Goal: Transaction & Acquisition: Purchase product/service

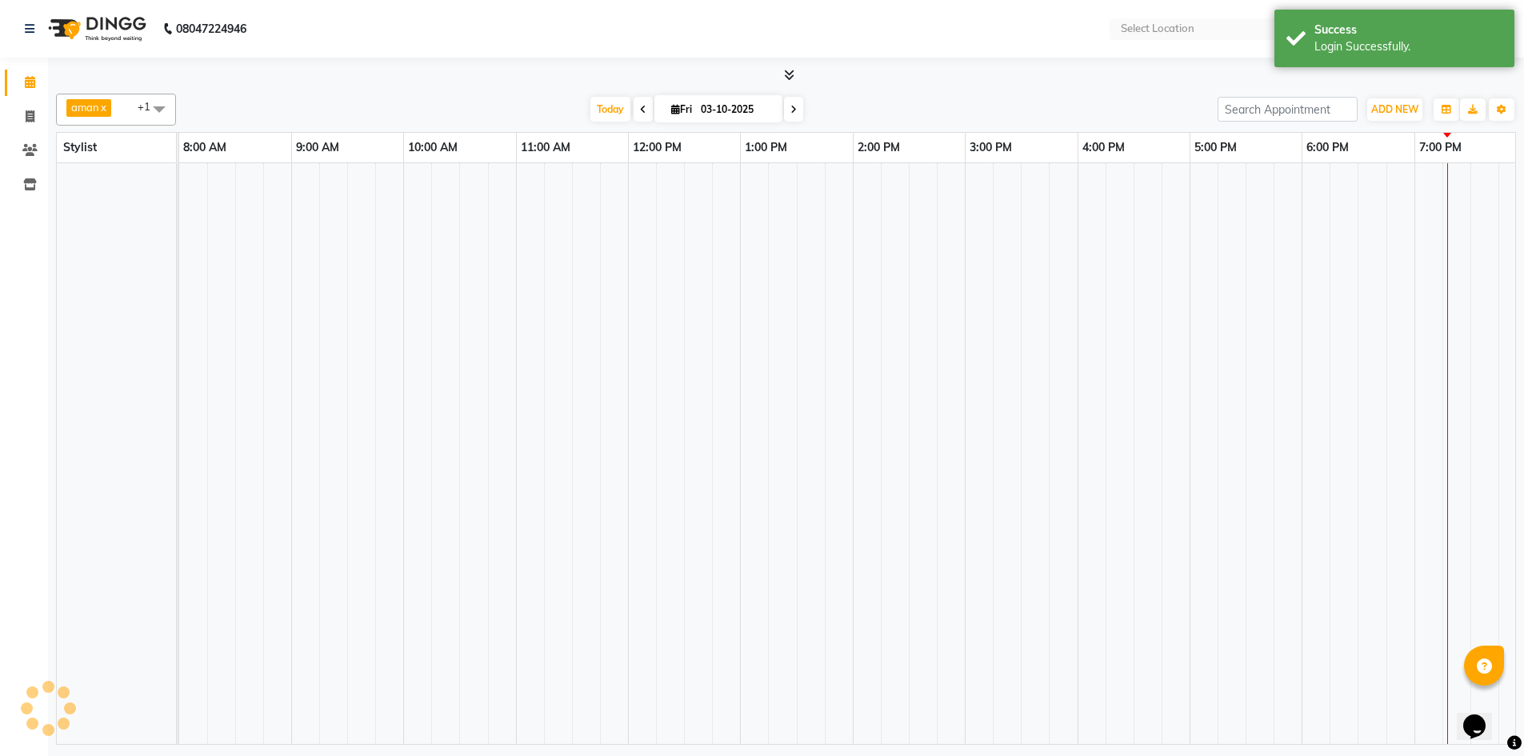
select select "en"
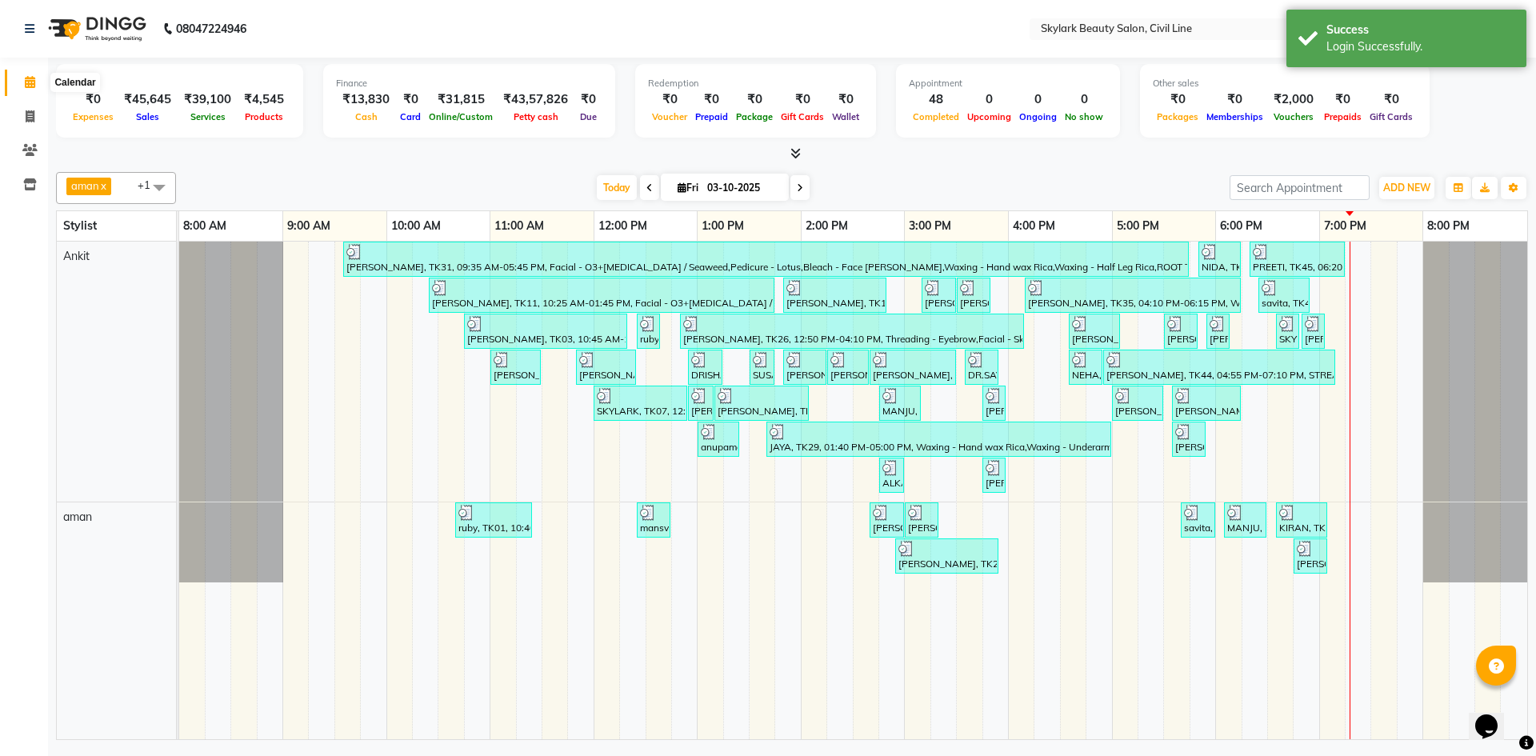
click at [34, 83] on icon at bounding box center [30, 82] width 10 height 12
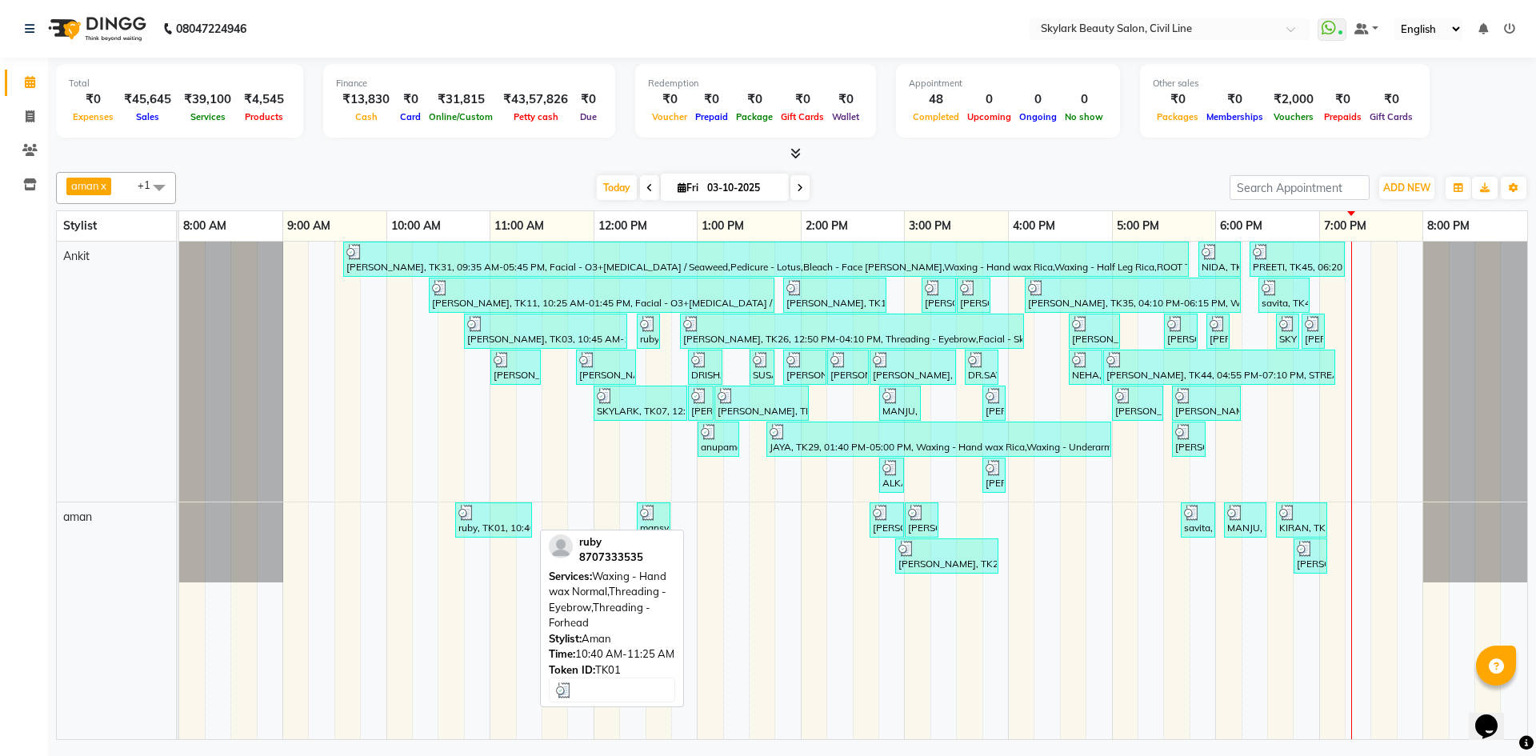
click at [519, 515] on div at bounding box center [494, 513] width 70 height 16
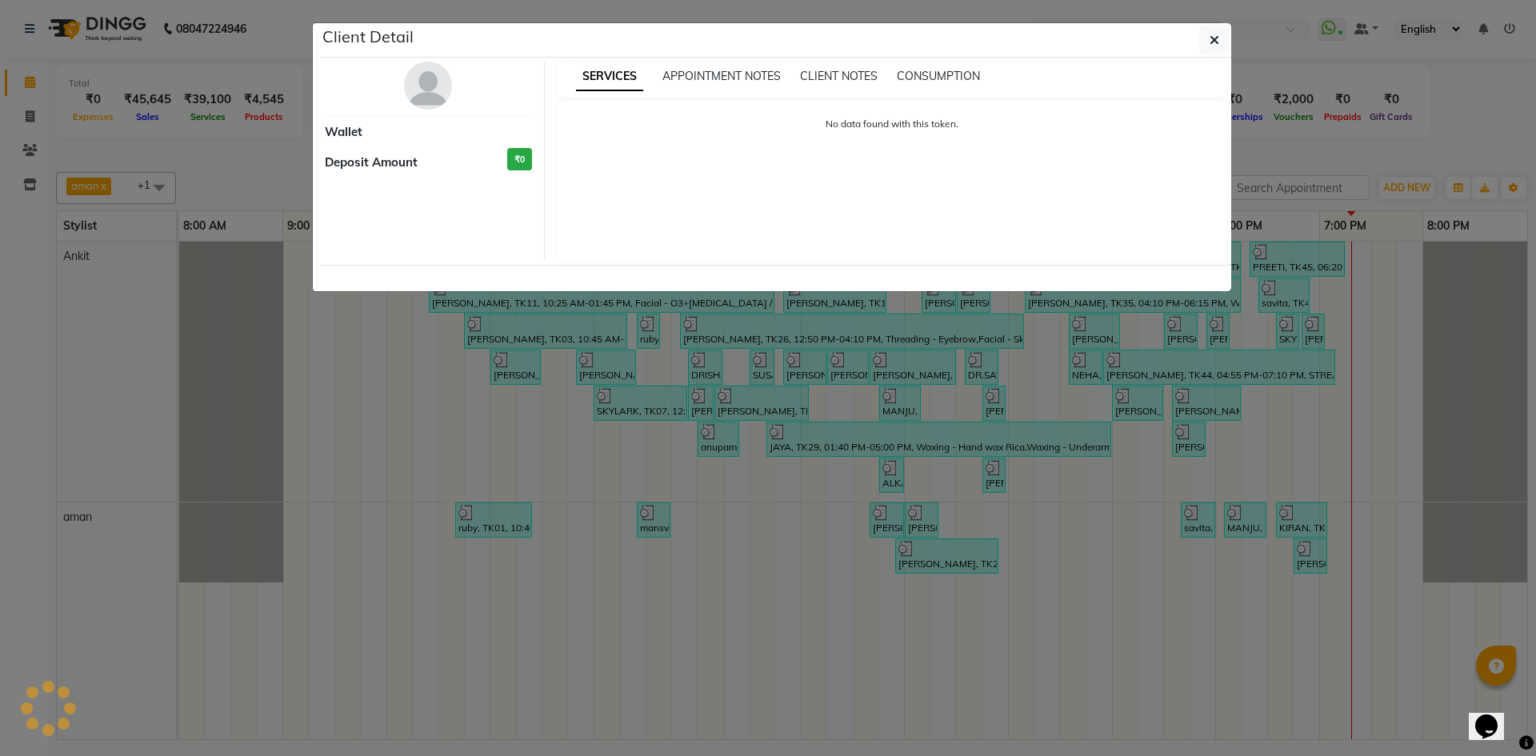
select select "3"
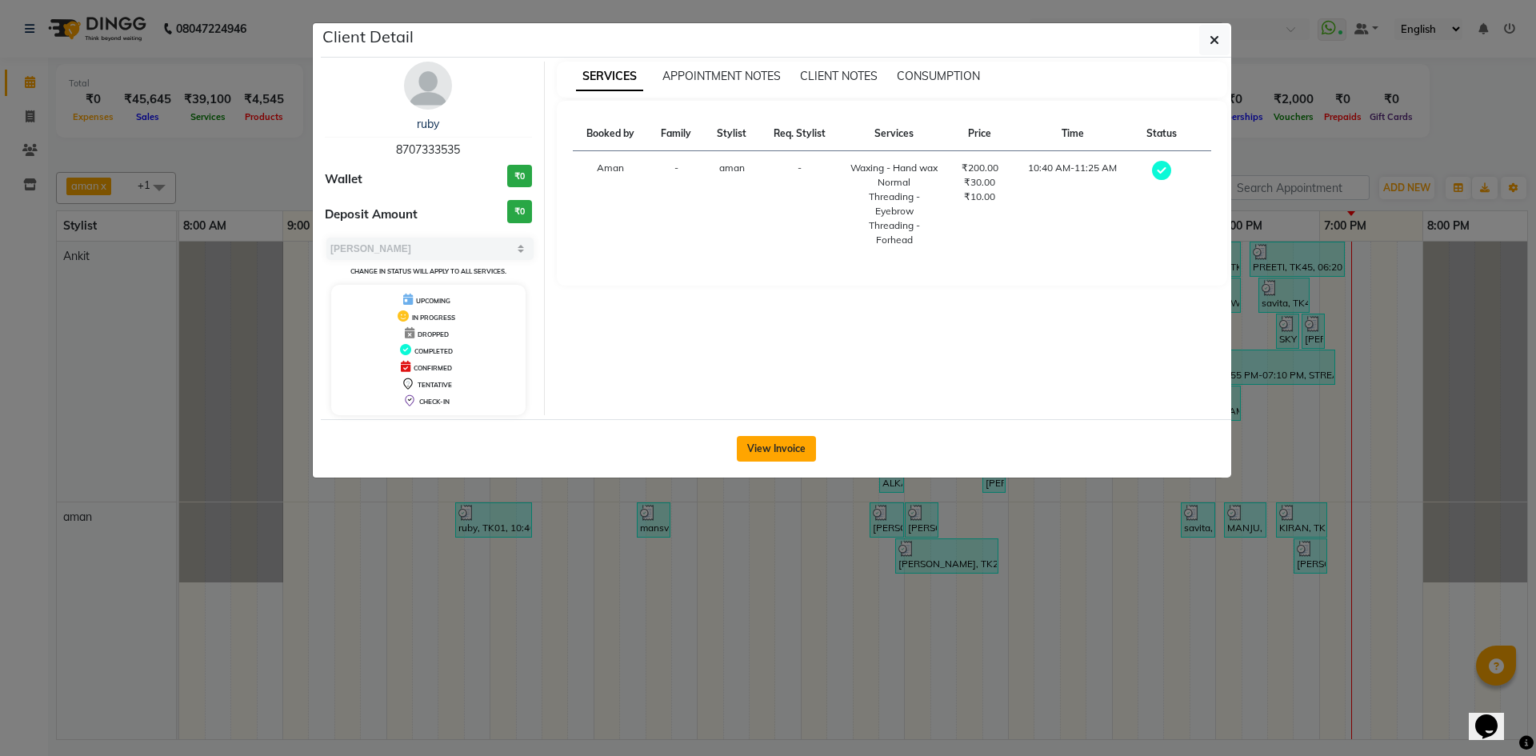
click at [760, 454] on button "View Invoice" at bounding box center [776, 449] width 79 height 26
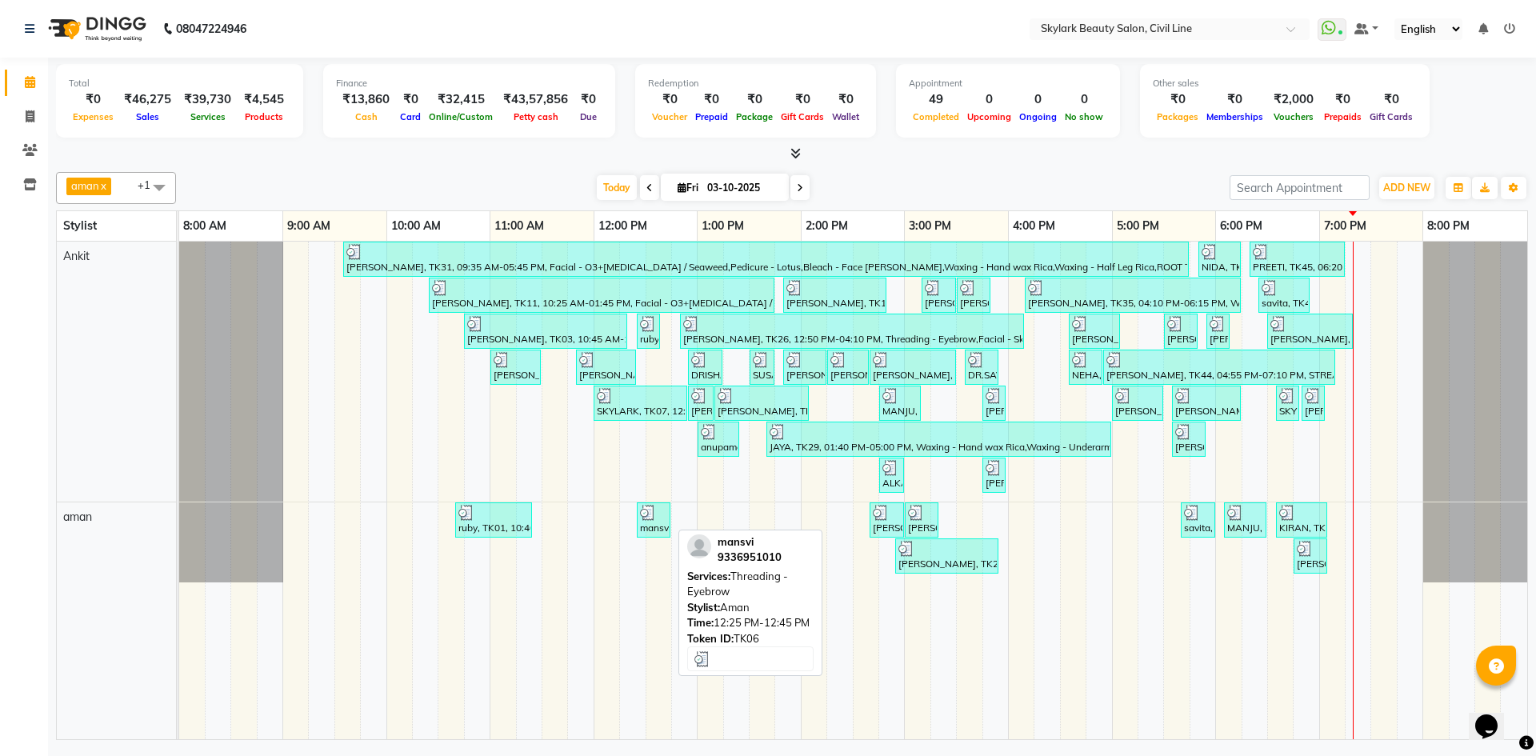
click at [655, 505] on img at bounding box center [648, 513] width 16 height 16
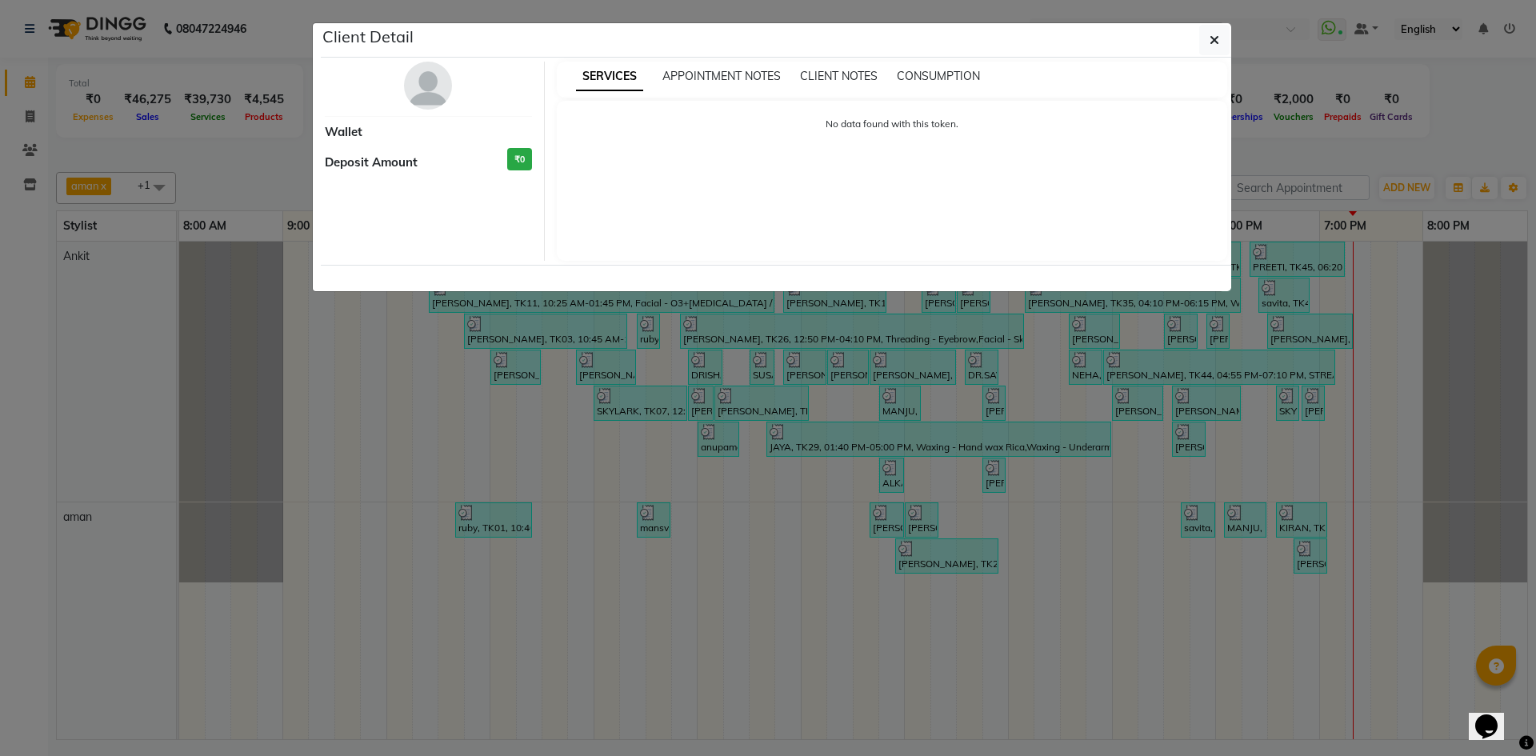
select select "3"
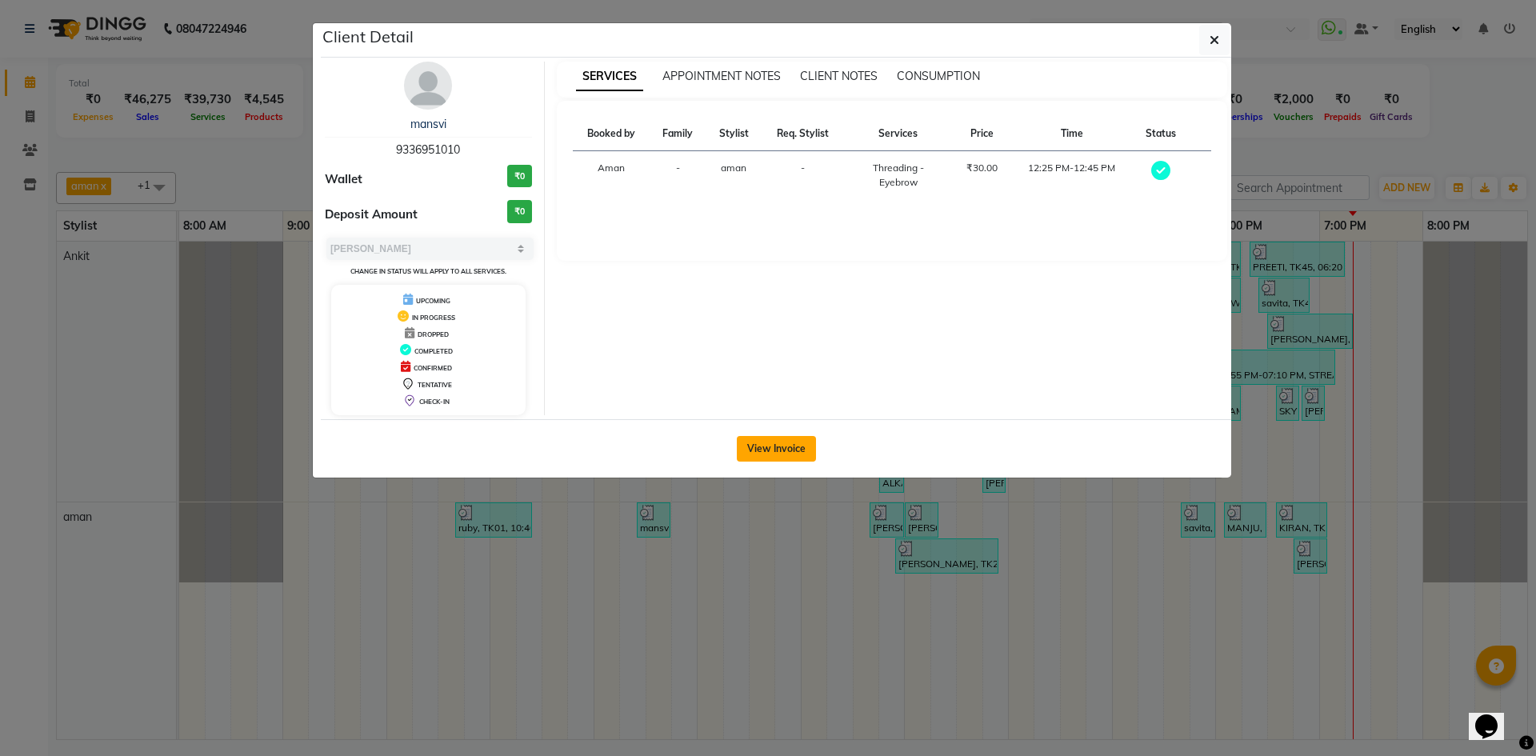
click at [781, 455] on button "View Invoice" at bounding box center [776, 449] width 79 height 26
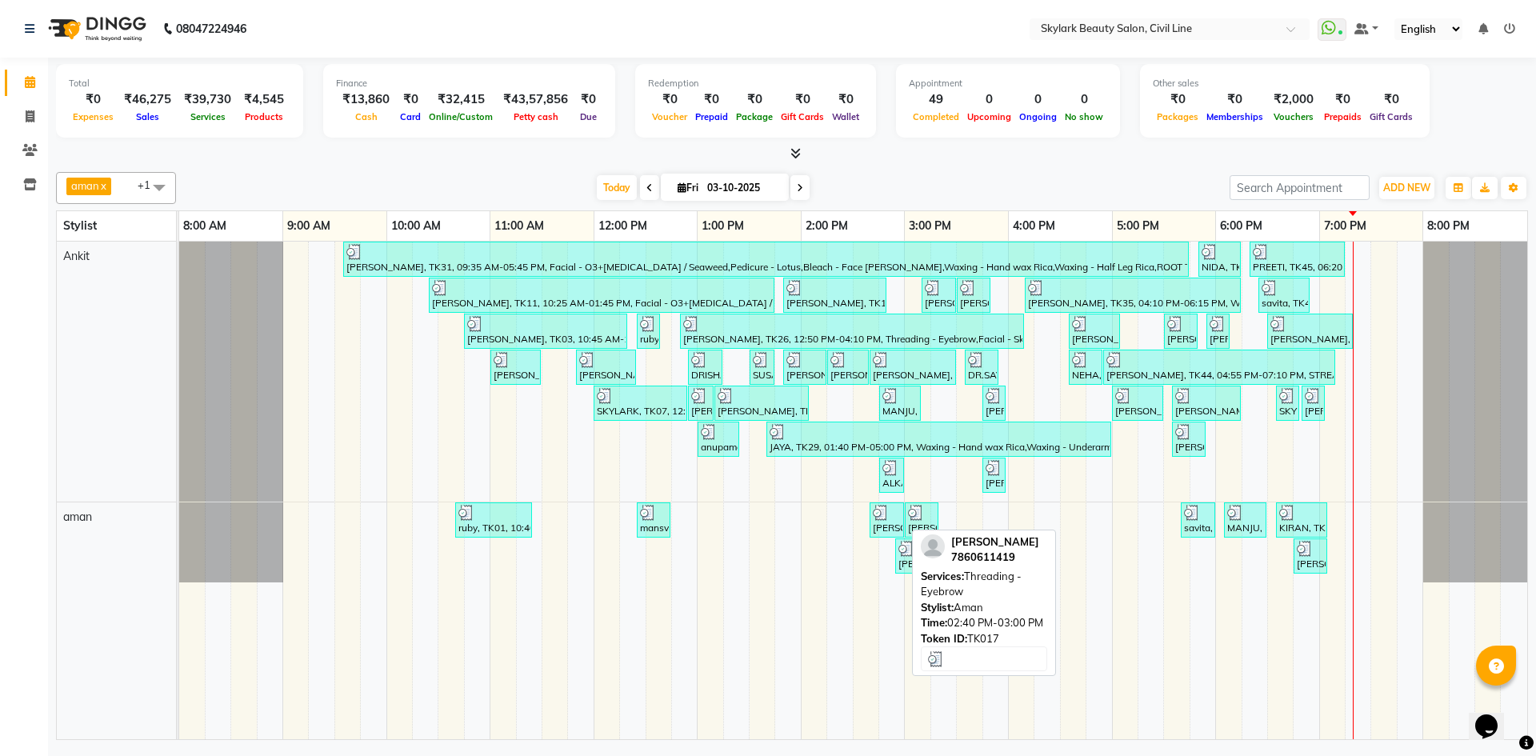
click at [884, 519] on img at bounding box center [881, 513] width 16 height 16
select select "3"
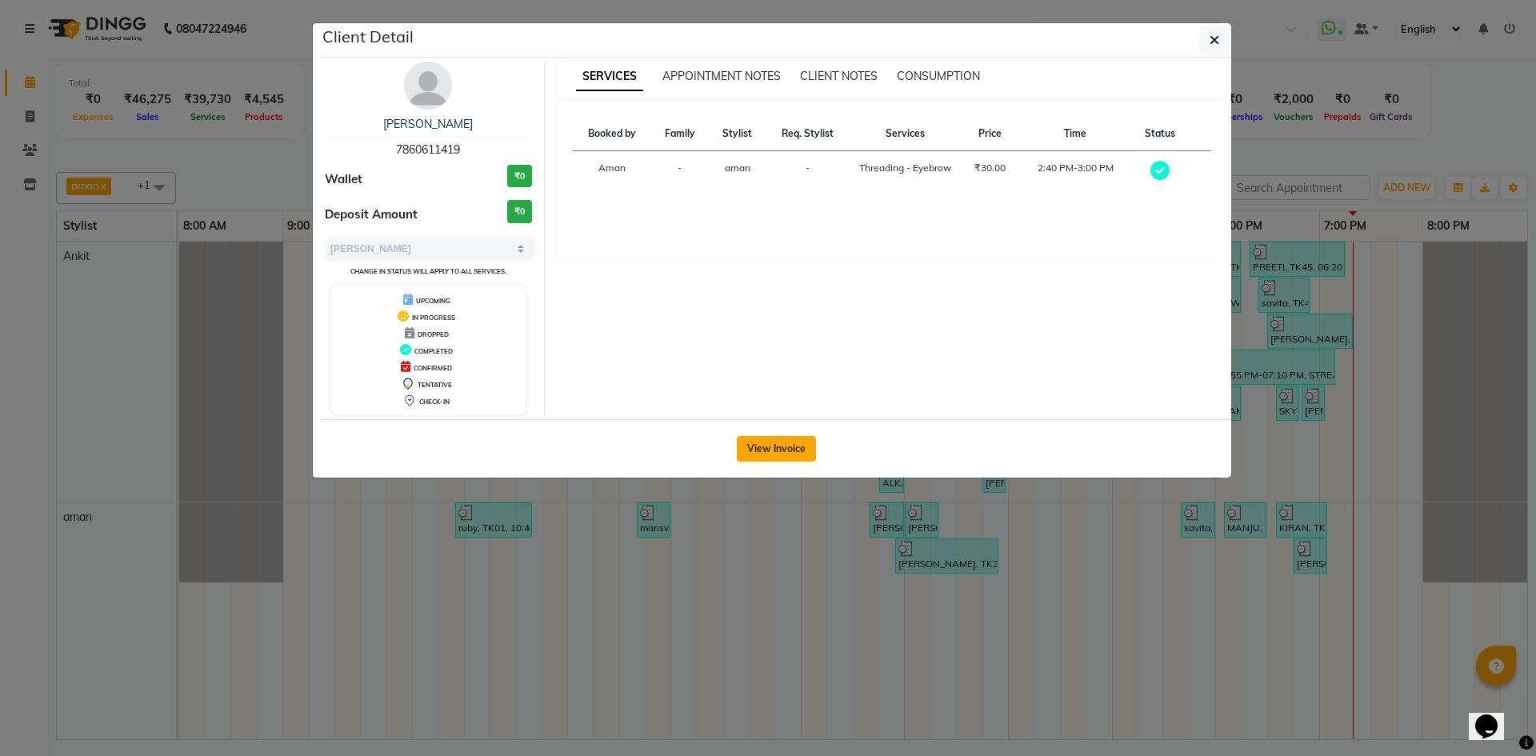
click at [766, 439] on button "View Invoice" at bounding box center [776, 449] width 79 height 26
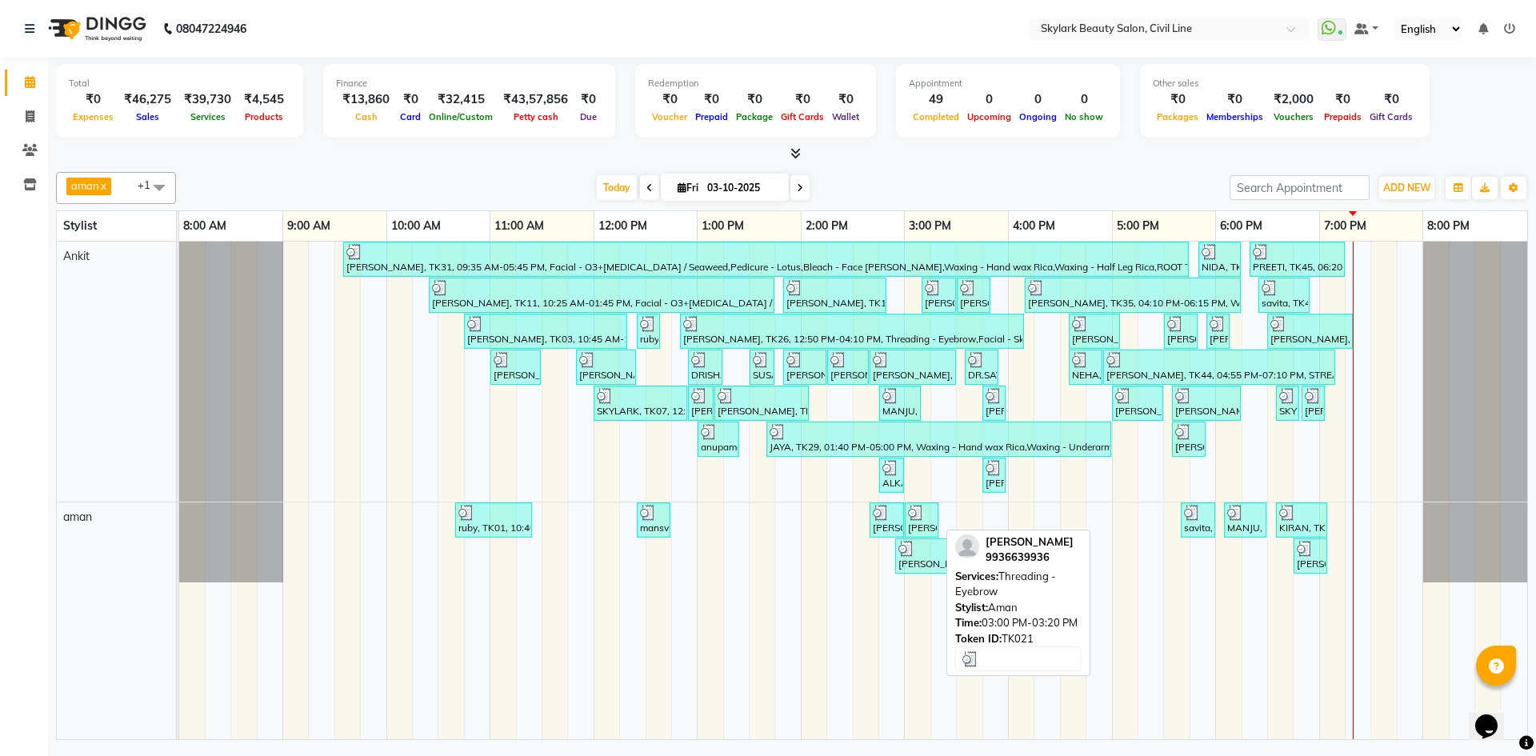
click at [910, 525] on div "[PERSON_NAME], TK21, 03:00 PM-03:20 PM, Threading - Eyebrow" at bounding box center [922, 520] width 30 height 30
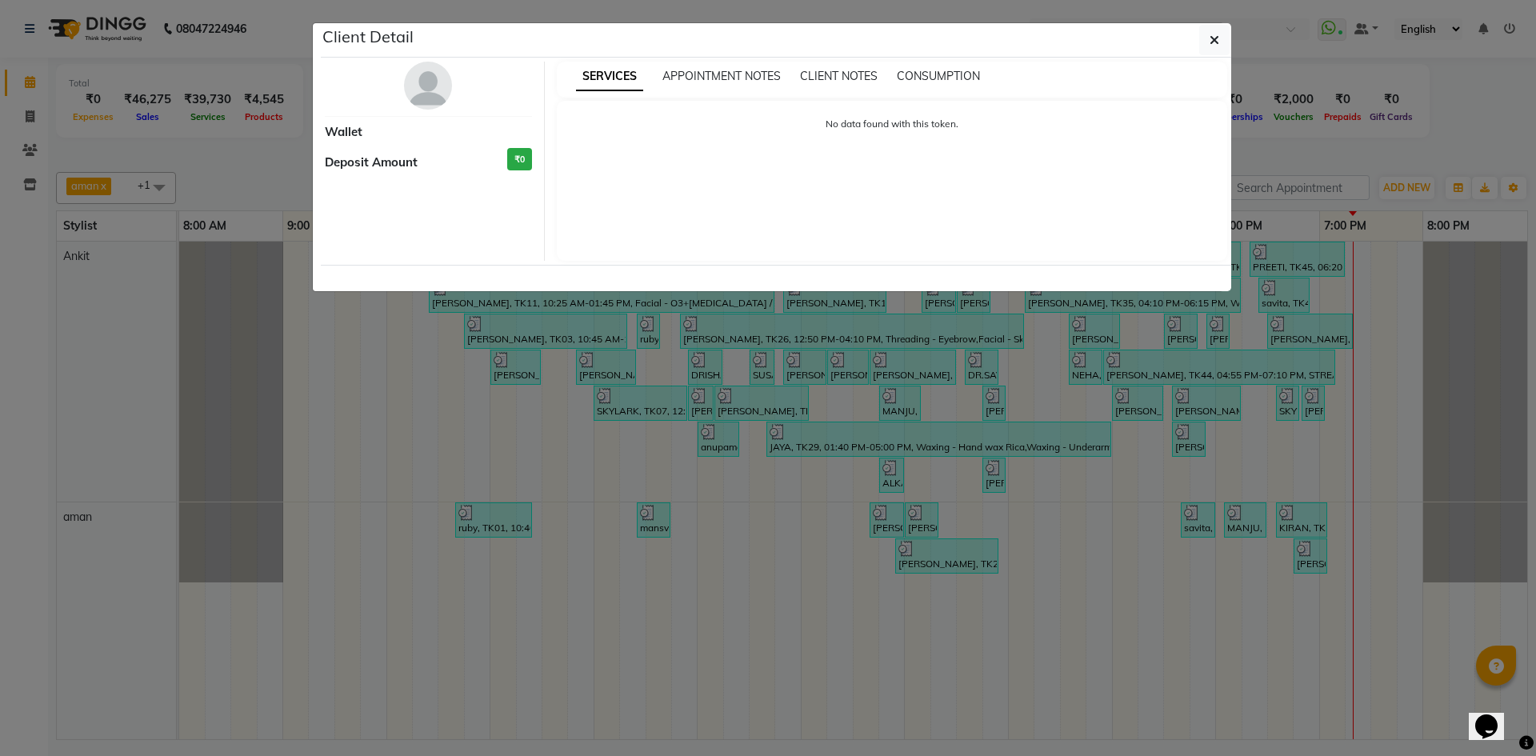
select select "3"
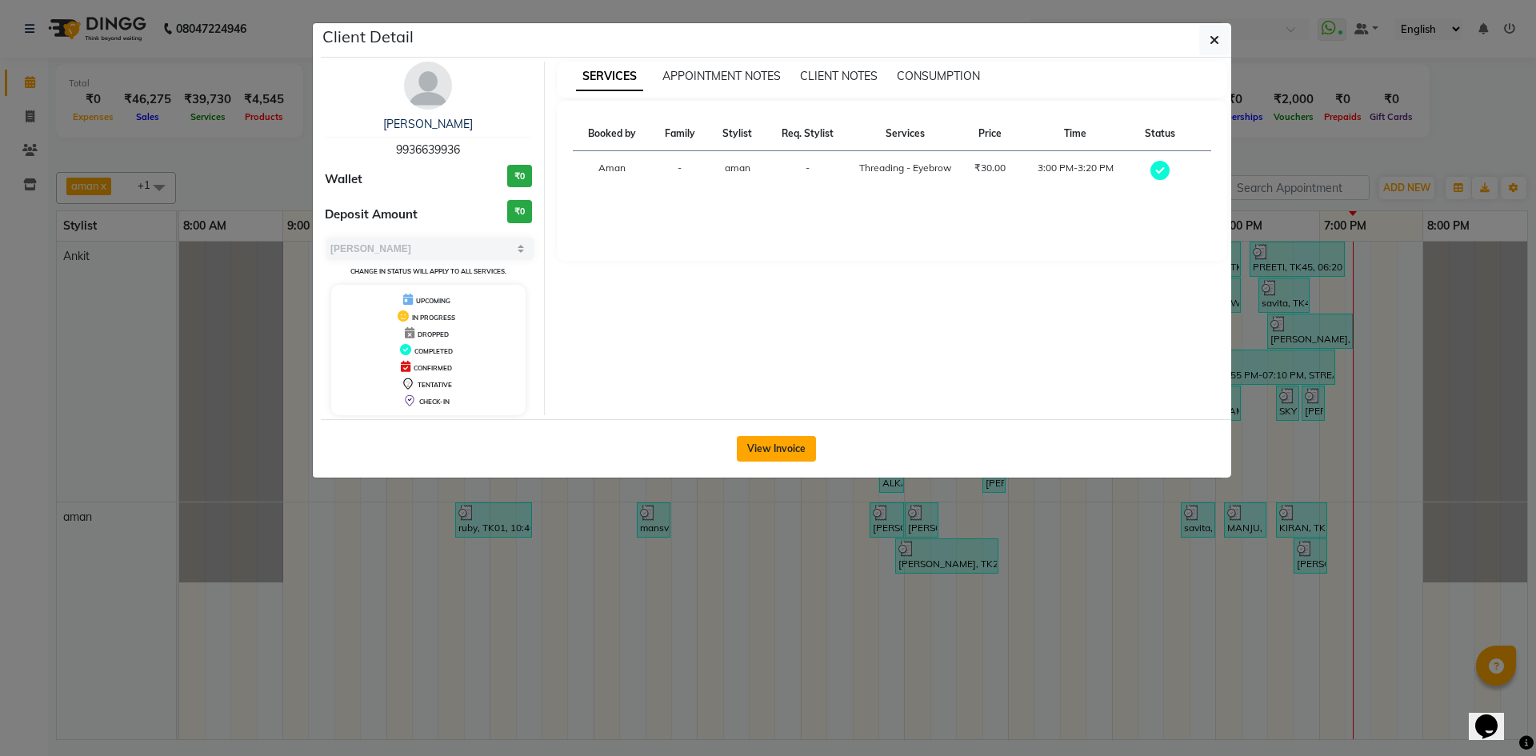
click at [756, 438] on button "View Invoice" at bounding box center [776, 449] width 79 height 26
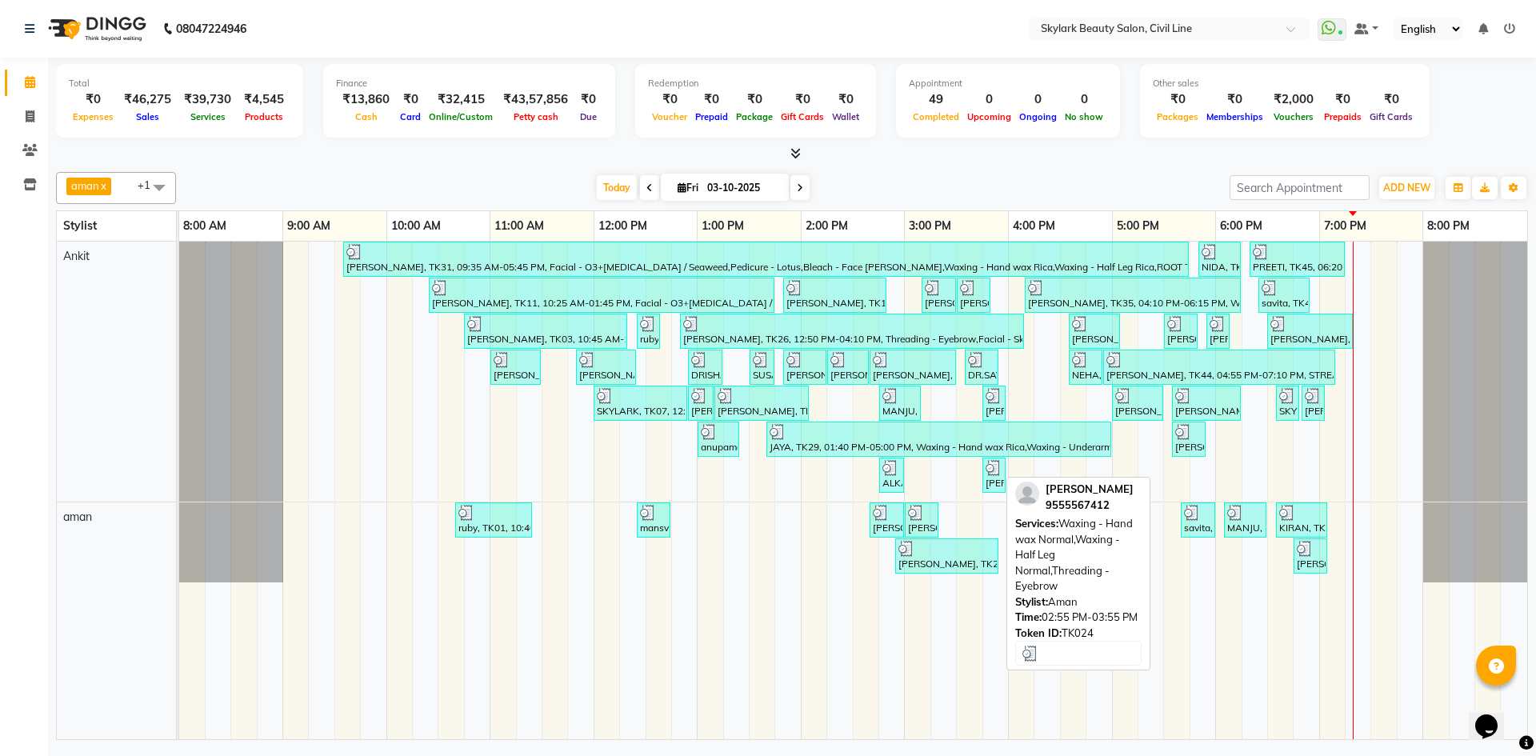
click at [985, 543] on div at bounding box center [947, 549] width 97 height 16
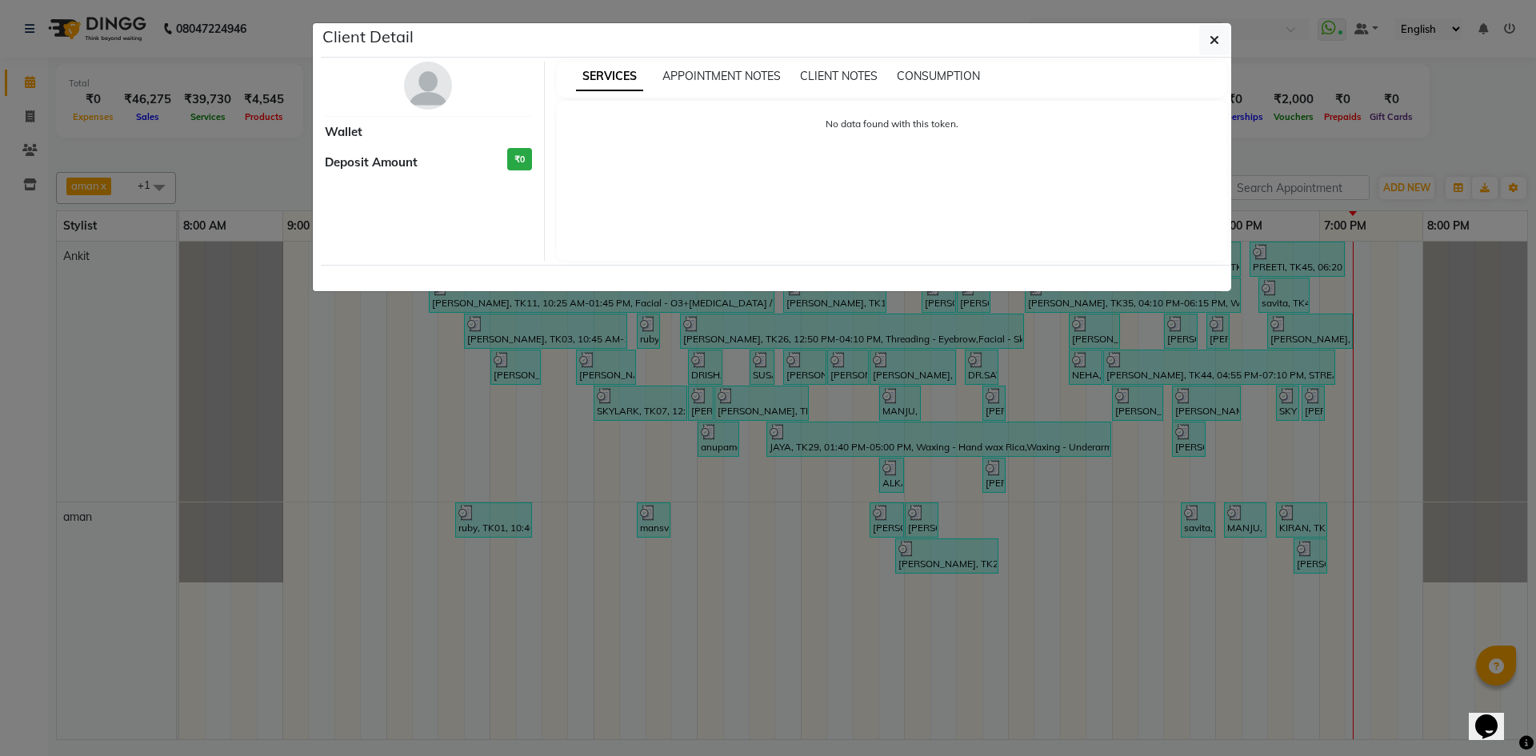
select select "3"
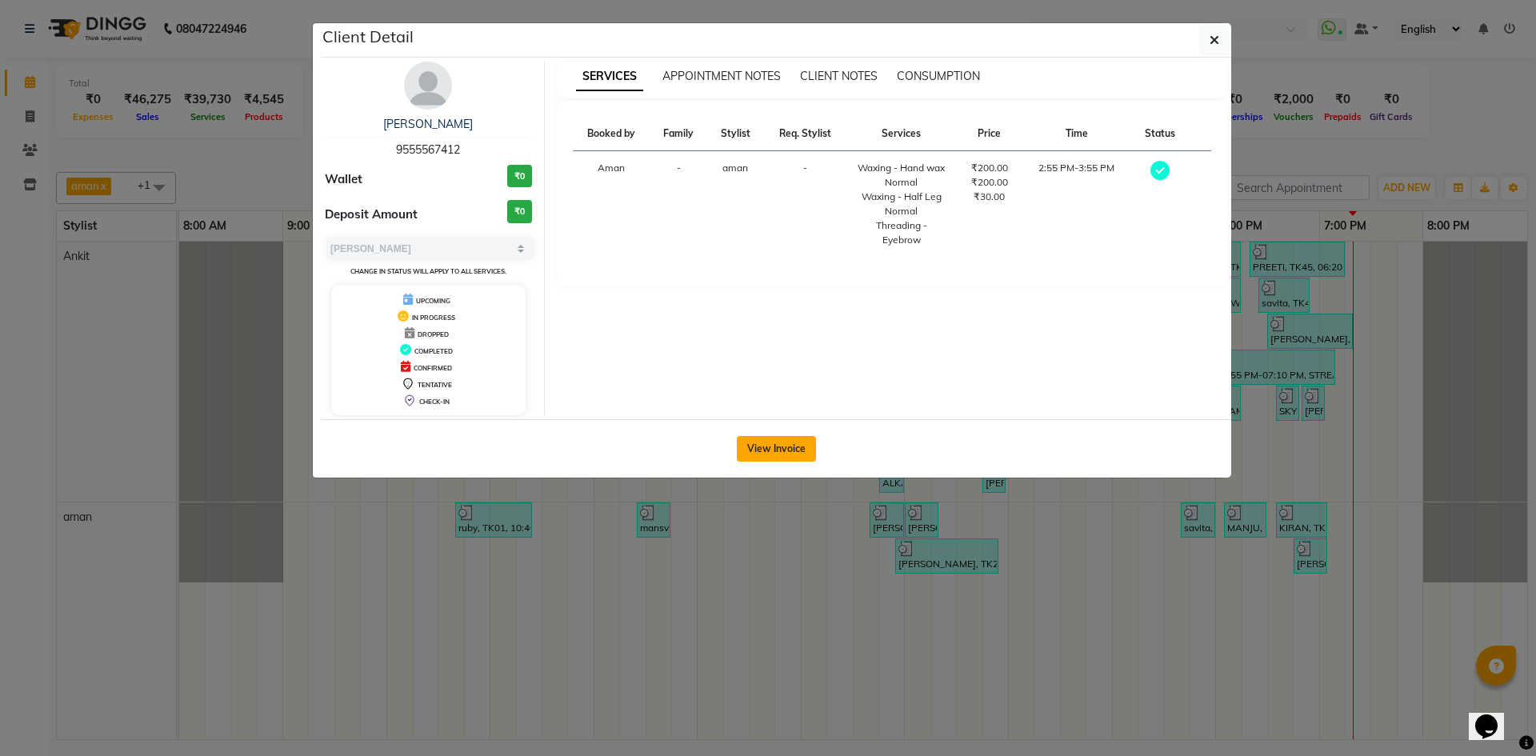
click at [792, 449] on button "View Invoice" at bounding box center [776, 449] width 79 height 26
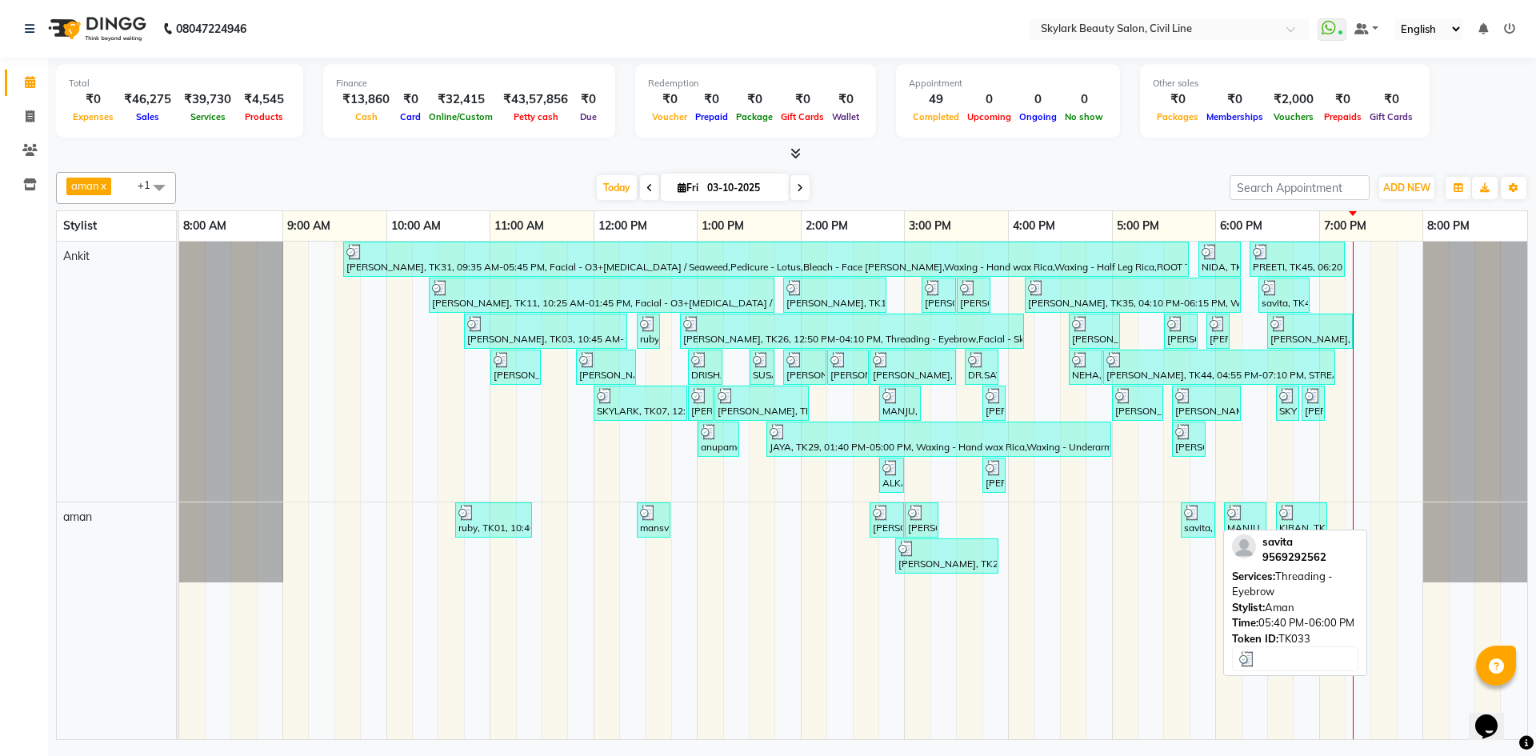
click at [1210, 515] on div at bounding box center [1198, 513] width 28 height 16
select select "3"
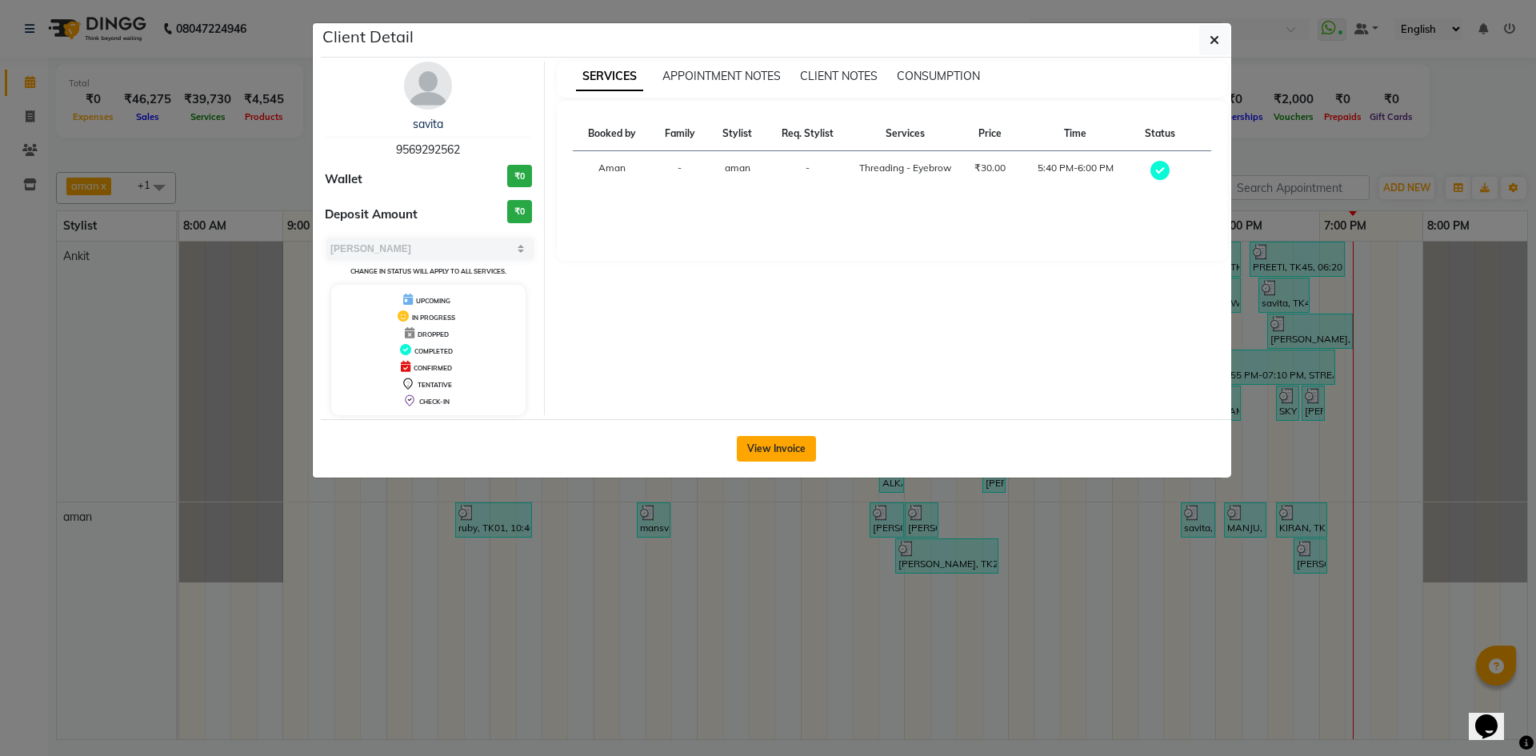
click at [795, 448] on button "View Invoice" at bounding box center [776, 449] width 79 height 26
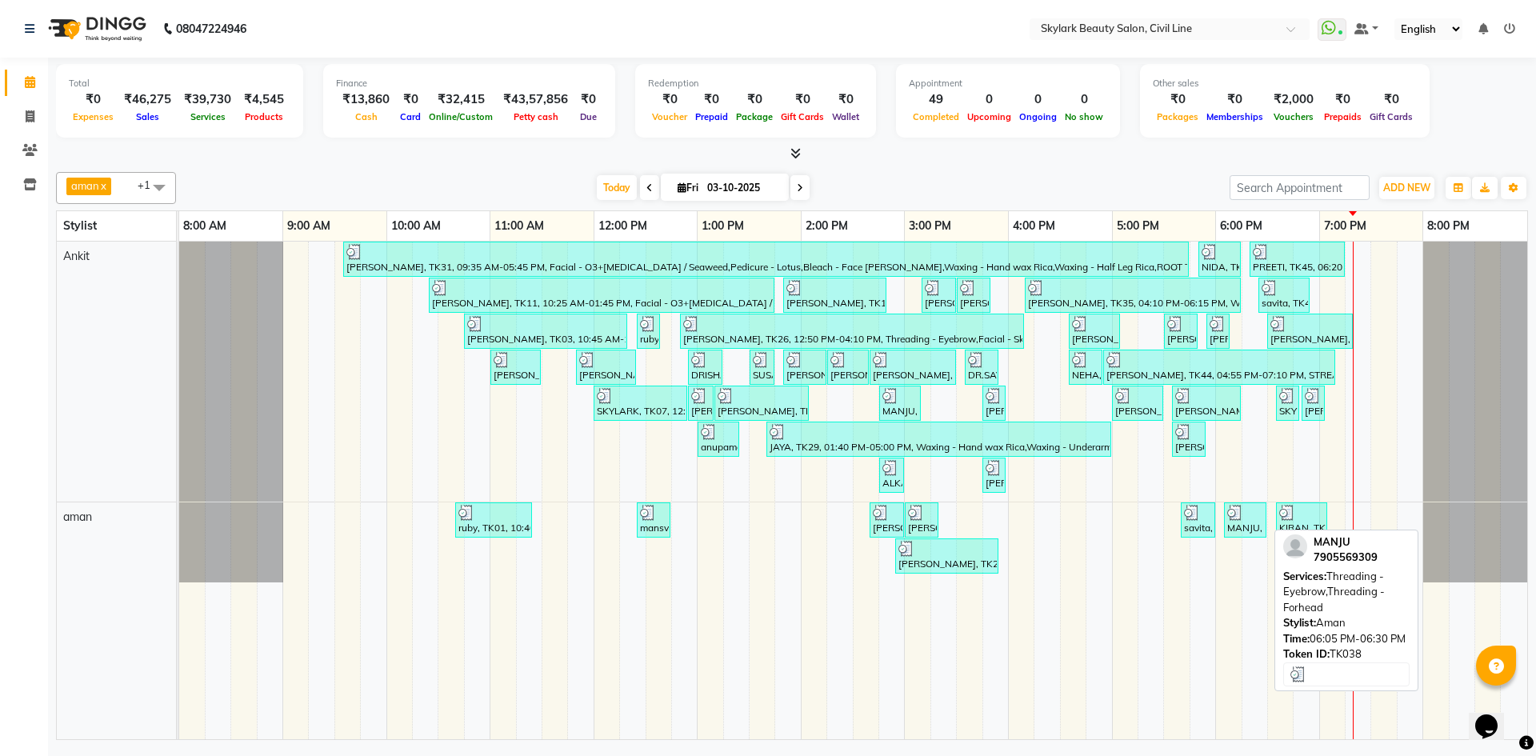
click at [1256, 521] on div "MANJU, TK38, 06:05 PM-06:30 PM, Threading - Eyebrow,Threading - Forhead" at bounding box center [1245, 520] width 39 height 30
select select "3"
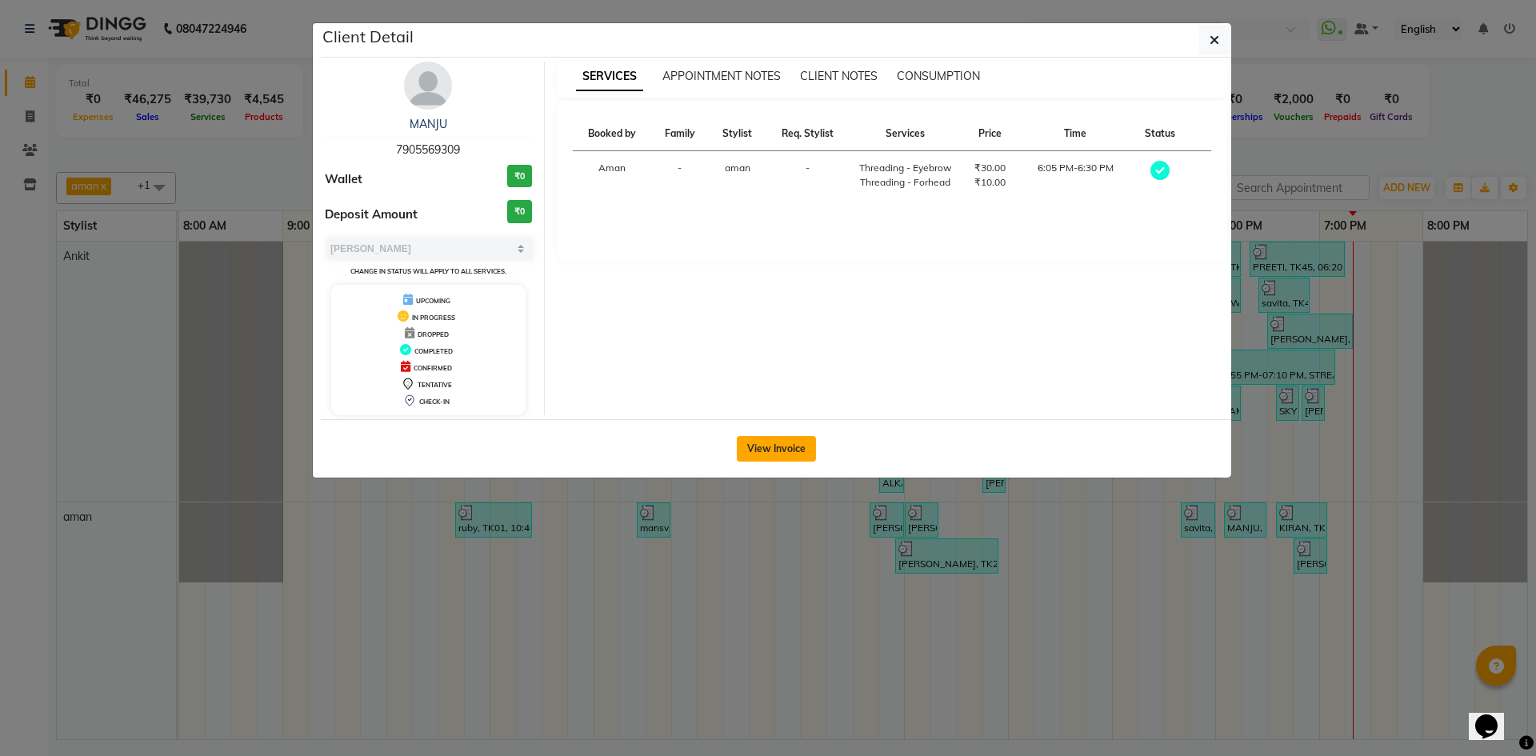
click at [779, 447] on button "View Invoice" at bounding box center [776, 449] width 79 height 26
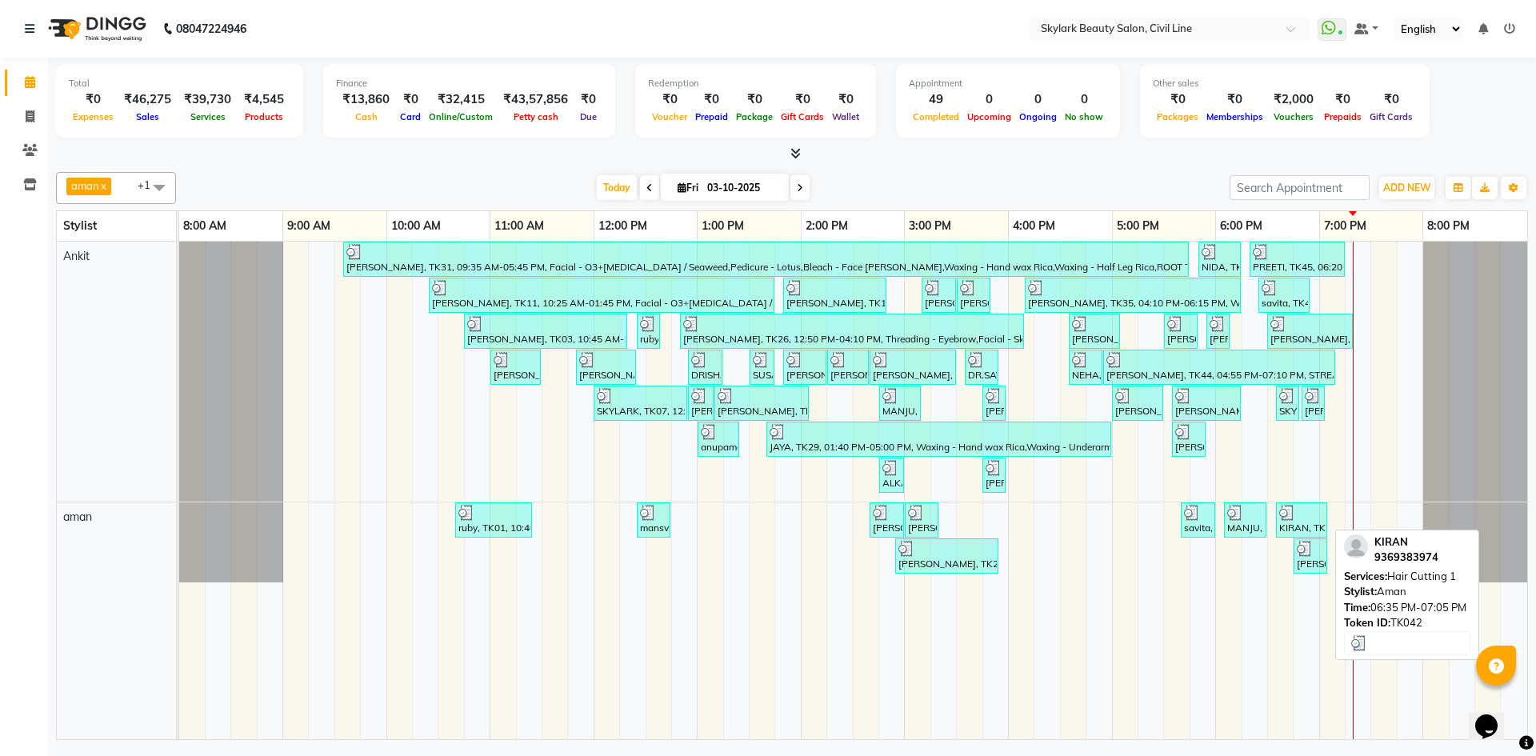
click at [1292, 511] on img at bounding box center [1288, 513] width 16 height 16
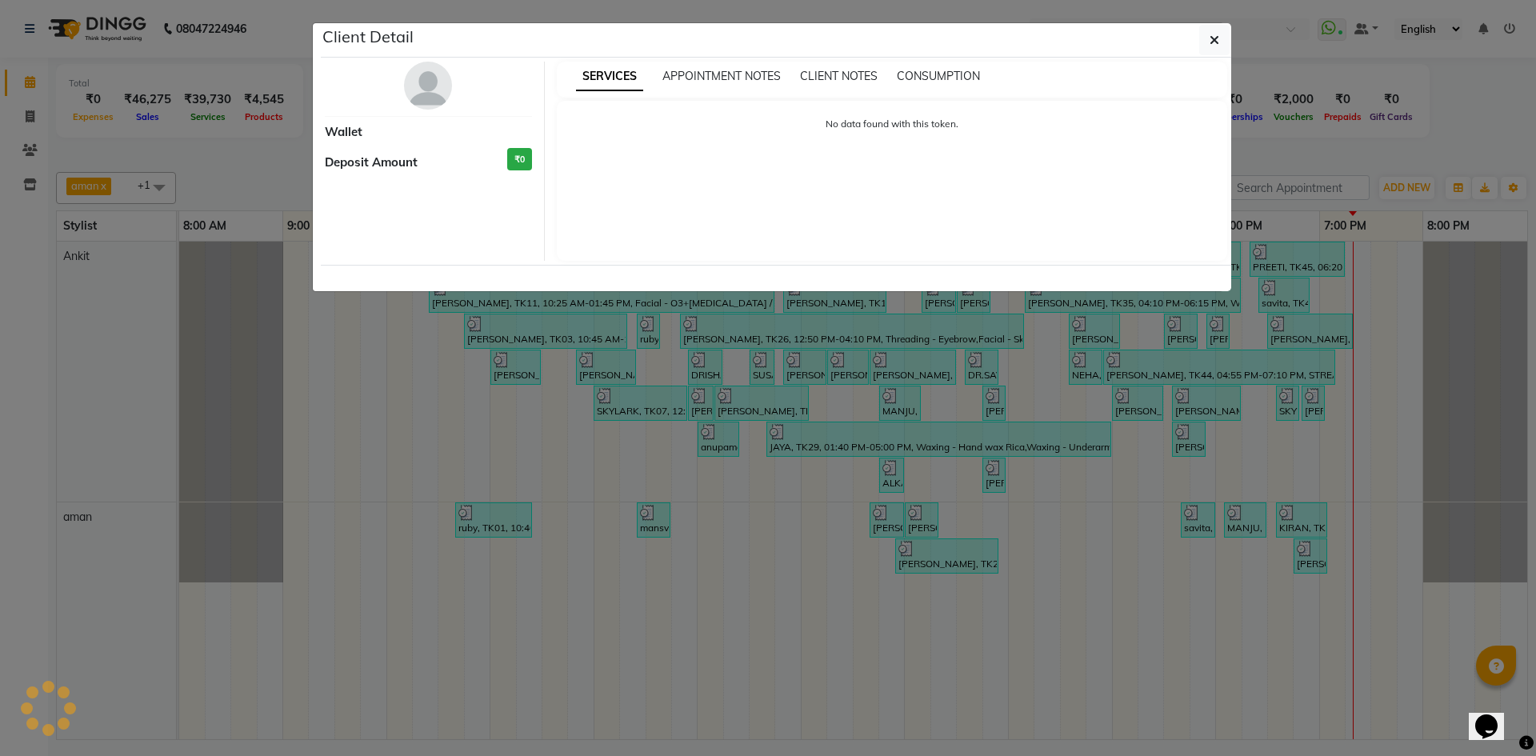
select select "3"
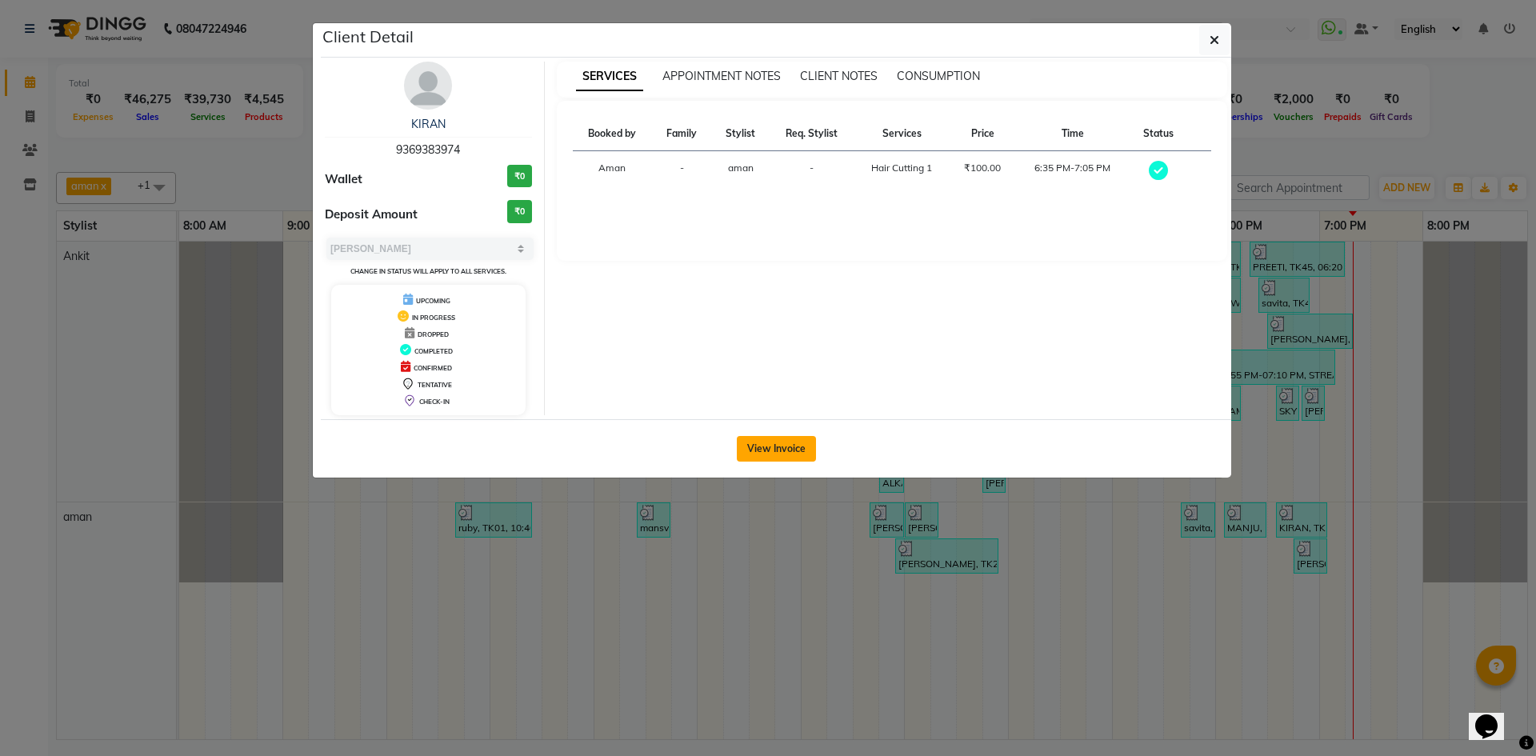
click at [776, 436] on button "View Invoice" at bounding box center [776, 449] width 79 height 26
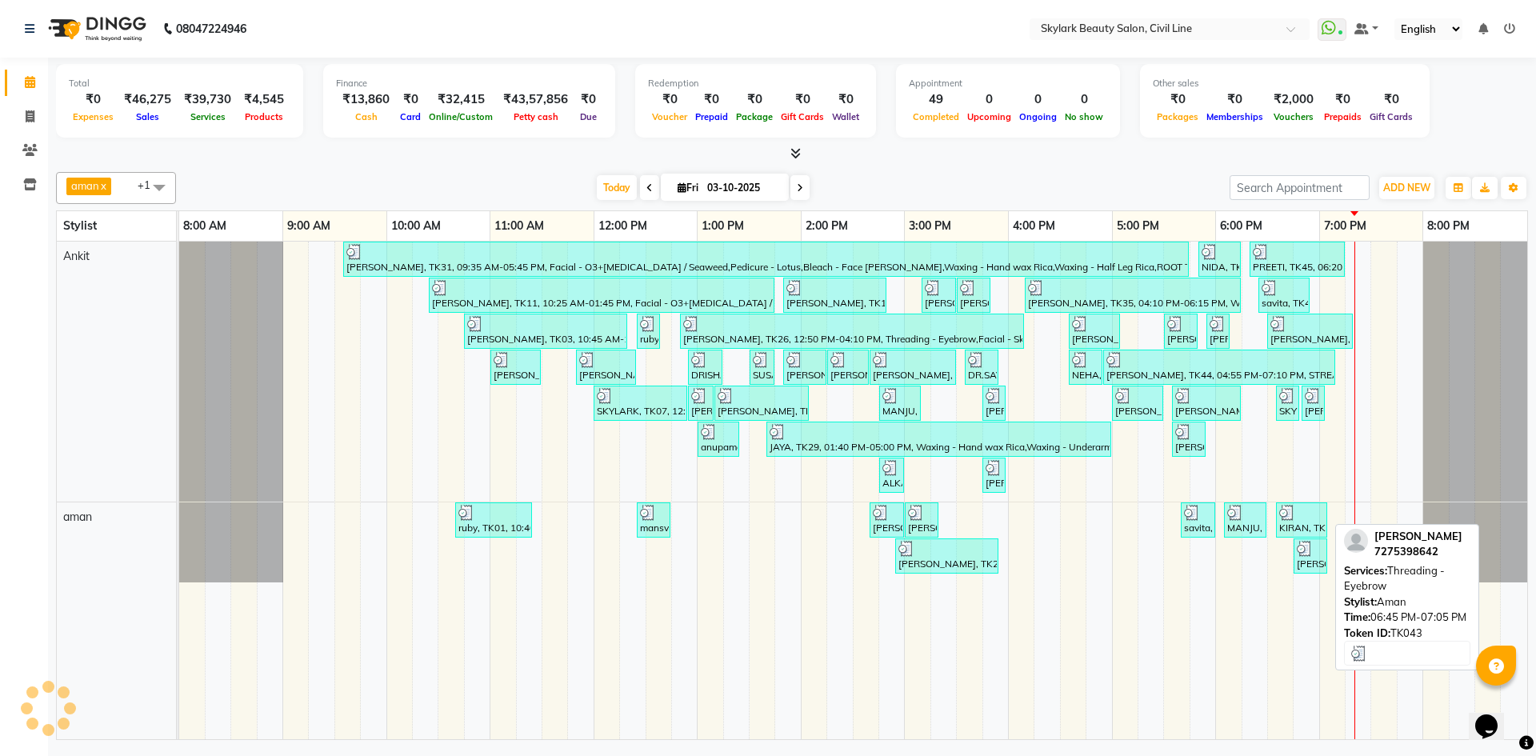
click at [1324, 546] on div at bounding box center [1310, 549] width 27 height 16
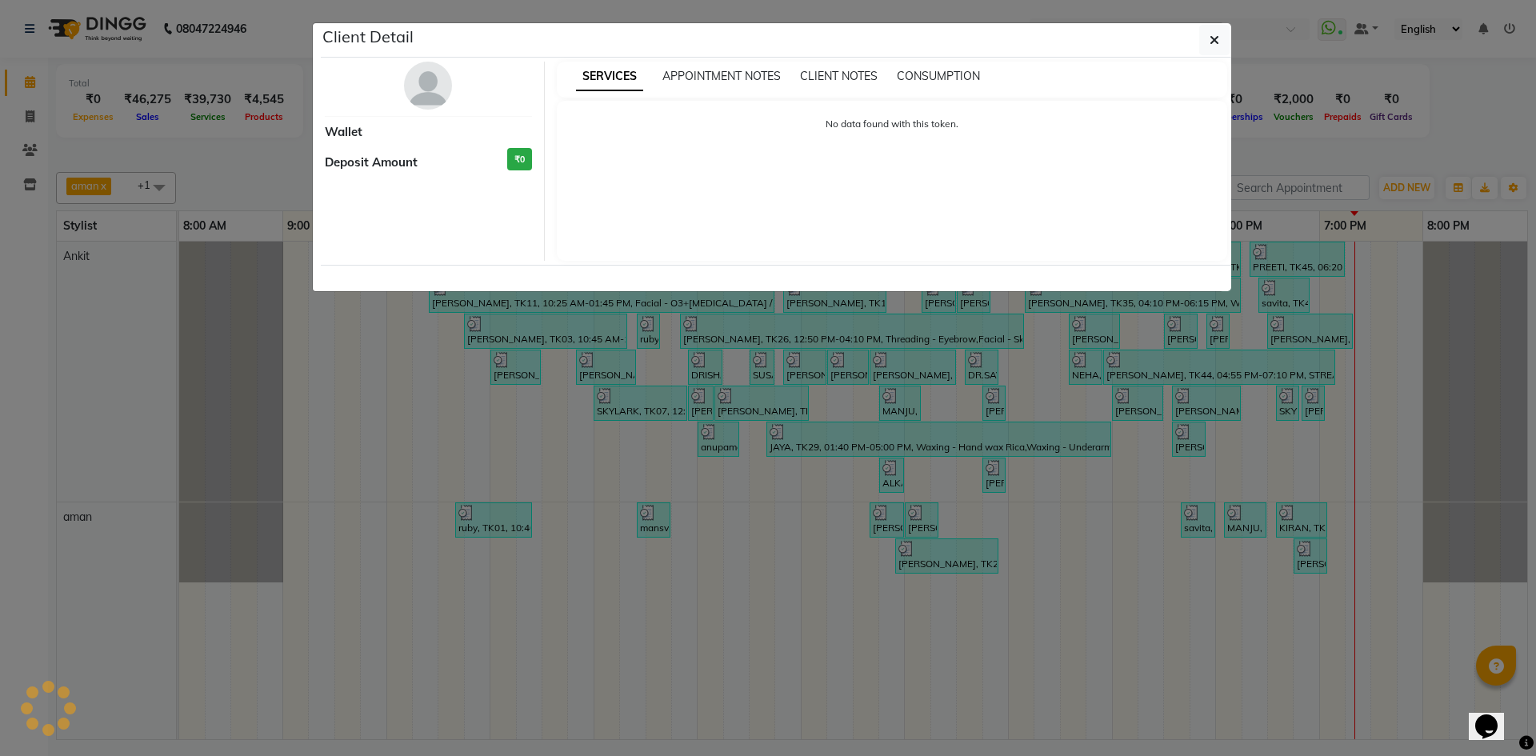
select select "3"
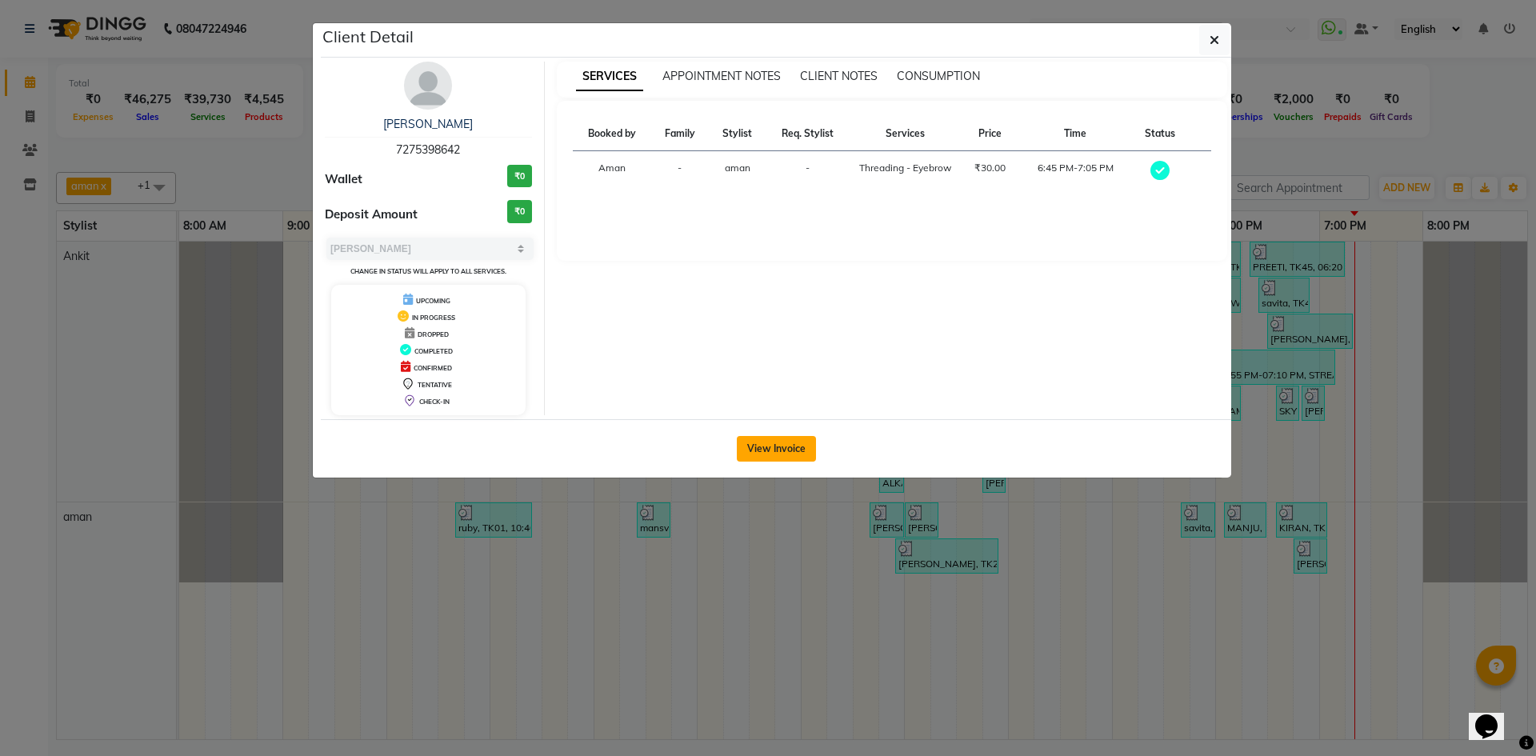
click at [758, 438] on button "View Invoice" at bounding box center [776, 449] width 79 height 26
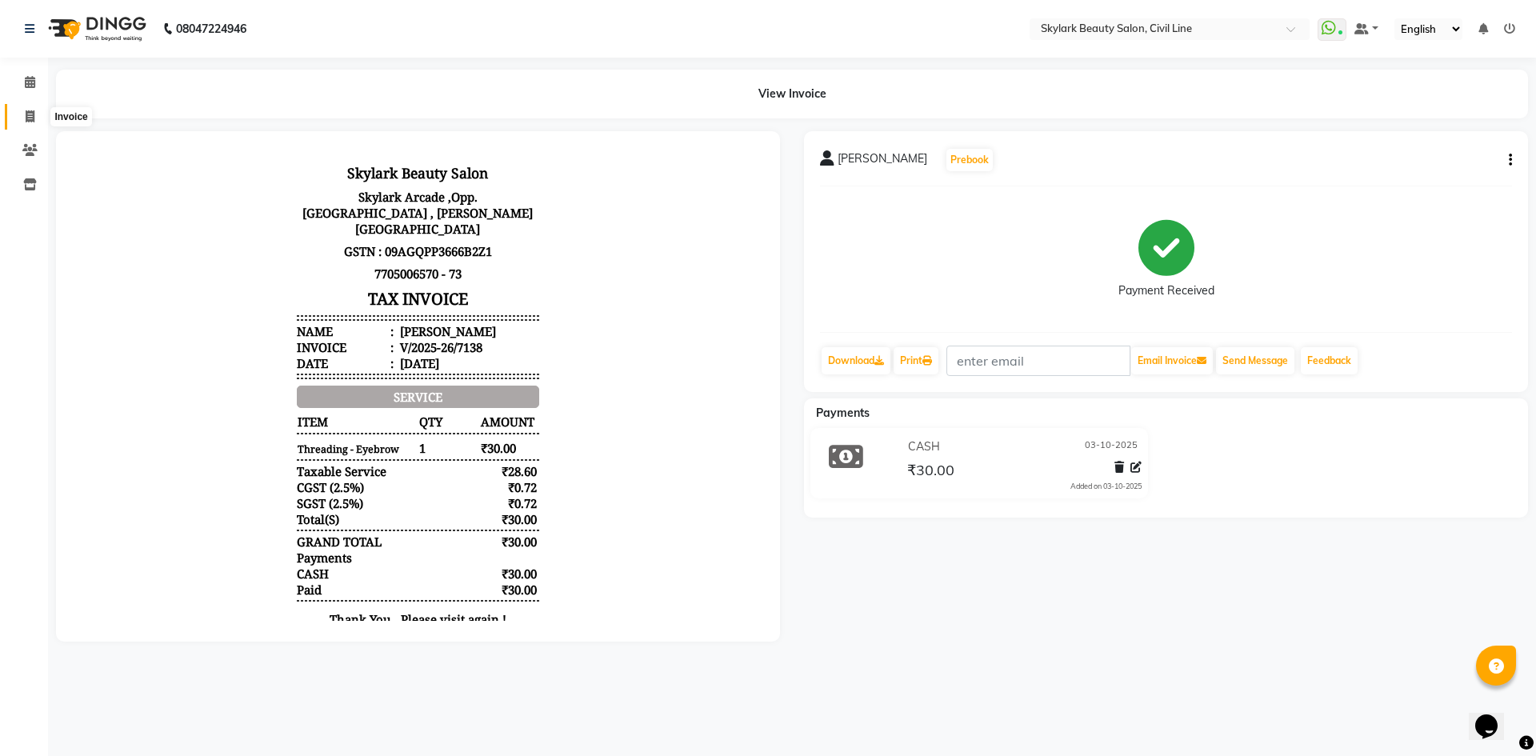
click at [26, 114] on icon at bounding box center [30, 116] width 9 height 12
select select "service"
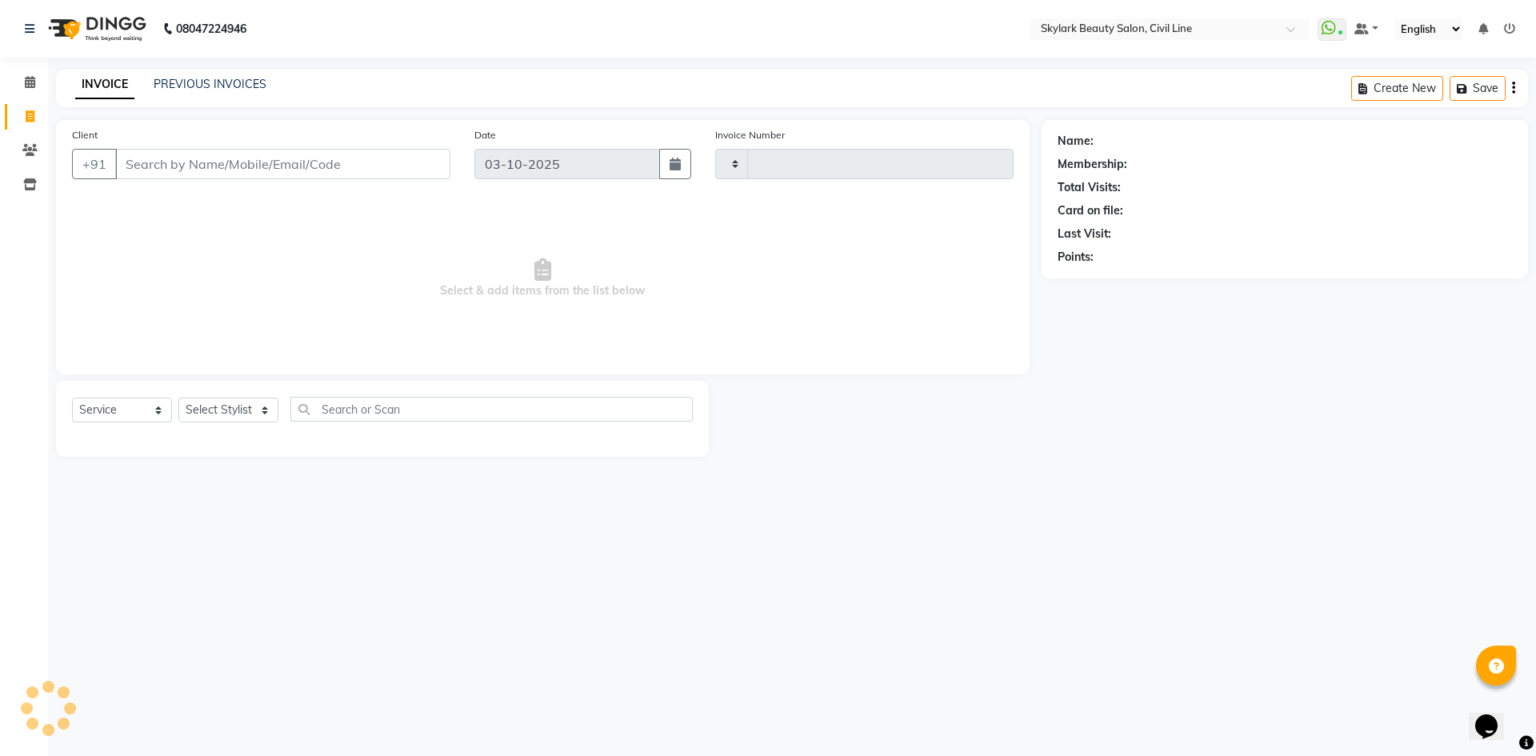
type input "7142"
select select "4588"
click at [311, 166] on input "Client" at bounding box center [282, 164] width 335 height 30
click at [247, 402] on select "Select Stylist [PERSON_NAME] [PERSON_NAME] [PERSON_NAME] WASU" at bounding box center [228, 410] width 100 height 25
select select "85071"
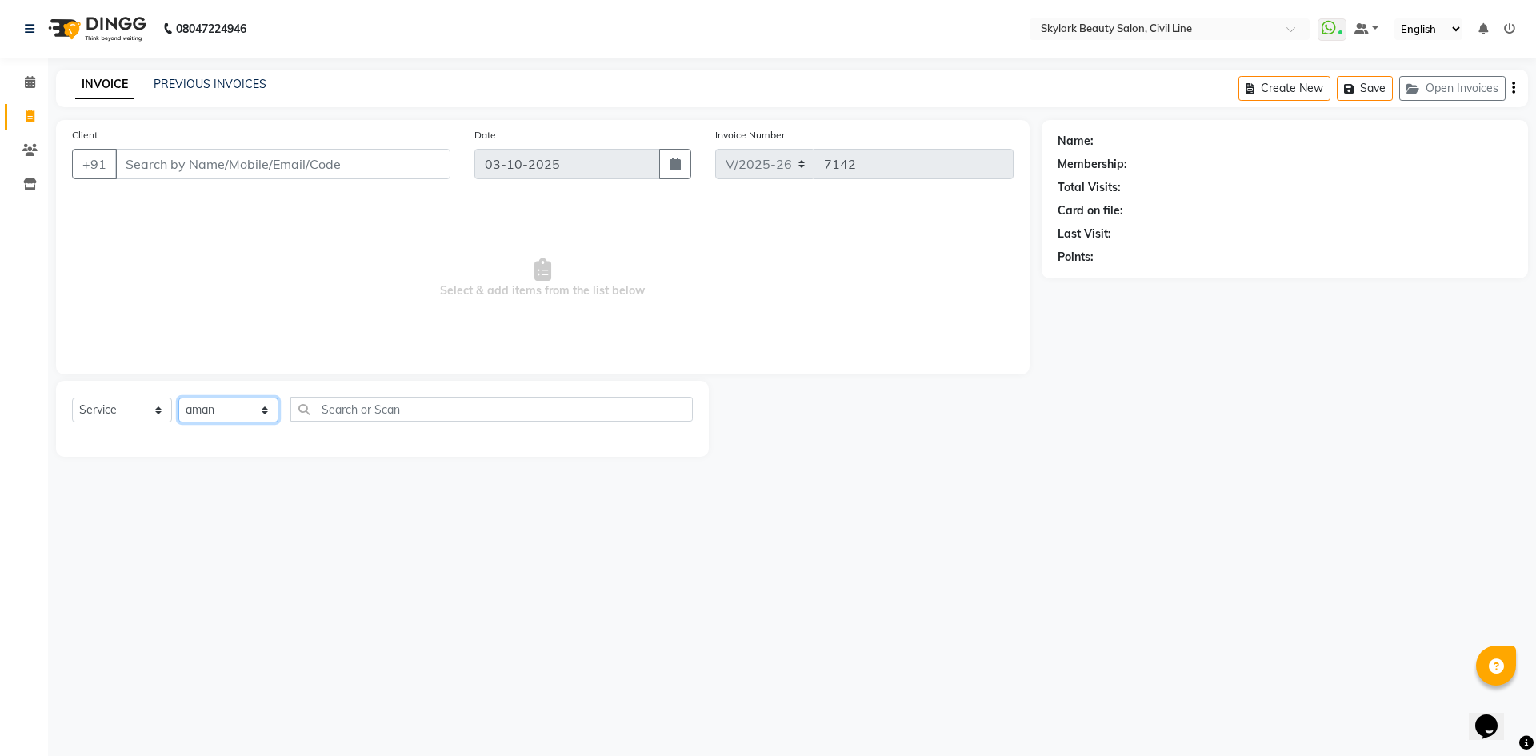
click at [178, 398] on select "Select Stylist [PERSON_NAME] [PERSON_NAME] [PERSON_NAME] WASU" at bounding box center [228, 410] width 100 height 25
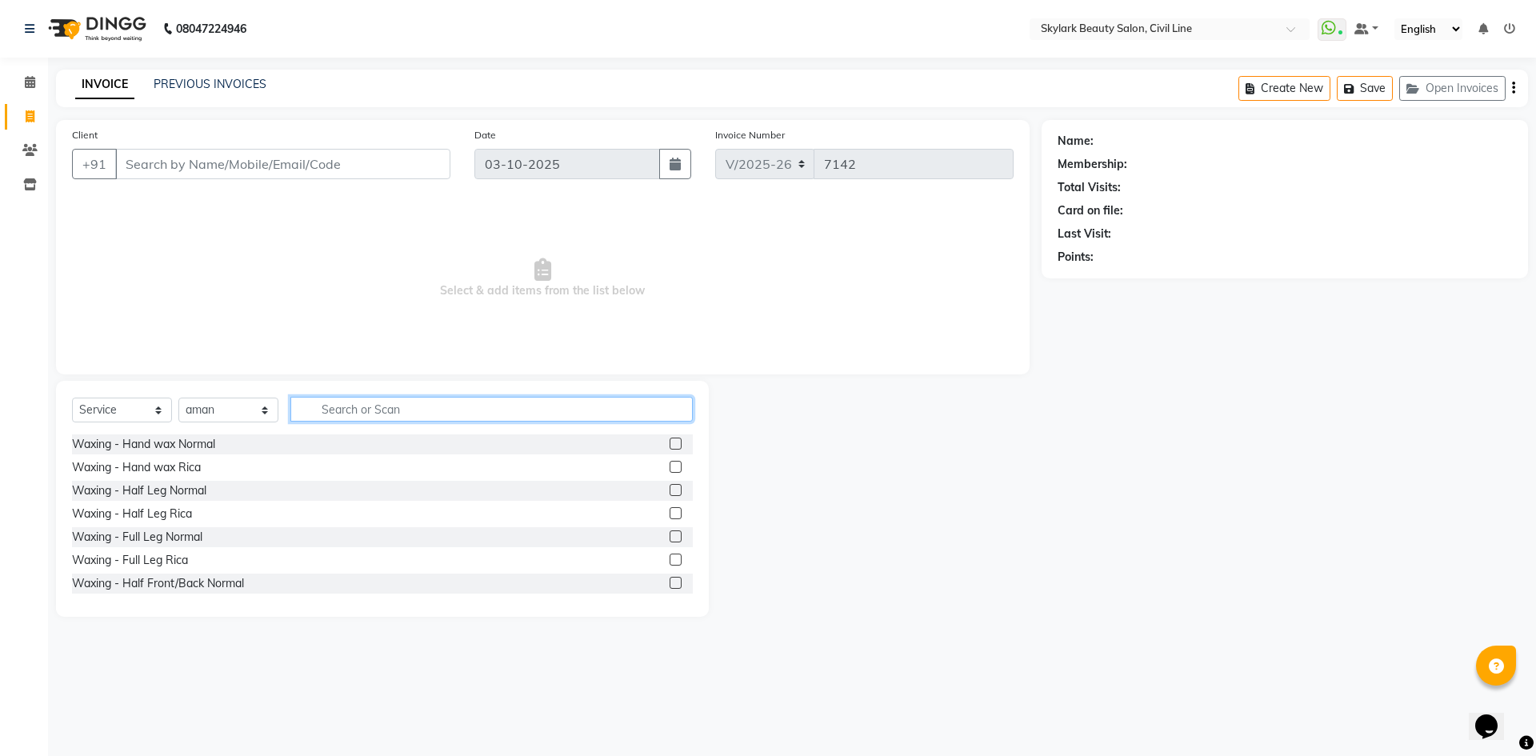
click at [380, 410] on input "text" at bounding box center [491, 409] width 403 height 25
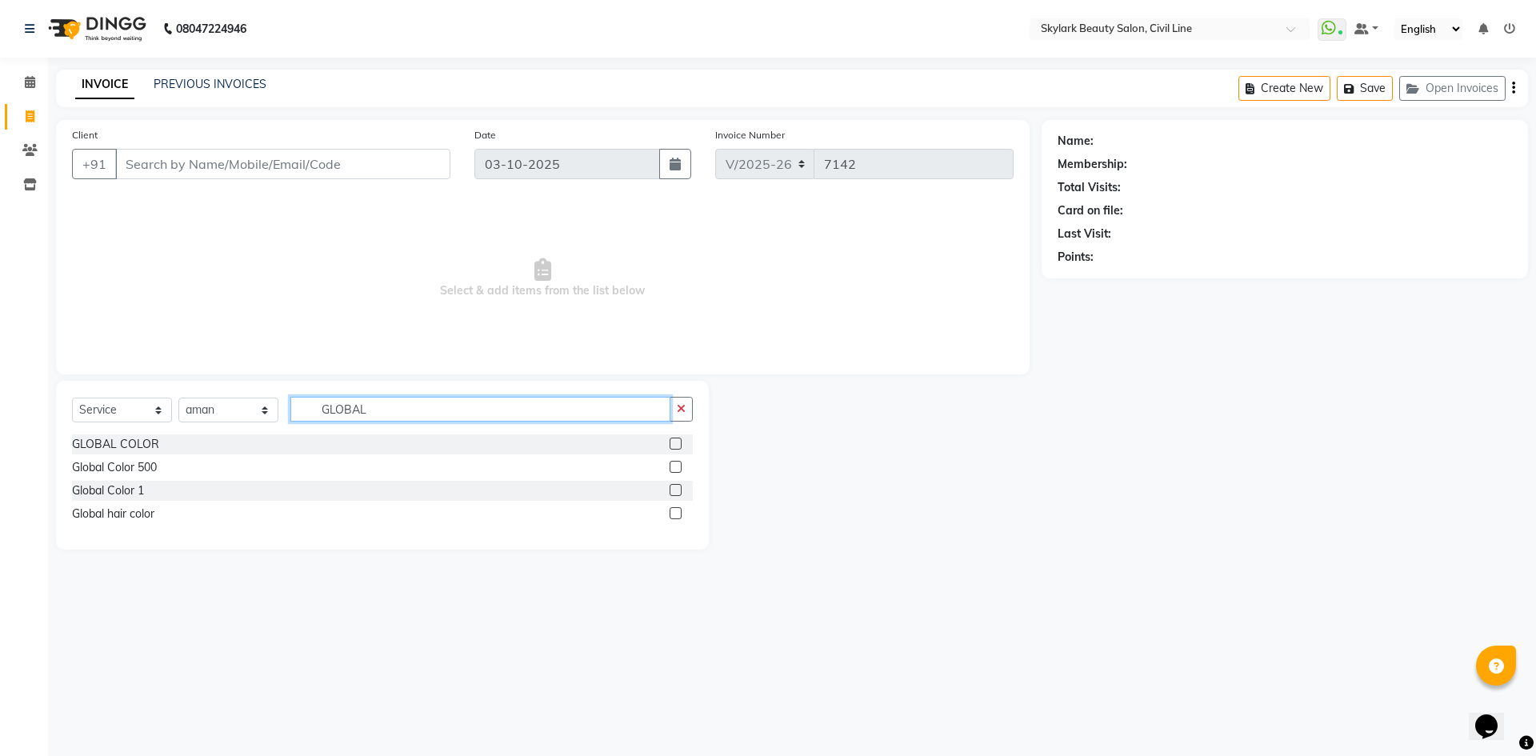
type input "GLOBAL"
click at [674, 447] on label at bounding box center [676, 444] width 12 height 12
click at [674, 447] on input "checkbox" at bounding box center [675, 444] width 10 height 10
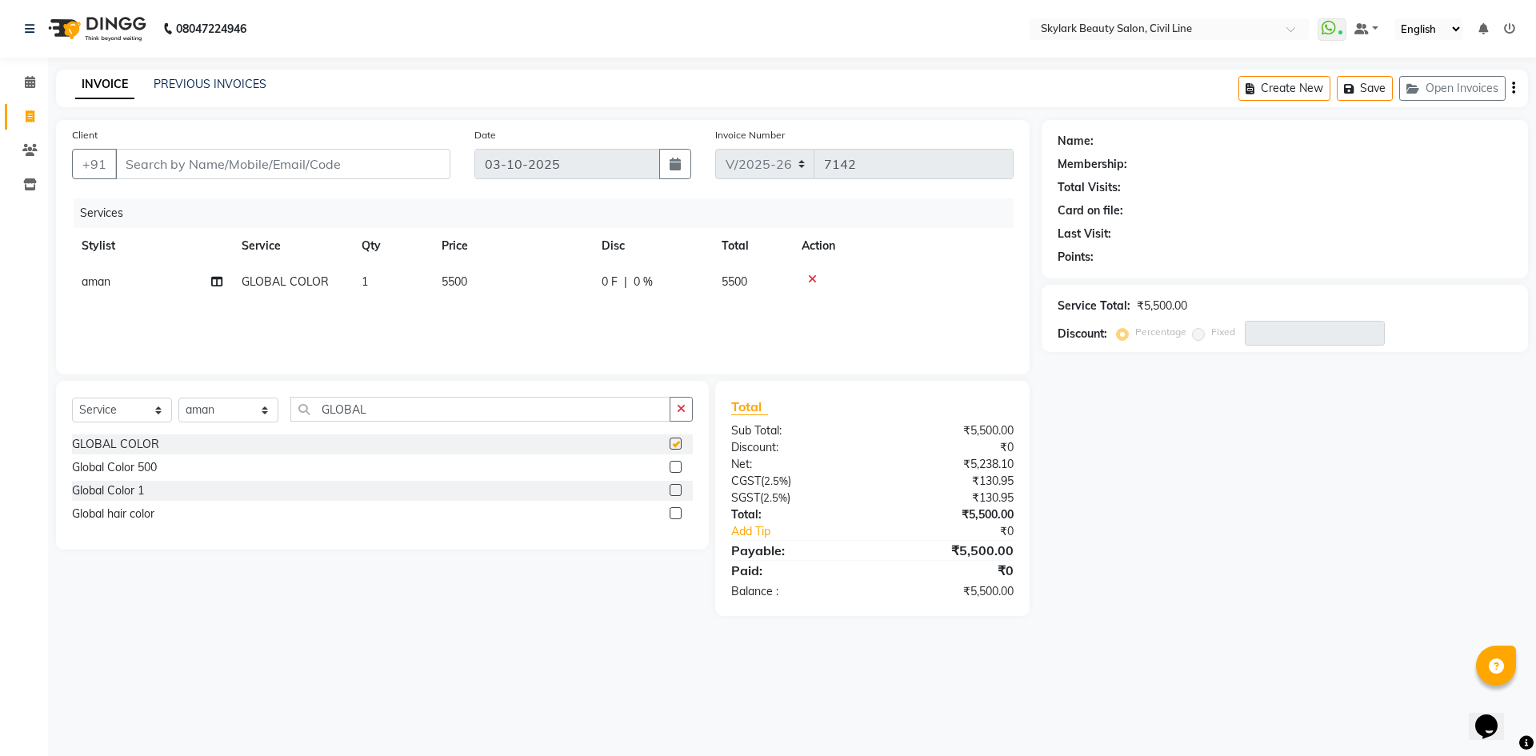
checkbox input "false"
click at [655, 276] on div "0 F | 0 %" at bounding box center [652, 282] width 101 height 17
click at [150, 170] on input "Client" at bounding box center [282, 164] width 335 height 30
type input "9"
type input "0"
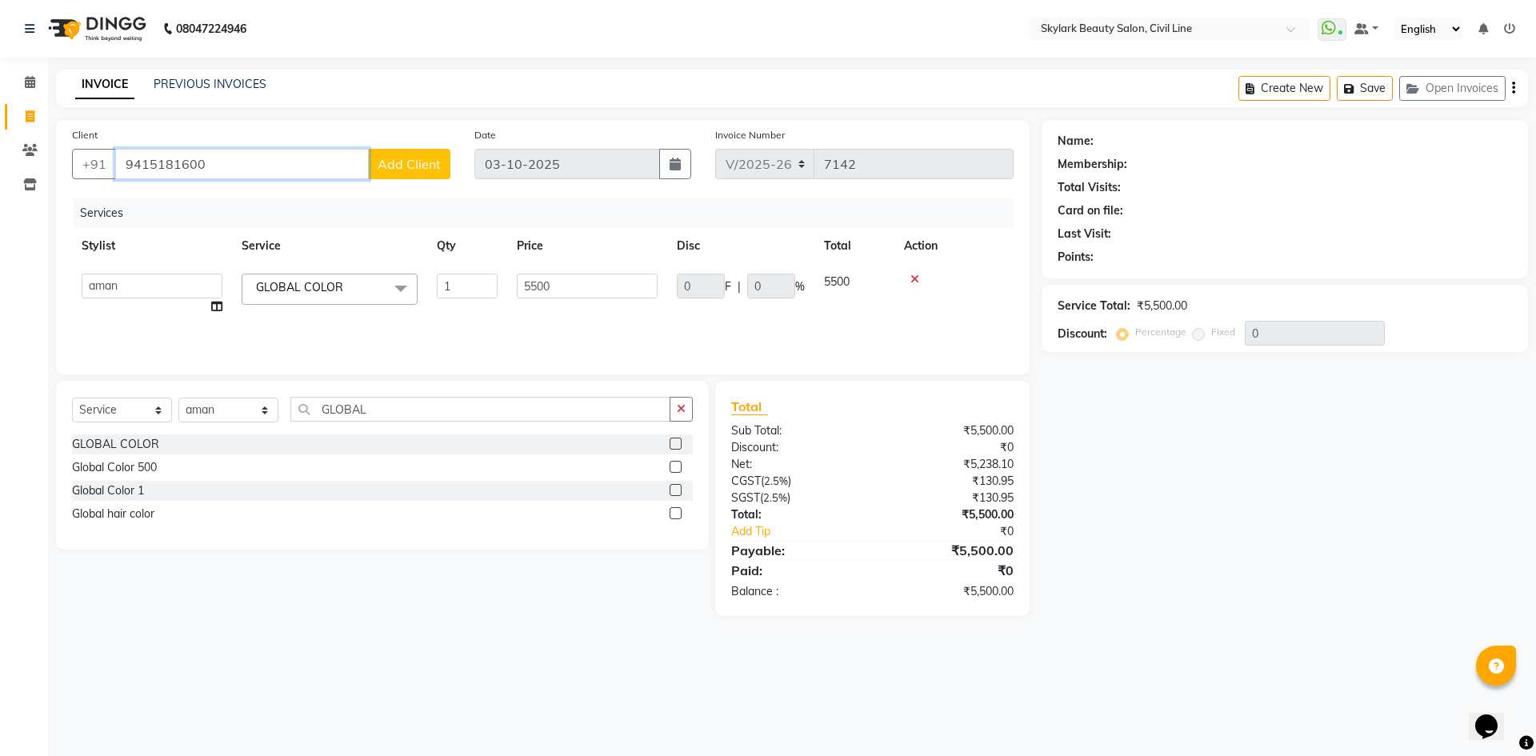
type input "9415181600"
click at [411, 167] on span "Add Client" at bounding box center [409, 164] width 63 height 16
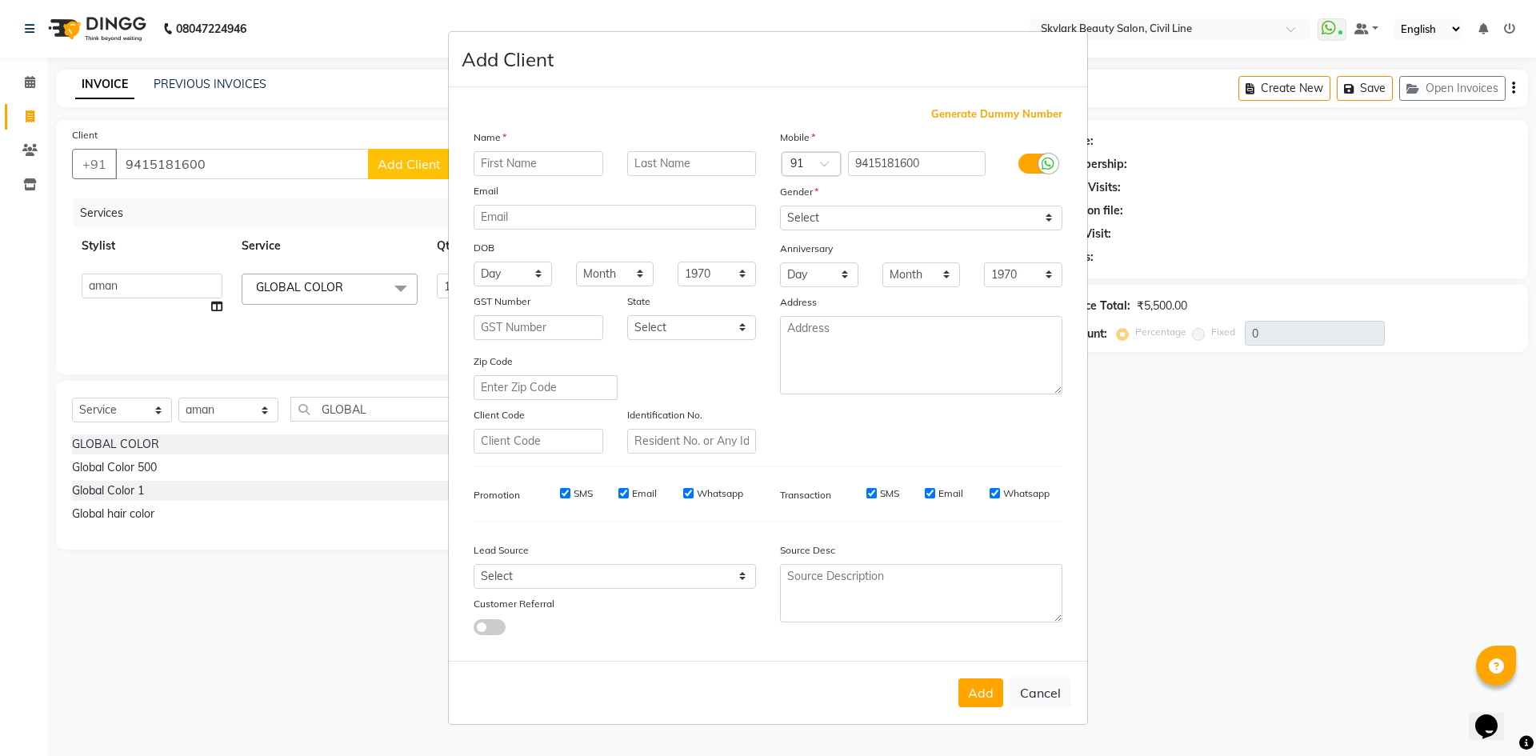
click at [500, 164] on input "text" at bounding box center [539, 163] width 130 height 25
type input "G"
type input "DR.JR VAERMA"
click at [885, 214] on select "Select Male Female Other Prefer Not To Say" at bounding box center [921, 218] width 282 height 25
select select "male"
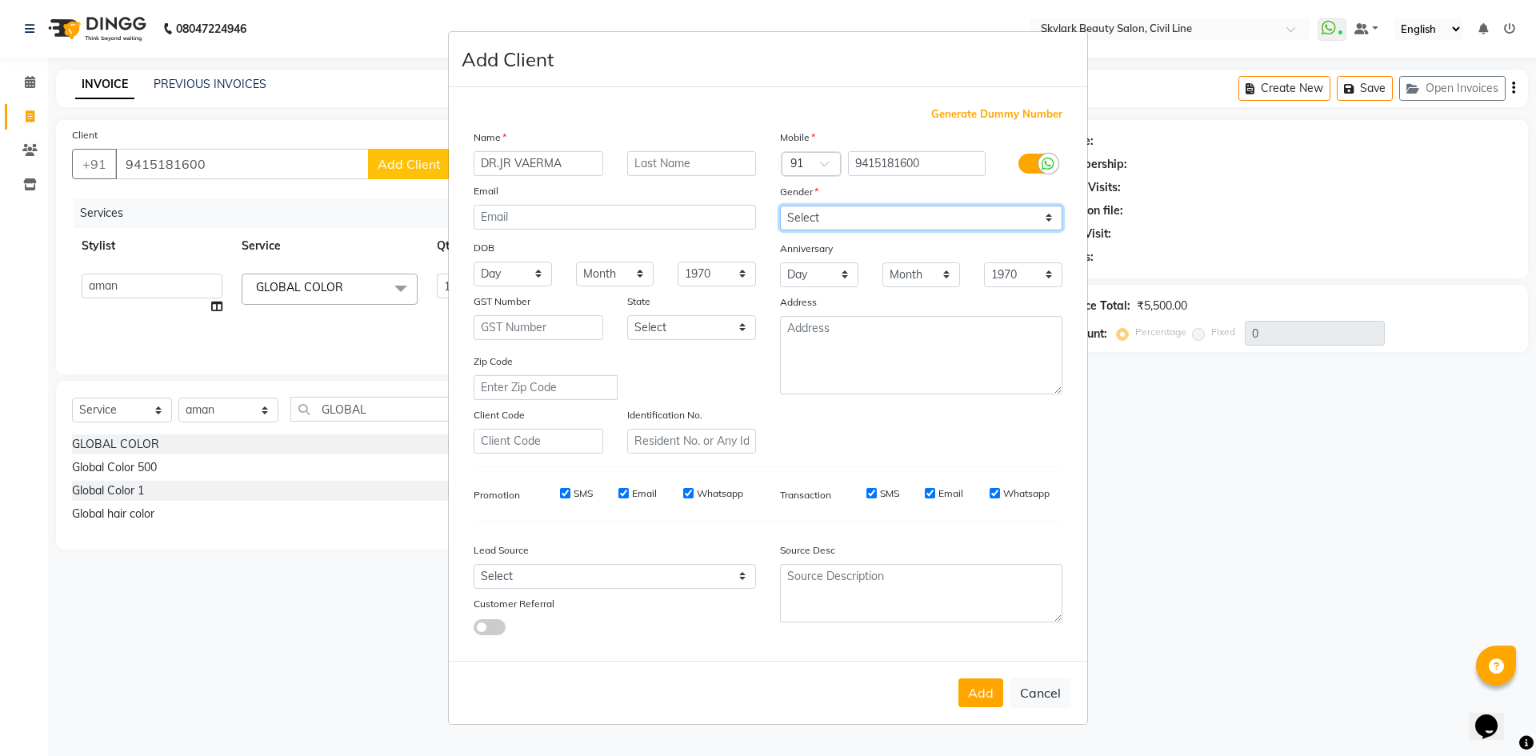
click at [780, 206] on select "Select Male Female Other Prefer Not To Say" at bounding box center [921, 218] width 282 height 25
drag, startPoint x: 983, startPoint y: 704, endPoint x: 983, endPoint y: 694, distance: 10.4
click at [983, 703] on button "Add" at bounding box center [981, 693] width 45 height 29
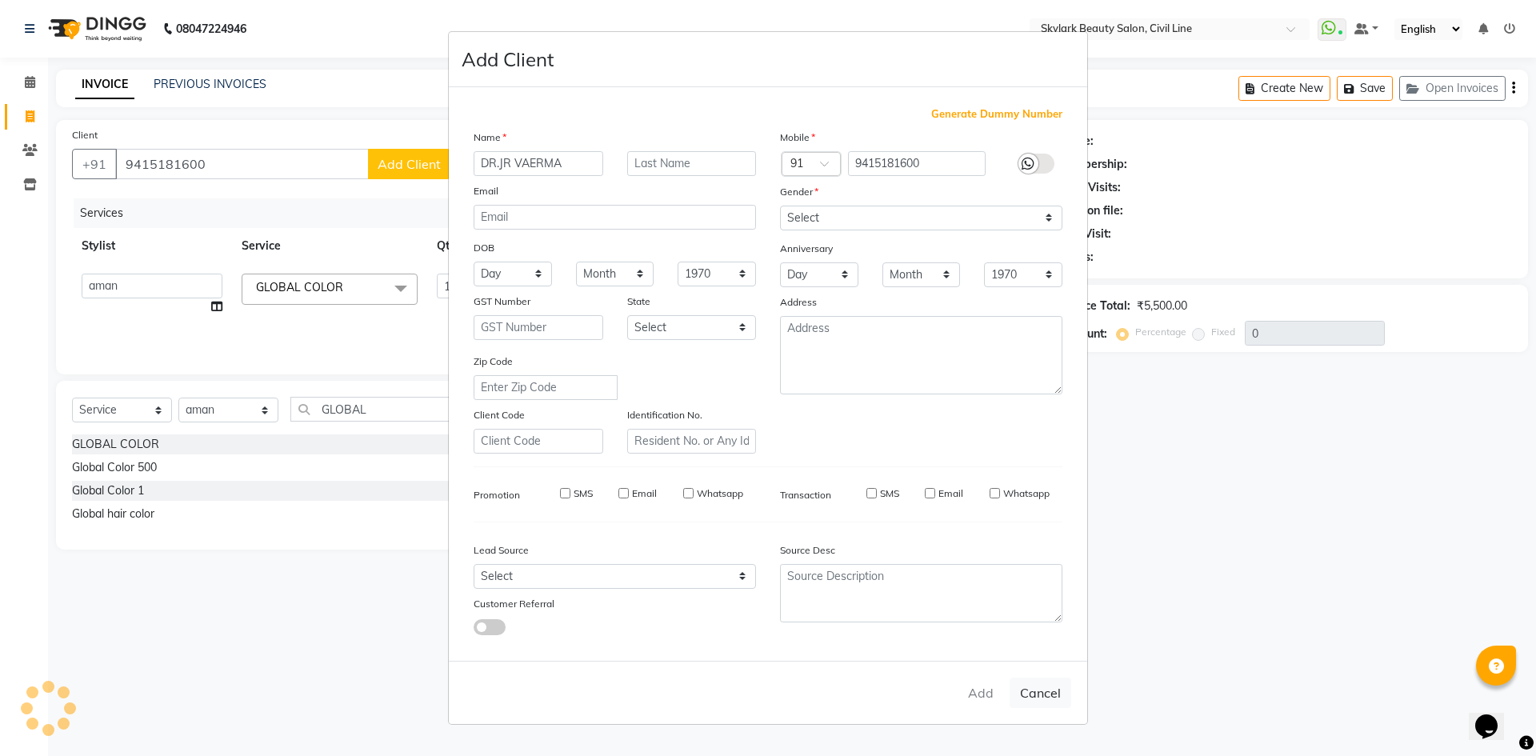
select select
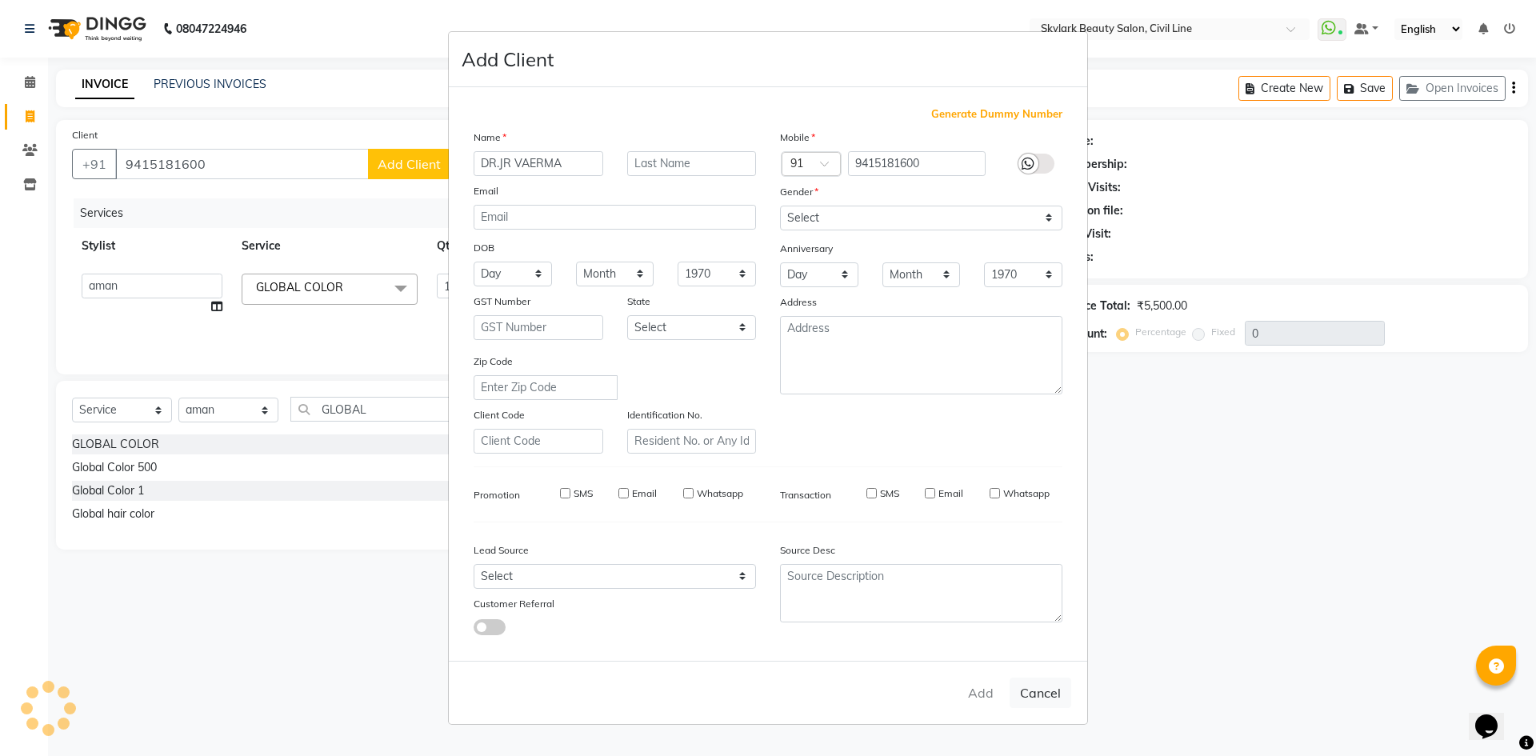
select select
checkbox input "false"
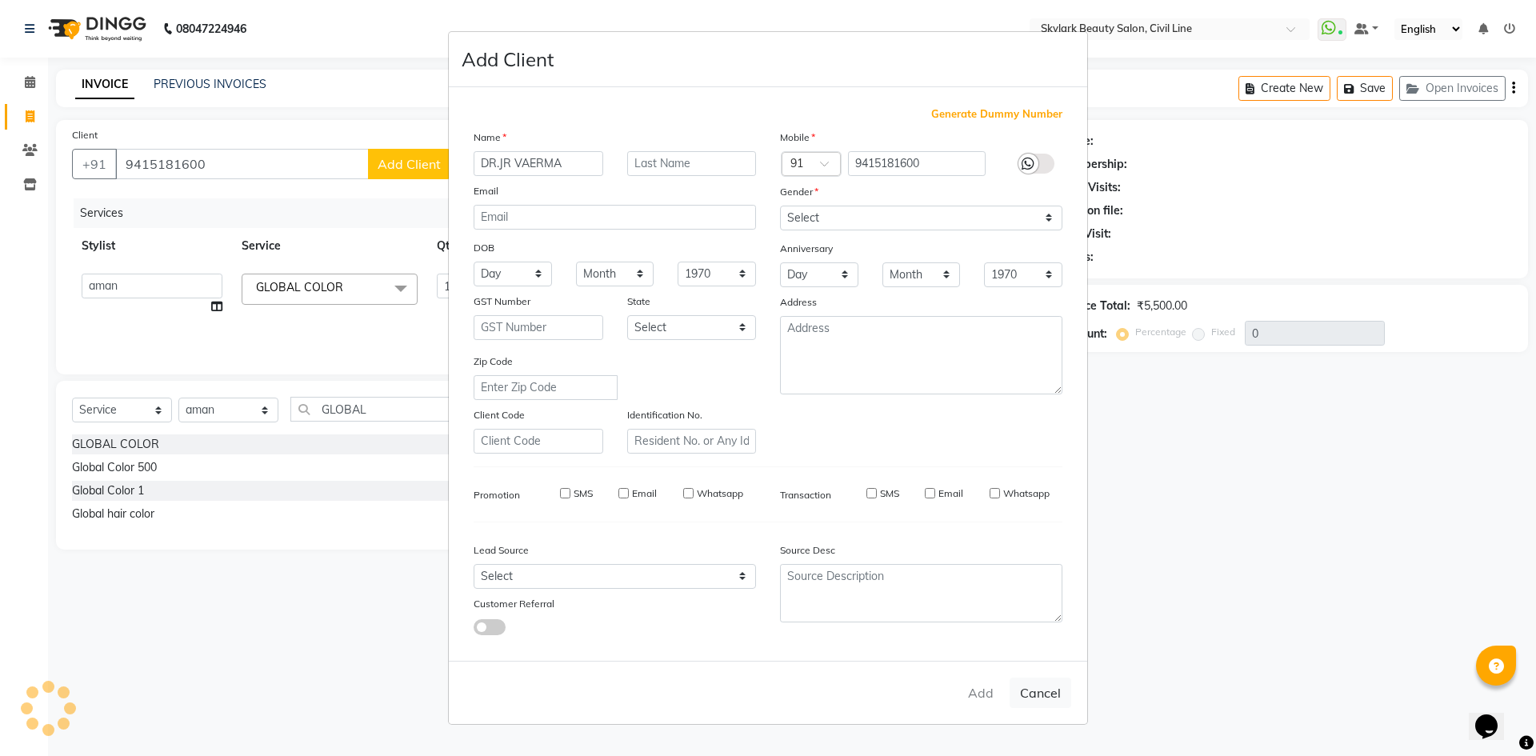
checkbox input "false"
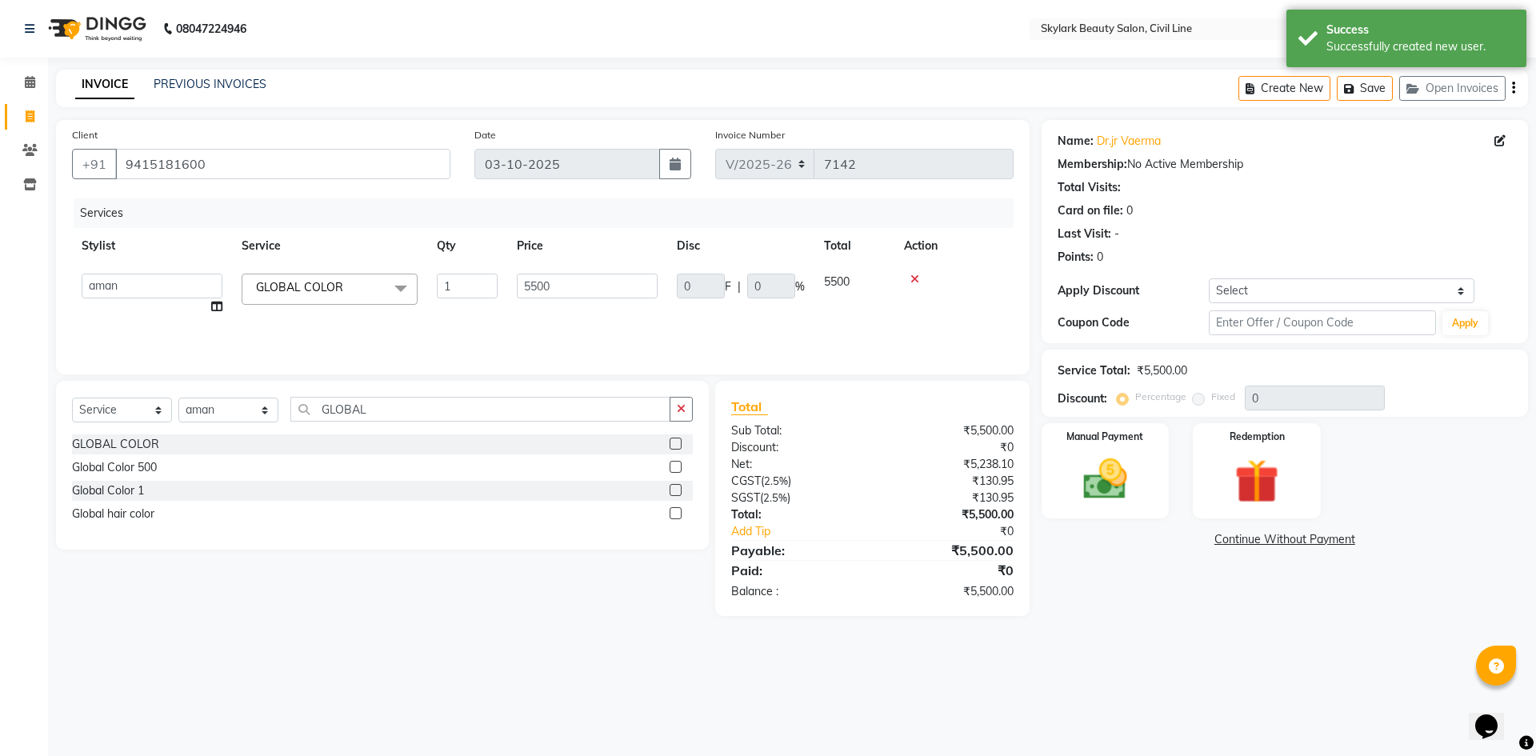
click at [1136, 399] on label "Percentage" at bounding box center [1161, 397] width 51 height 14
click at [567, 282] on input "5500" at bounding box center [587, 286] width 141 height 25
type input "5"
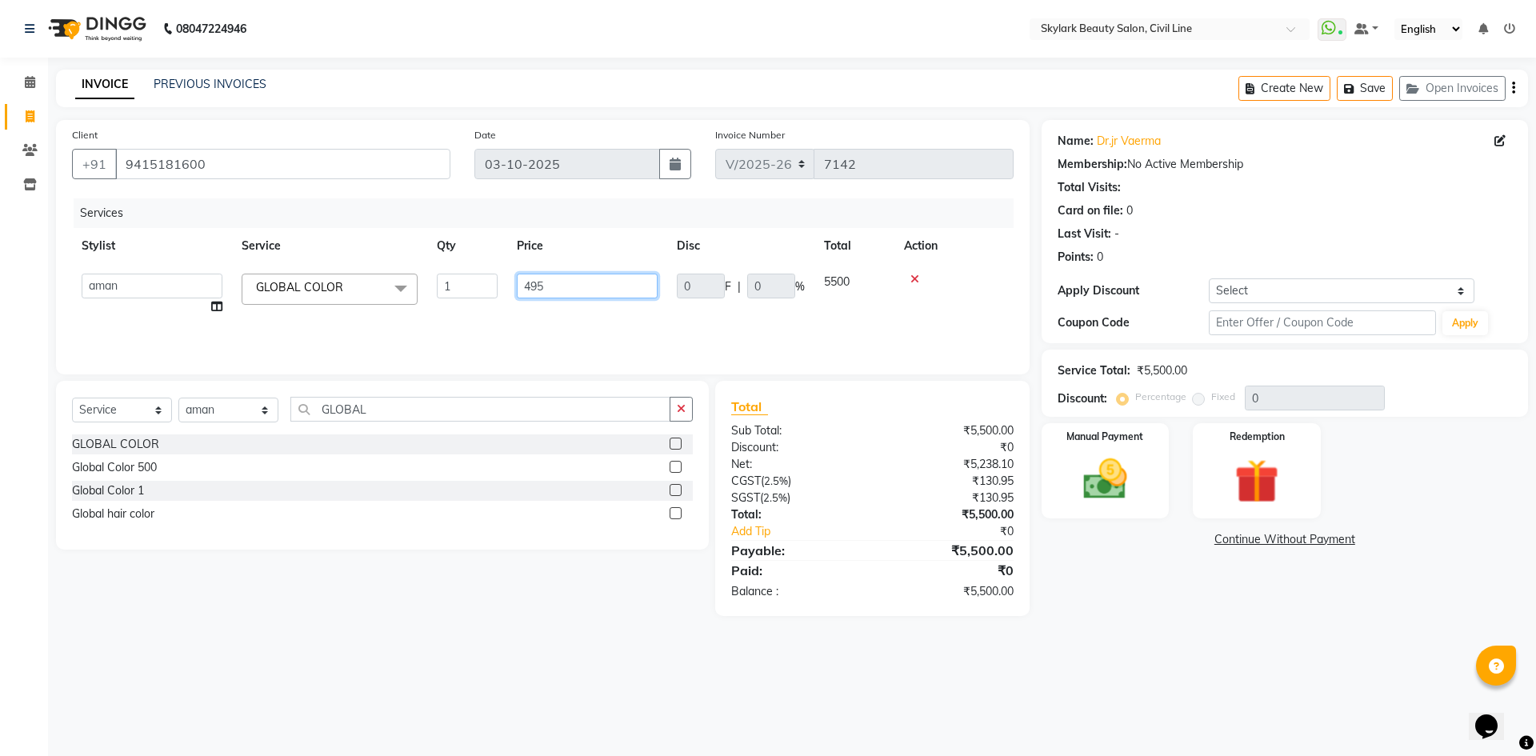
type input "4950"
click at [694, 322] on div "Services Stylist Service Qty Price Disc Total Action aman Ankit GAGAN WAHLA GUR…" at bounding box center [543, 278] width 942 height 160
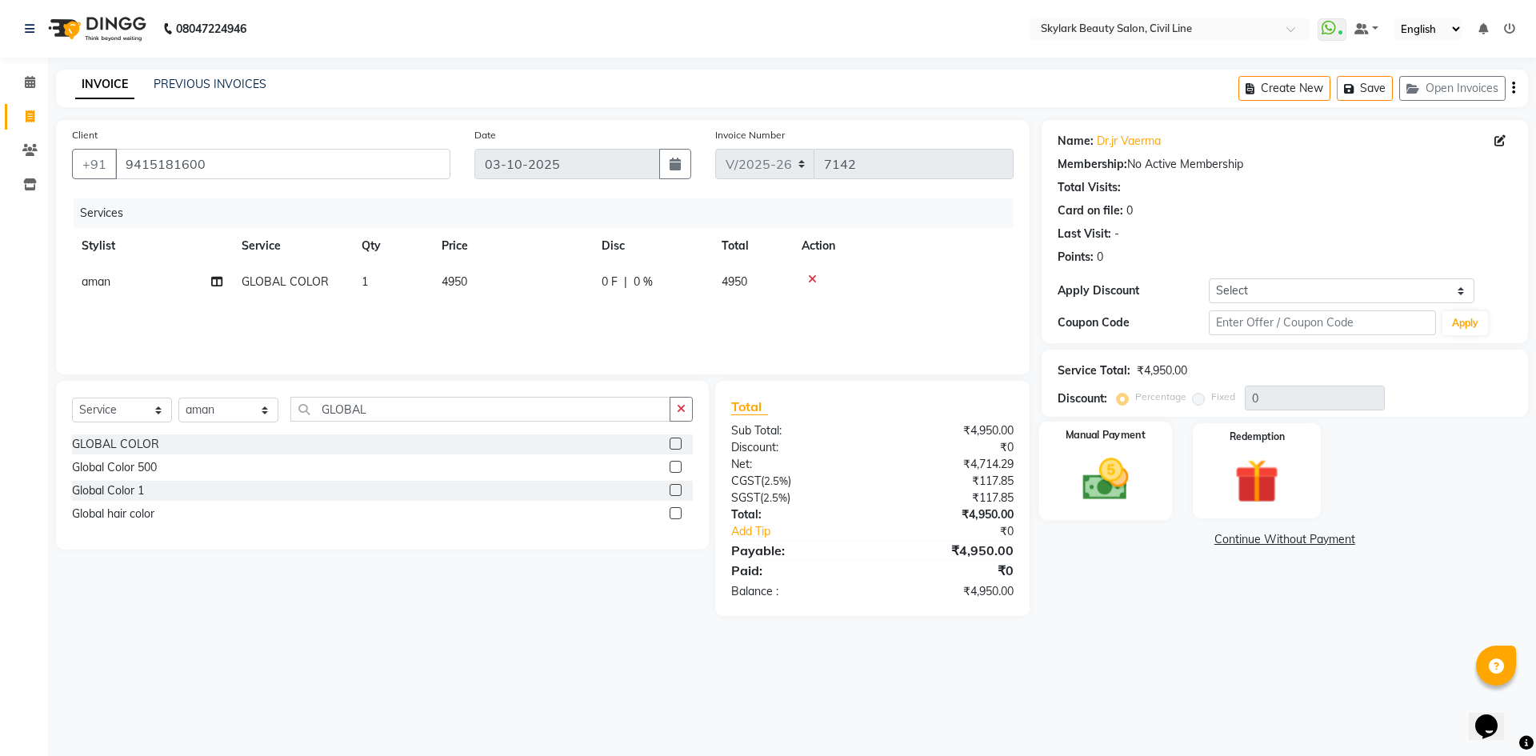
click at [1148, 498] on div "Manual Payment" at bounding box center [1105, 471] width 133 height 98
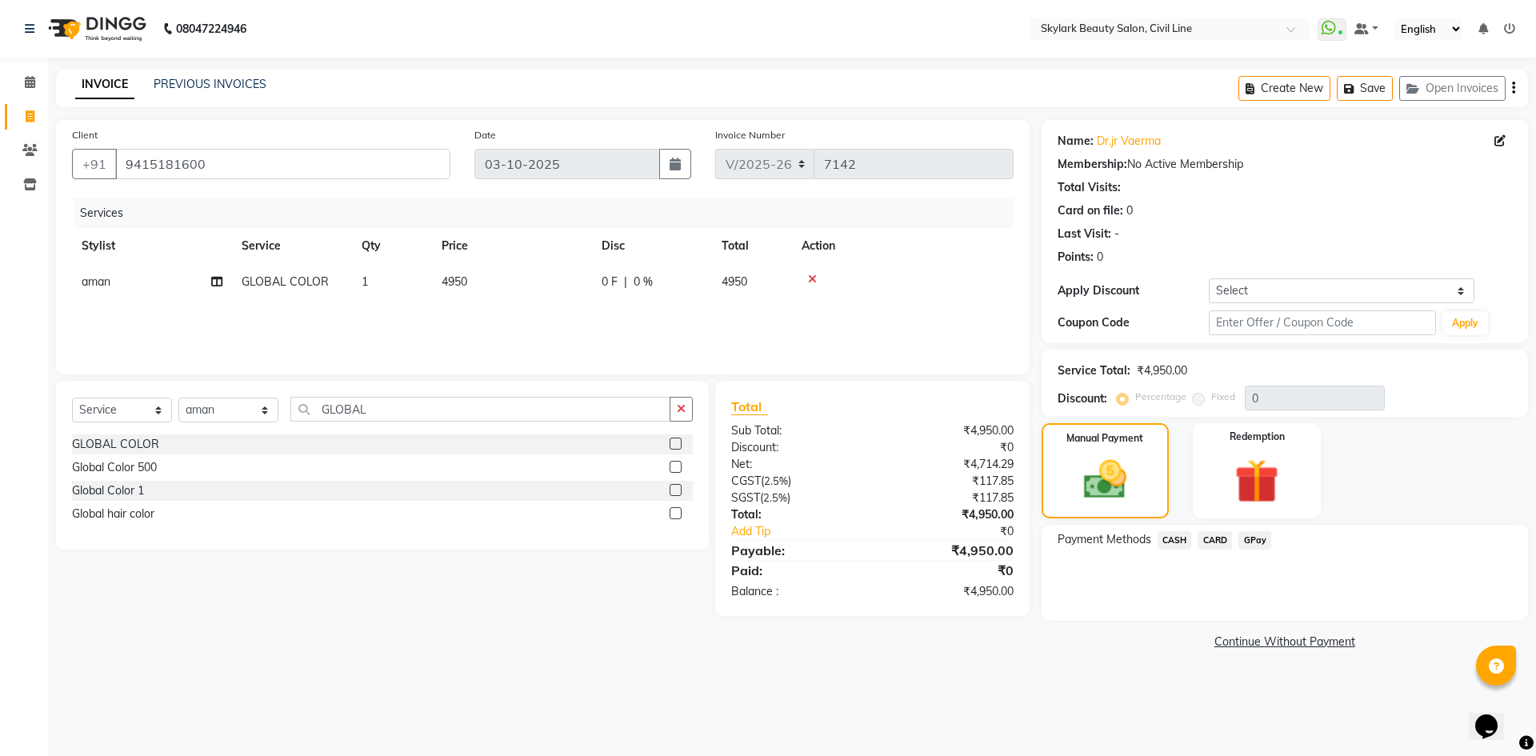
click at [1136, 400] on label "Percentage" at bounding box center [1161, 397] width 51 height 14
click at [1457, 315] on button "Apply" at bounding box center [1466, 323] width 46 height 24
click at [1243, 319] on input "text" at bounding box center [1322, 322] width 227 height 25
click at [1448, 297] on select "Select Coupon → Karwa 10 Coupon → Karwa 20 Coupon → Karwa 30 Coupon → Package 1…" at bounding box center [1342, 290] width 266 height 25
click at [1432, 491] on div "Manual Payment Redemption" at bounding box center [1285, 470] width 511 height 95
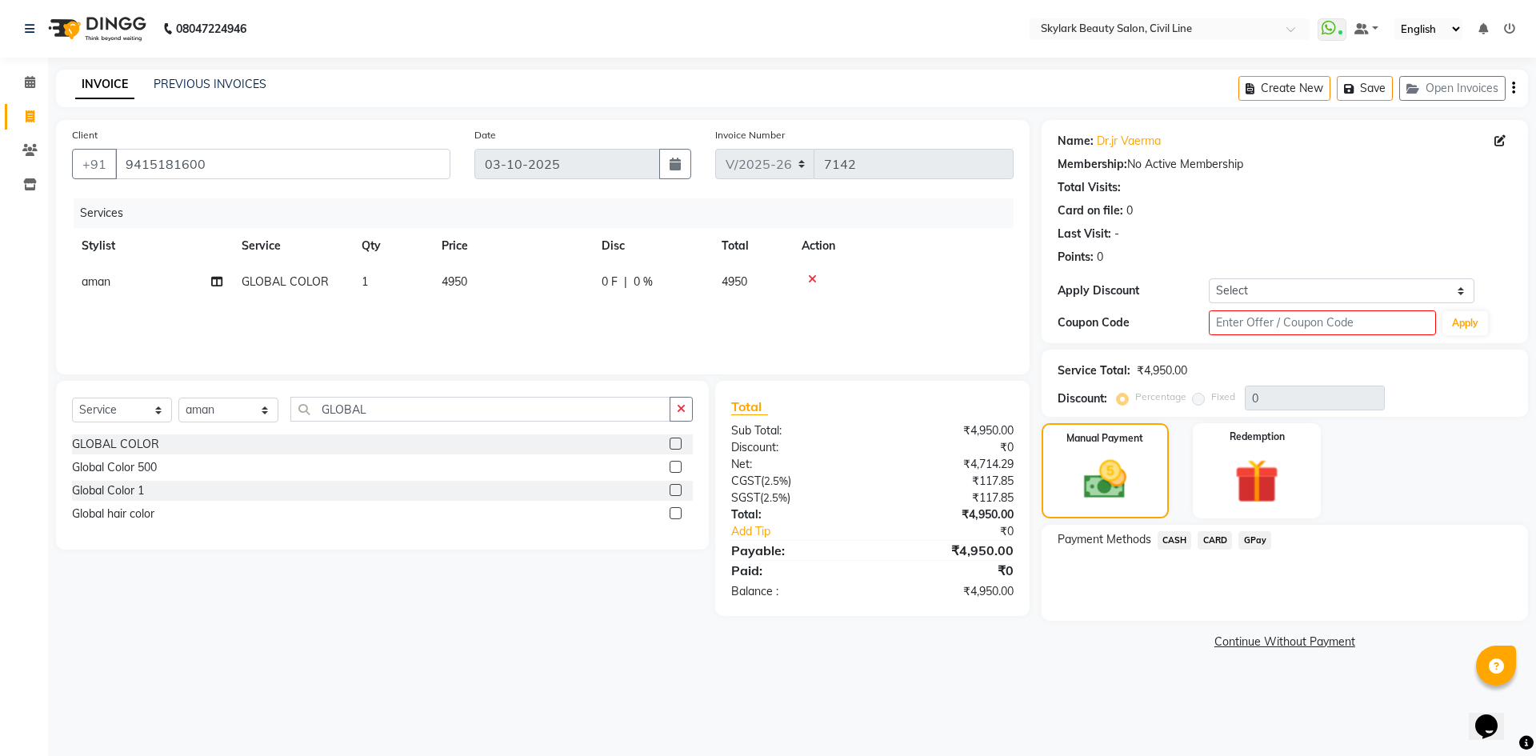
click at [487, 272] on td "4950" at bounding box center [512, 282] width 160 height 36
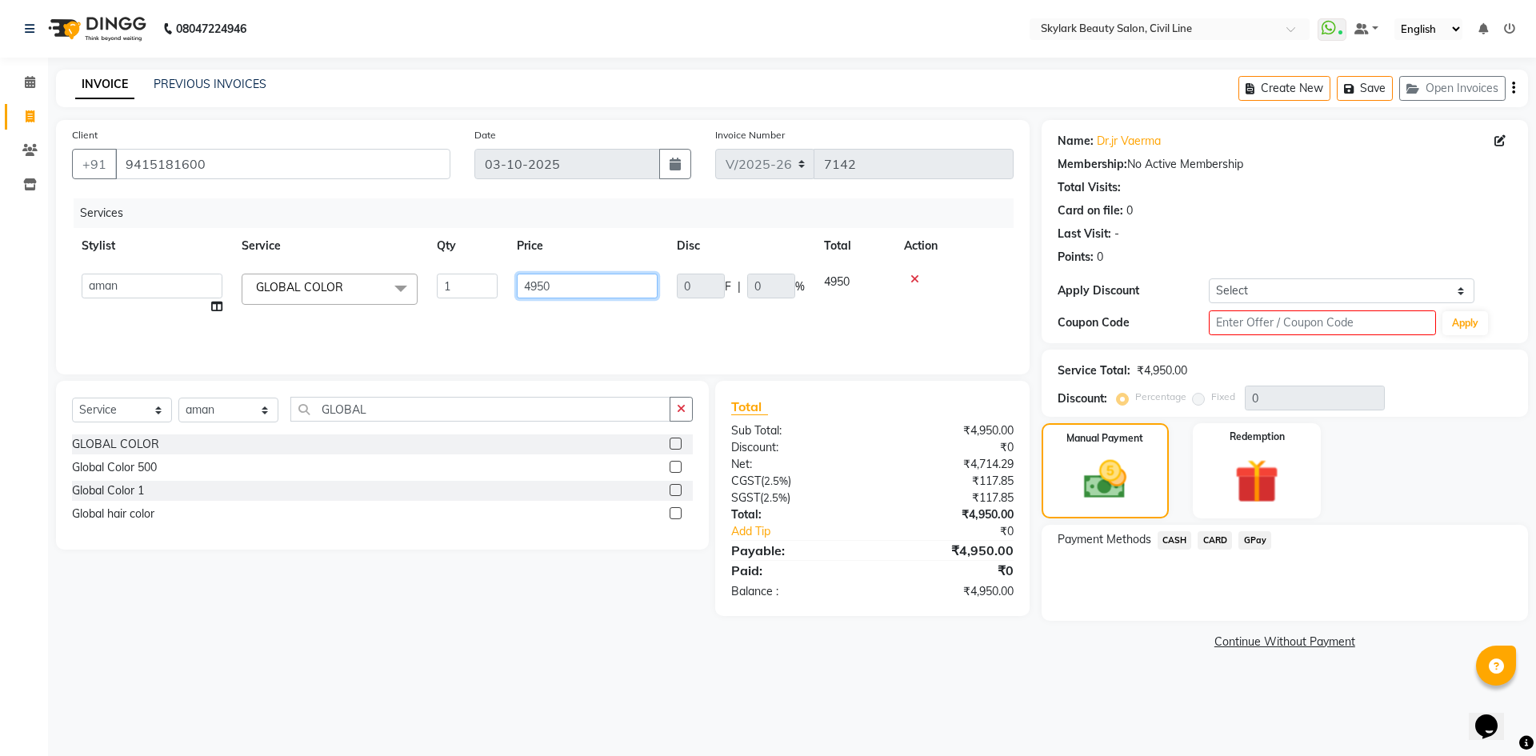
click at [560, 282] on input "4950" at bounding box center [587, 286] width 141 height 25
type input "4"
type input "5500"
click at [1468, 294] on select "Select Coupon → Karwa 10 Coupon → Karwa 20 Coupon → Karwa 30 Coupon → Package 1…" at bounding box center [1342, 290] width 266 height 25
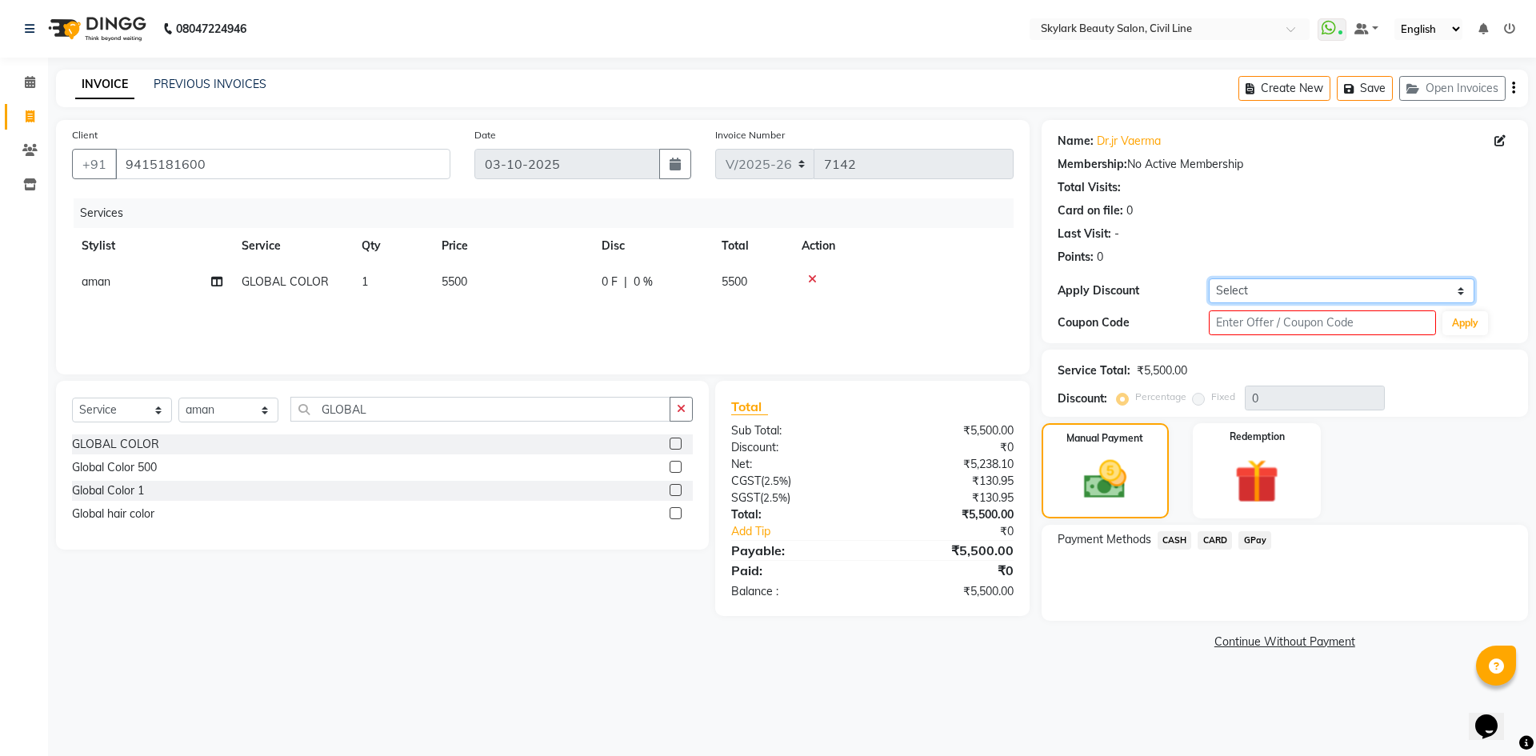
select select "1: Object"
click at [1209, 278] on select "Select Coupon → Karwa 10 Coupon → Karwa 20 Coupon → Karwa 30 Coupon → Package 1…" at bounding box center [1342, 290] width 266 height 25
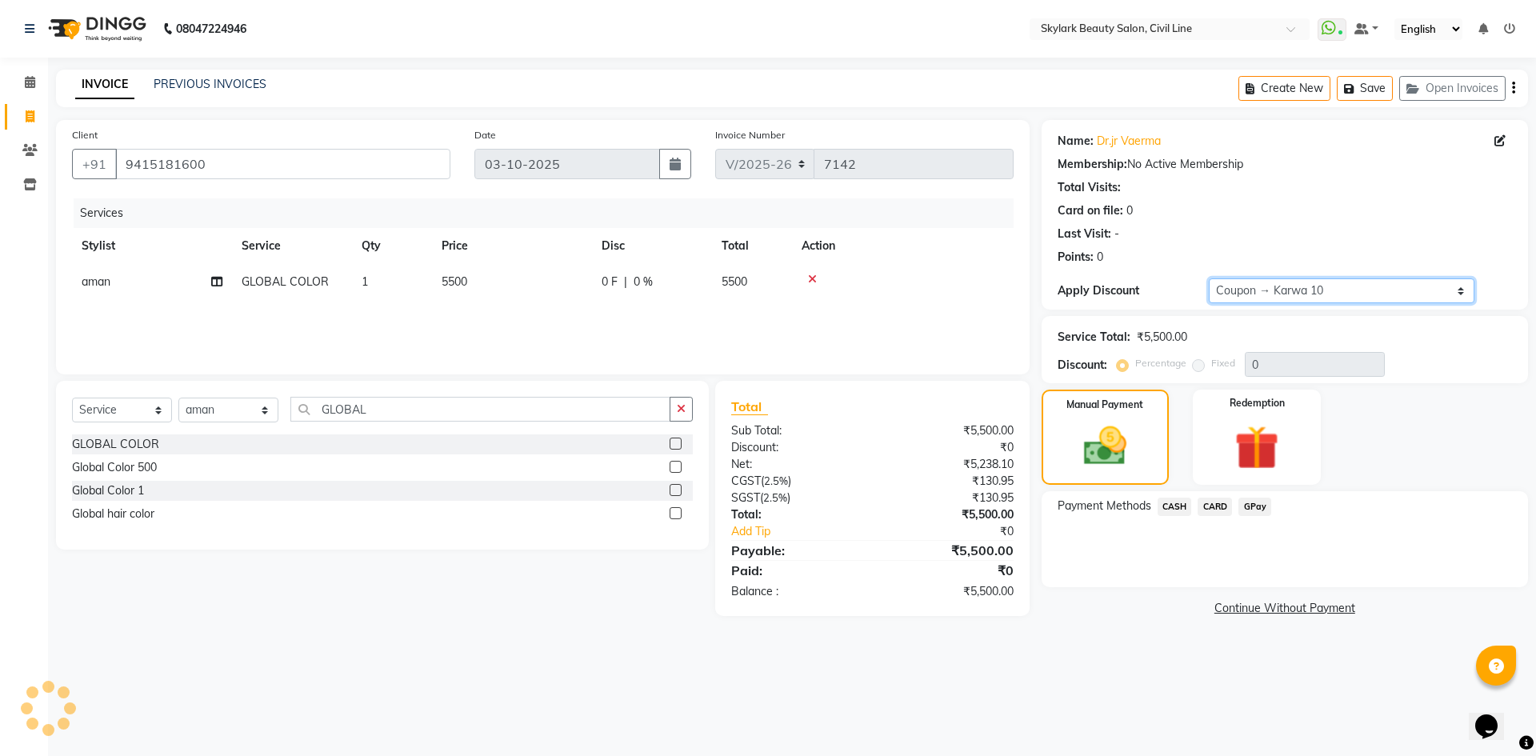
type input "10"
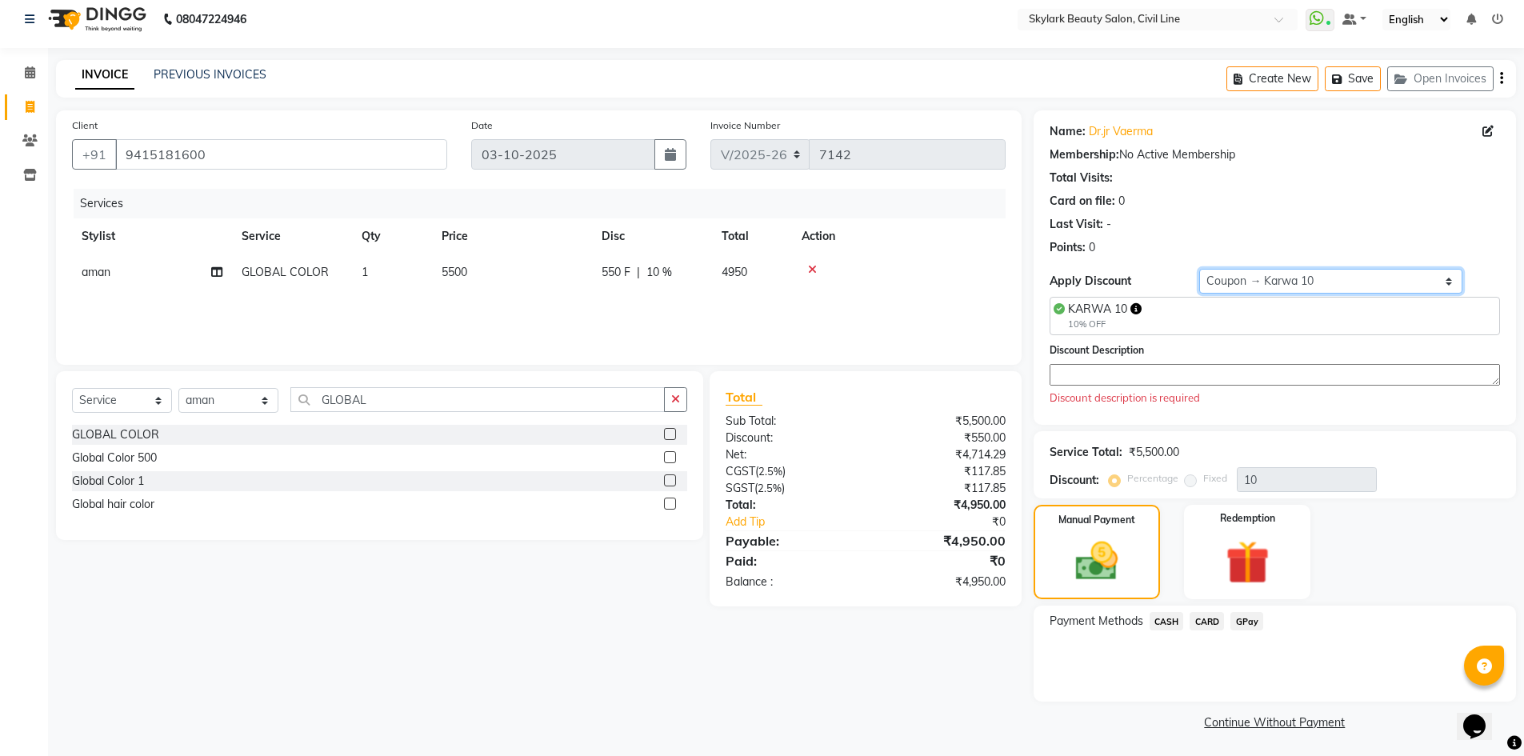
scroll to position [12, 0]
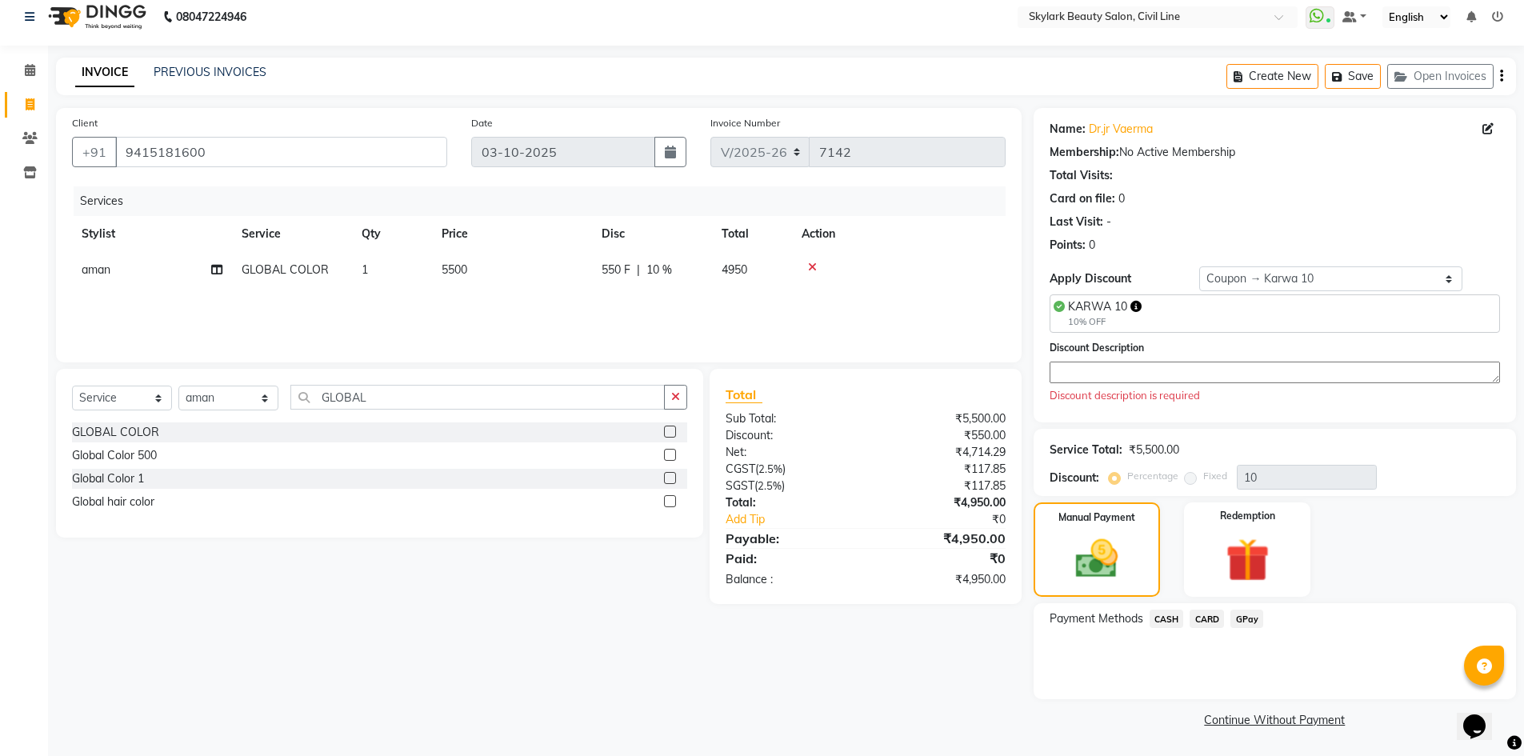
click at [1115, 375] on textarea at bounding box center [1275, 373] width 451 height 22
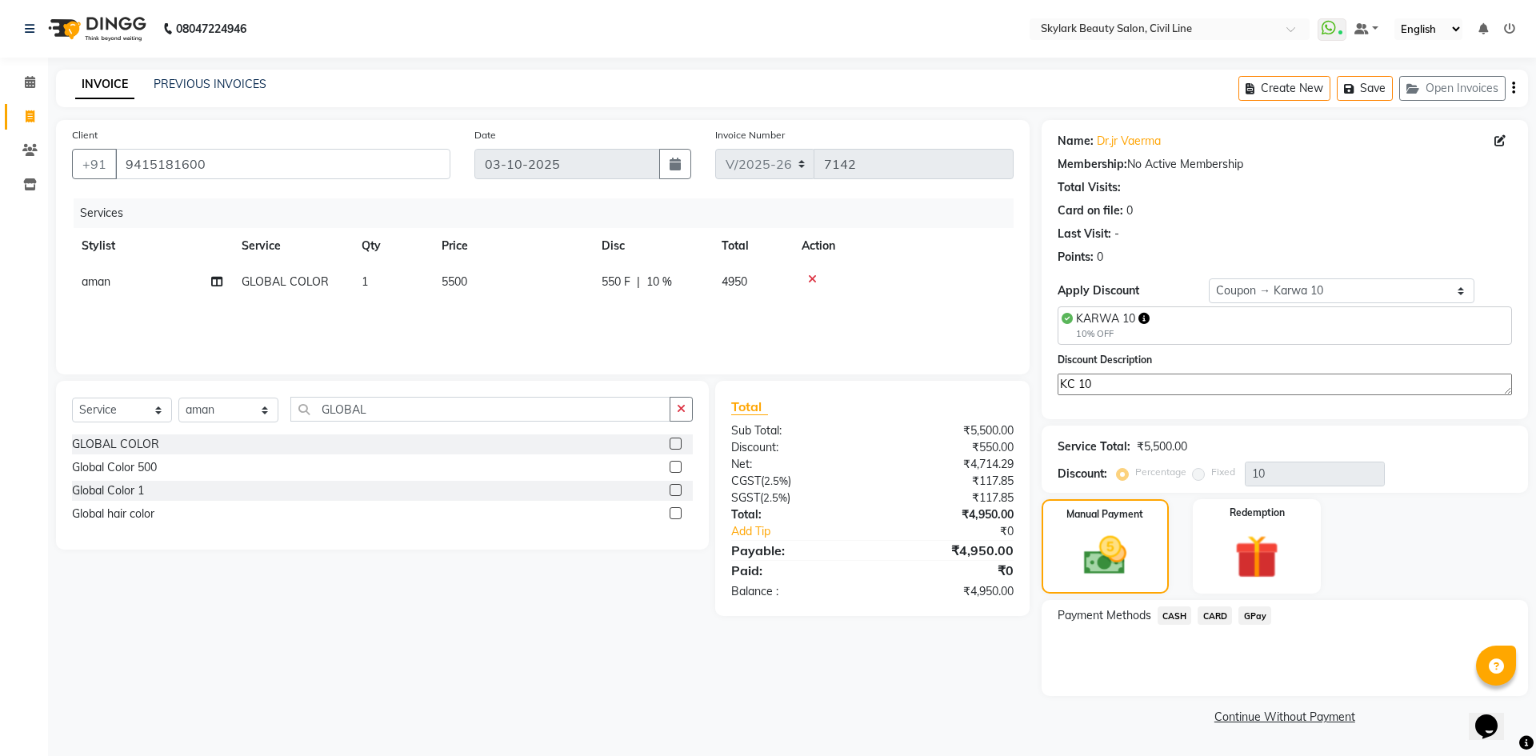
click at [1444, 431] on div "Service Total: ₹5,500.00 Discount: Percentage Fixed 10" at bounding box center [1285, 459] width 487 height 67
click at [1157, 377] on textarea "KC 10" at bounding box center [1285, 385] width 455 height 22
type textarea "K"
type textarea "COLOUR"
click at [1337, 413] on div "Name: Dr.jr Vaerma Membership: No Active Membership Total Visits: Card on file:…" at bounding box center [1285, 269] width 487 height 299
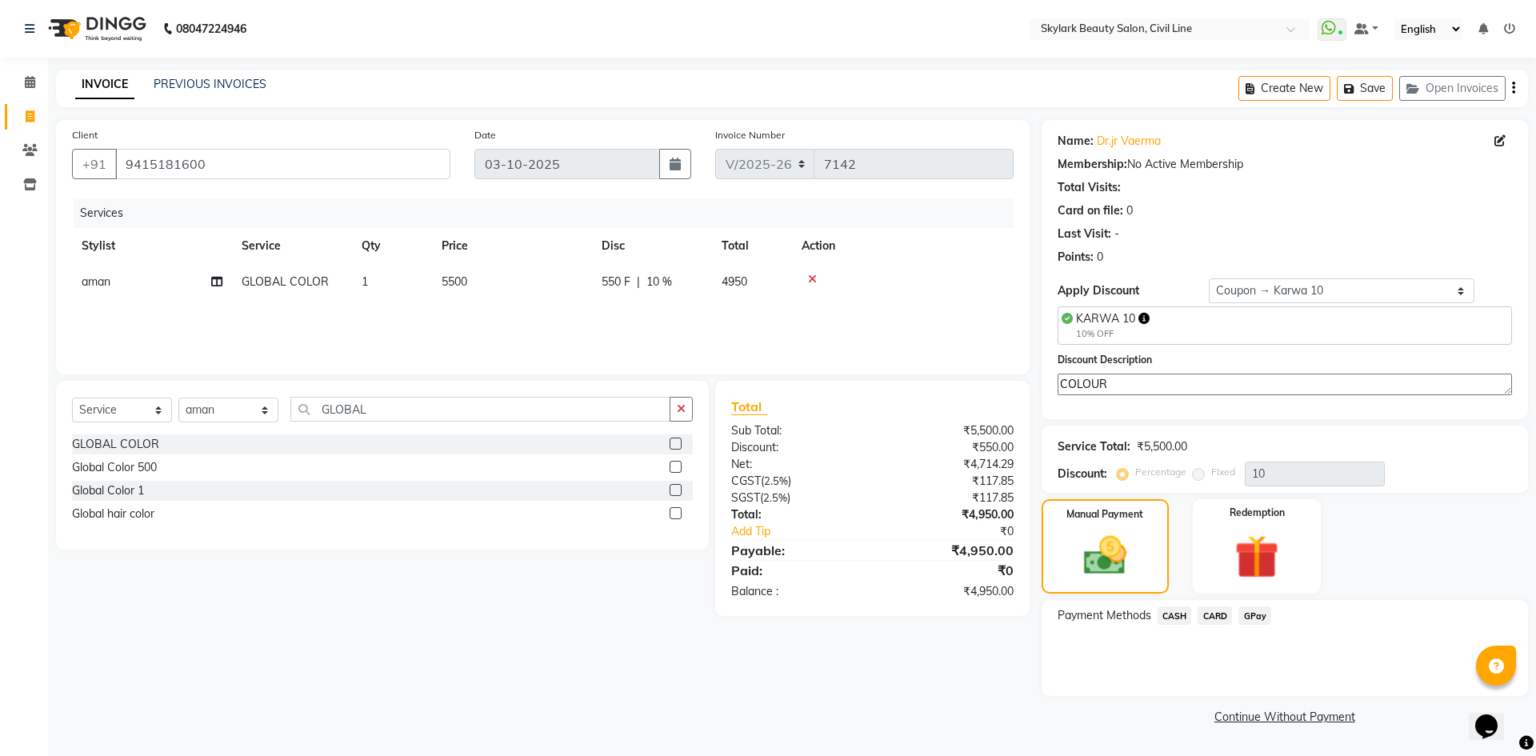
click at [1173, 612] on span "CASH" at bounding box center [1175, 616] width 34 height 18
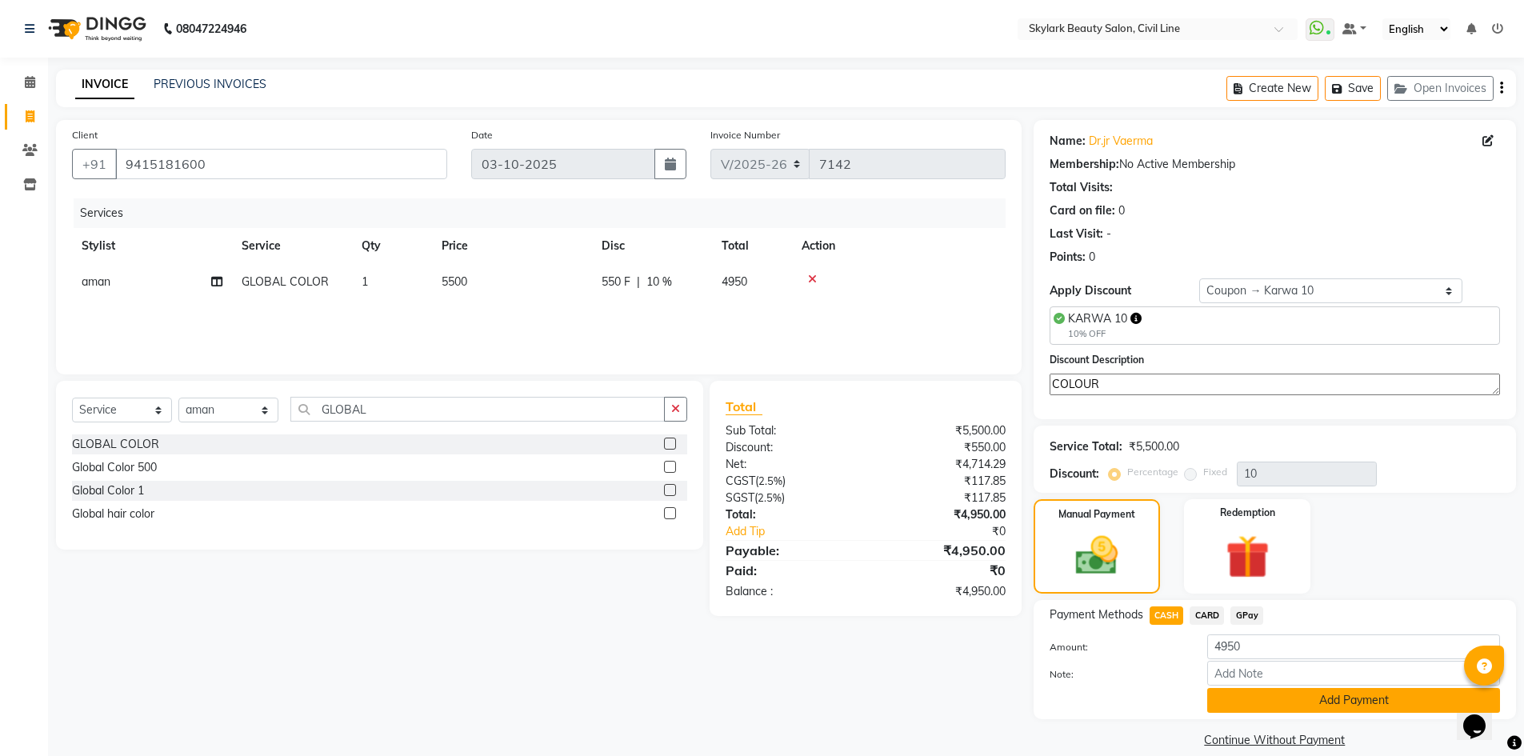
click at [1330, 701] on button "Add Payment" at bounding box center [1354, 700] width 293 height 25
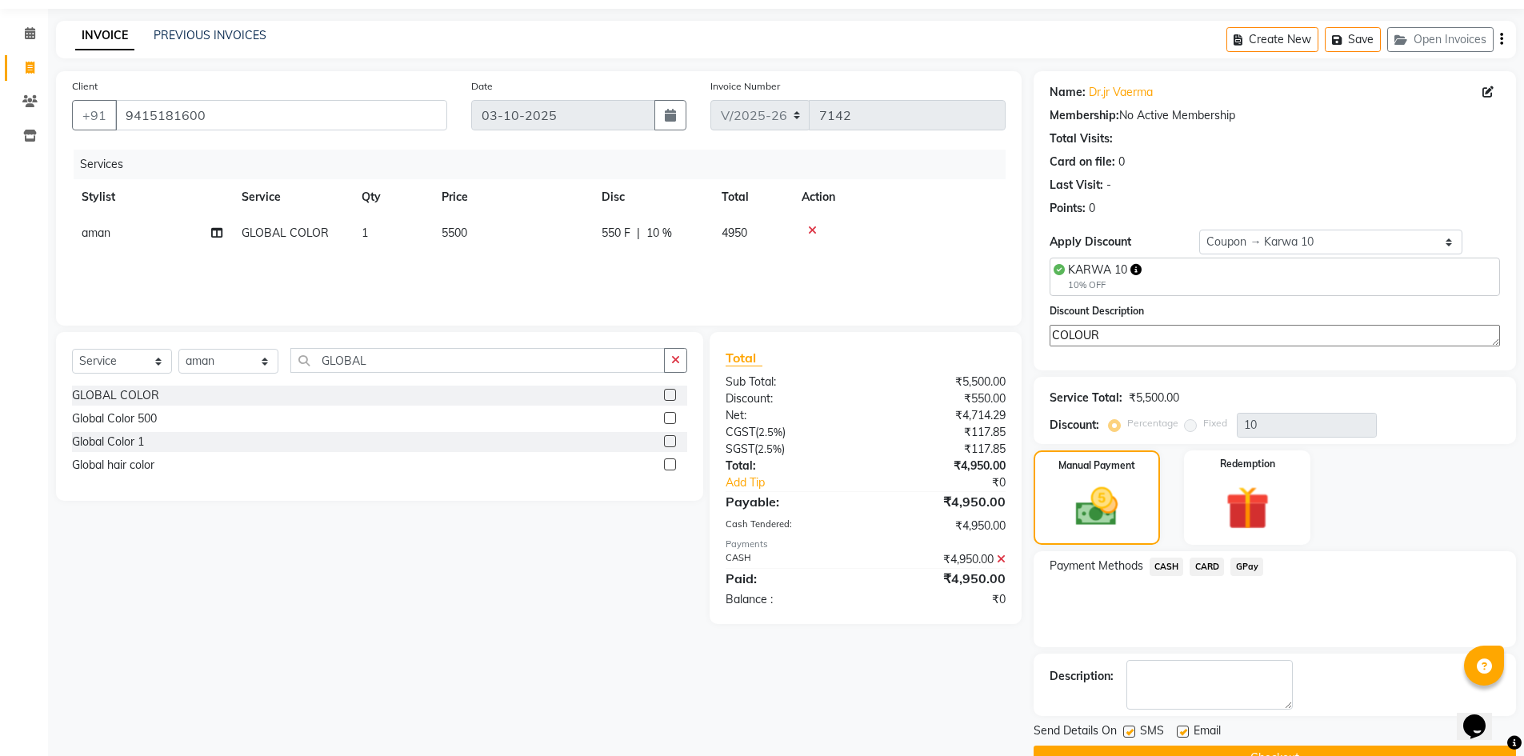
scroll to position [87, 0]
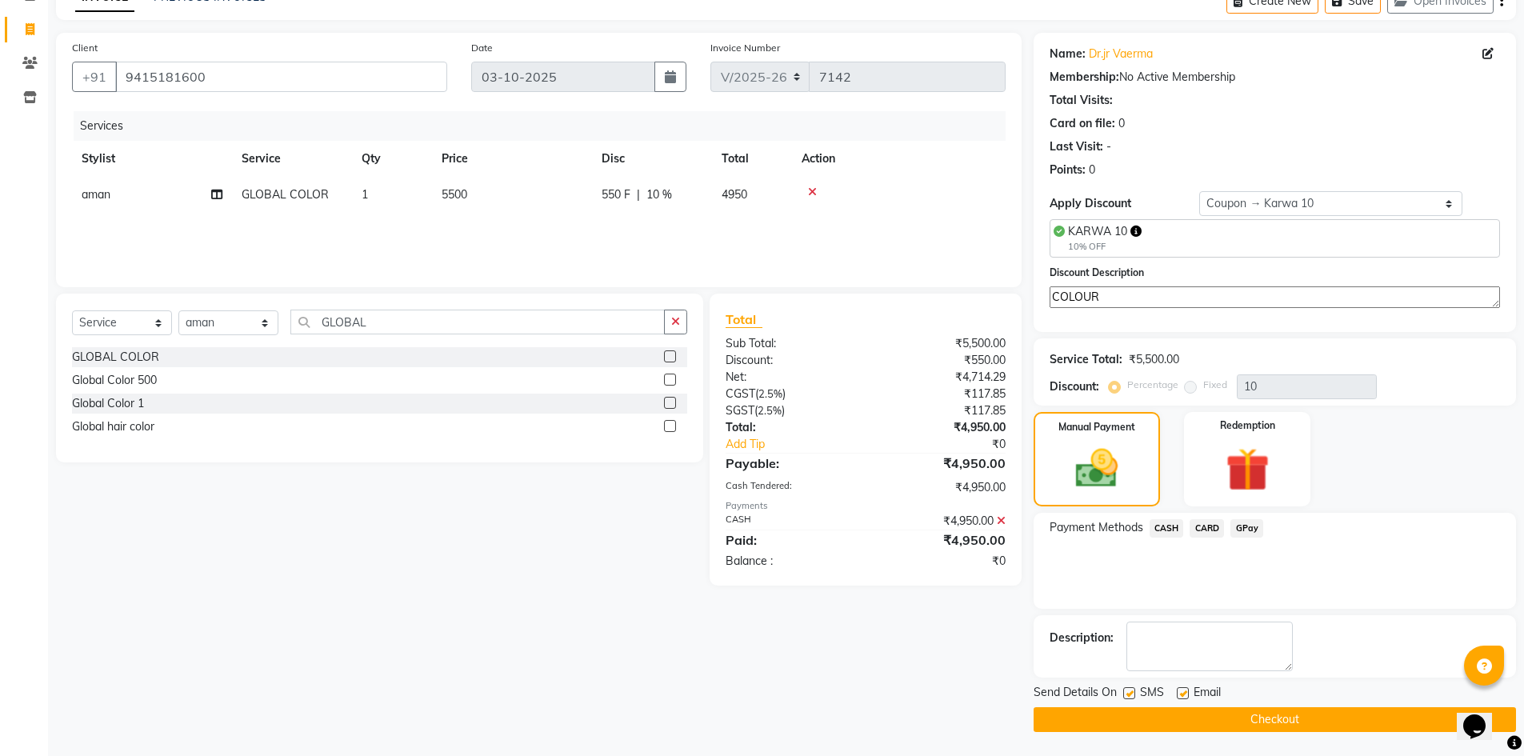
click at [1273, 720] on button "Checkout" at bounding box center [1275, 719] width 483 height 25
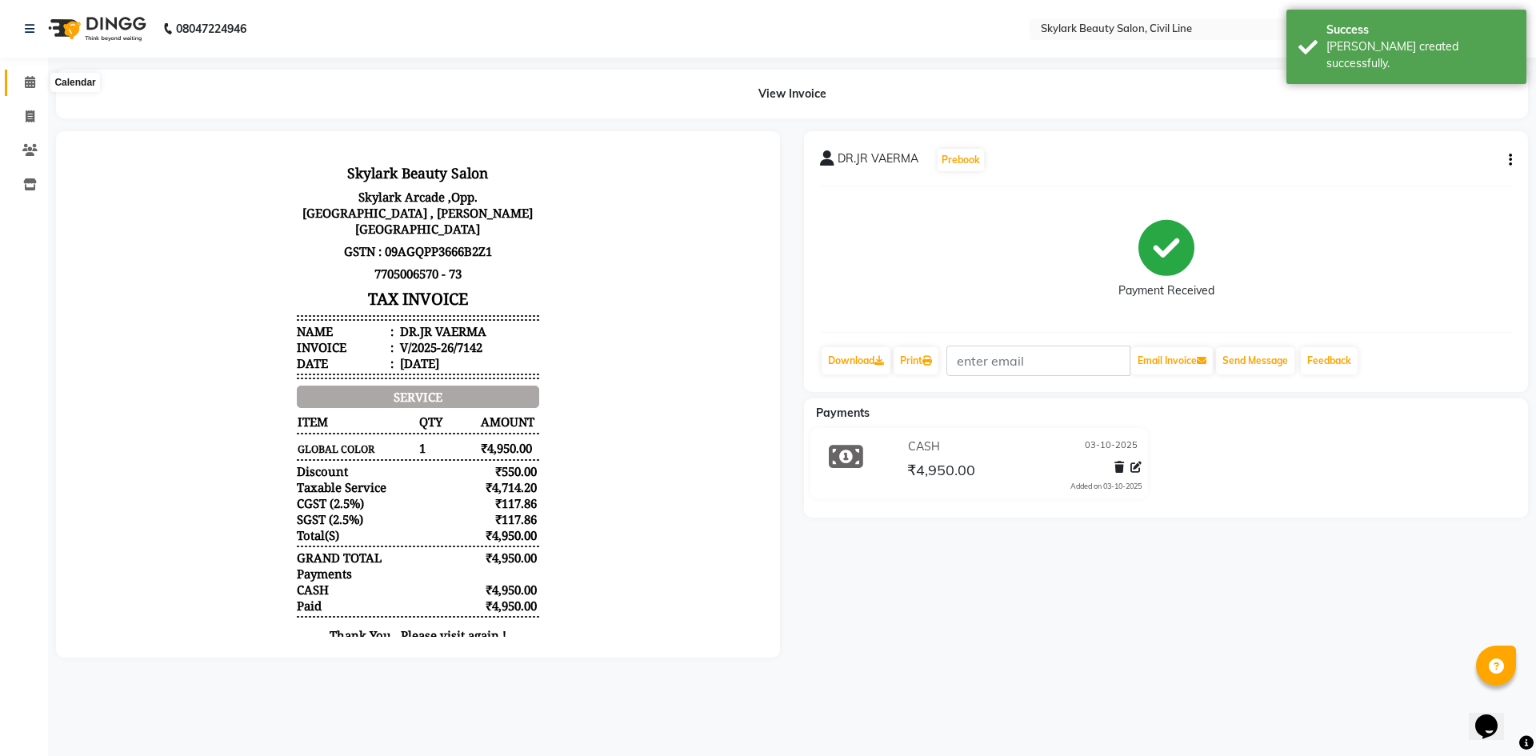
click at [33, 82] on icon at bounding box center [30, 82] width 10 height 12
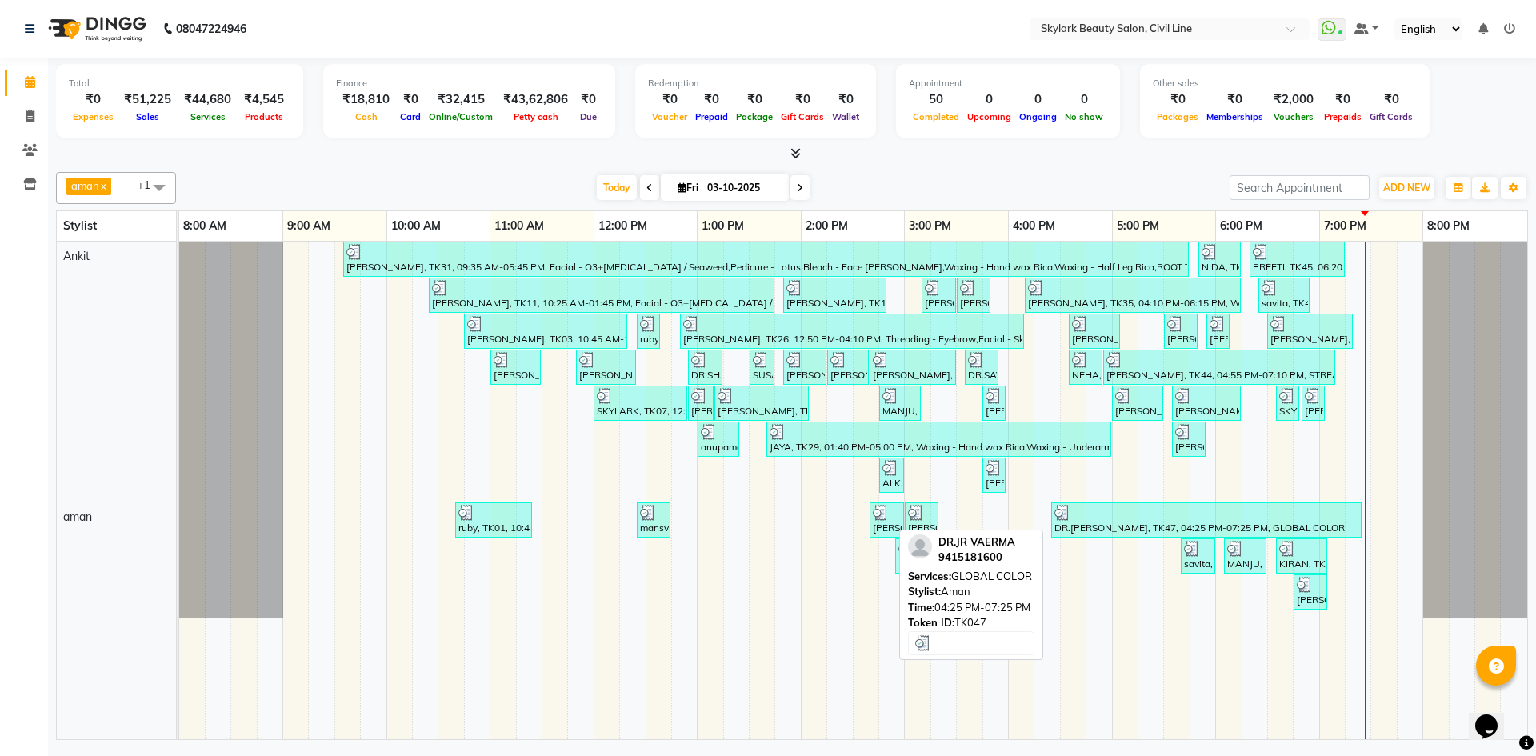
click at [1111, 523] on div "DR.[PERSON_NAME], TK47, 04:25 PM-07:25 PM, GLOBAL COLOR" at bounding box center [1206, 520] width 307 height 30
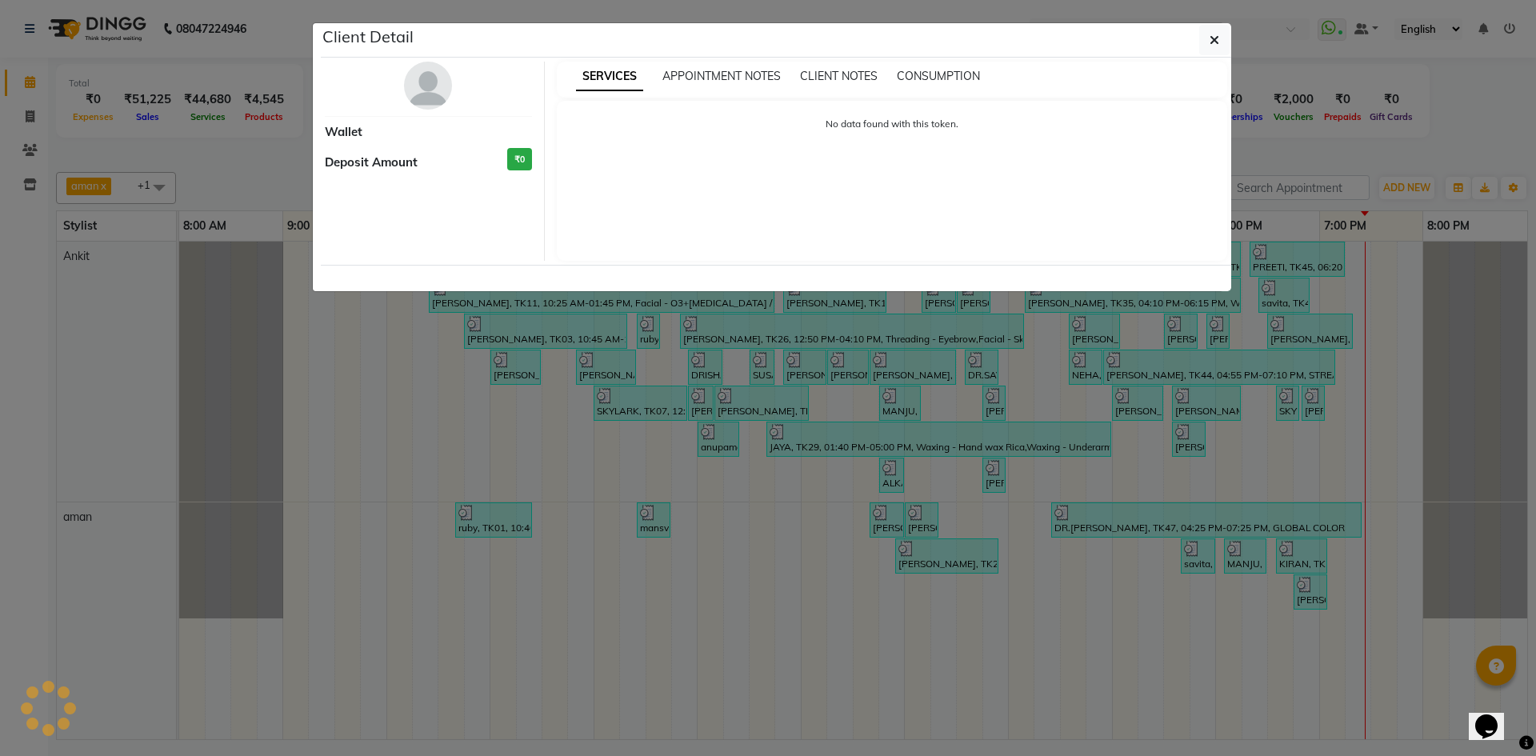
select select "3"
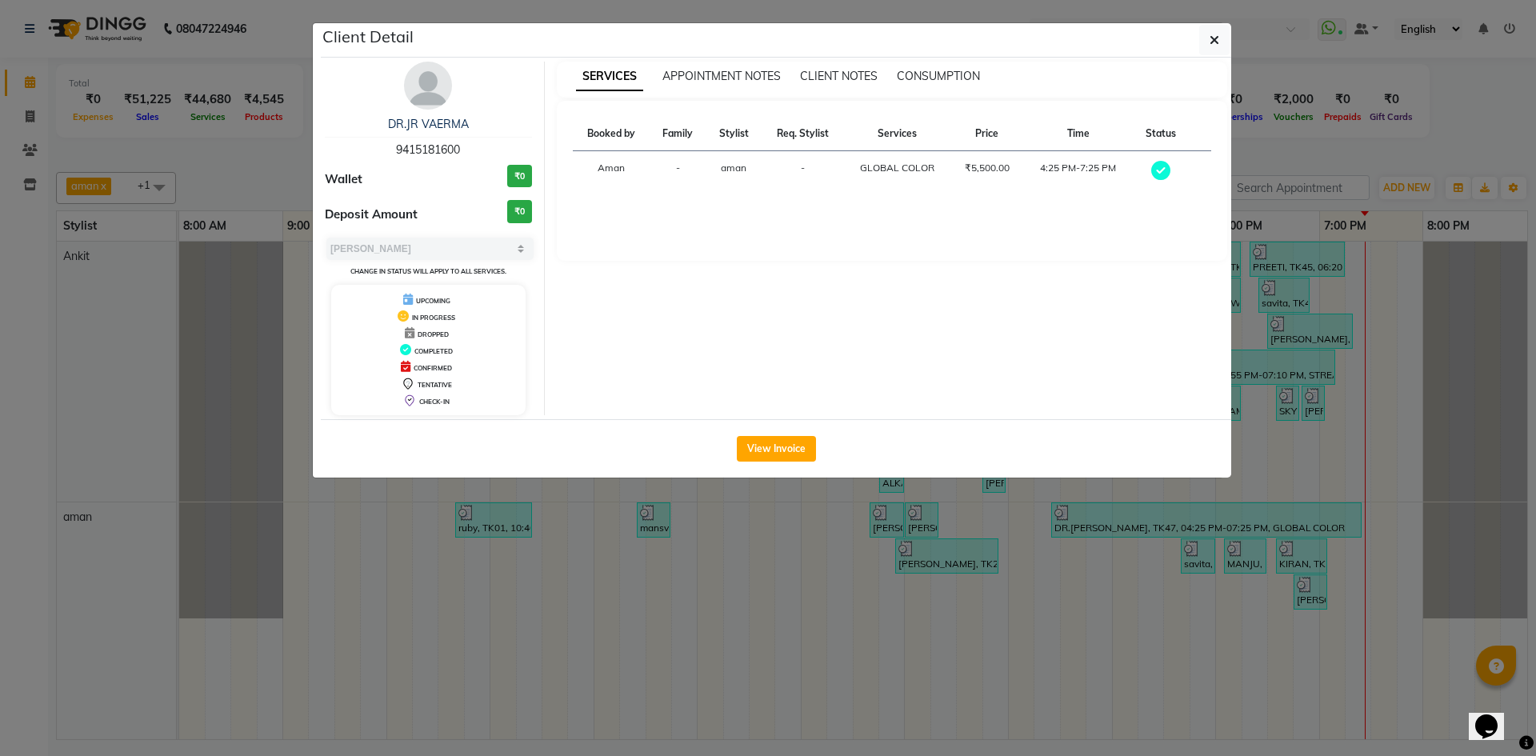
click at [1534, 86] on ngb-modal-window "Client Detail DR.JR VAERMA 9415181600 Wallet ₹0 Deposit Amount ₹0 Select MARK D…" at bounding box center [768, 378] width 1536 height 756
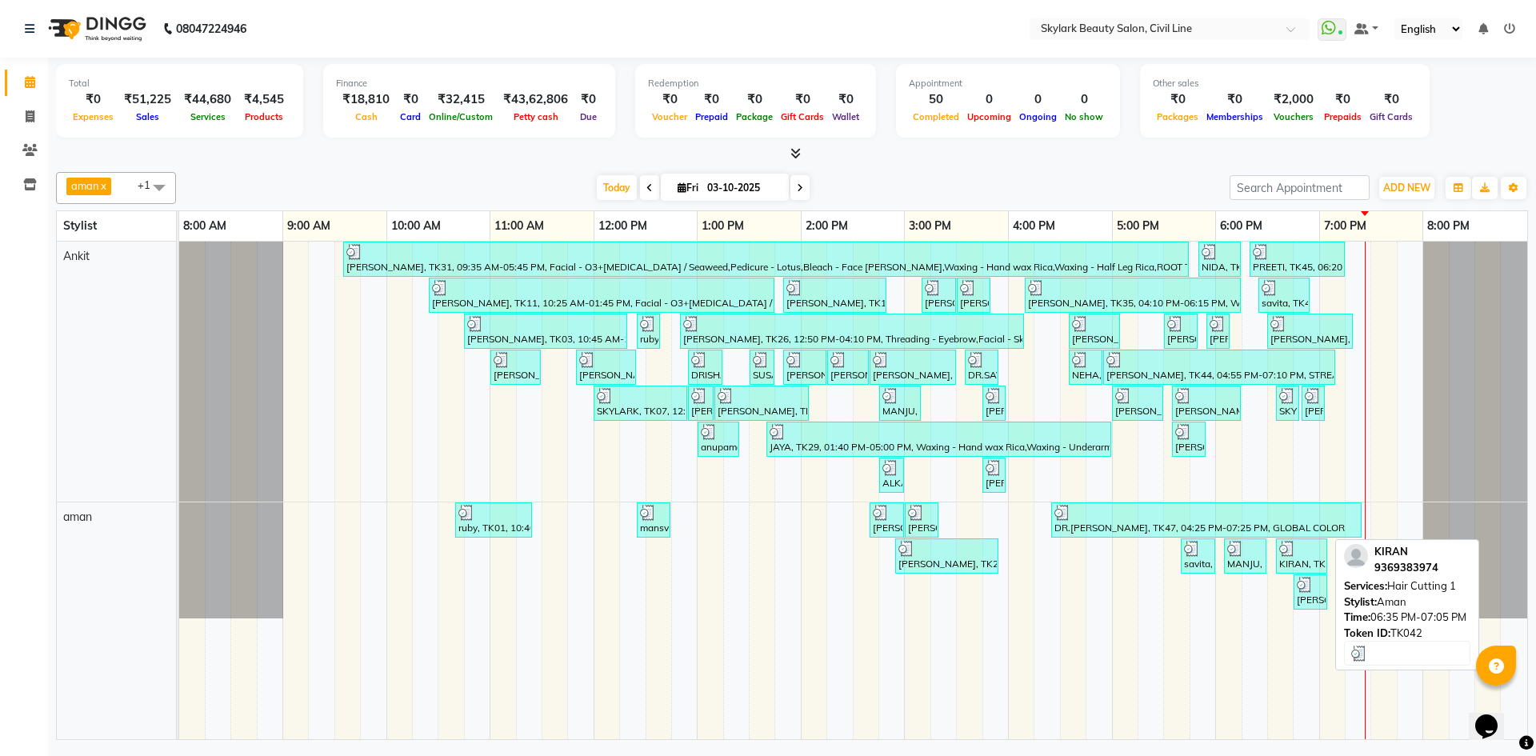
click at [1323, 558] on div "KIRAN, TK42, 06:35 PM-07:05 PM, Hair Cutting 1" at bounding box center [1302, 556] width 48 height 30
select select "3"
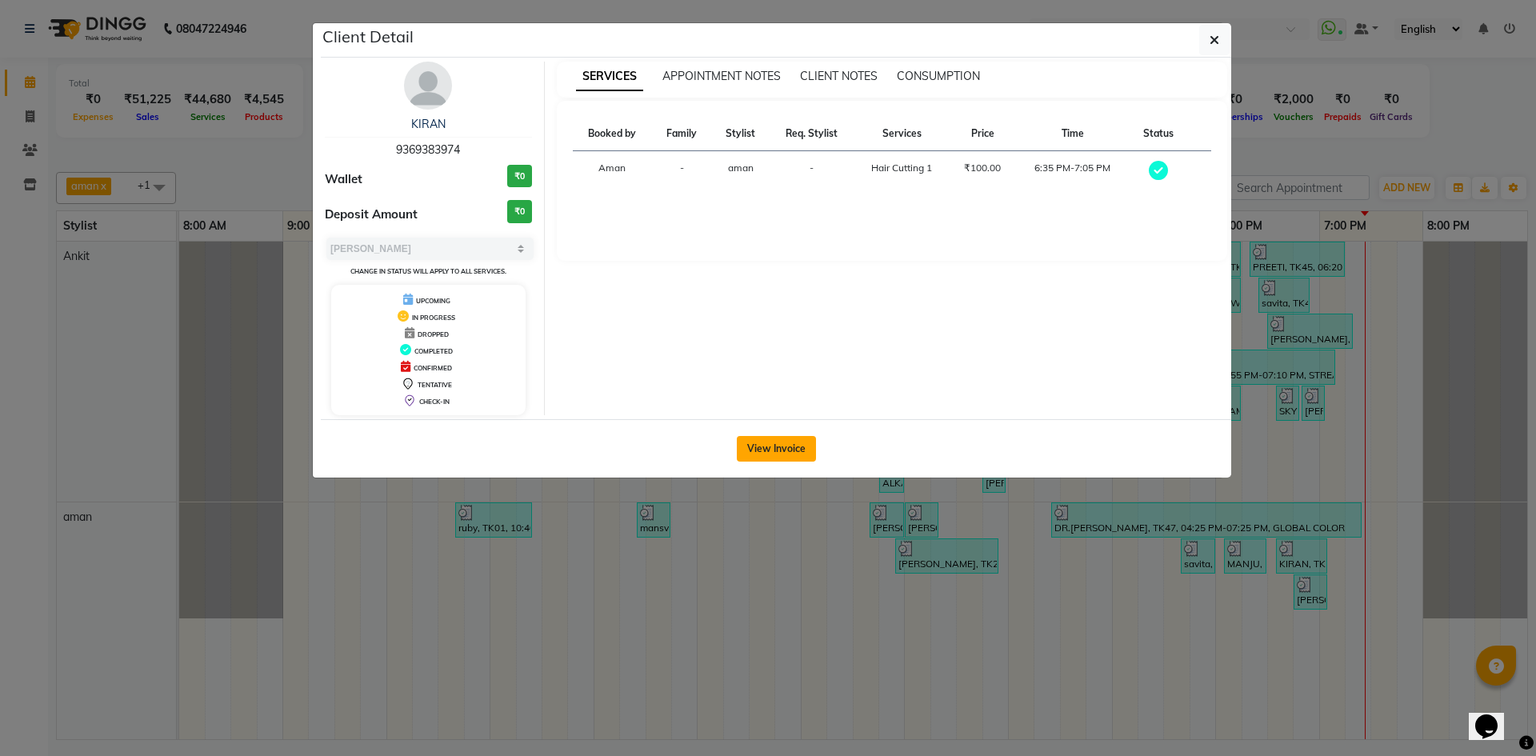
click at [773, 453] on button "View Invoice" at bounding box center [776, 449] width 79 height 26
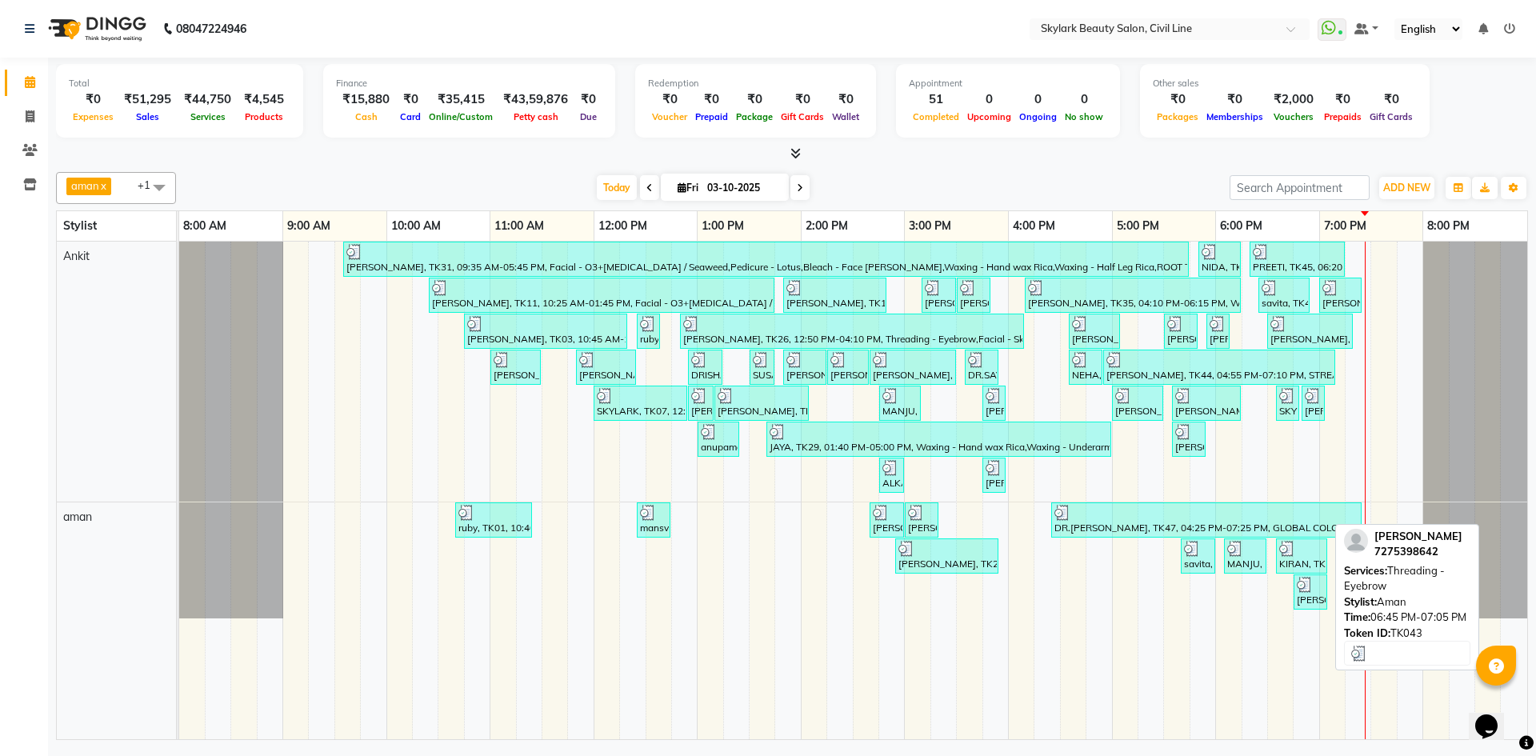
click at [1321, 589] on div at bounding box center [1310, 585] width 27 height 16
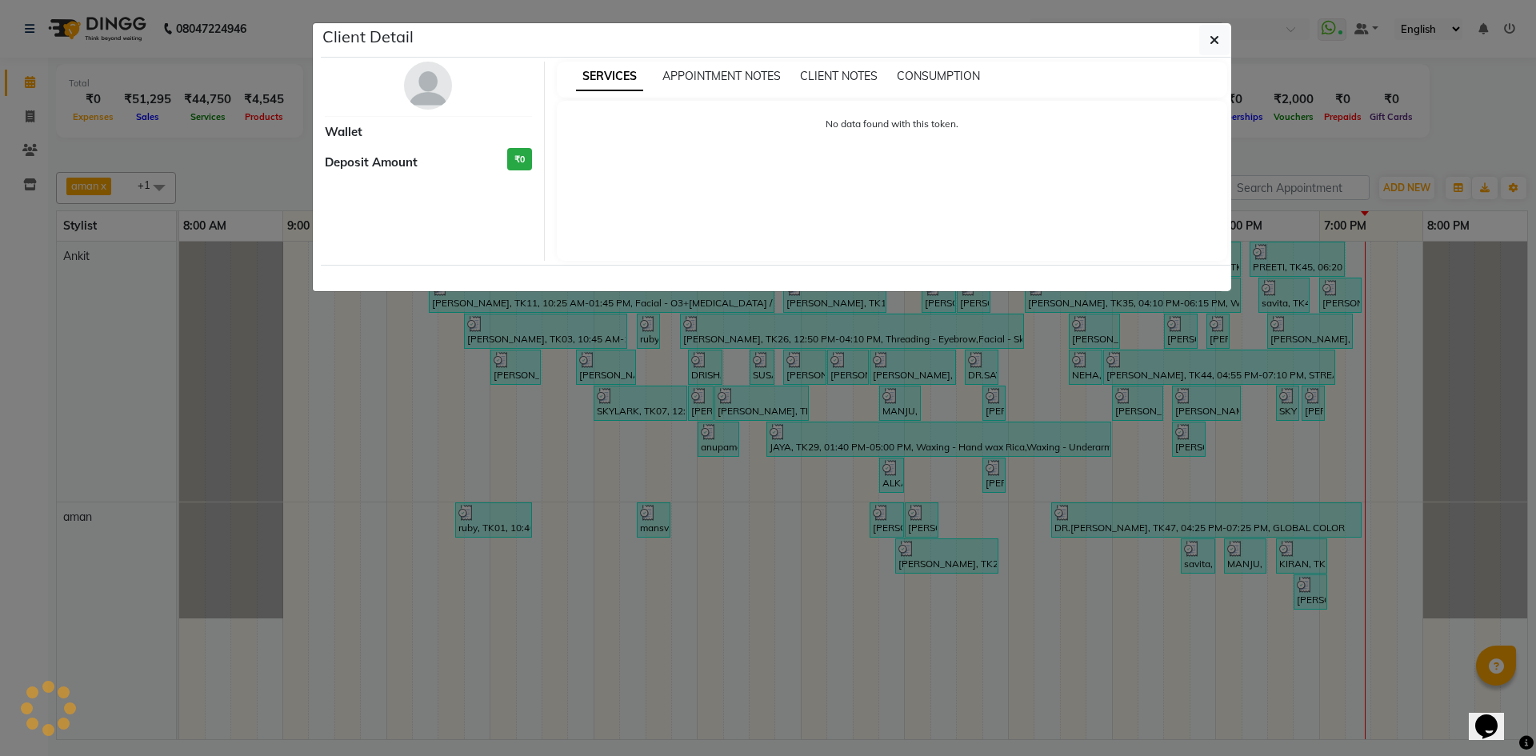
select select "3"
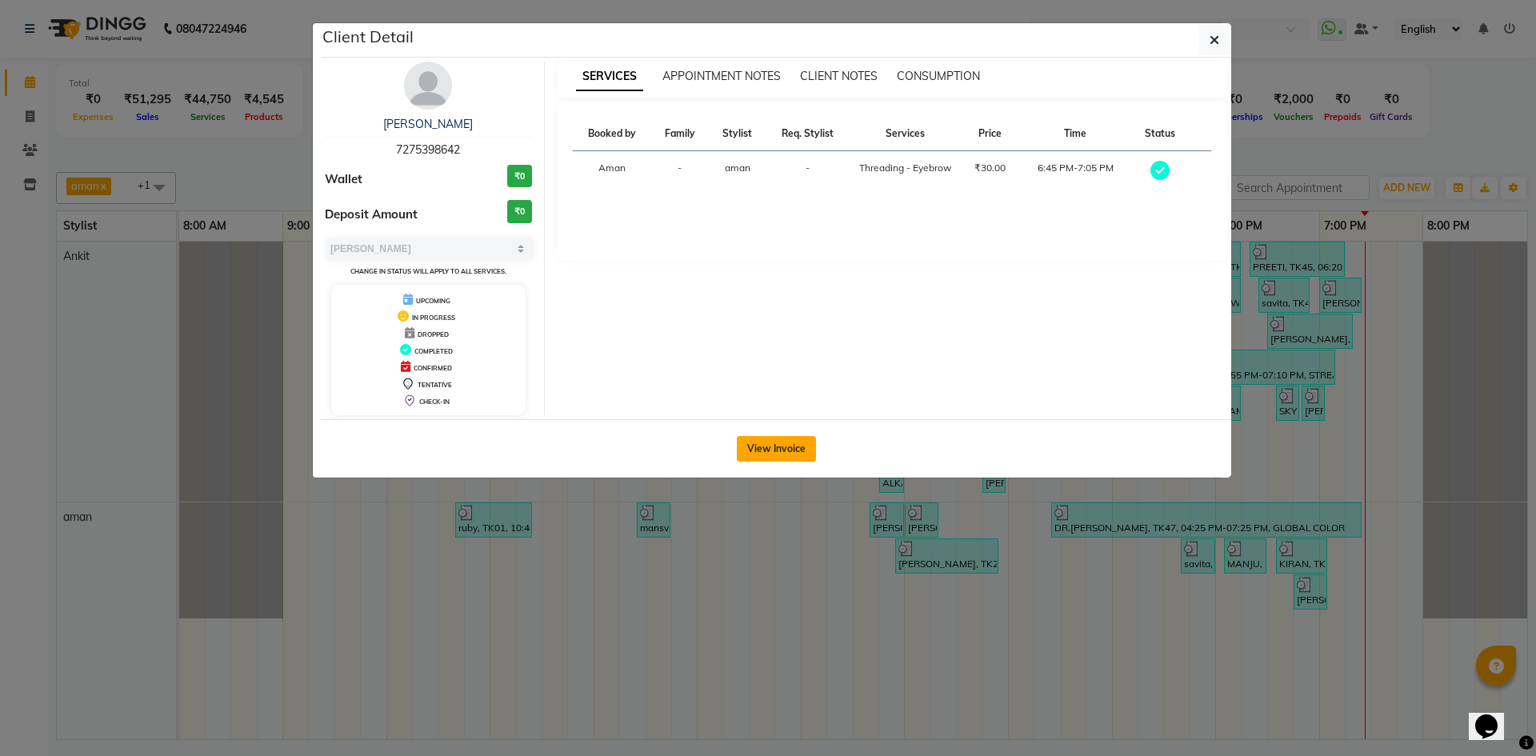
click at [802, 443] on button "View Invoice" at bounding box center [776, 449] width 79 height 26
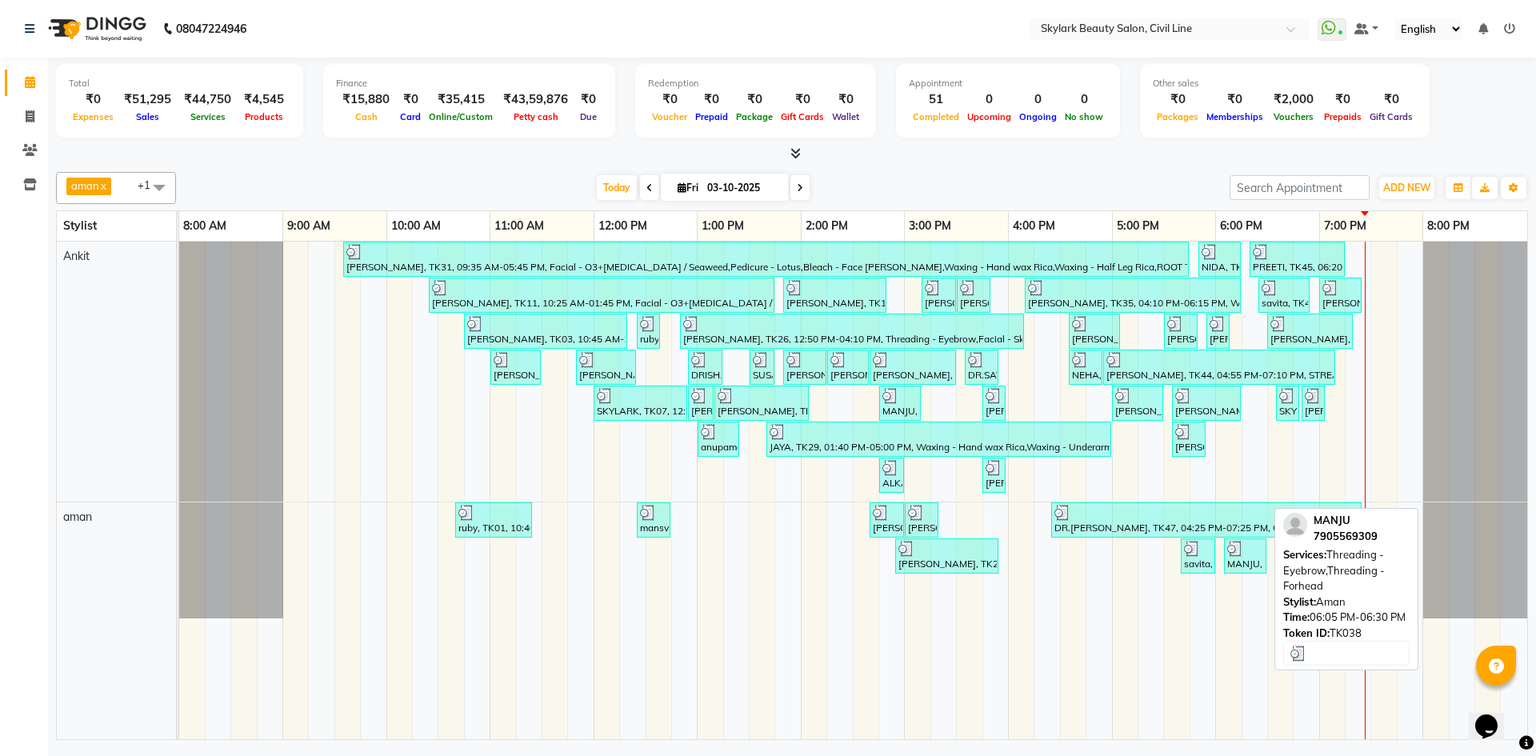
click at [1251, 560] on div "MANJU, TK38, 06:05 PM-06:30 PM, Threading - Eyebrow,Threading - Forhead" at bounding box center [1245, 556] width 39 height 30
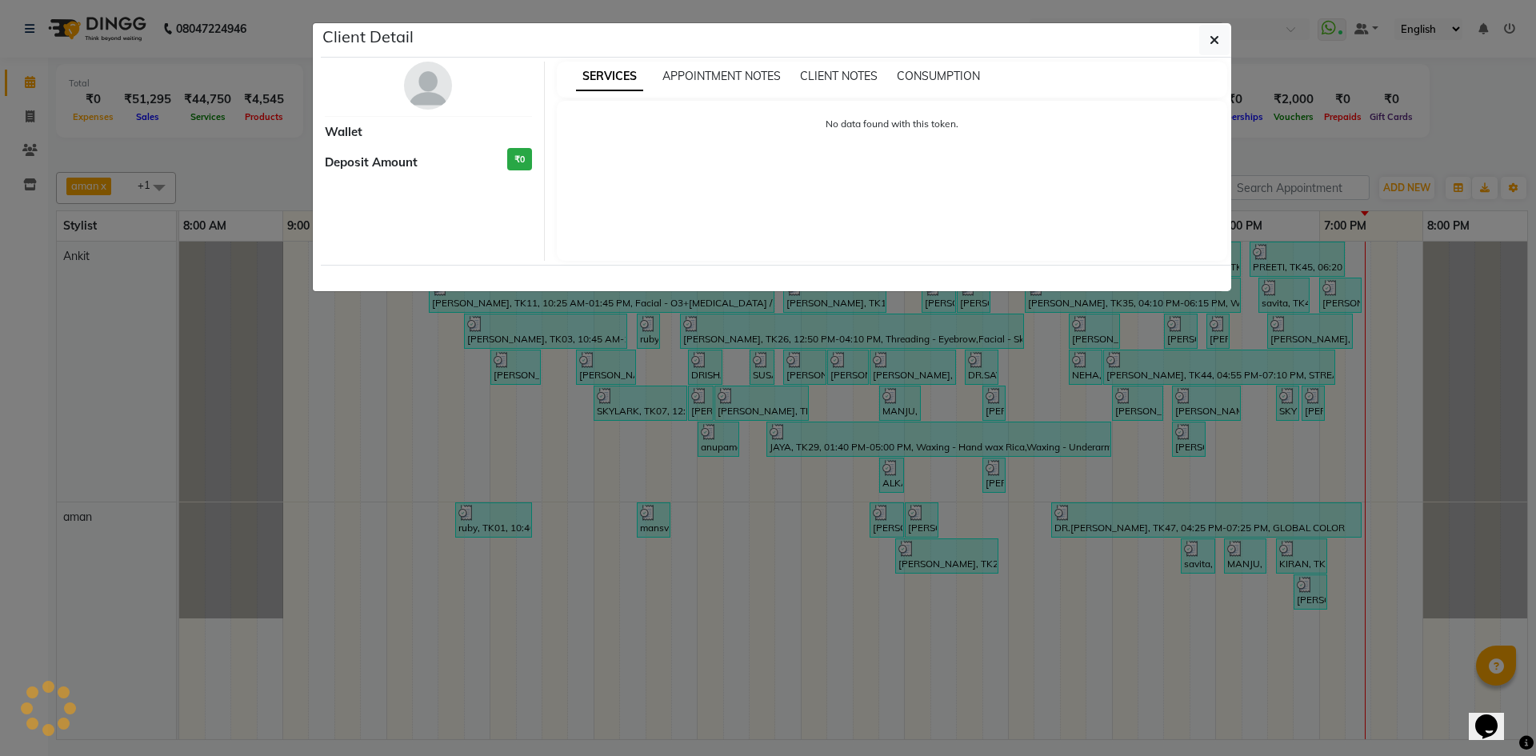
select select "3"
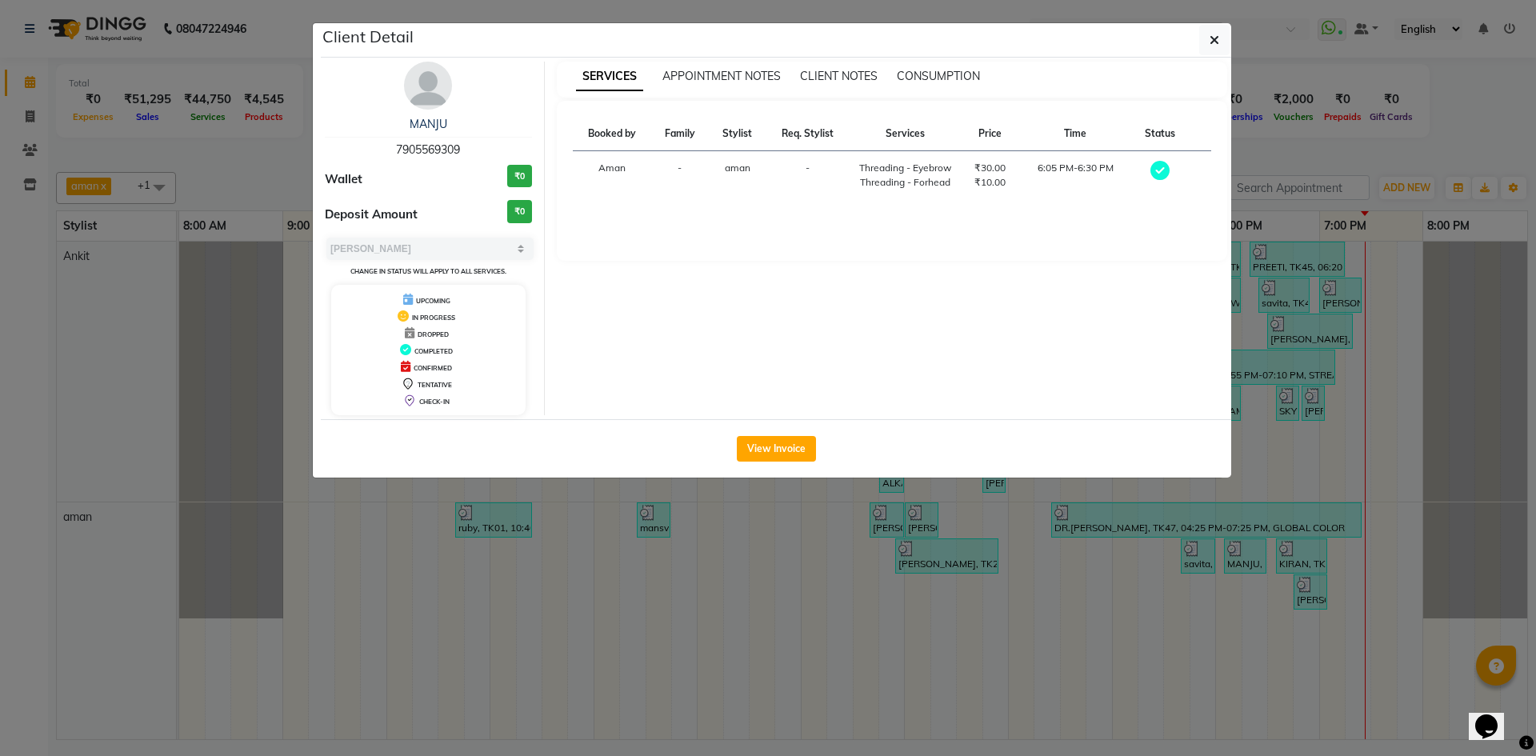
click at [765, 433] on div "View Invoice" at bounding box center [776, 448] width 911 height 58
click at [775, 452] on button "View Invoice" at bounding box center [776, 449] width 79 height 26
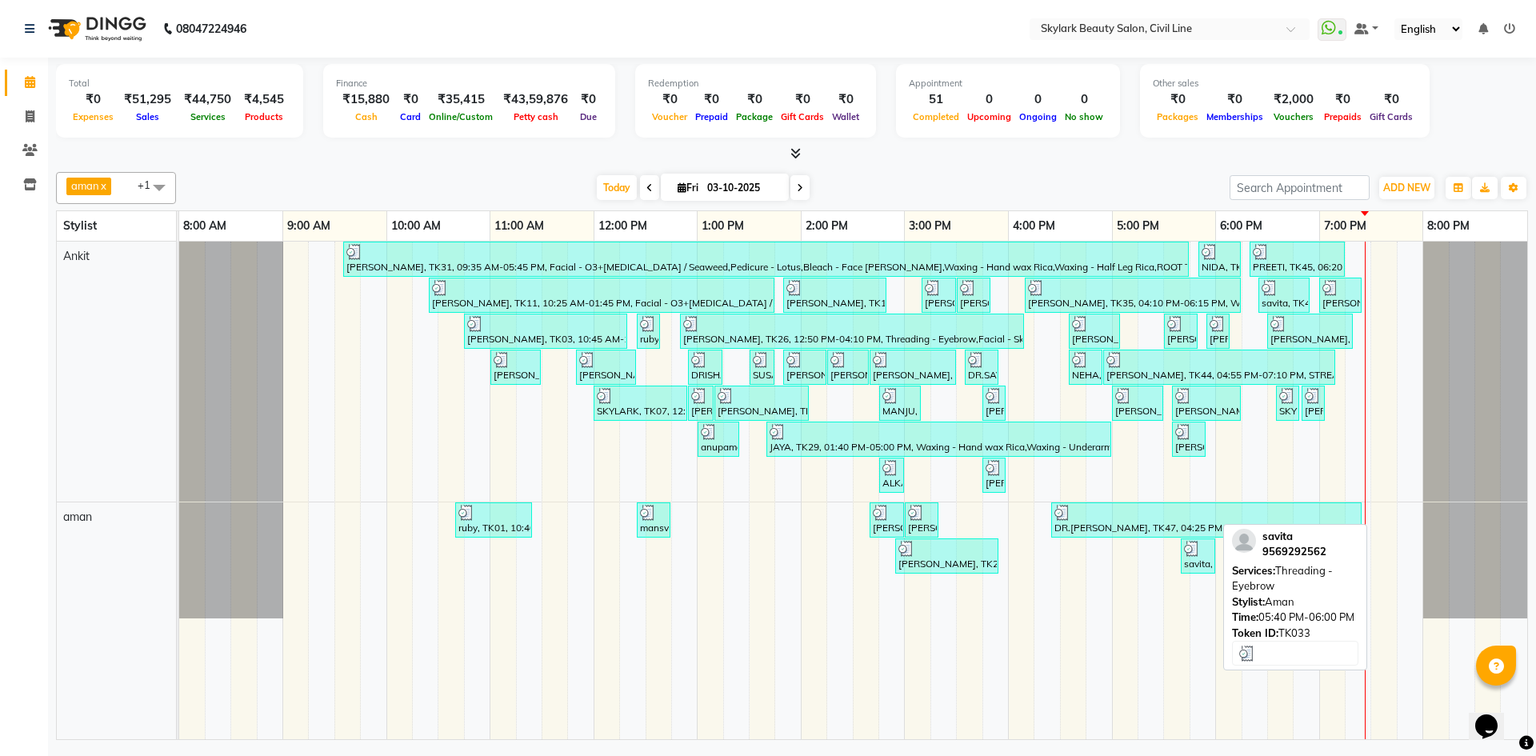
click at [1199, 551] on img at bounding box center [1192, 549] width 16 height 16
select select "3"
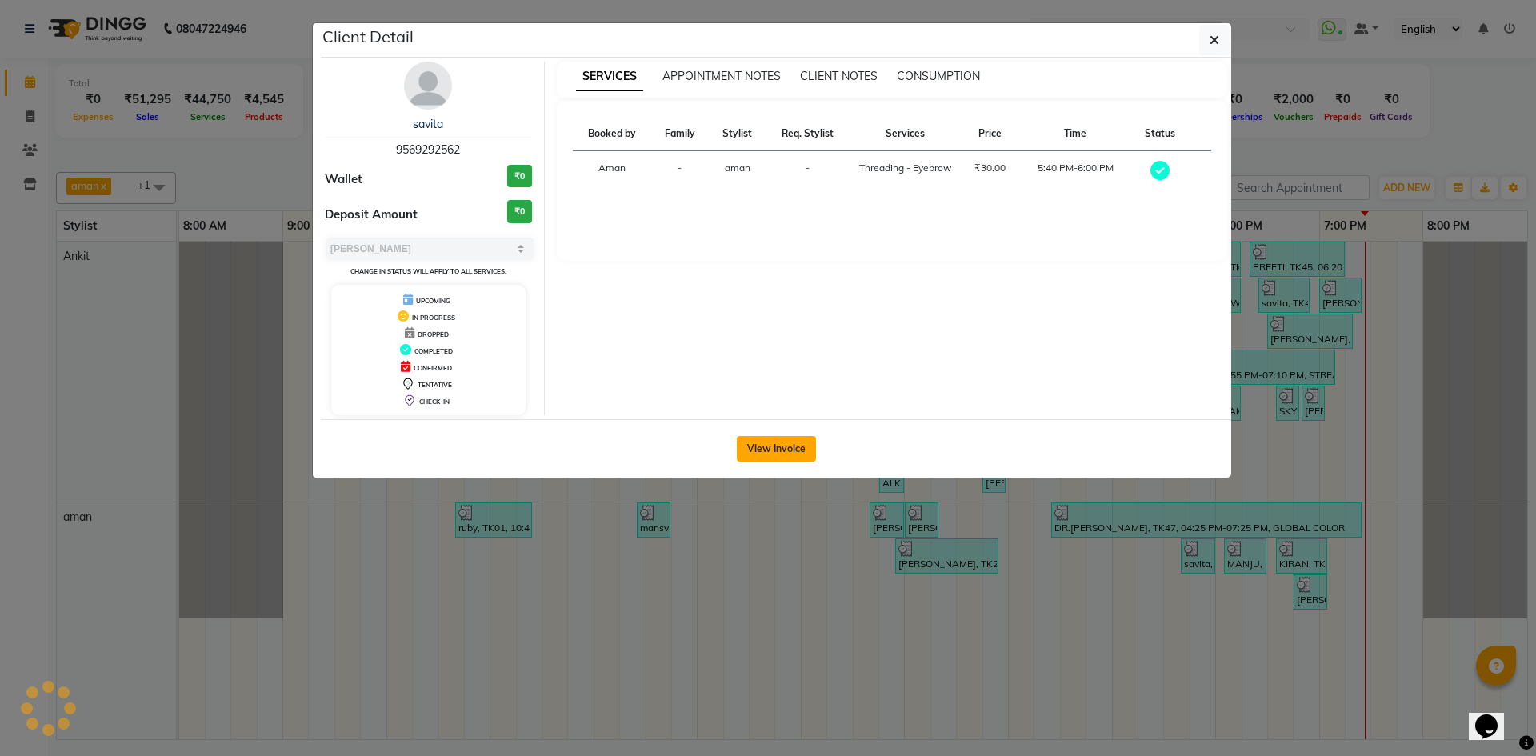
click at [737, 450] on button "View Invoice" at bounding box center [776, 449] width 79 height 26
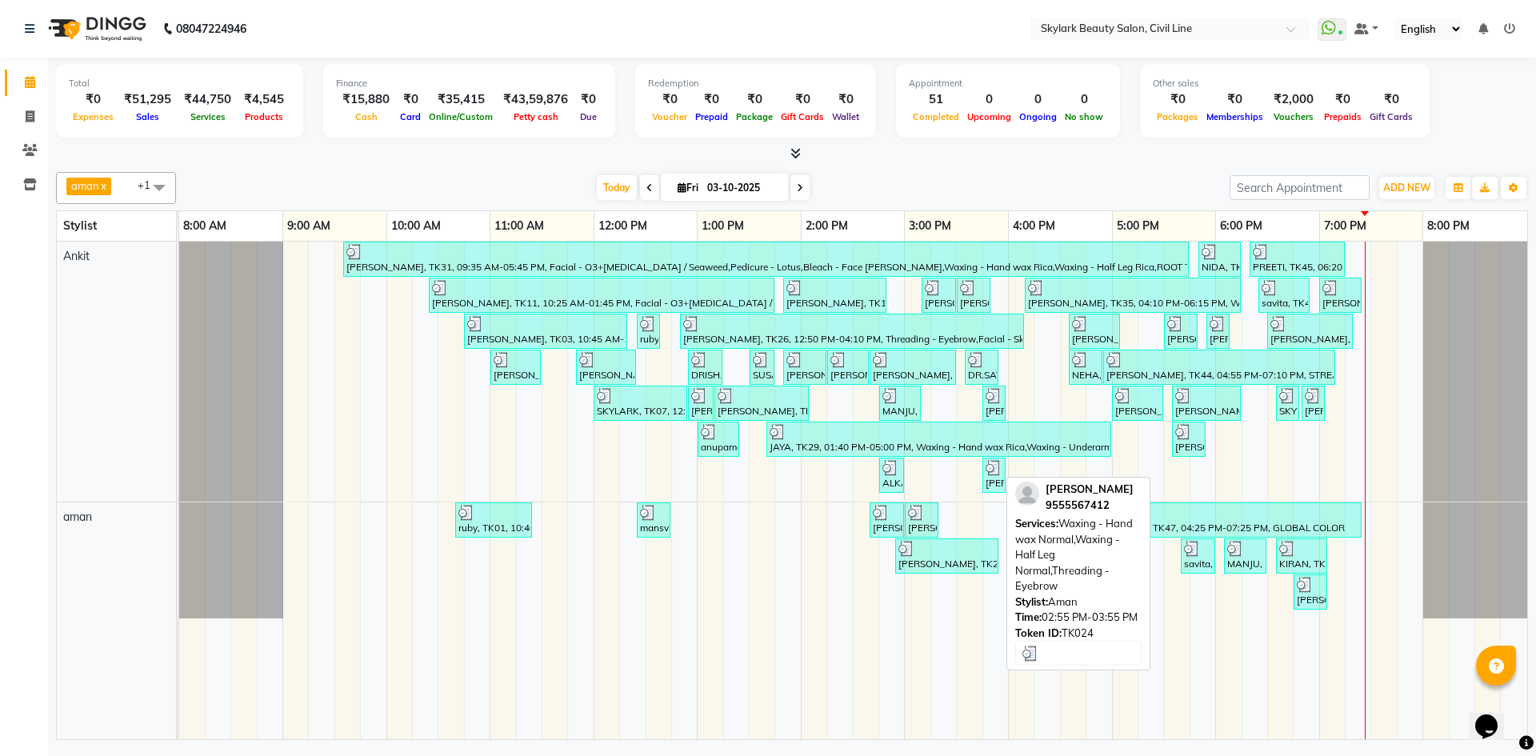
click at [956, 549] on div at bounding box center [947, 549] width 97 height 16
select select "3"
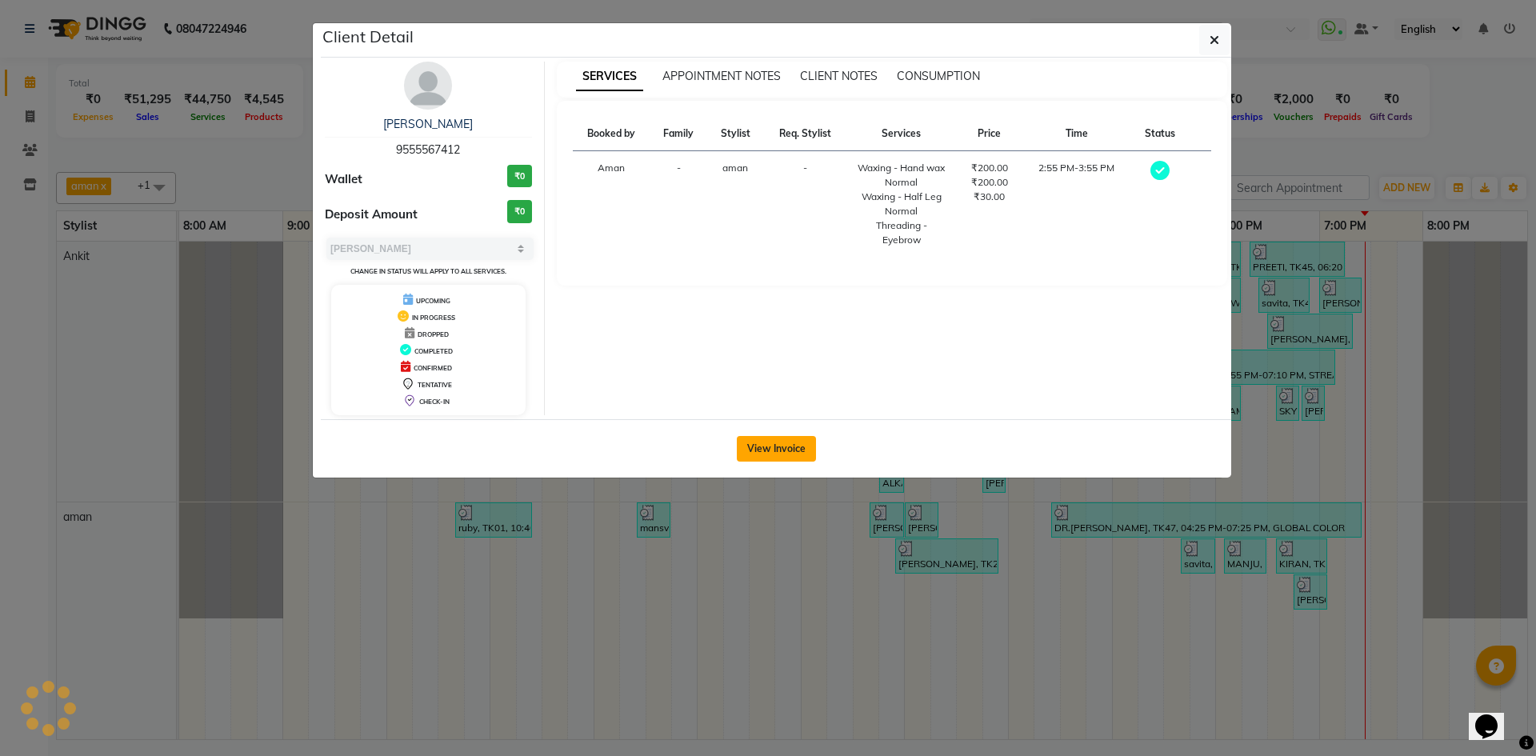
click at [757, 439] on button "View Invoice" at bounding box center [776, 449] width 79 height 26
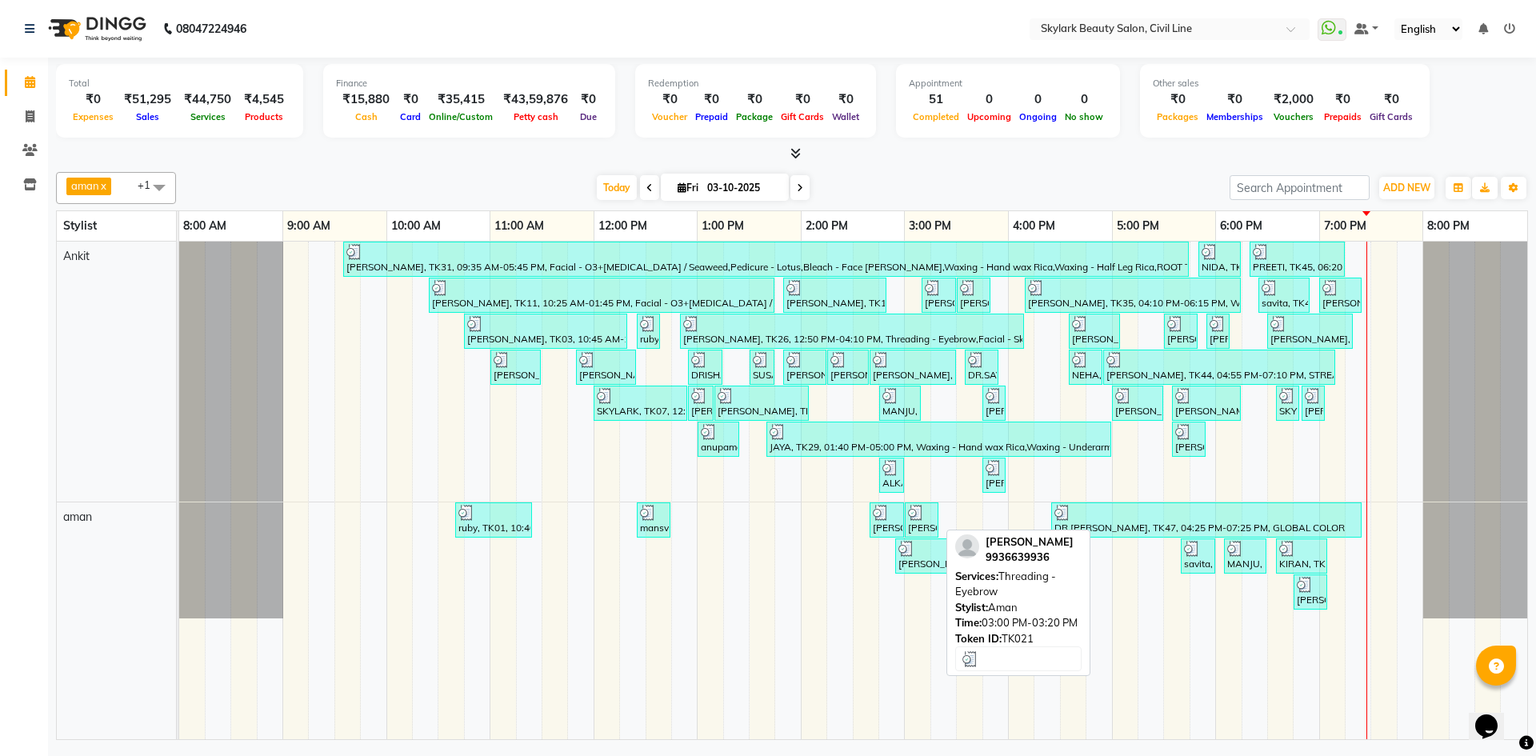
click at [930, 518] on div at bounding box center [921, 513] width 27 height 16
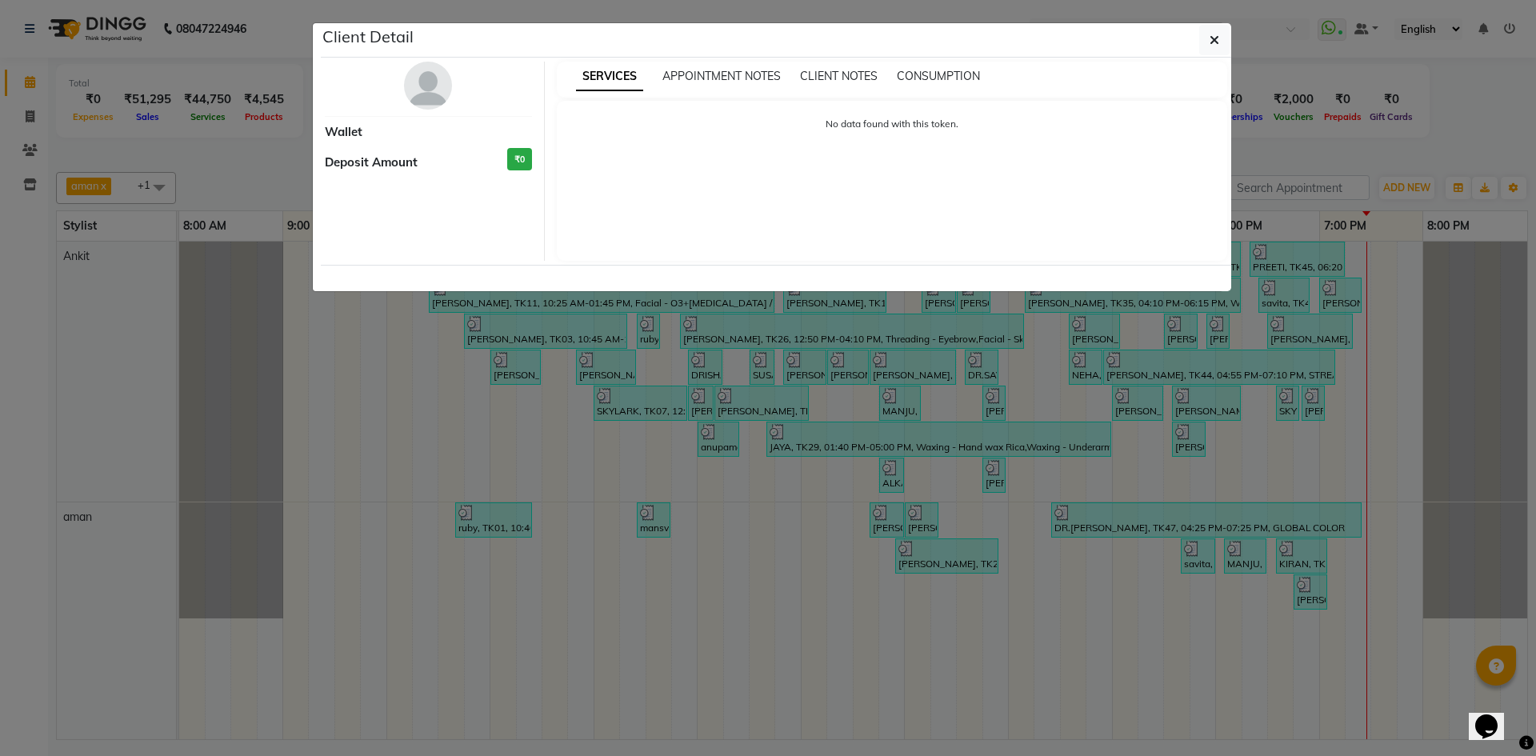
select select "3"
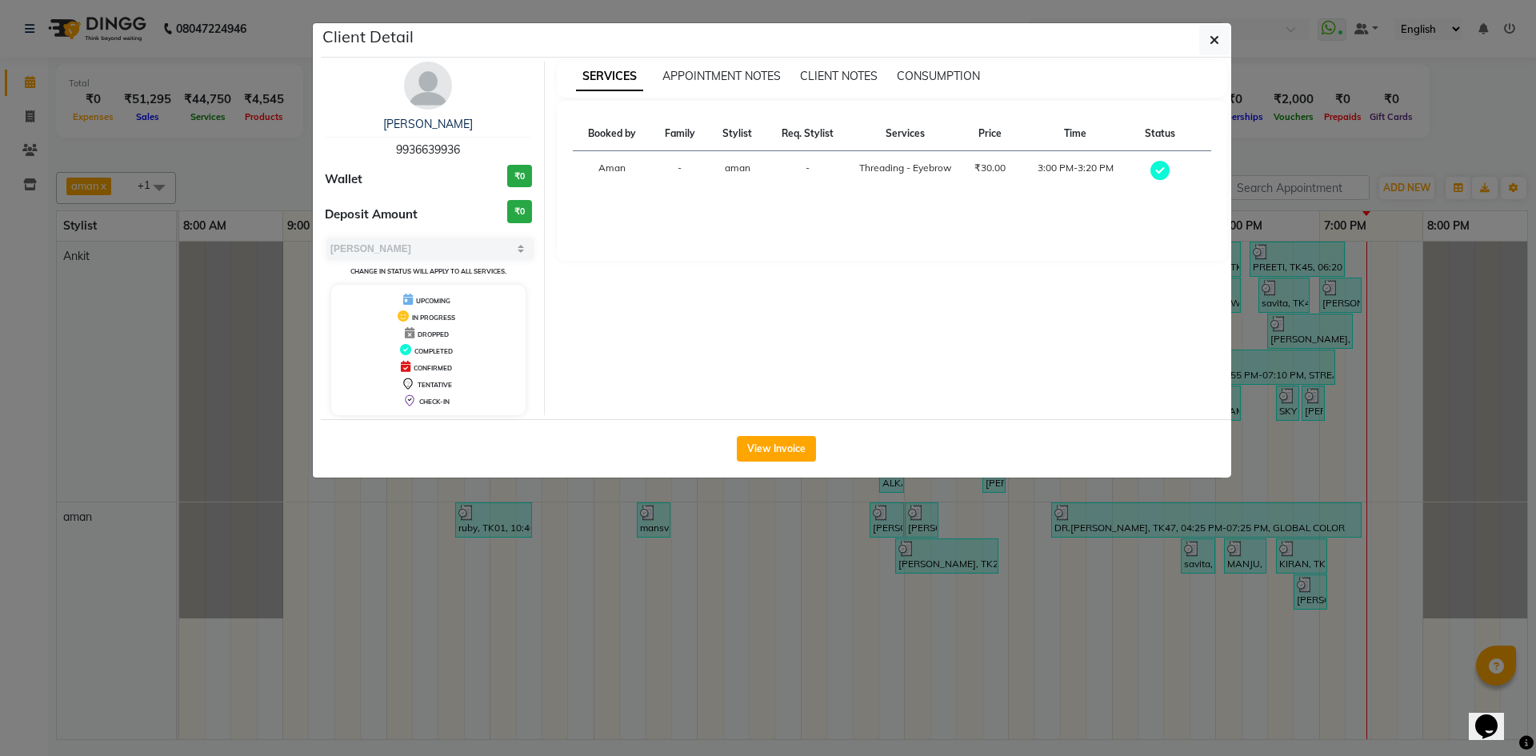
click at [778, 431] on div "View Invoice" at bounding box center [776, 448] width 911 height 58
click at [780, 447] on button "View Invoice" at bounding box center [776, 449] width 79 height 26
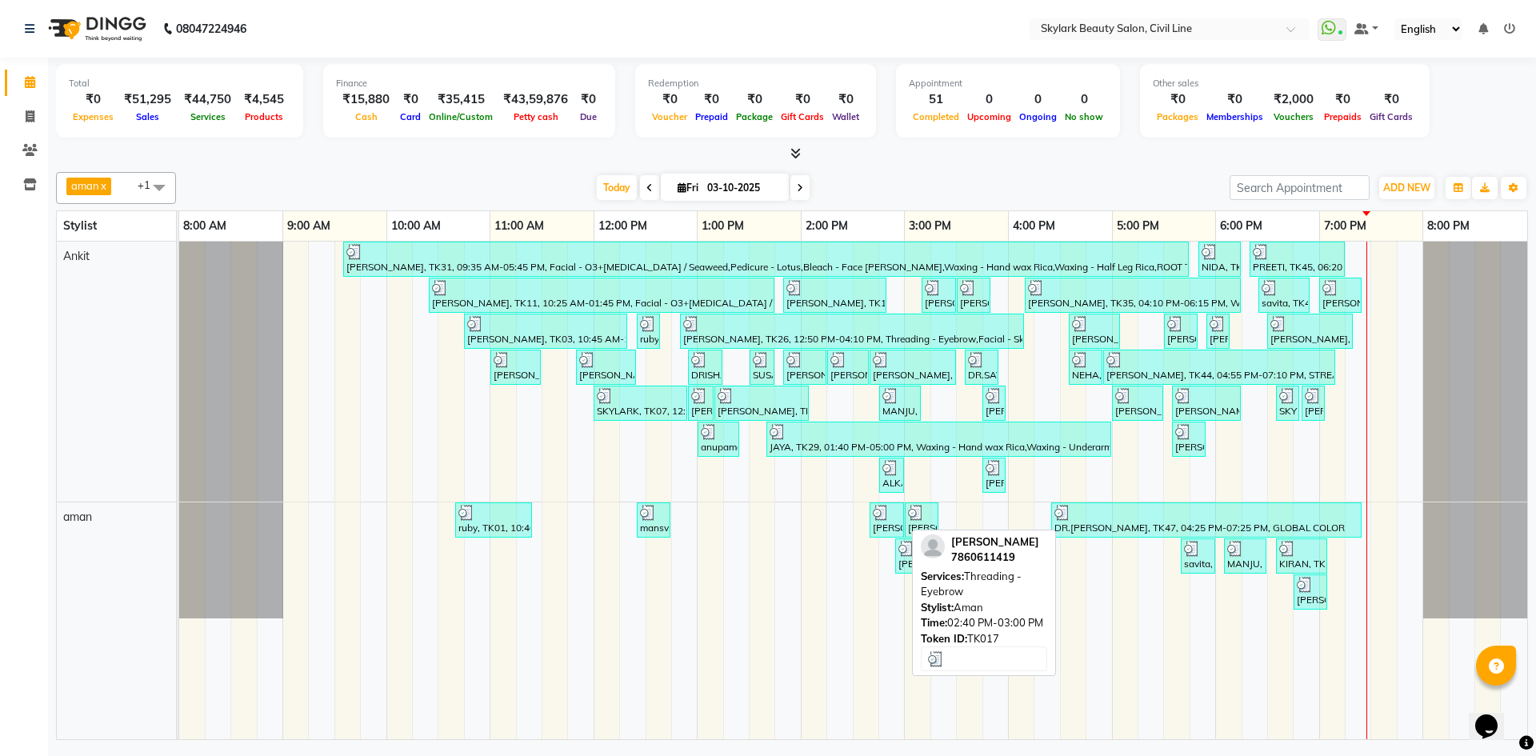
click at [888, 517] on img at bounding box center [881, 513] width 16 height 16
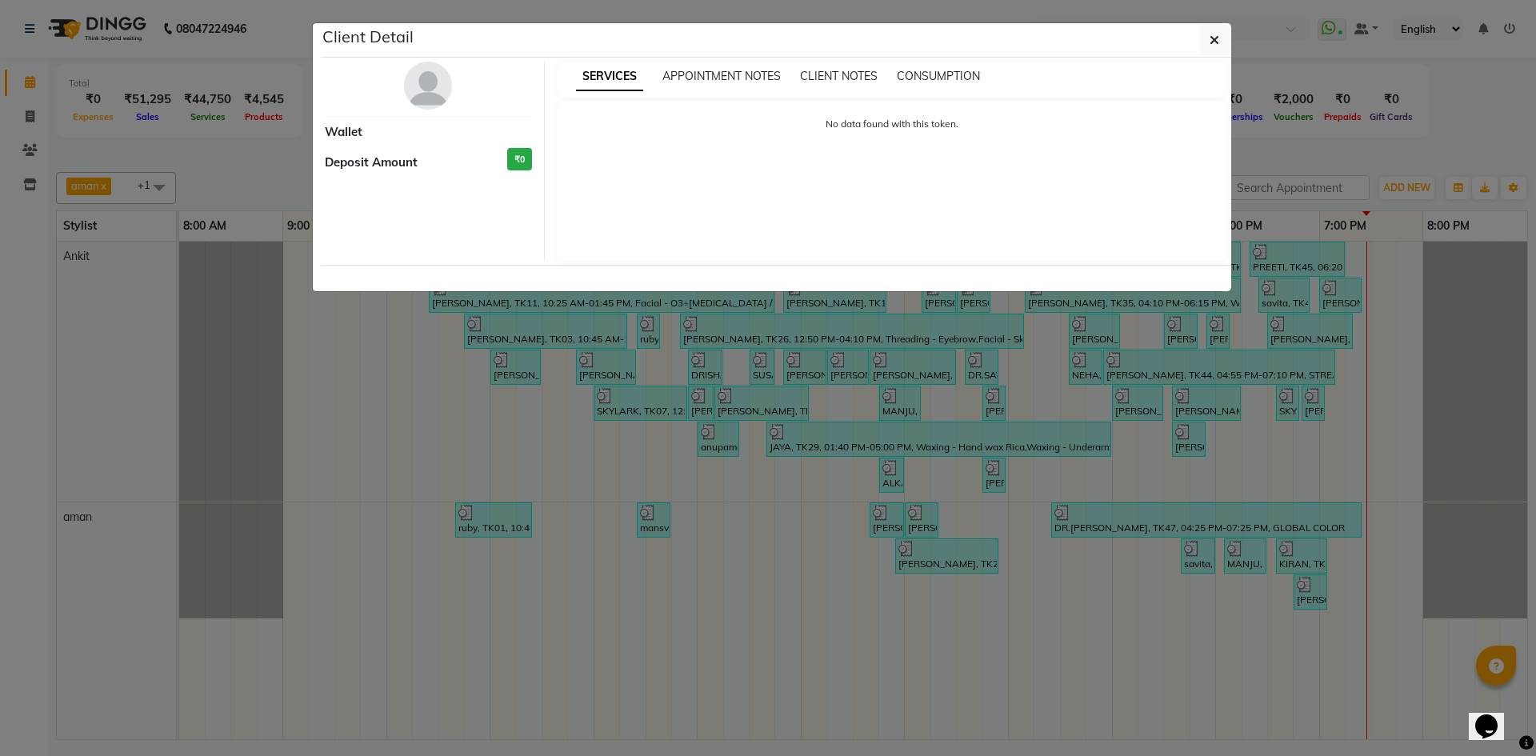
select select "3"
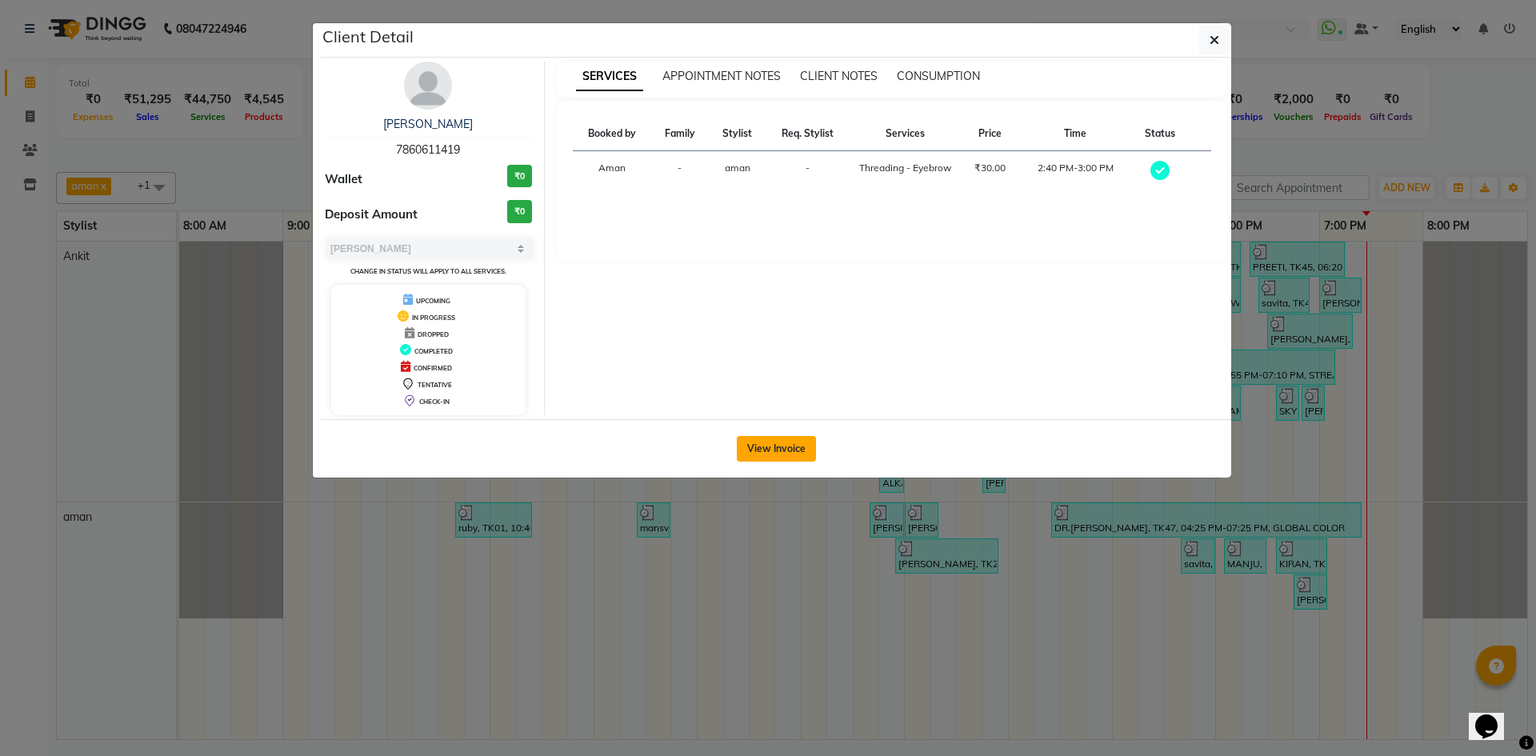
click at [792, 443] on button "View Invoice" at bounding box center [776, 449] width 79 height 26
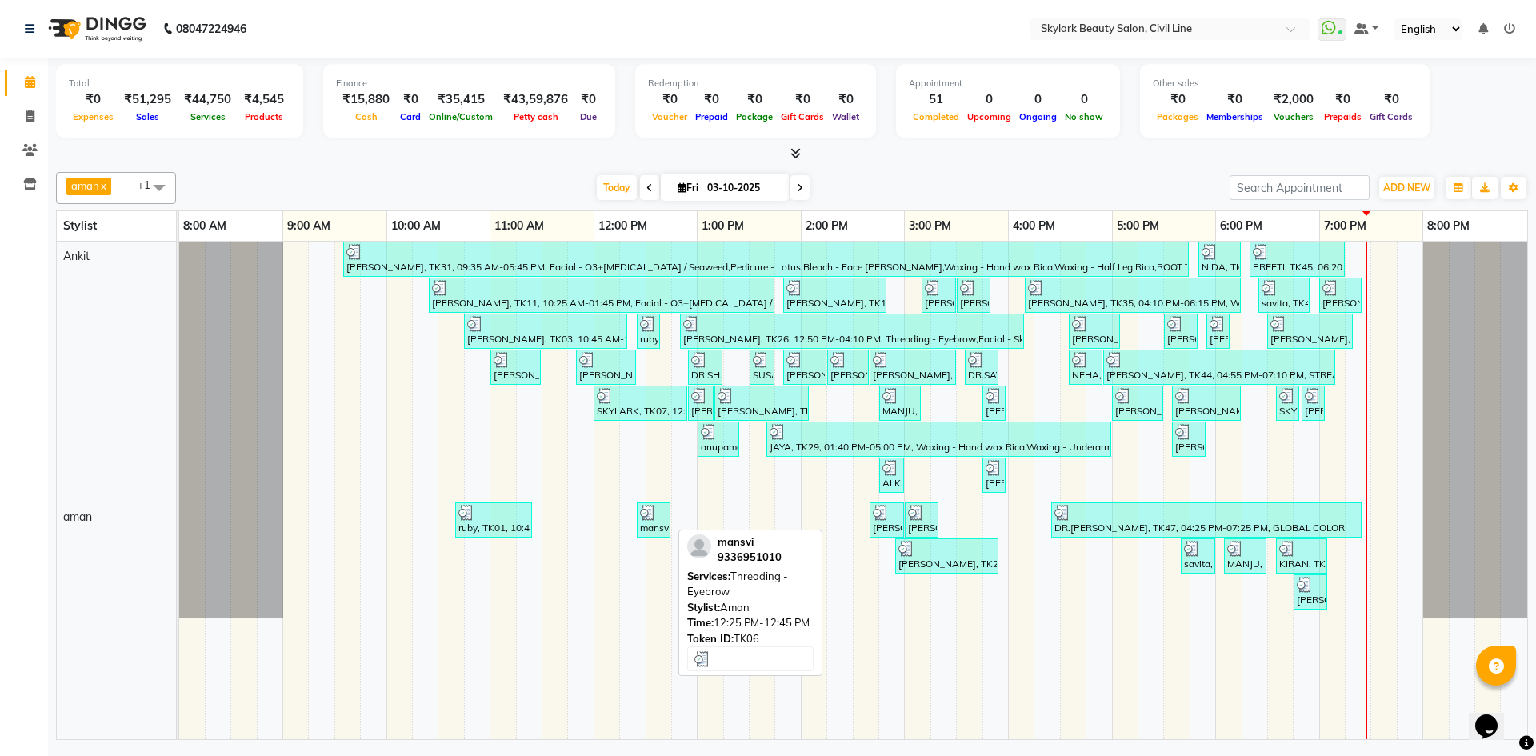
click at [660, 529] on div "mansvi, TK06, 12:25 PM-12:45 PM, Threading - Eyebrow" at bounding box center [654, 520] width 30 height 30
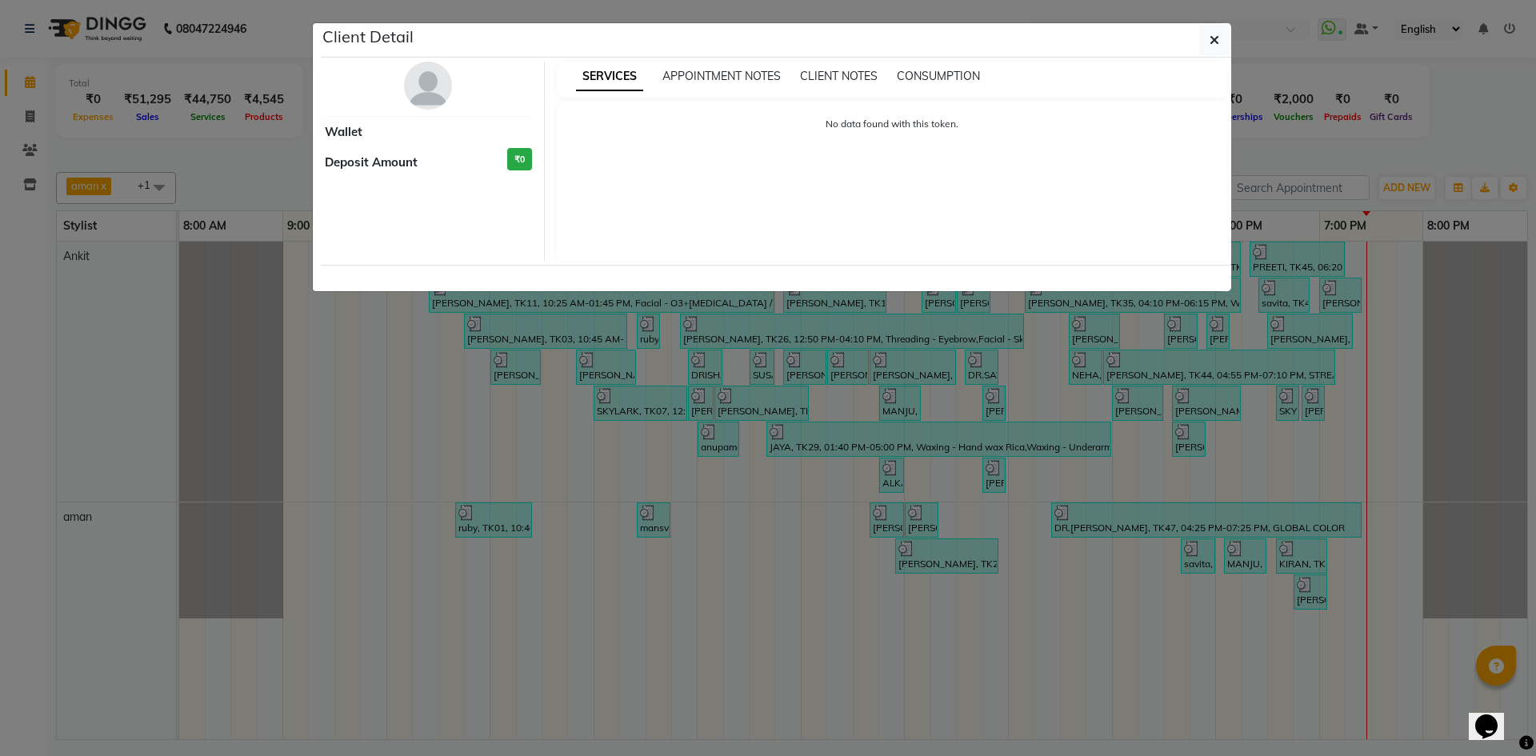
select select "3"
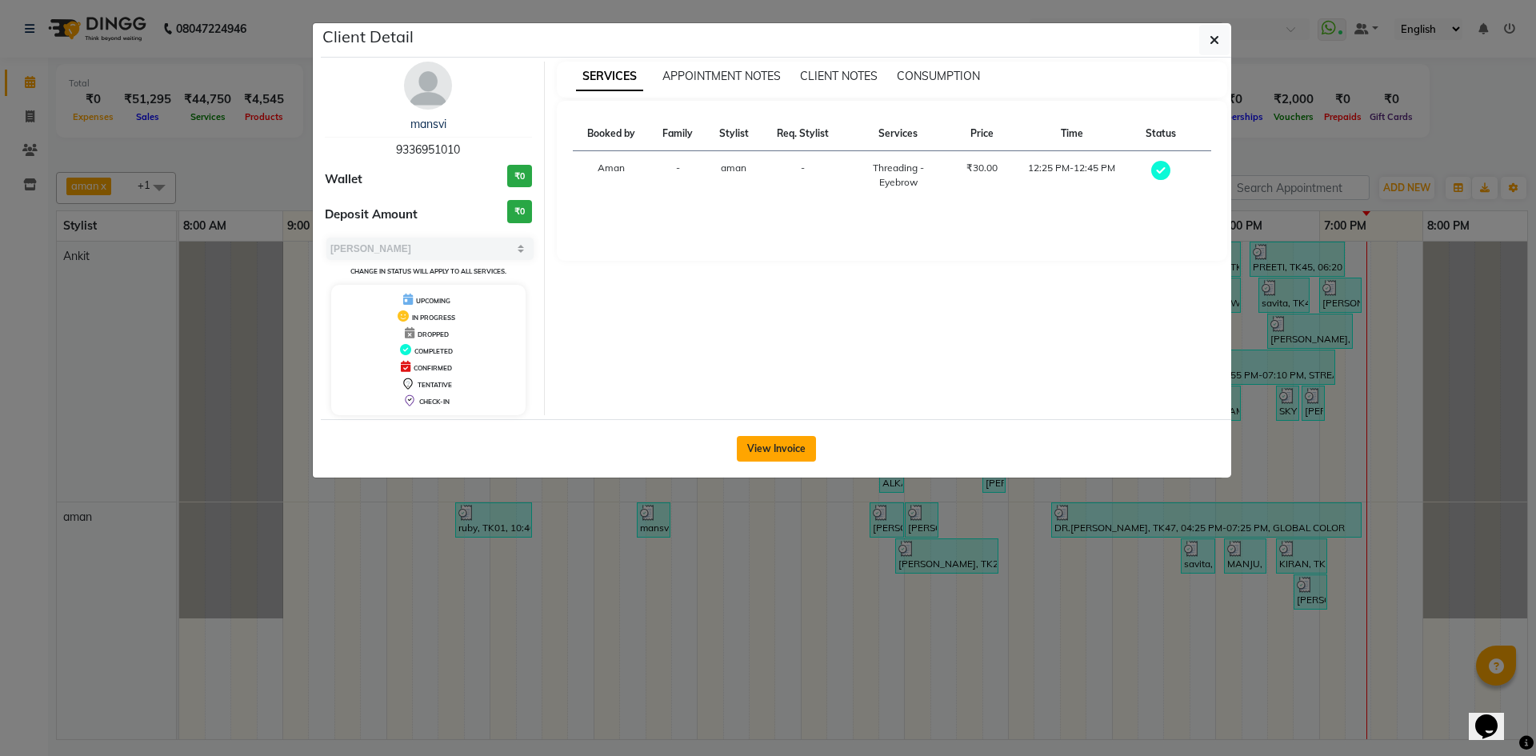
click at [752, 451] on button "View Invoice" at bounding box center [776, 449] width 79 height 26
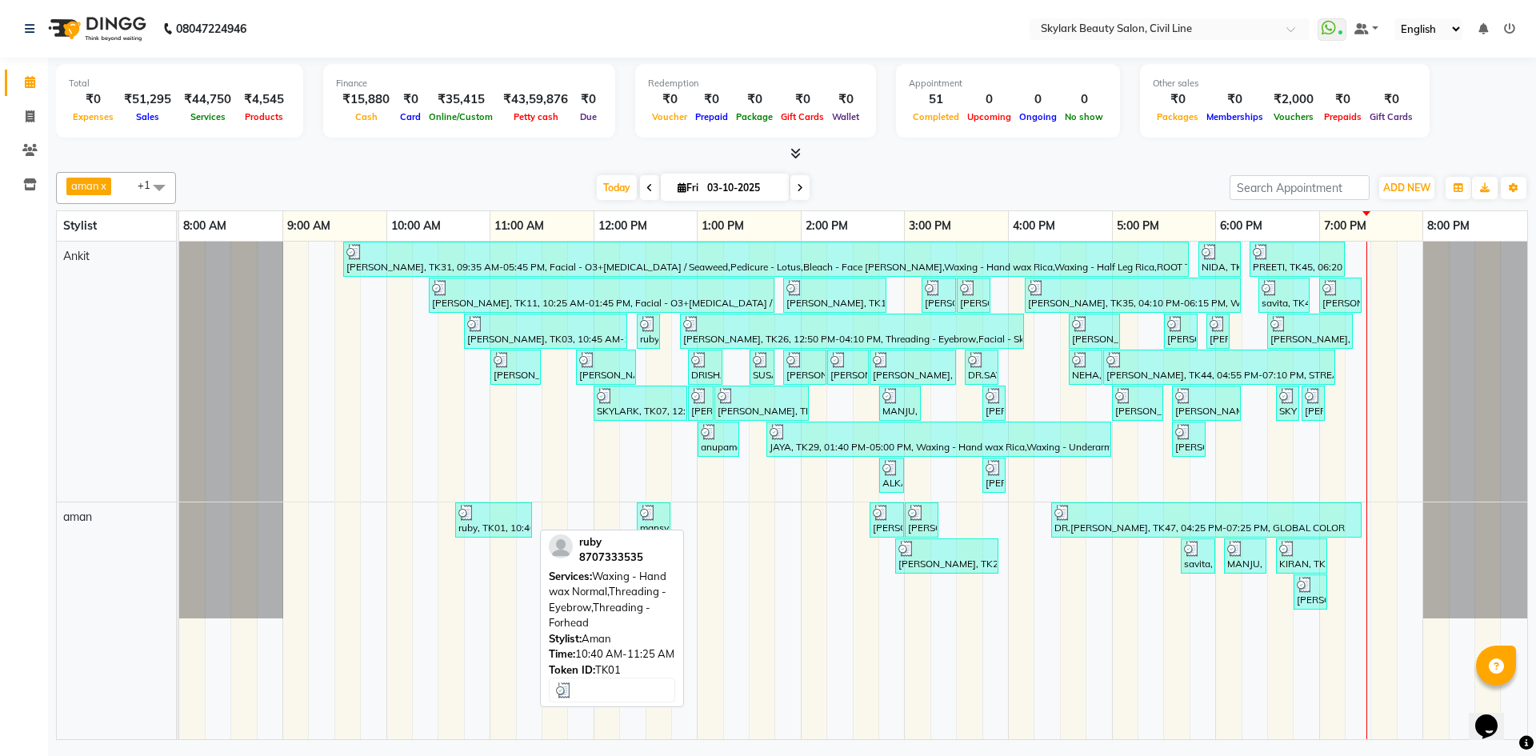
click at [515, 519] on div at bounding box center [494, 513] width 70 height 16
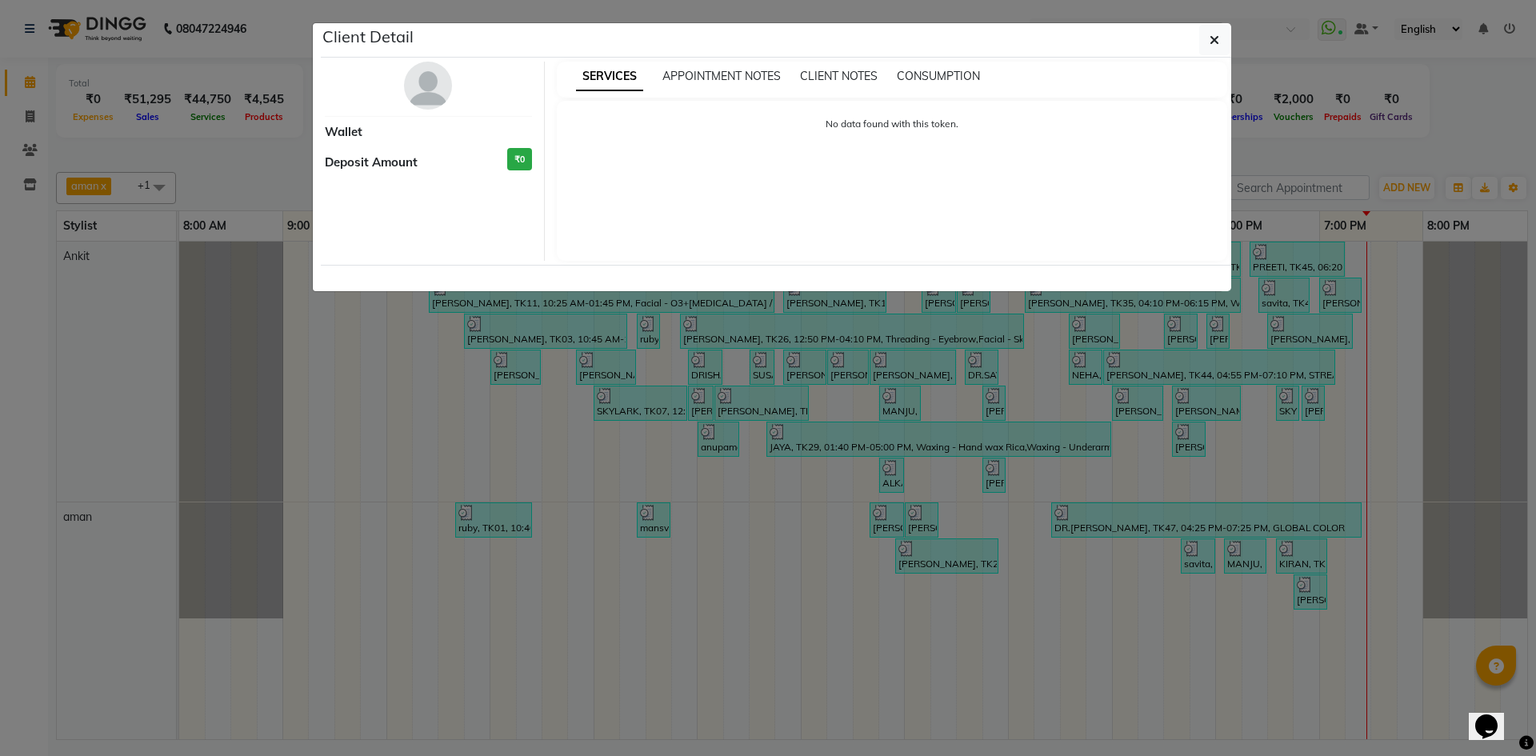
select select "3"
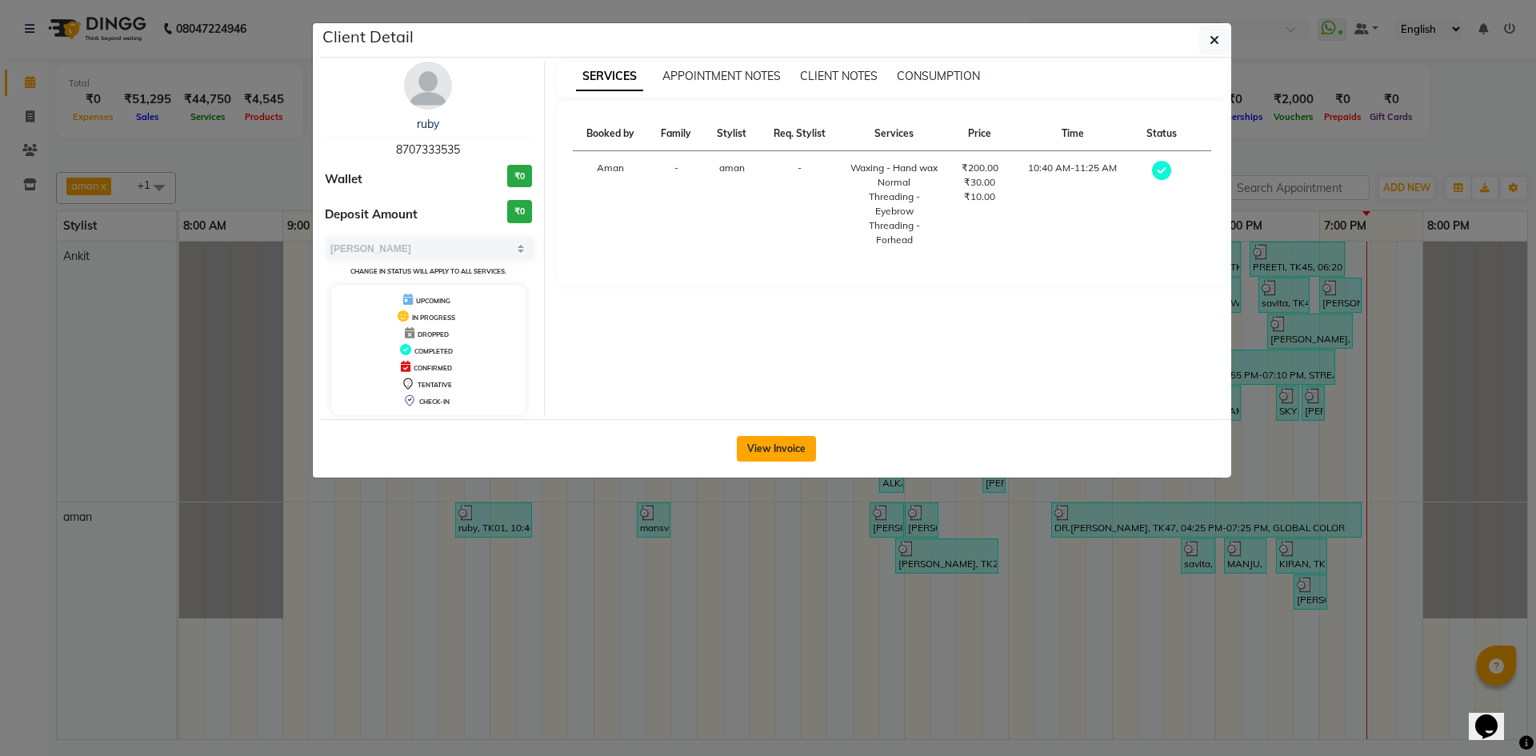
click at [780, 439] on button "View Invoice" at bounding box center [776, 449] width 79 height 26
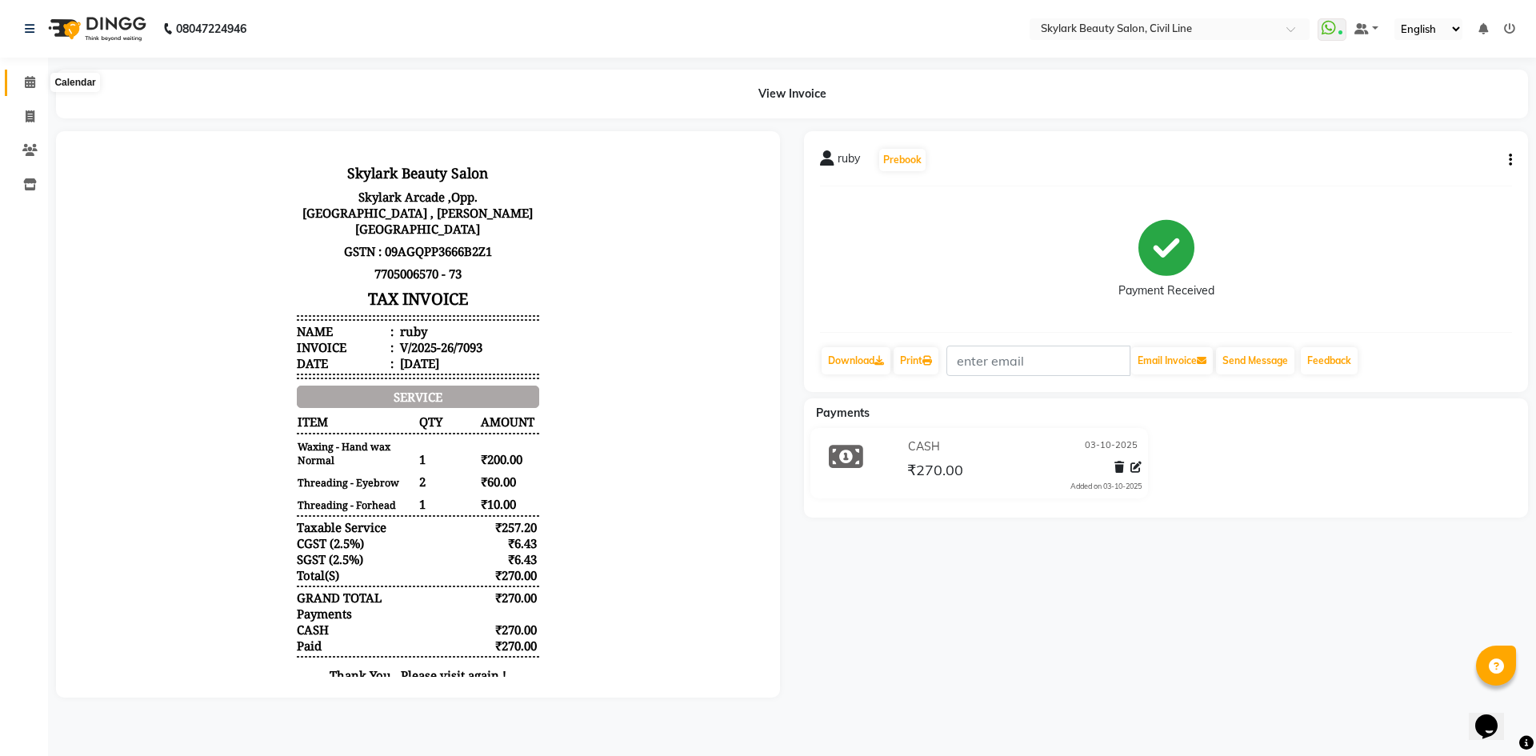
click at [25, 86] on icon at bounding box center [30, 82] width 10 height 12
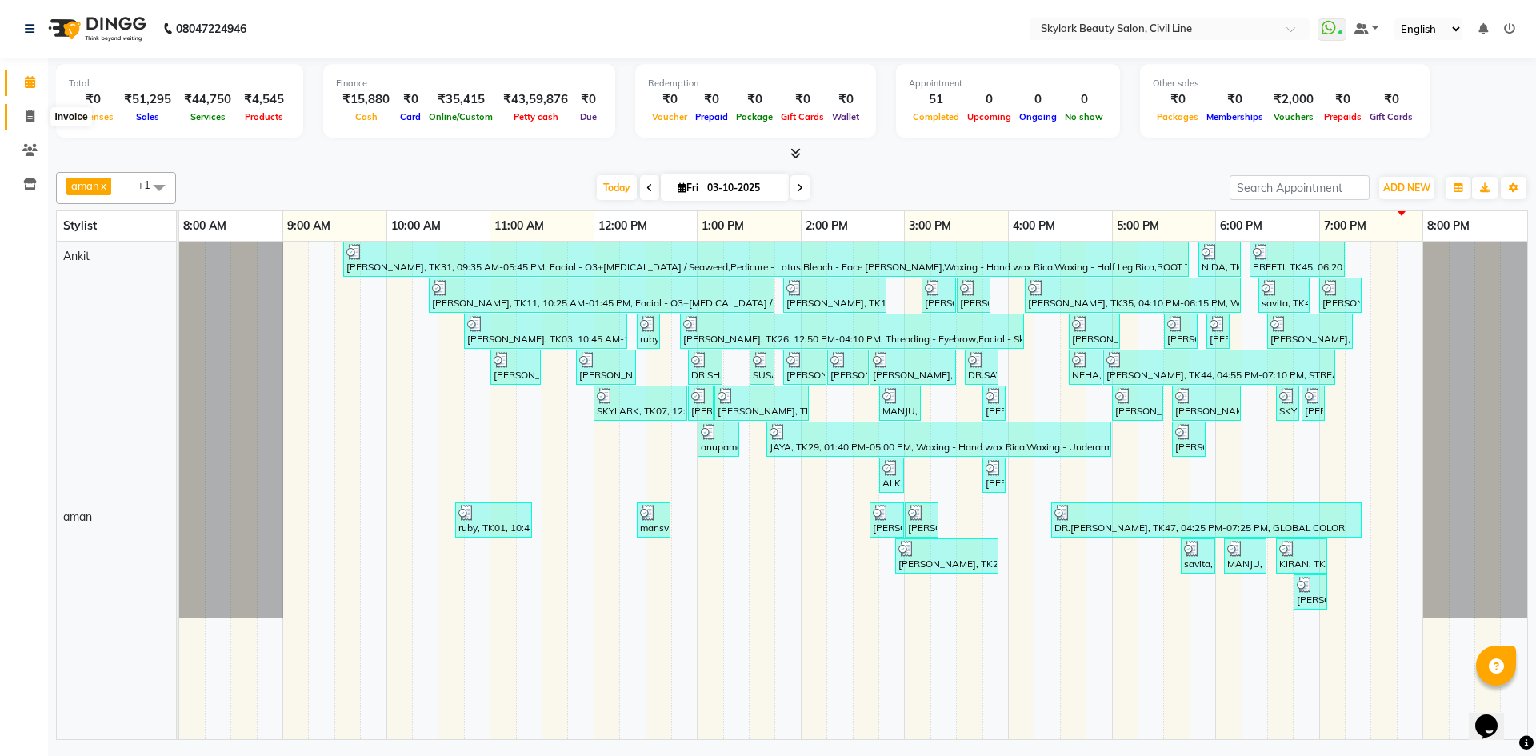
drag, startPoint x: 33, startPoint y: 108, endPoint x: 2, endPoint y: 162, distance: 62.7
click at [33, 108] on span at bounding box center [30, 117] width 28 height 18
select select "4588"
select select "service"
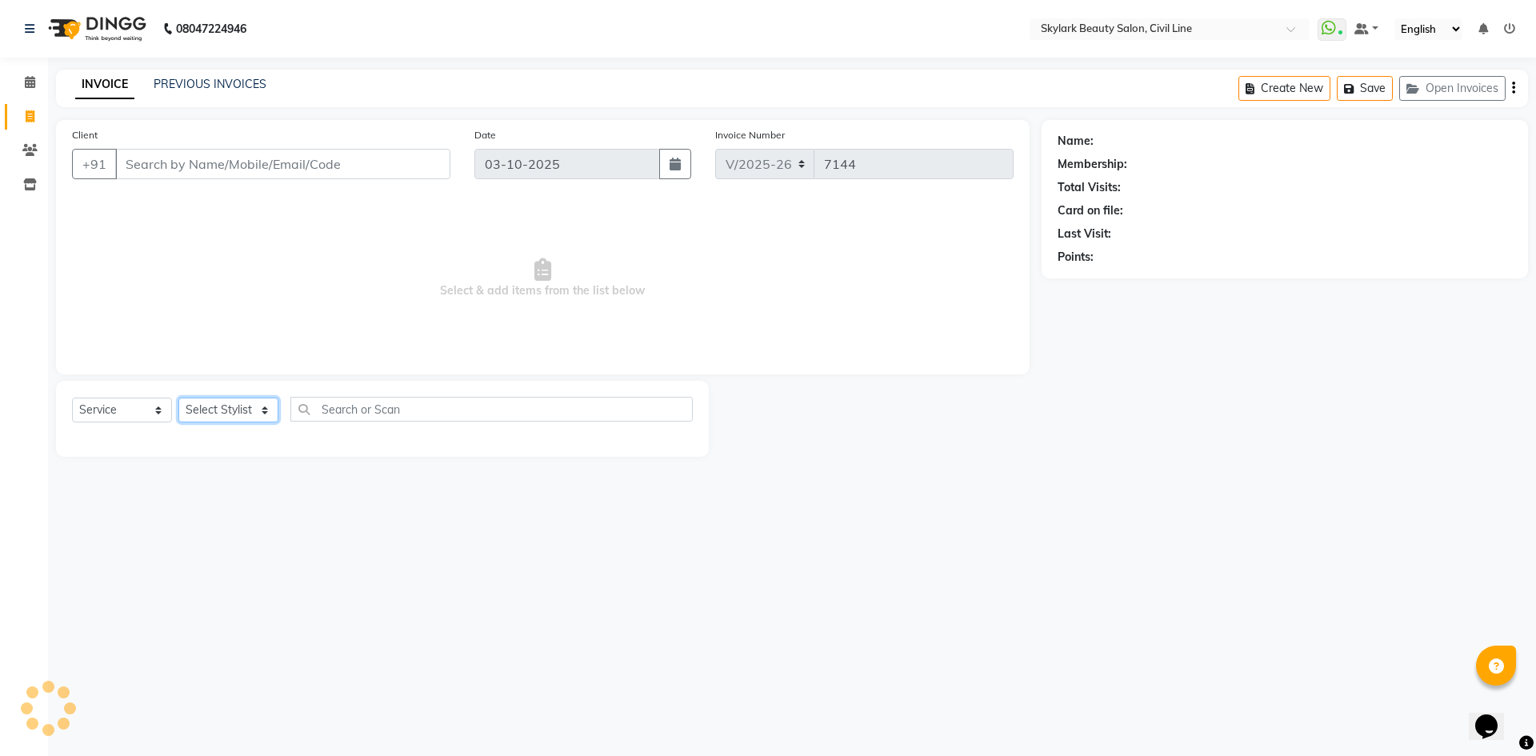
click at [260, 415] on select "Select Stylist" at bounding box center [228, 410] width 100 height 25
drag, startPoint x: 232, startPoint y: 491, endPoint x: 242, endPoint y: 453, distance: 39.8
click at [232, 491] on div "08047224946 Select Location × Skylark Beauty Salon, Civil Line WhatsApp Status …" at bounding box center [768, 378] width 1536 height 756
click at [253, 410] on select "Select Stylist [PERSON_NAME] [PERSON_NAME] [PERSON_NAME] WASU" at bounding box center [228, 410] width 100 height 25
select select "85071"
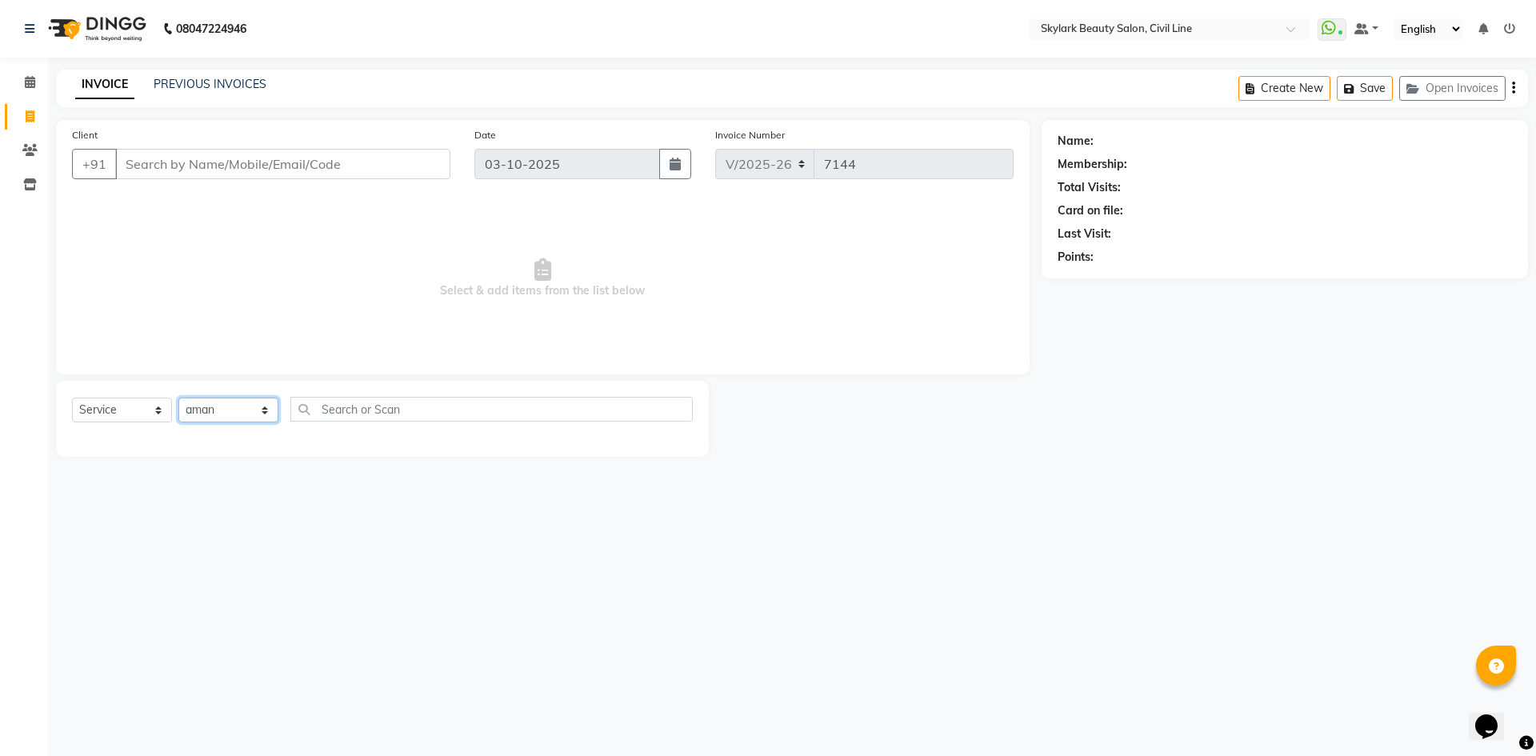
click at [178, 398] on select "Select Stylist [PERSON_NAME] [PERSON_NAME] [PERSON_NAME] WASU" at bounding box center [228, 410] width 100 height 25
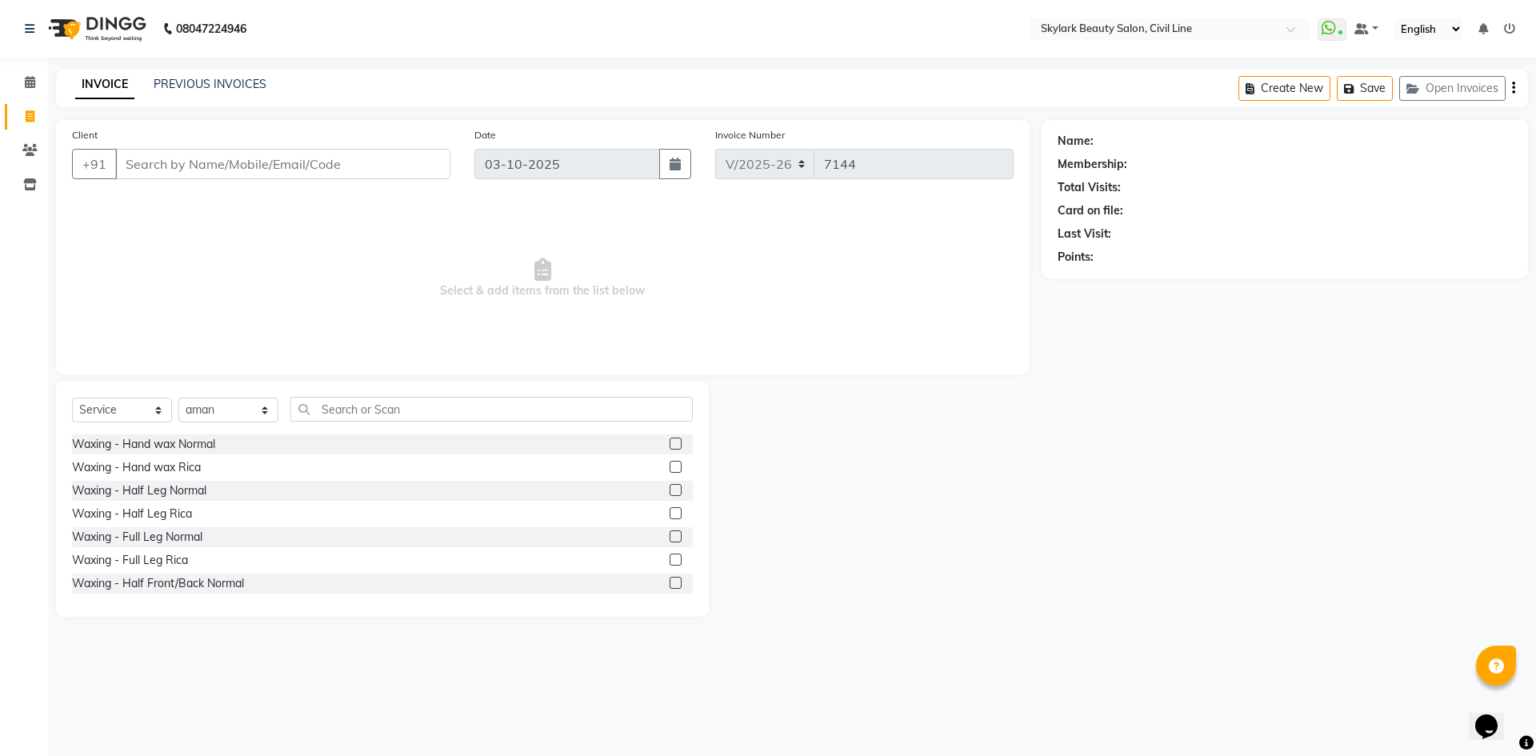
click at [337, 396] on div "Select Service Product Membership Package Voucher Prepaid Gift Card Select Styl…" at bounding box center [382, 499] width 653 height 236
click at [325, 407] on input "text" at bounding box center [491, 409] width 403 height 25
click at [154, 412] on select "Select Service Product Membership Package Voucher Prepaid Gift Card" at bounding box center [122, 410] width 100 height 25
click at [72, 398] on select "Select Service Product Membership Package Voucher Prepaid Gift Card" at bounding box center [122, 410] width 100 height 25
click at [384, 417] on input "text" at bounding box center [491, 409] width 403 height 25
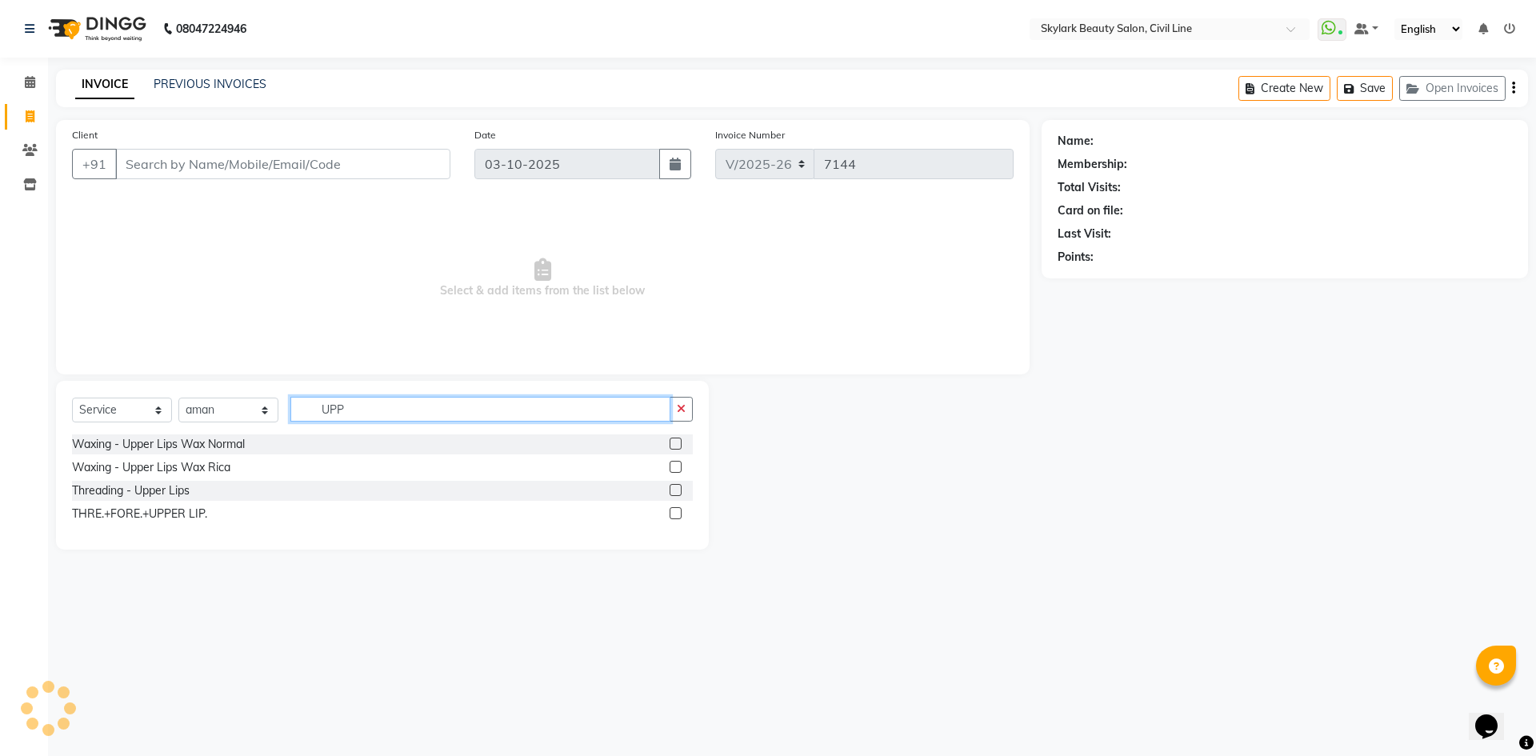
type input "UPP"
click at [676, 466] on label at bounding box center [676, 467] width 12 height 12
click at [676, 466] on input "checkbox" at bounding box center [675, 468] width 10 height 10
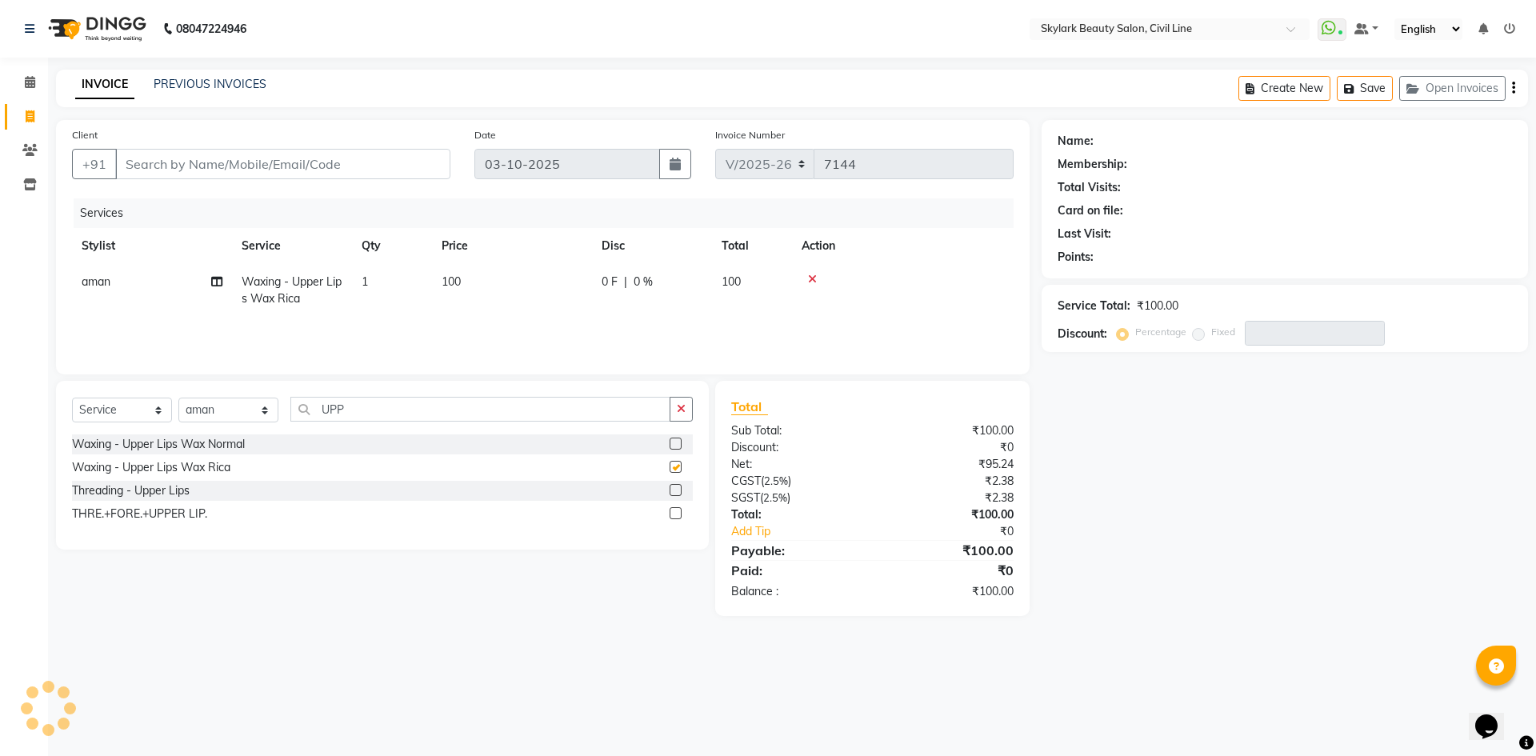
checkbox input "false"
click at [516, 404] on input "UPP" at bounding box center [480, 409] width 380 height 25
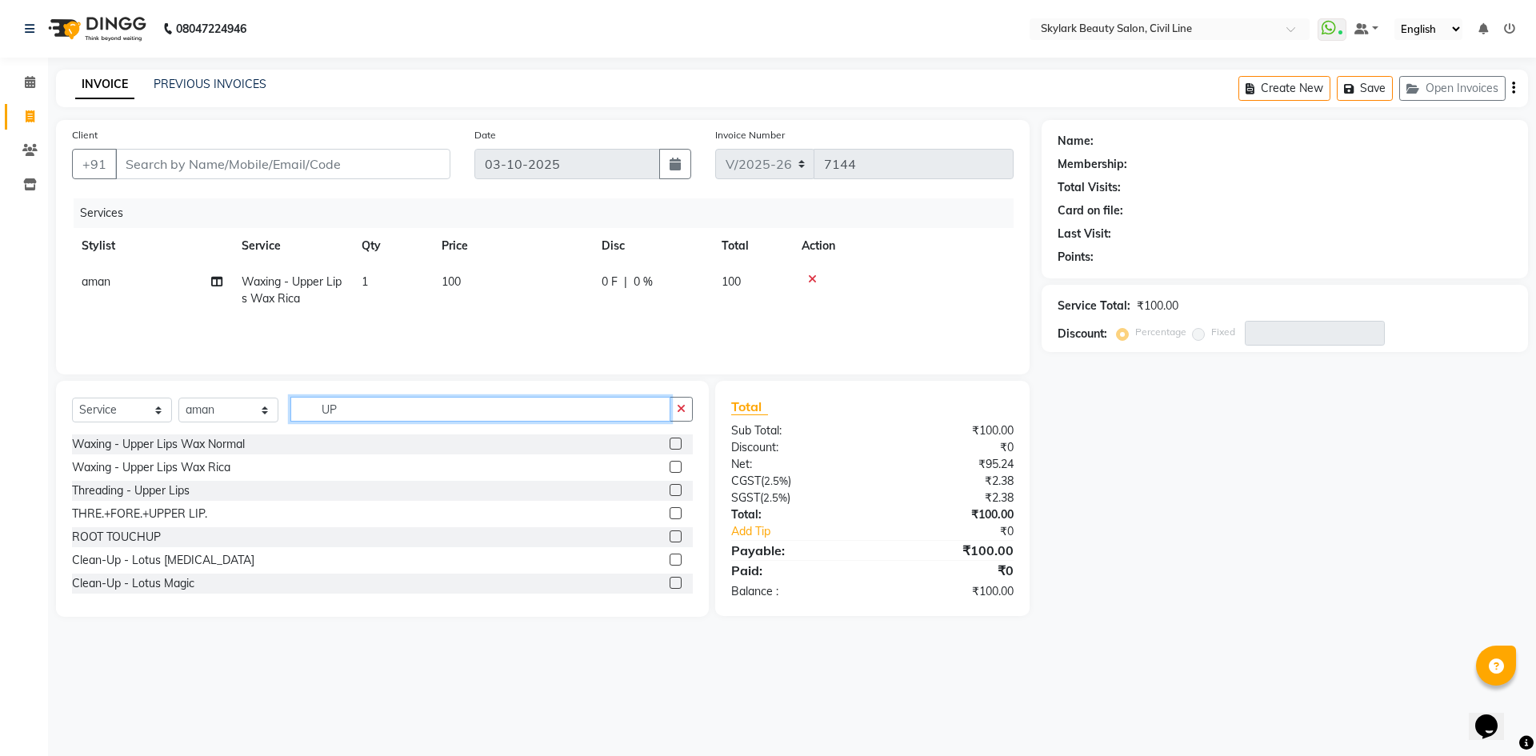
type input "U"
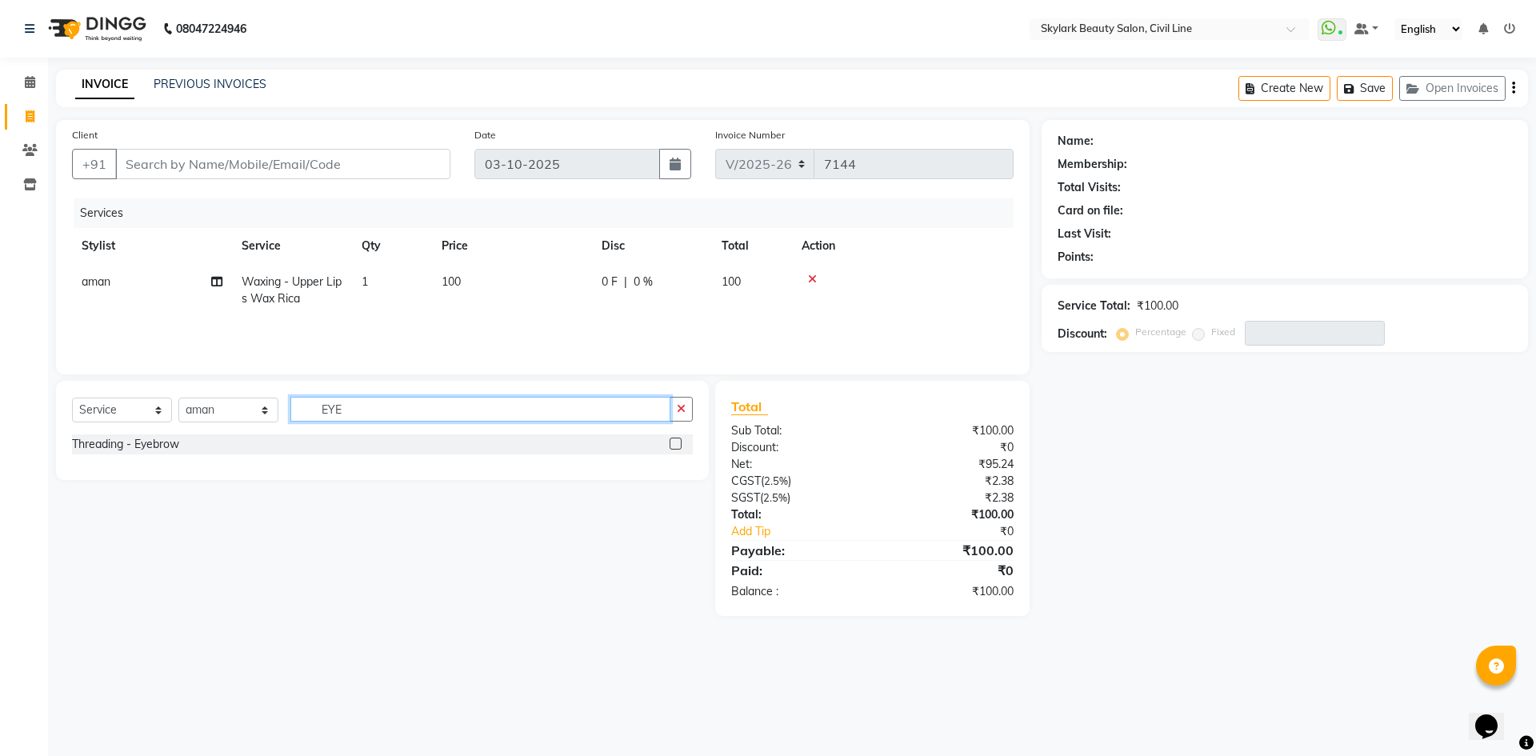
type input "EYE"
click at [676, 443] on label at bounding box center [676, 444] width 12 height 12
click at [676, 443] on input "checkbox" at bounding box center [675, 444] width 10 height 10
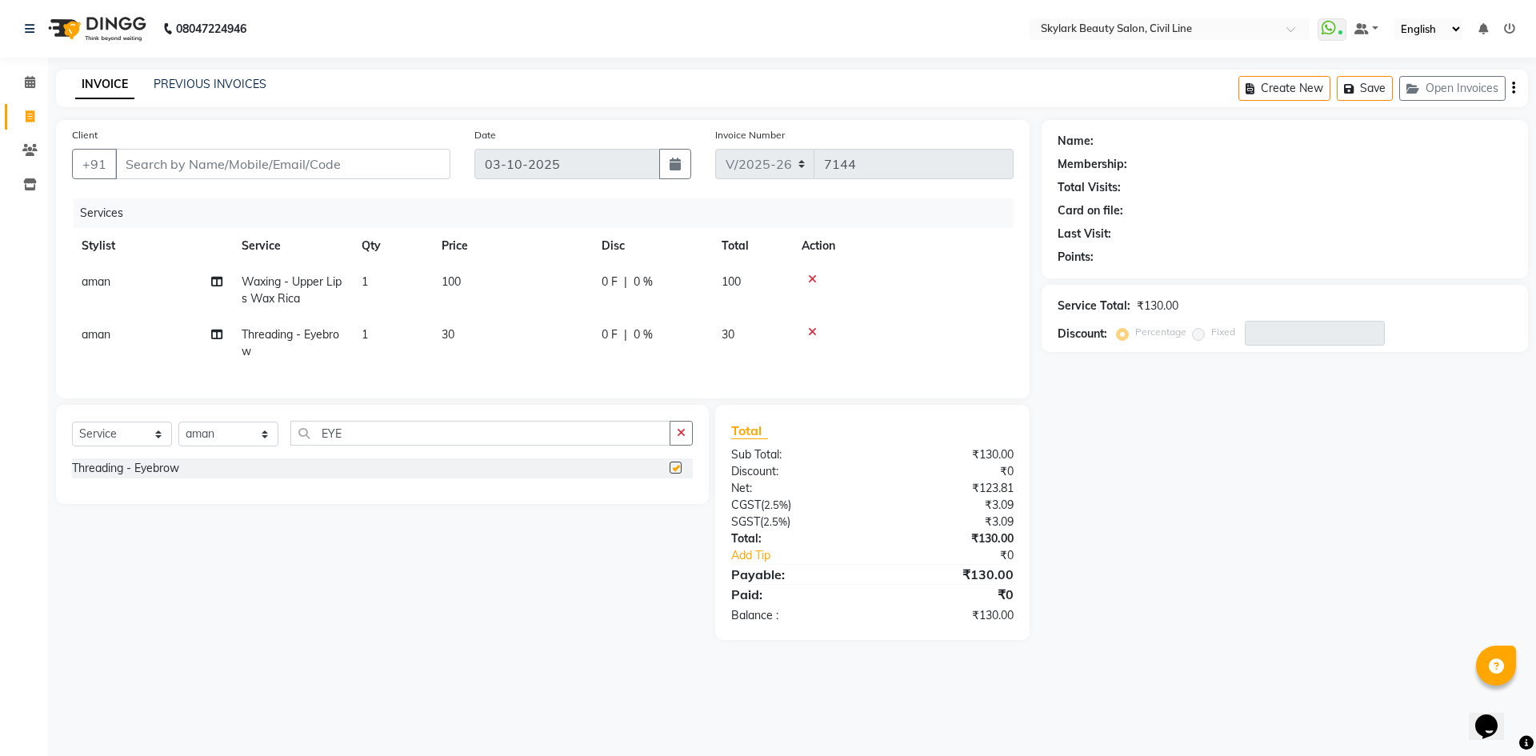
checkbox input "false"
click at [607, 435] on input "EYE" at bounding box center [480, 433] width 380 height 25
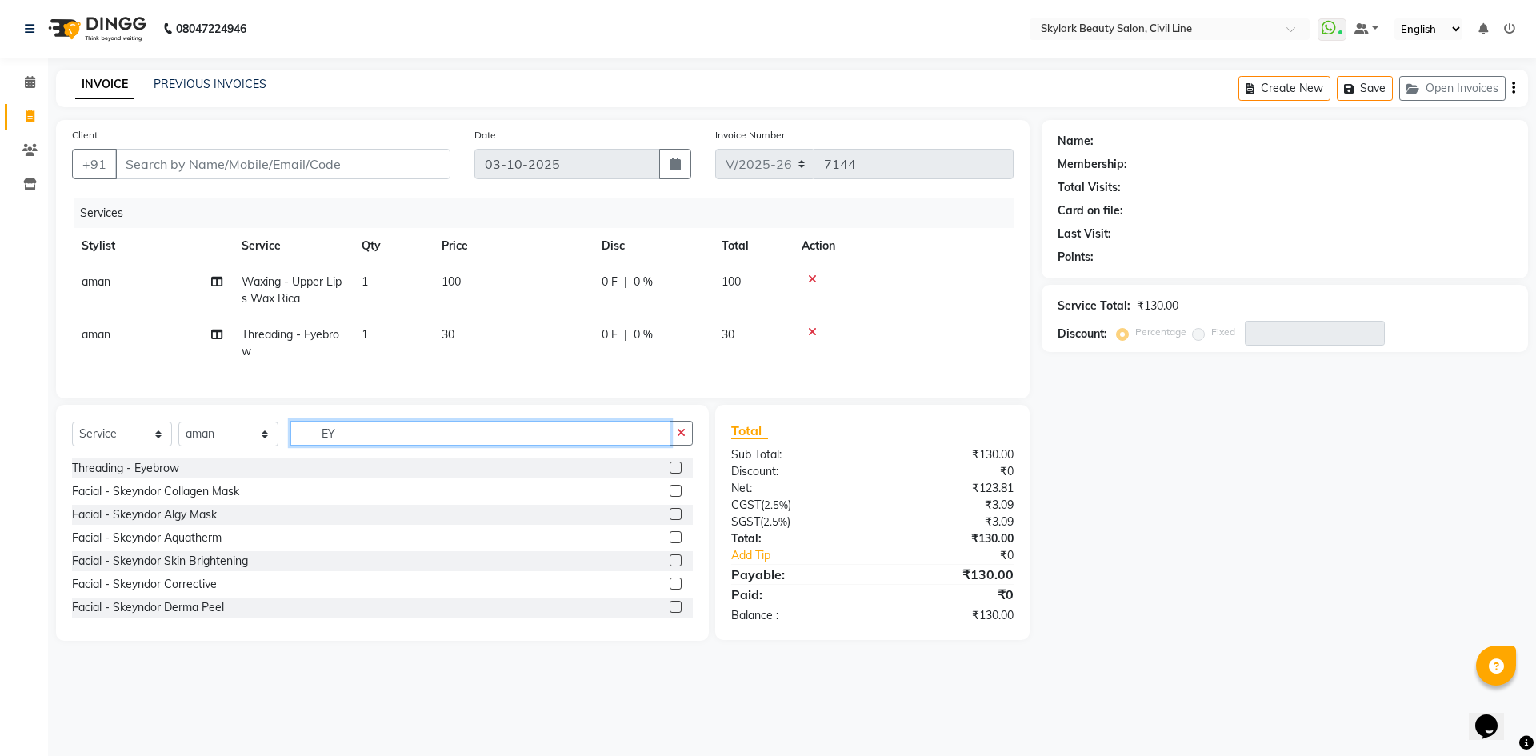
type input "E"
type input "FO"
click at [670, 497] on label at bounding box center [676, 491] width 12 height 12
click at [670, 497] on input "checkbox" at bounding box center [675, 492] width 10 height 10
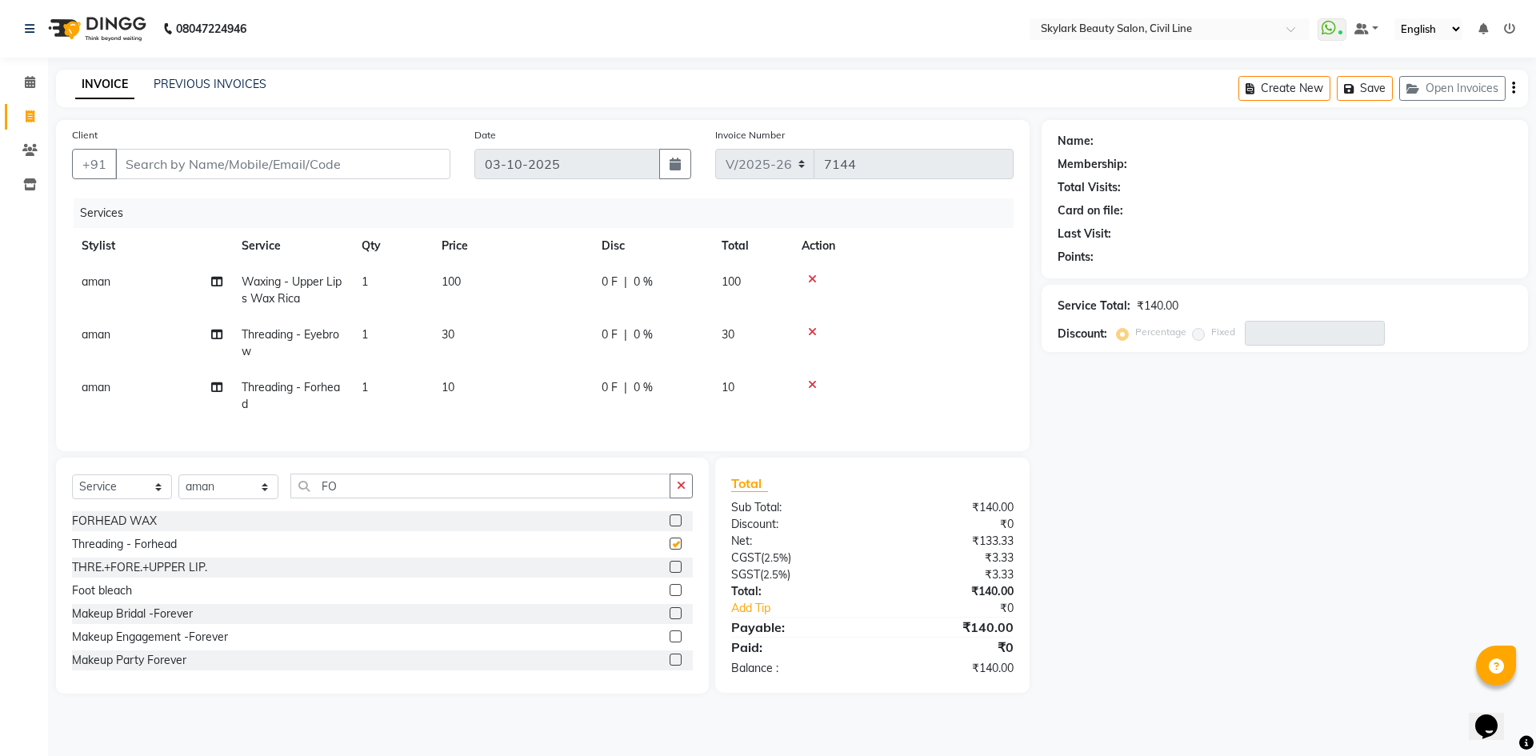
checkbox input "false"
click at [276, 169] on input "Client" at bounding box center [282, 164] width 335 height 30
type input "8"
type input "0"
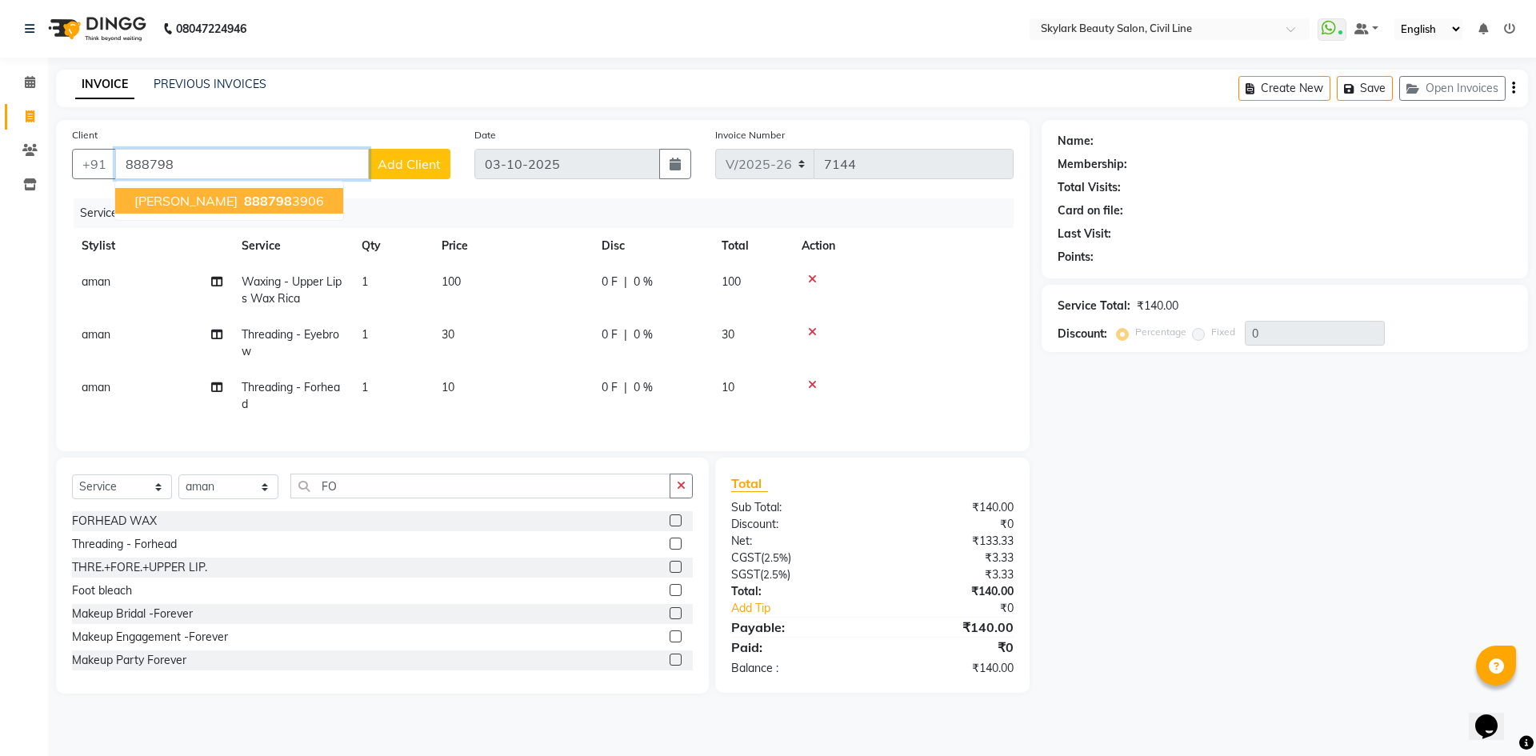
click at [244, 197] on span "888798" at bounding box center [268, 201] width 48 height 16
type input "8887983906"
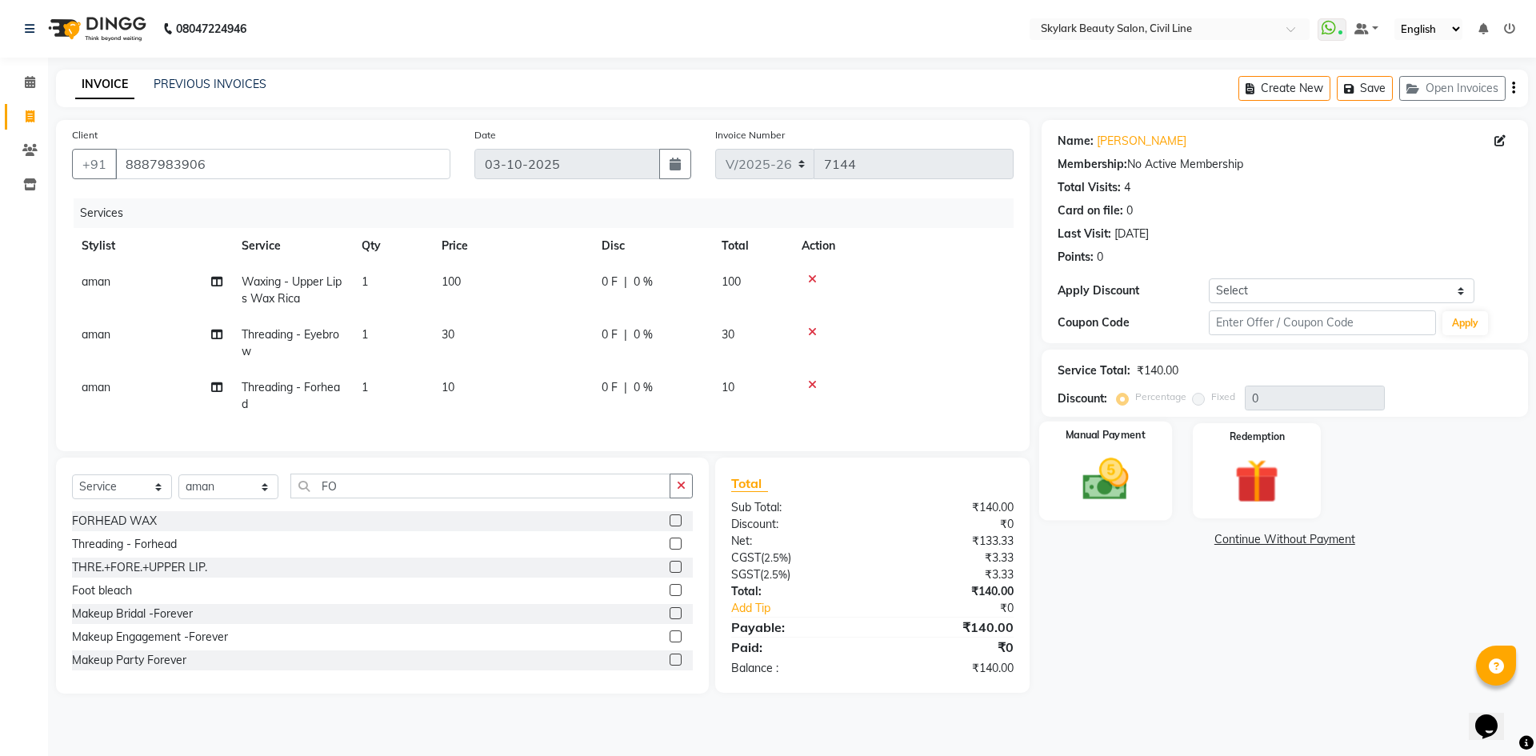
click at [1065, 467] on div "Manual Payment" at bounding box center [1105, 471] width 133 height 98
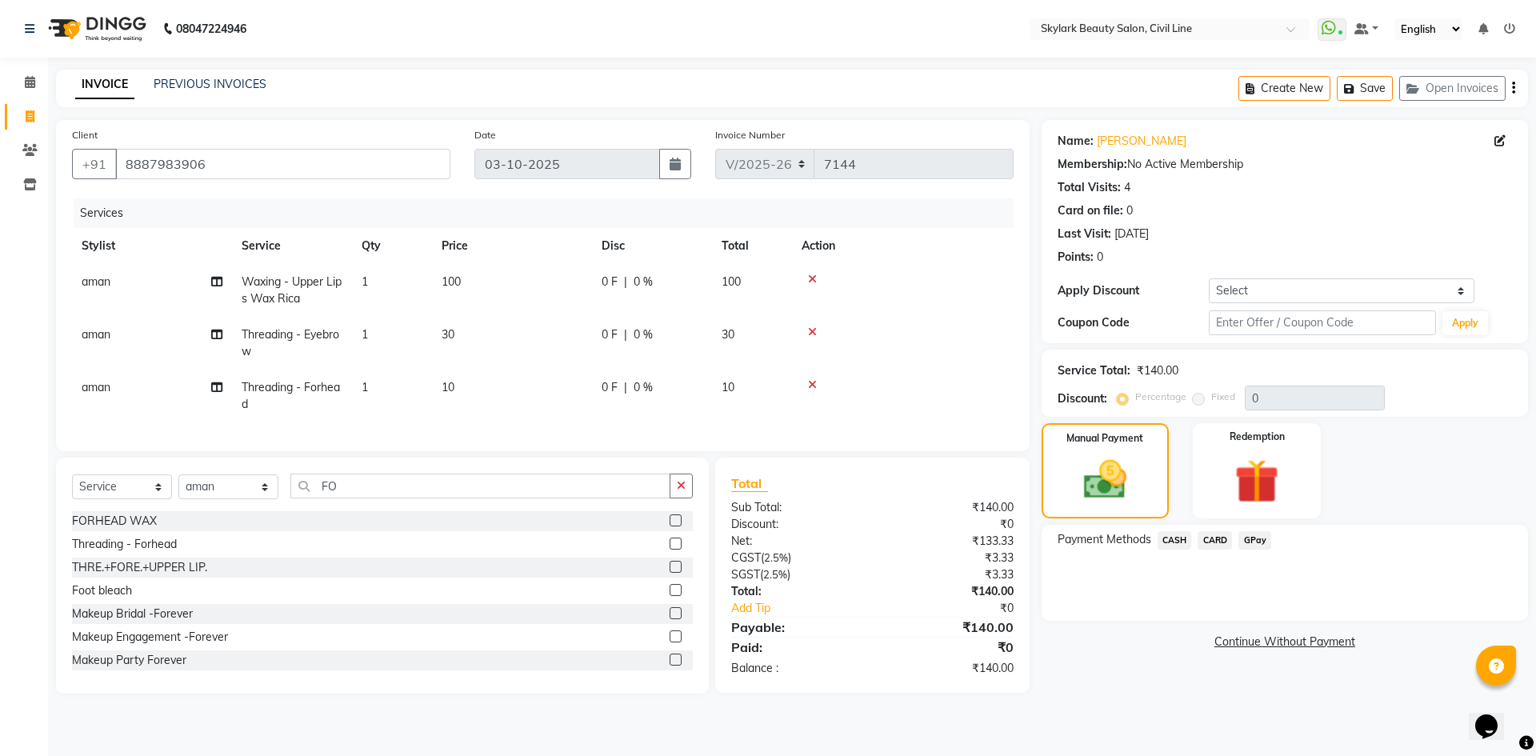
click at [1256, 540] on span "GPay" at bounding box center [1255, 540] width 33 height 18
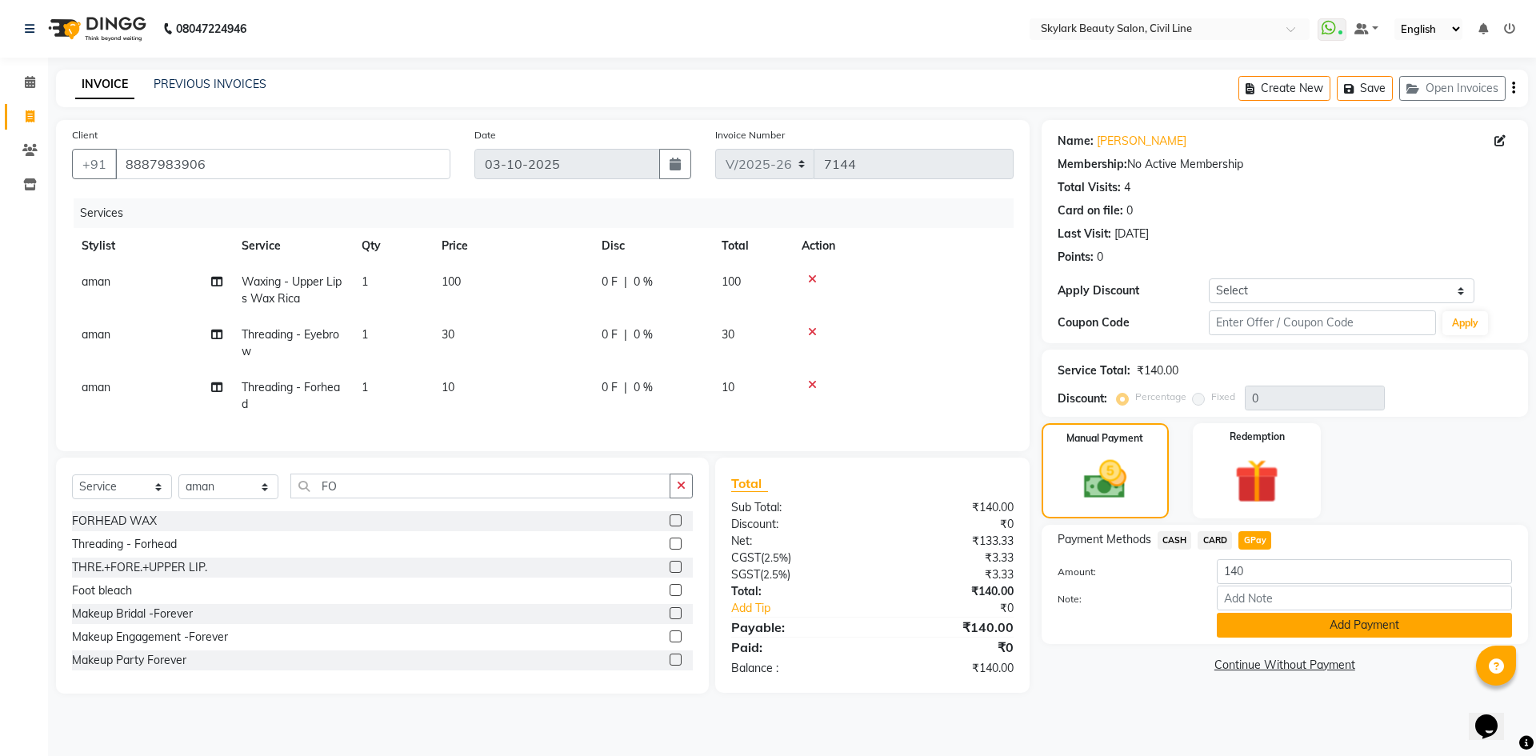
click at [1276, 627] on button "Add Payment" at bounding box center [1364, 625] width 295 height 25
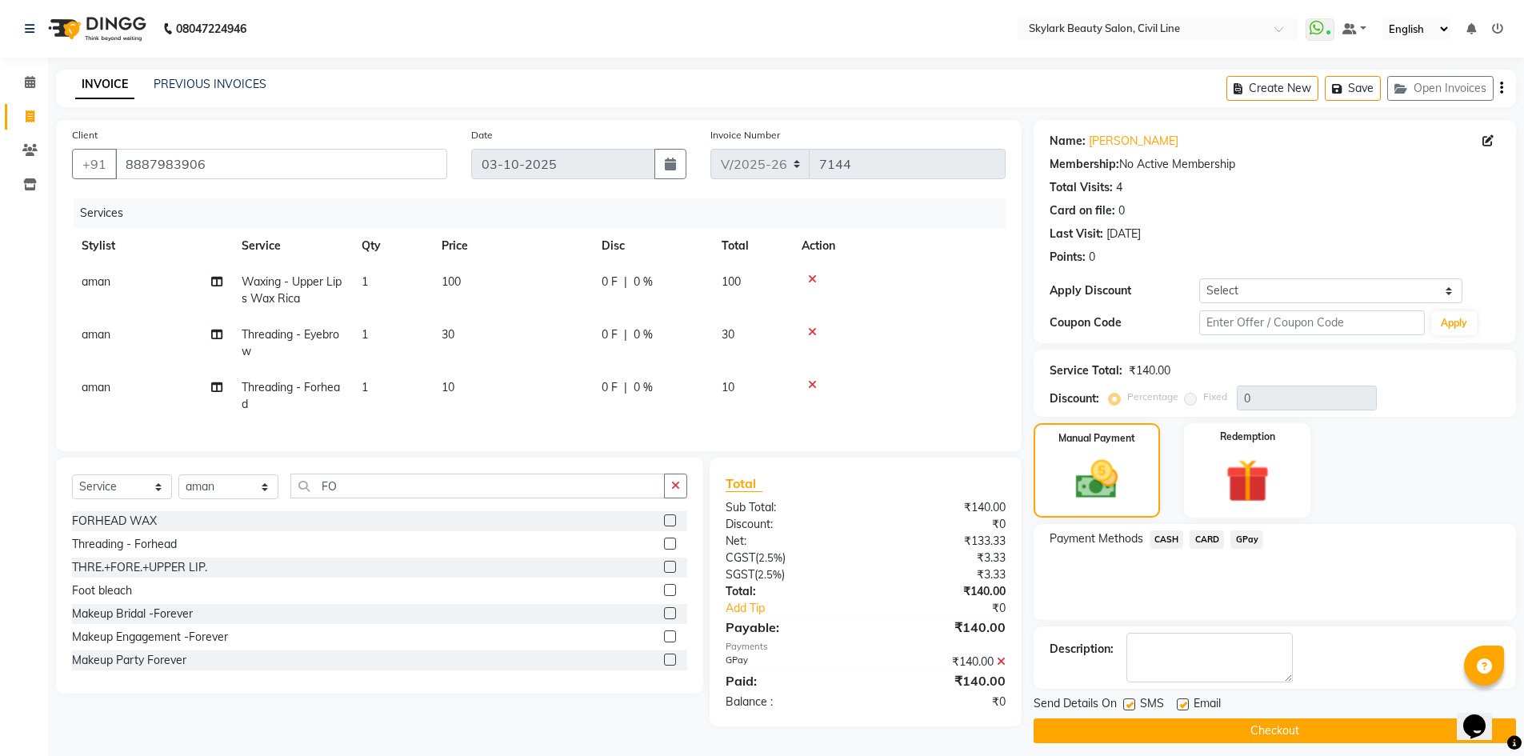
click at [1270, 721] on button "Checkout" at bounding box center [1275, 731] width 483 height 25
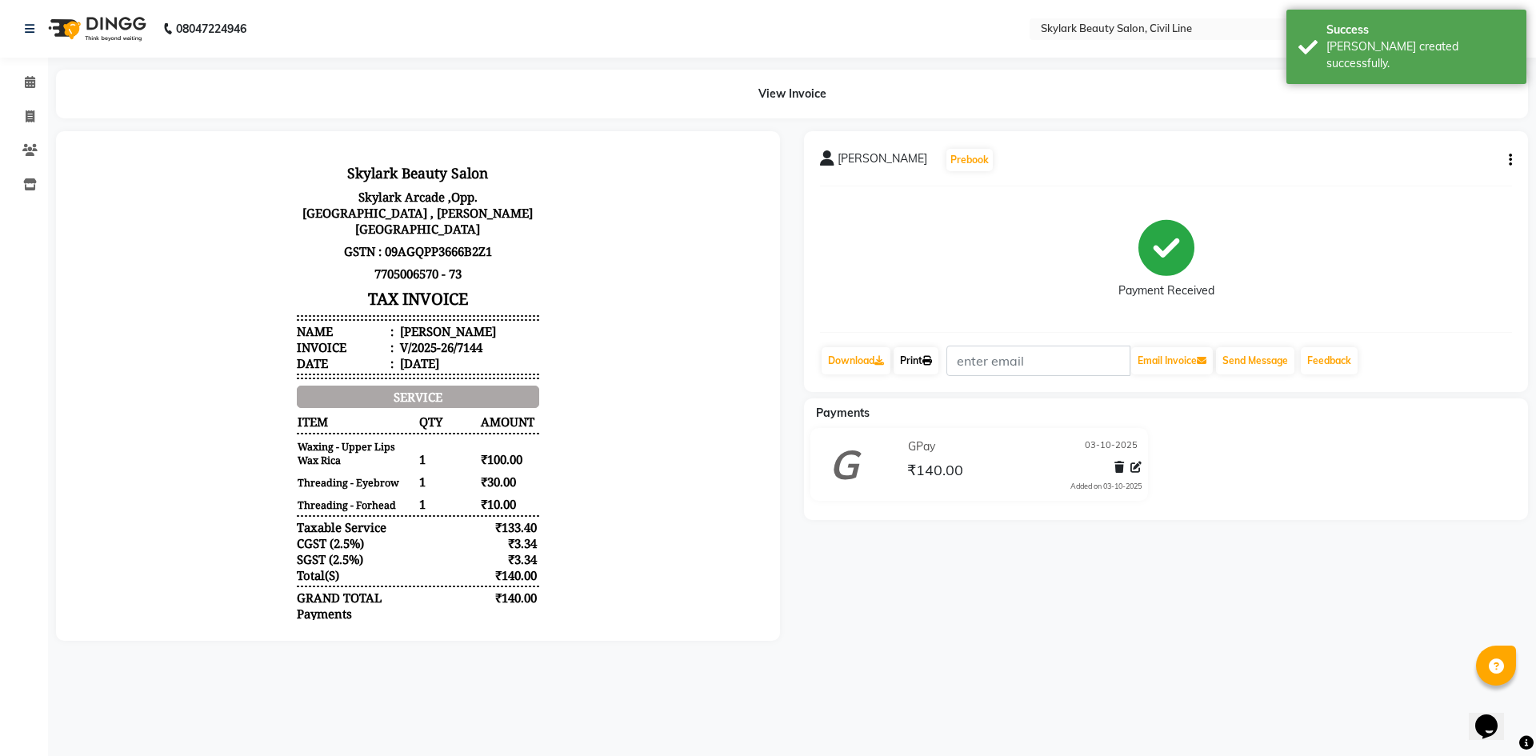
click at [927, 366] on link "Print" at bounding box center [916, 360] width 45 height 27
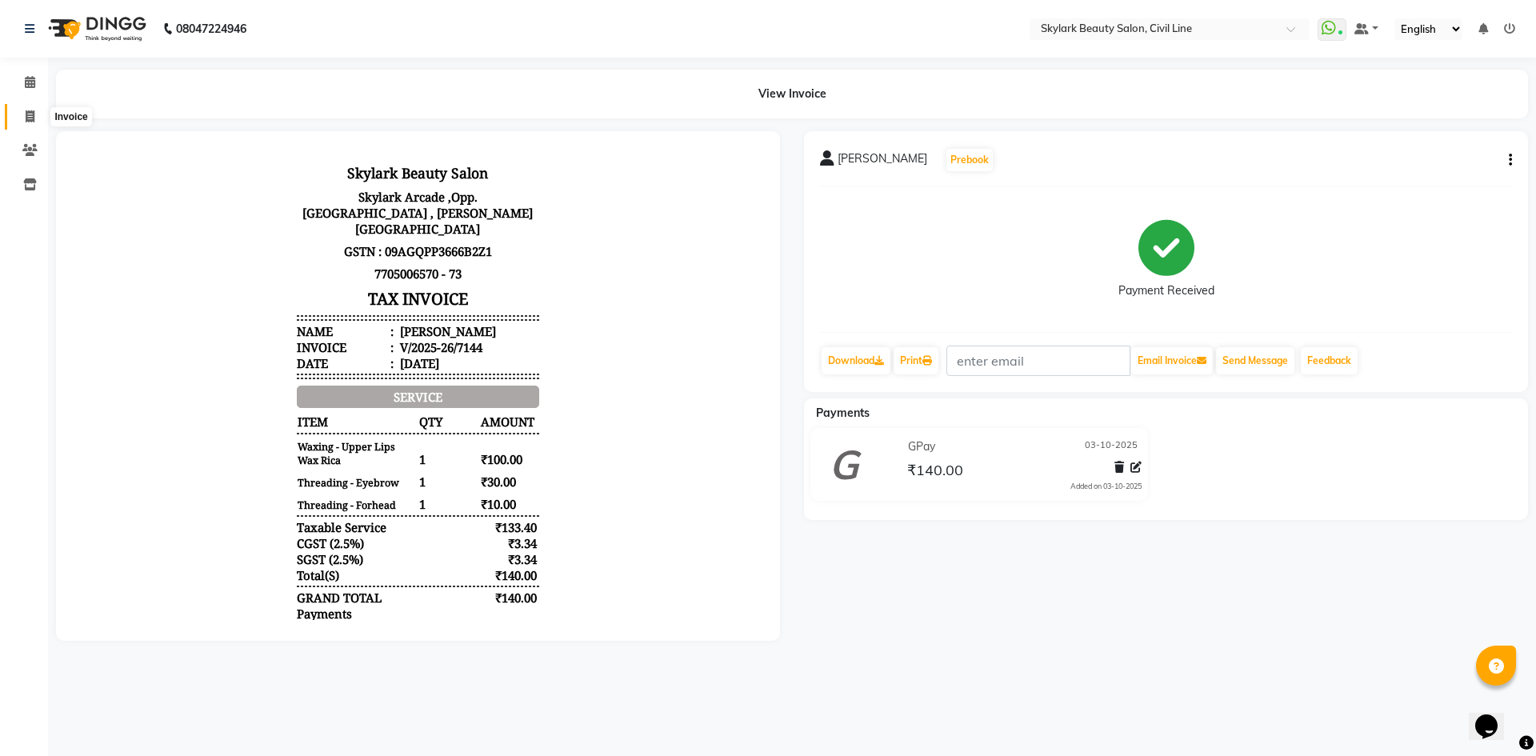
click at [26, 119] on icon at bounding box center [30, 116] width 9 height 12
select select "service"
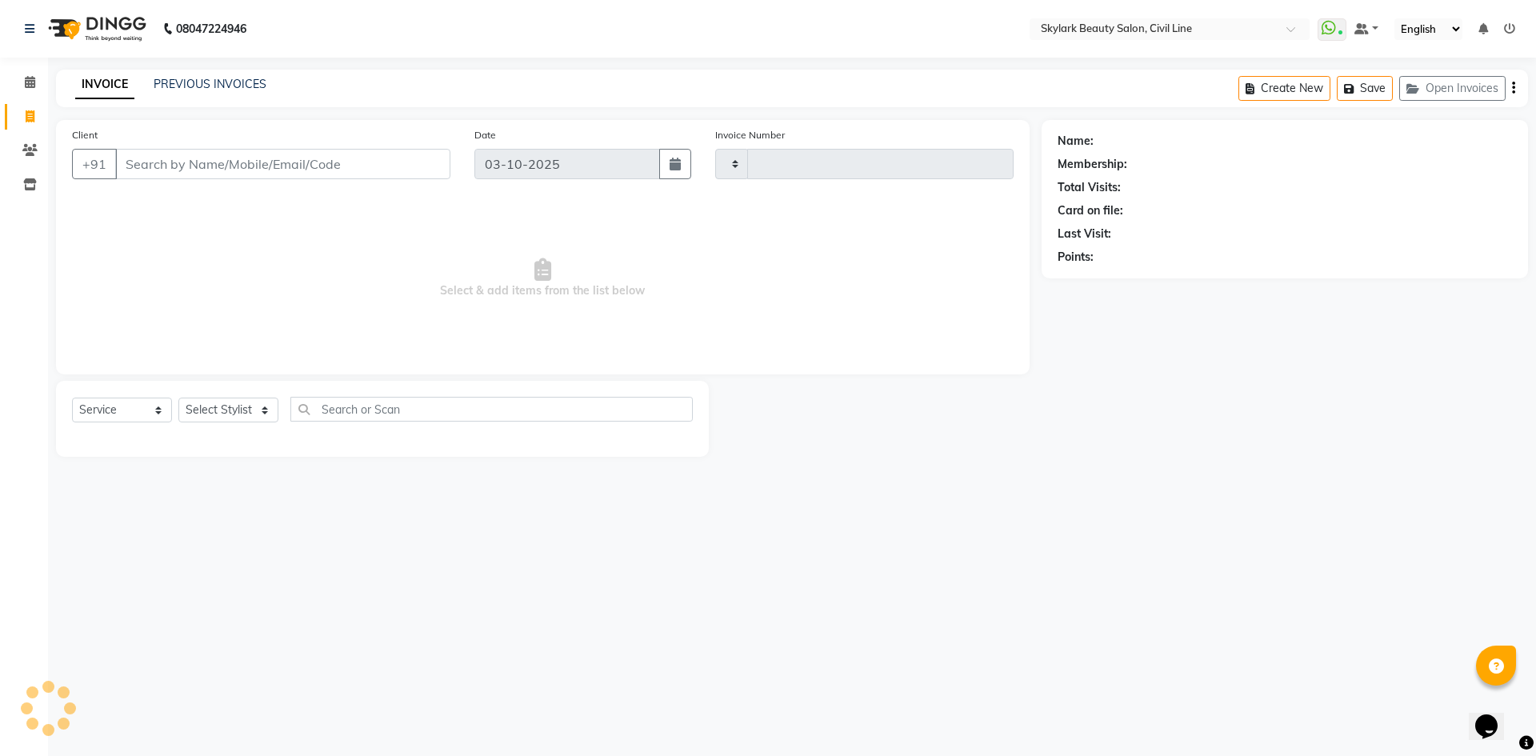
type input "7145"
select select "4588"
click at [257, 396] on div "Select Service Product Membership Package Voucher Prepaid Gift Card Select Styl…" at bounding box center [382, 419] width 653 height 76
click at [257, 406] on select "Select Stylist [PERSON_NAME] [PERSON_NAME] [PERSON_NAME] WASU" at bounding box center [228, 410] width 100 height 25
select select "85071"
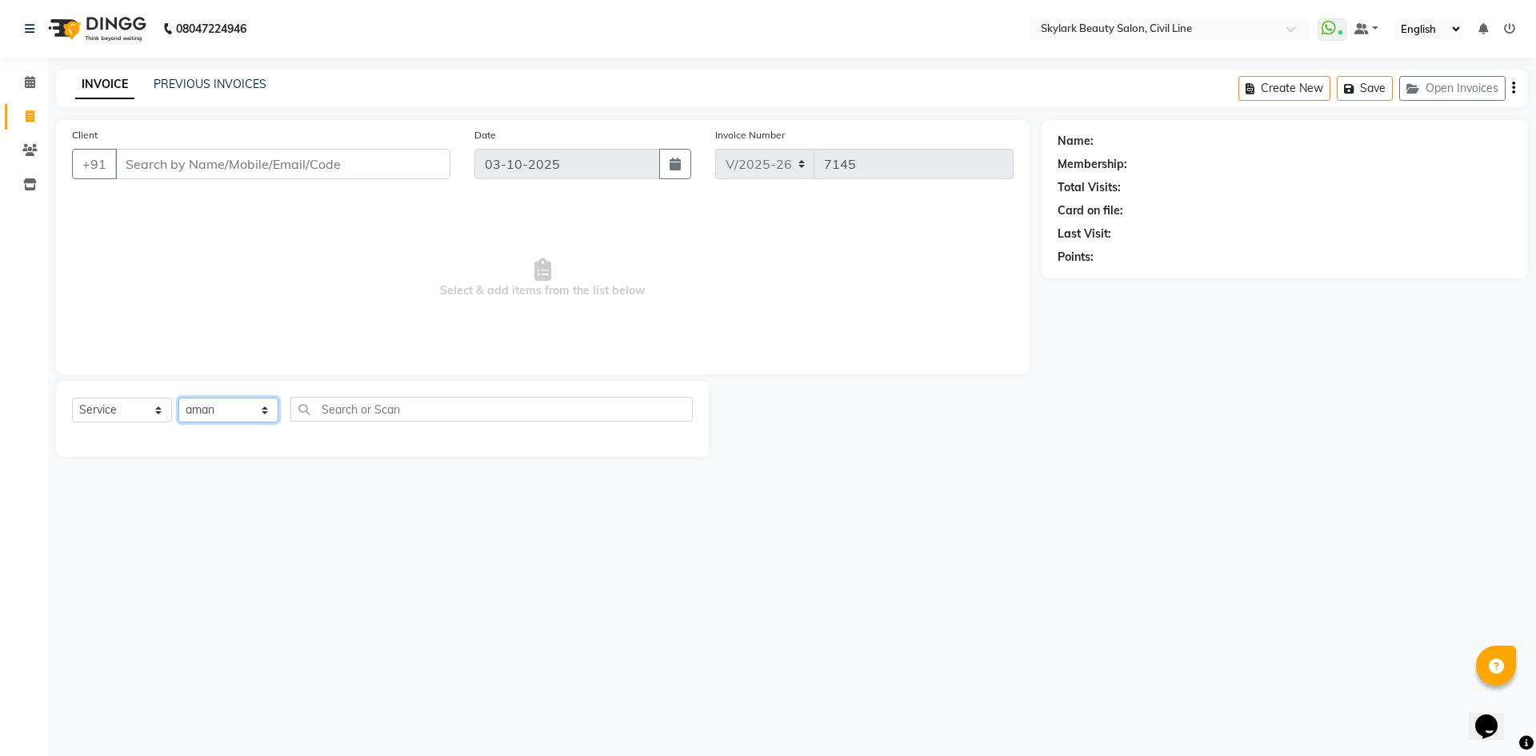
click at [178, 398] on select "Select Stylist [PERSON_NAME] [PERSON_NAME] [PERSON_NAME] WASU" at bounding box center [228, 410] width 100 height 25
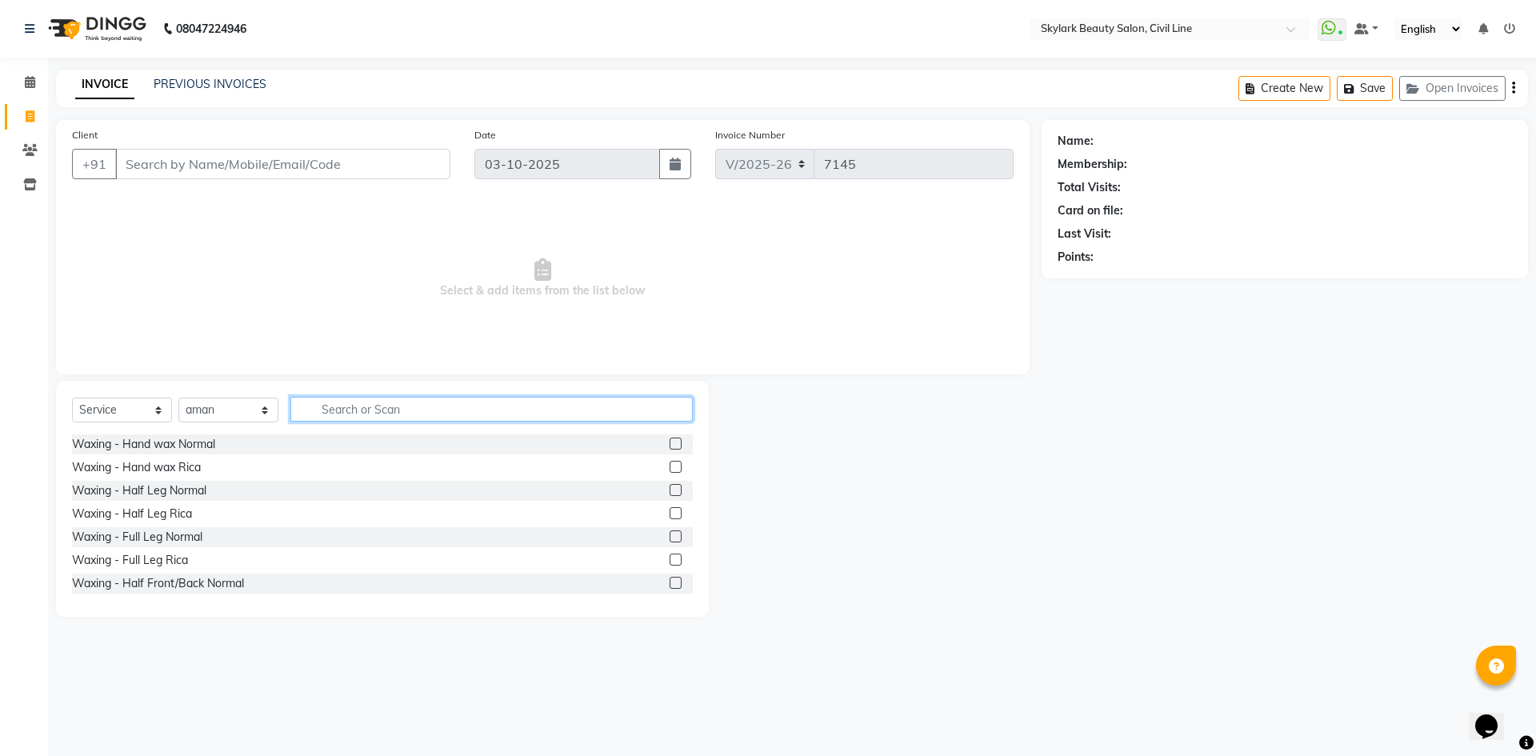
click at [386, 404] on input "text" at bounding box center [491, 409] width 403 height 25
click at [391, 411] on input "text" at bounding box center [491, 409] width 403 height 25
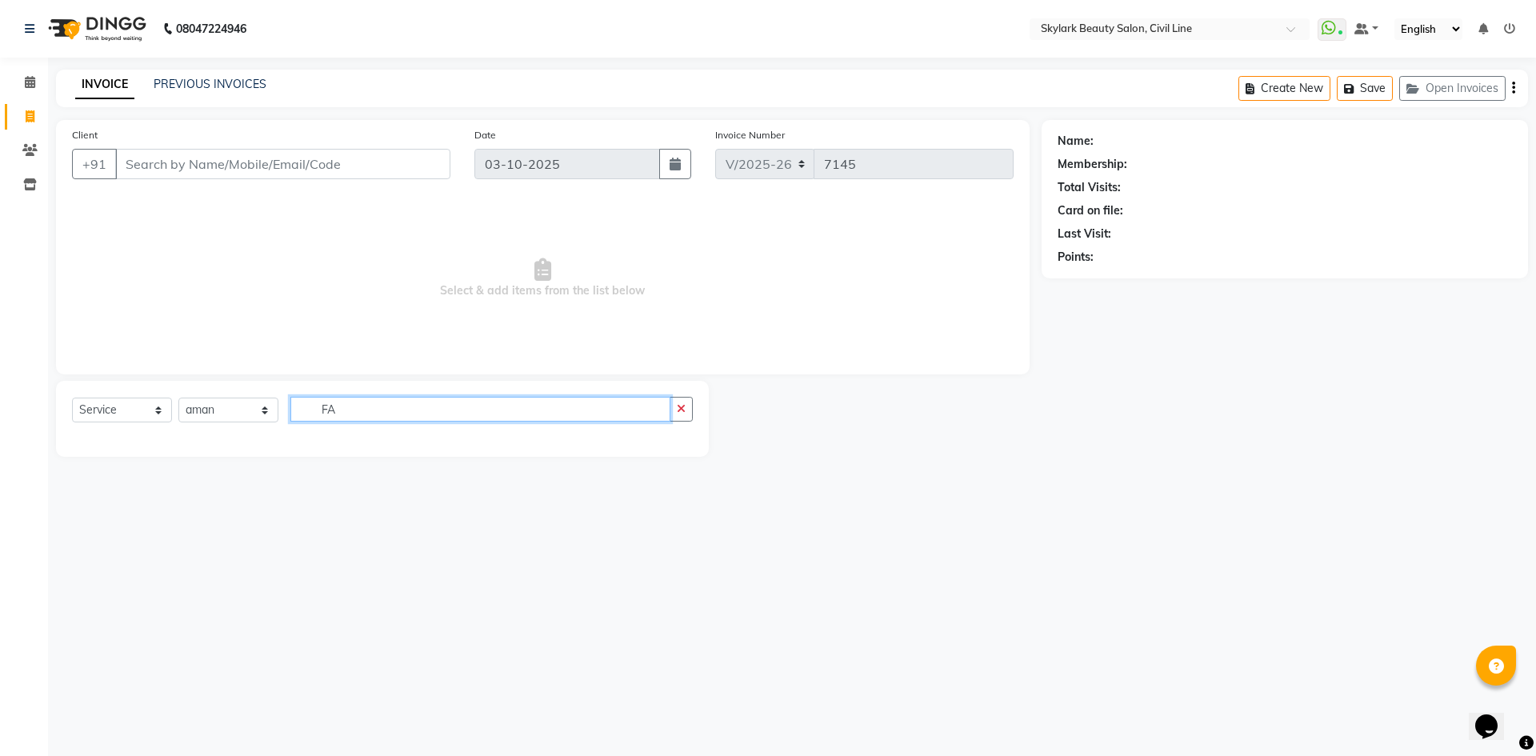
type input "F"
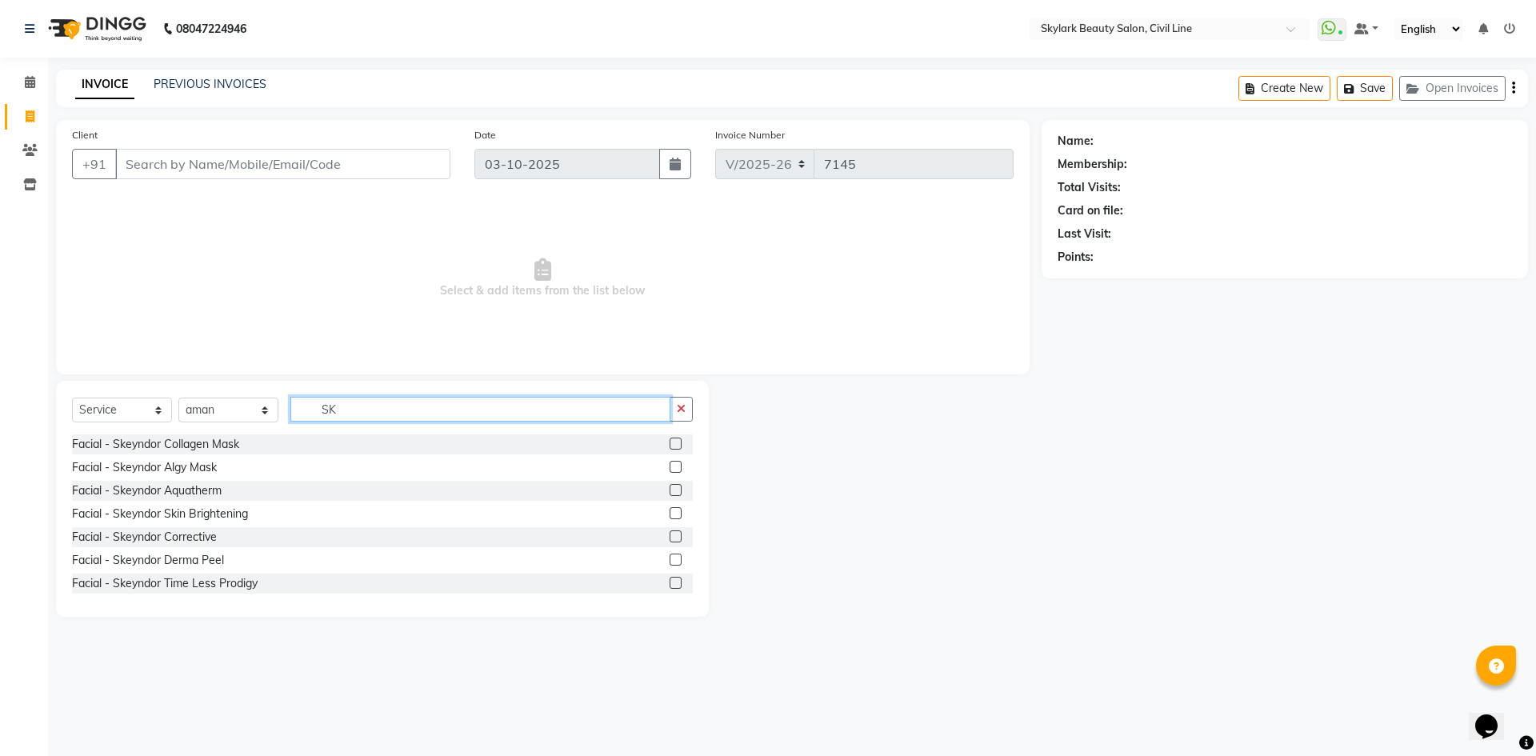
type input "S"
type input "FAC B"
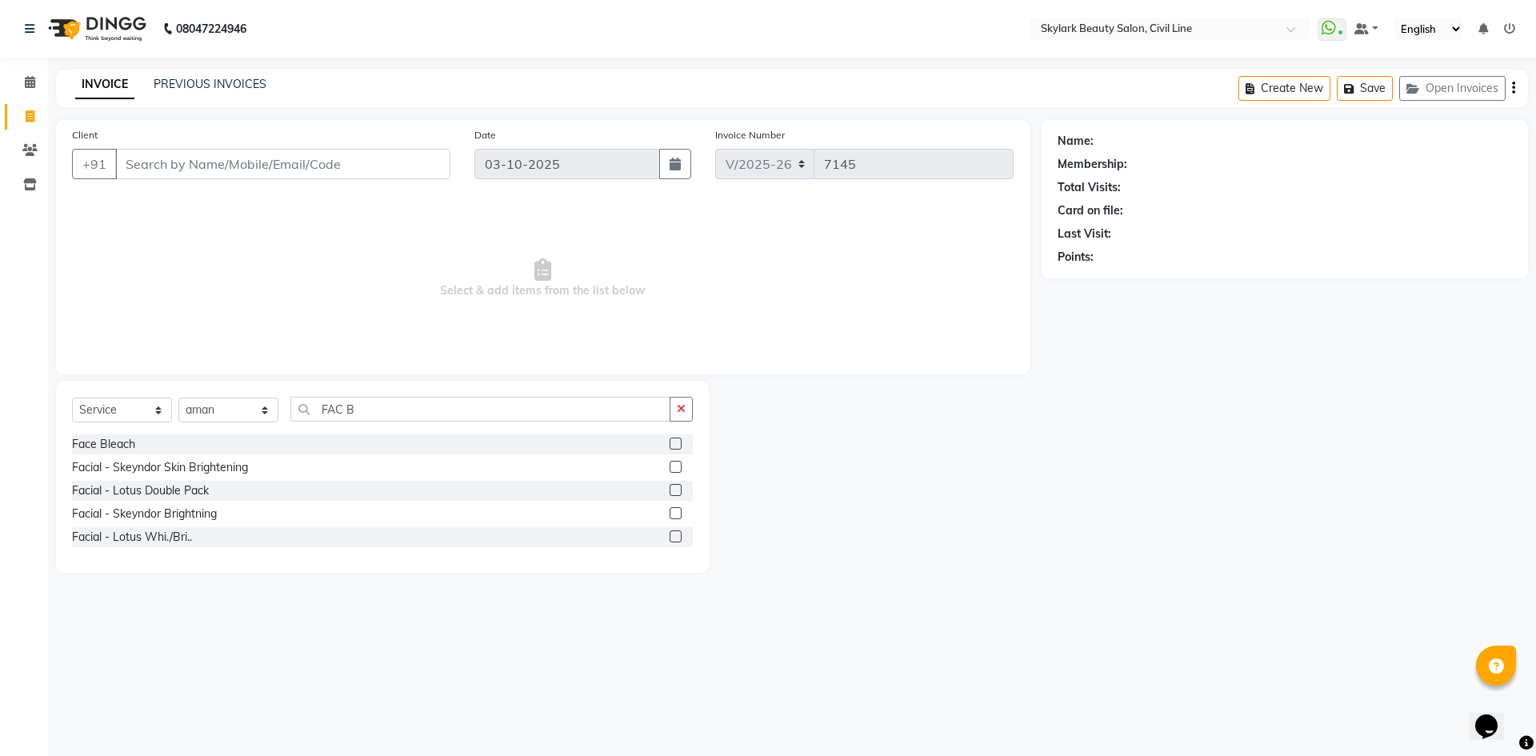
click at [675, 539] on label at bounding box center [676, 537] width 12 height 12
click at [675, 539] on input "checkbox" at bounding box center [675, 537] width 10 height 10
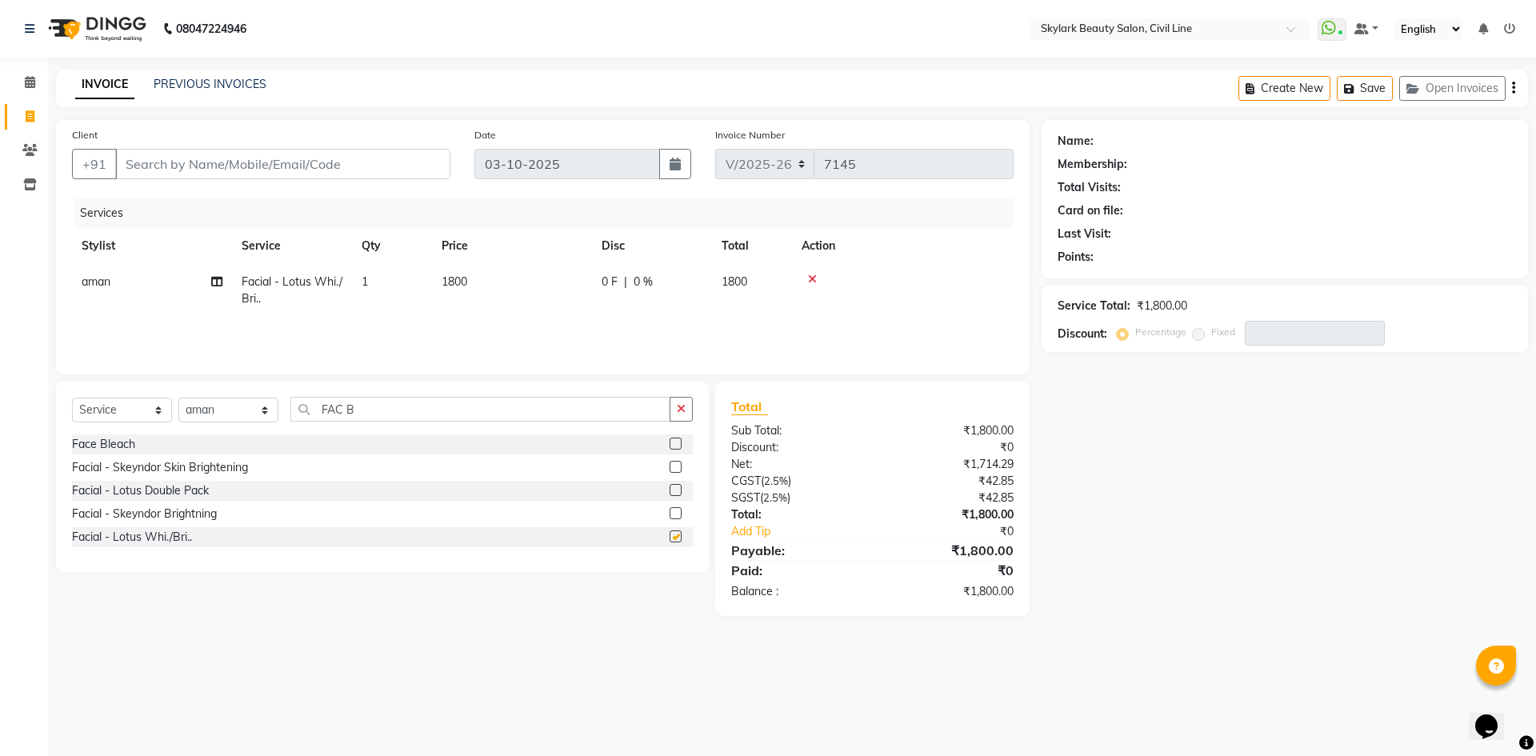
checkbox input "false"
click at [816, 276] on icon at bounding box center [812, 279] width 9 height 11
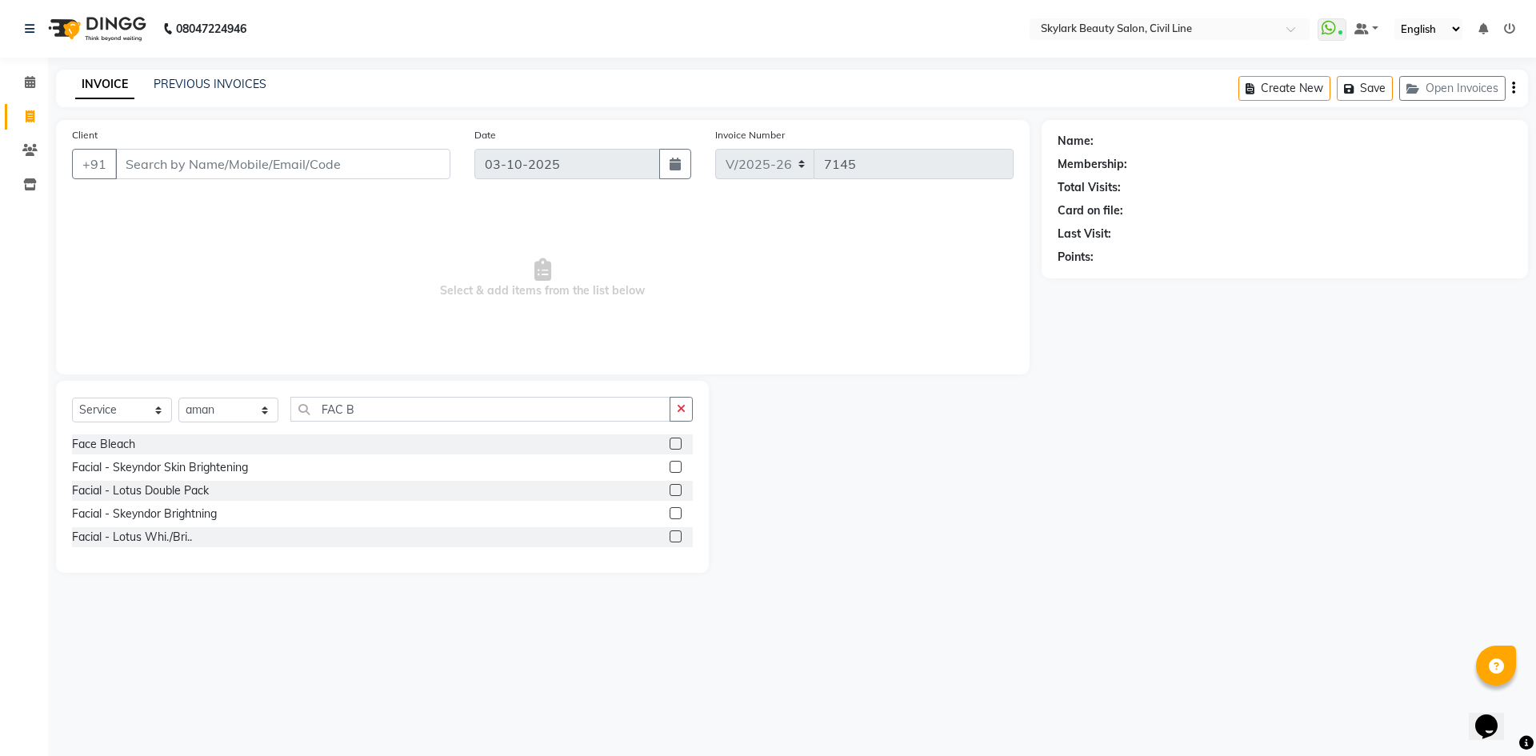
click at [671, 488] on label at bounding box center [676, 490] width 12 height 12
click at [671, 488] on input "checkbox" at bounding box center [675, 491] width 10 height 10
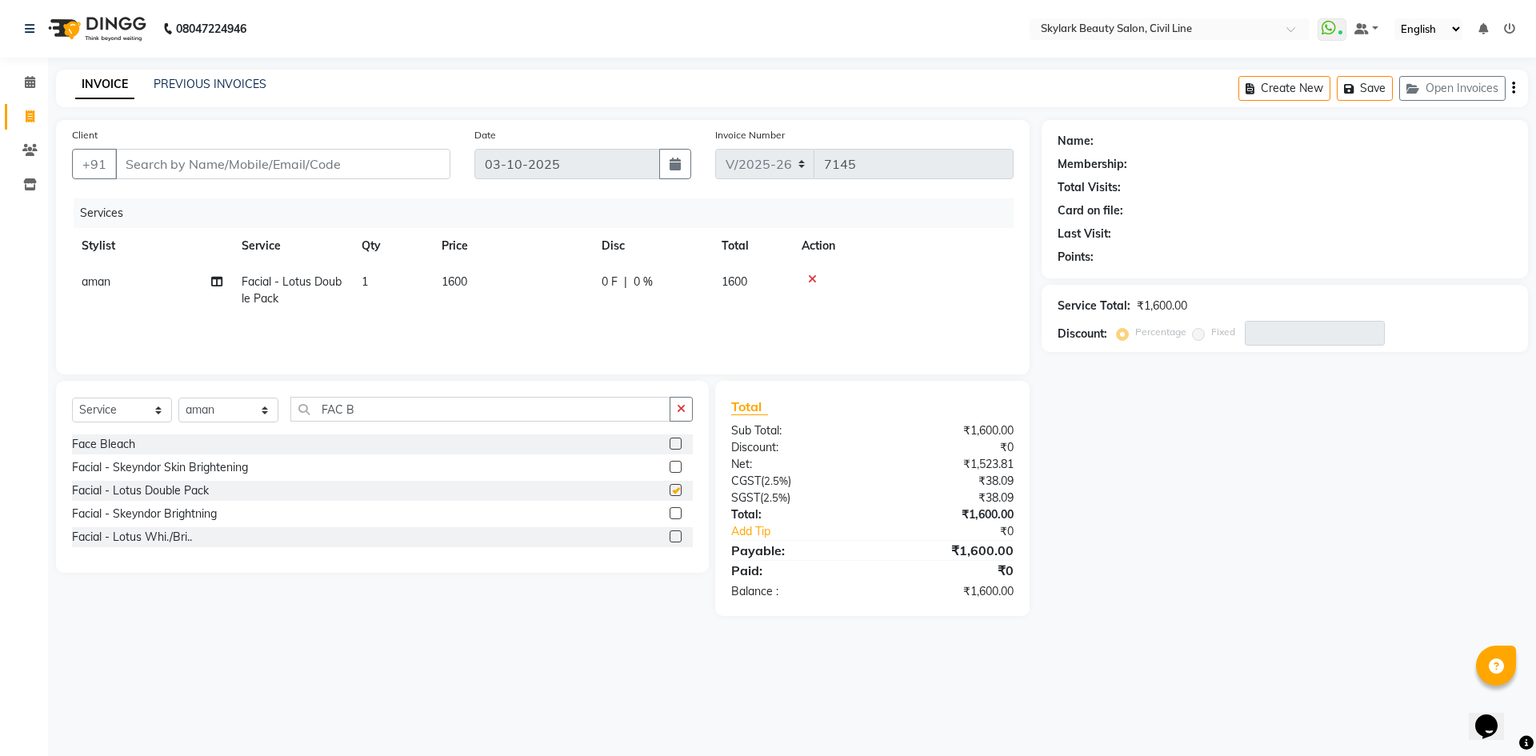
checkbox input "false"
click at [675, 512] on label at bounding box center [676, 513] width 12 height 12
click at [675, 512] on input "checkbox" at bounding box center [675, 514] width 10 height 10
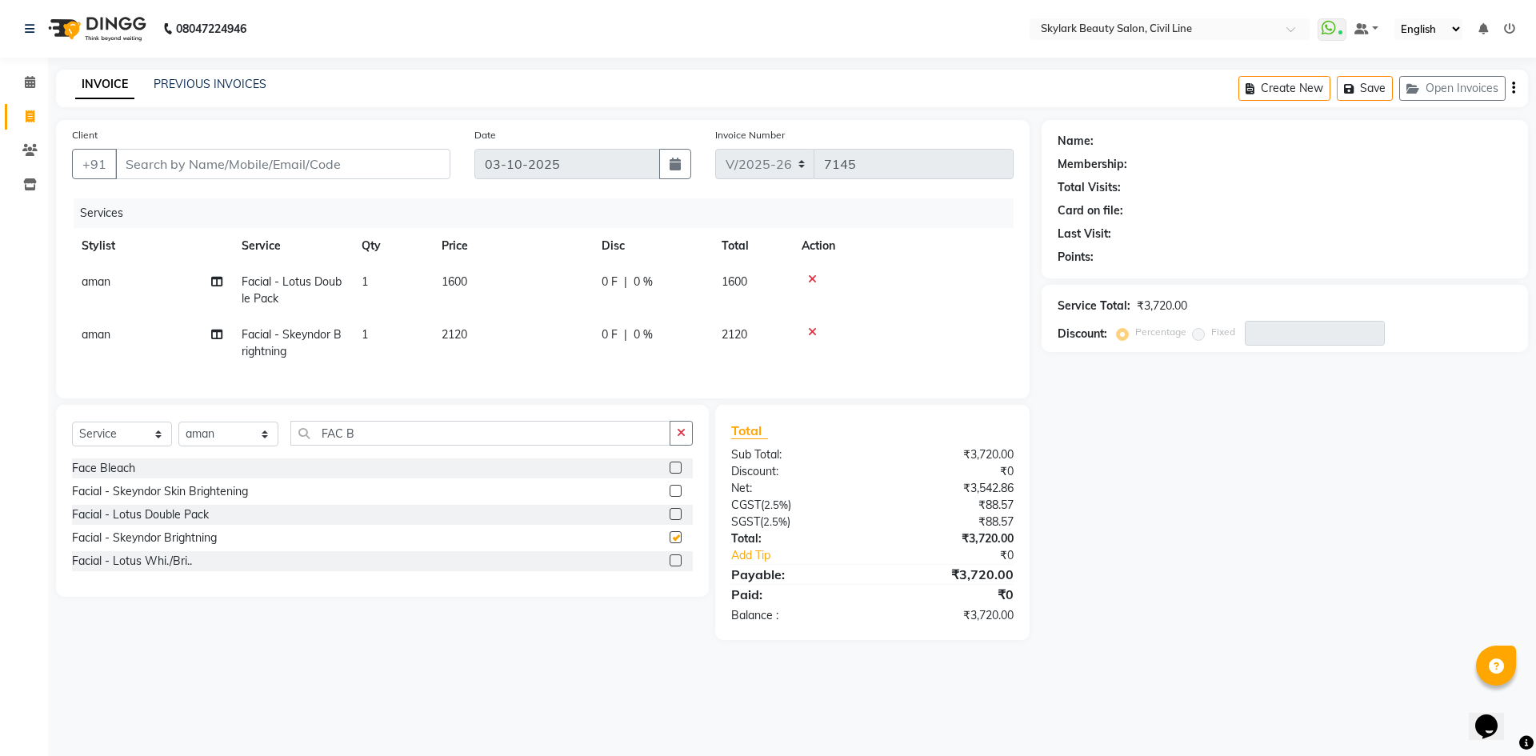
checkbox input "false"
click at [811, 277] on icon at bounding box center [812, 279] width 9 height 11
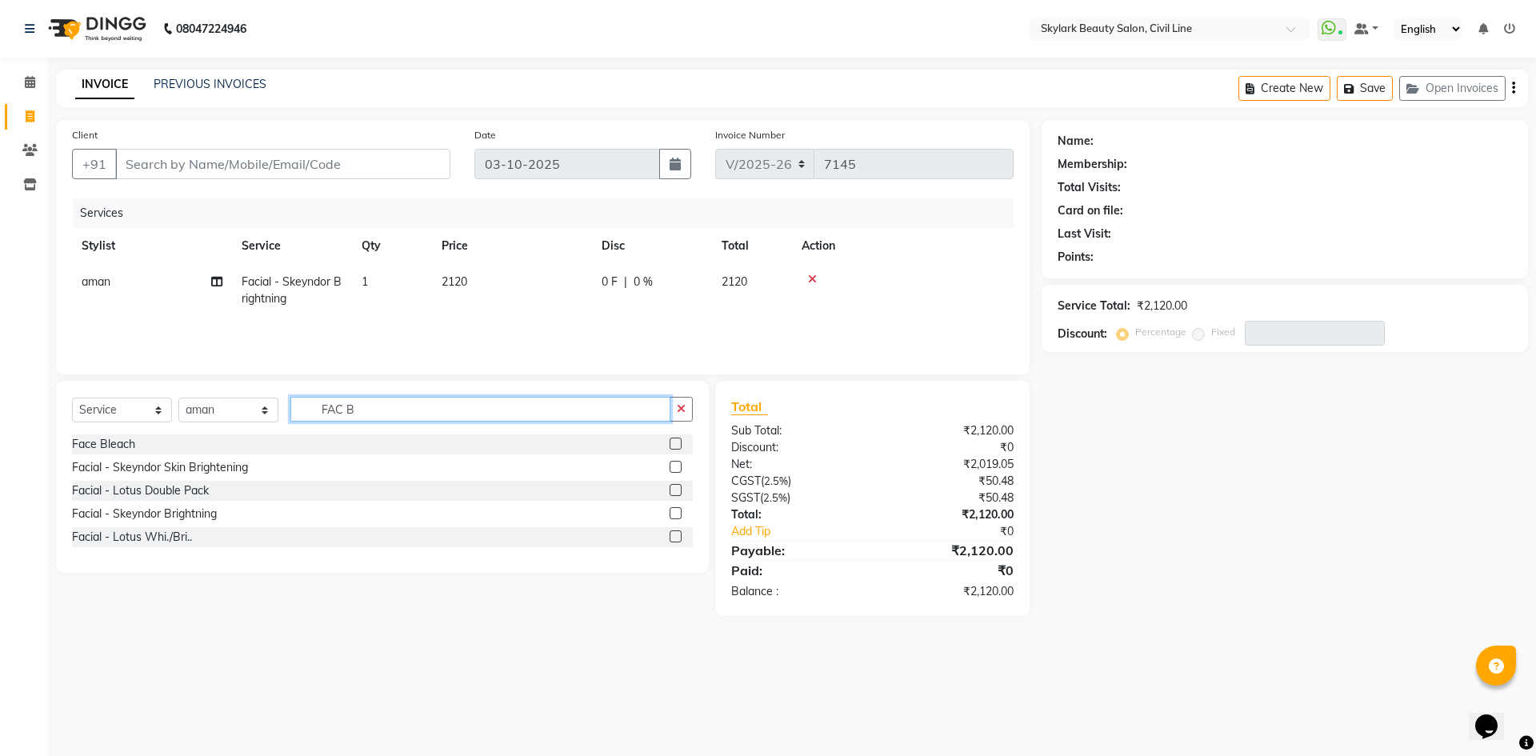
click at [601, 419] on input "FAC B" at bounding box center [480, 409] width 380 height 25
type input "F"
type input "d tan"
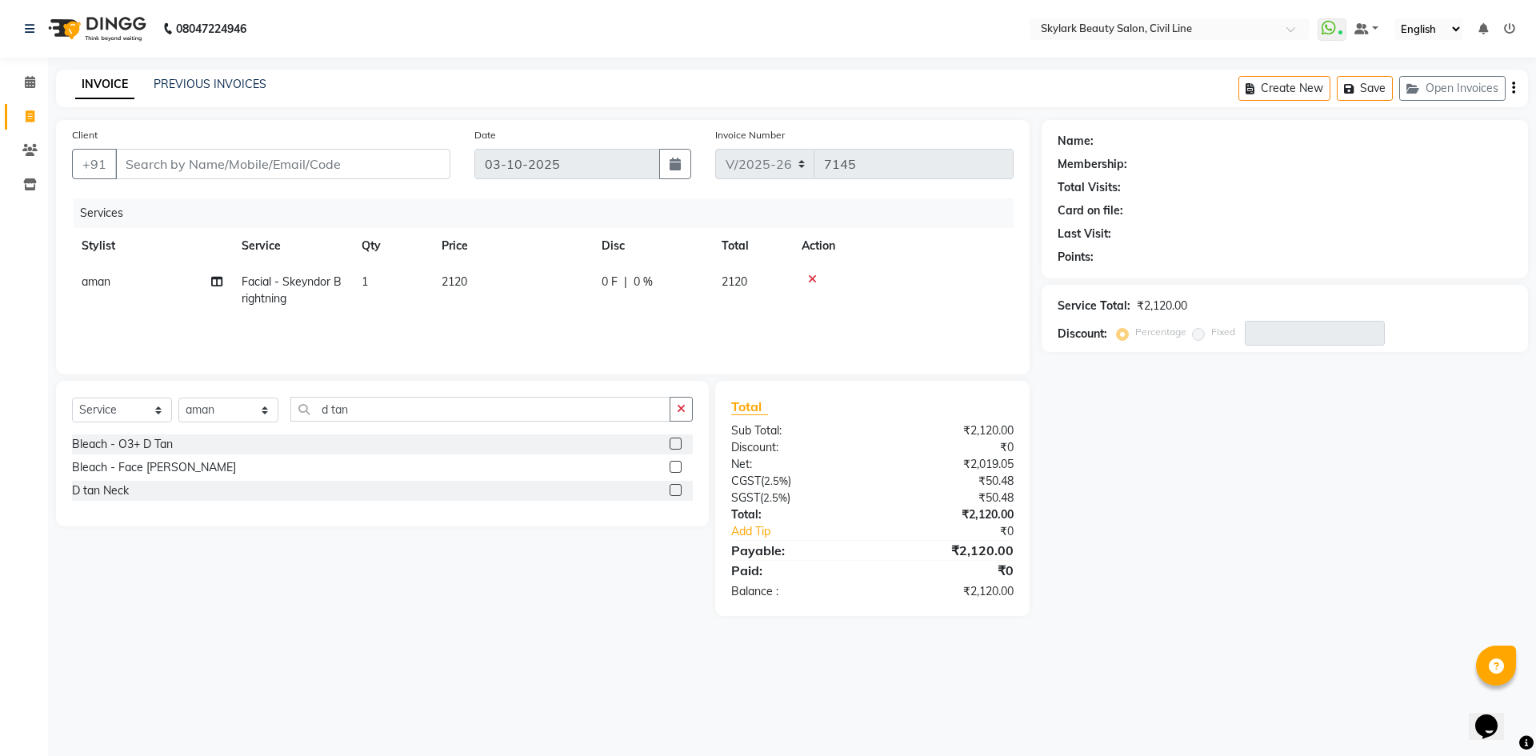
click at [674, 467] on label at bounding box center [676, 467] width 12 height 12
click at [674, 467] on input "checkbox" at bounding box center [675, 468] width 10 height 10
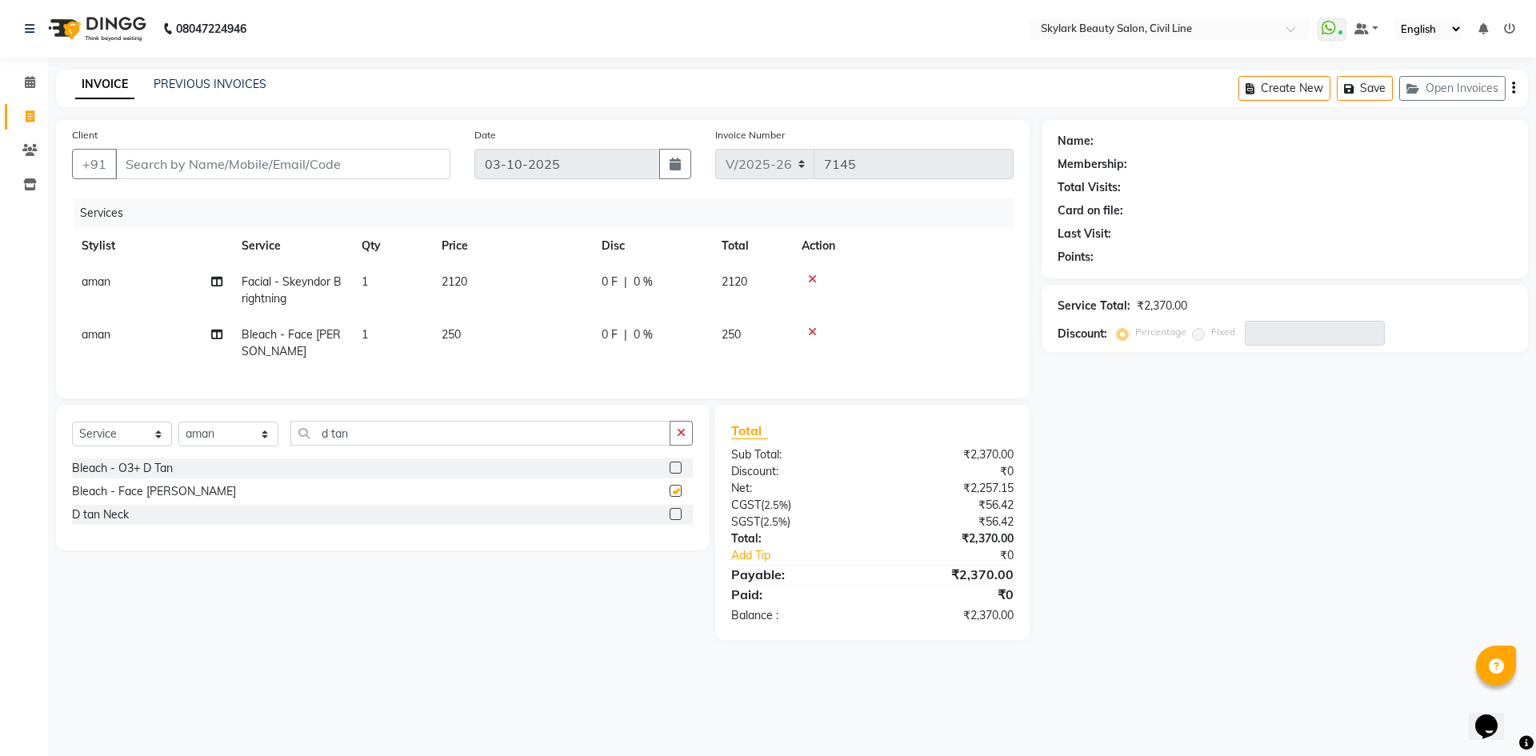
checkbox input "false"
click at [599, 446] on input "d tan" at bounding box center [480, 433] width 380 height 25
type input "d"
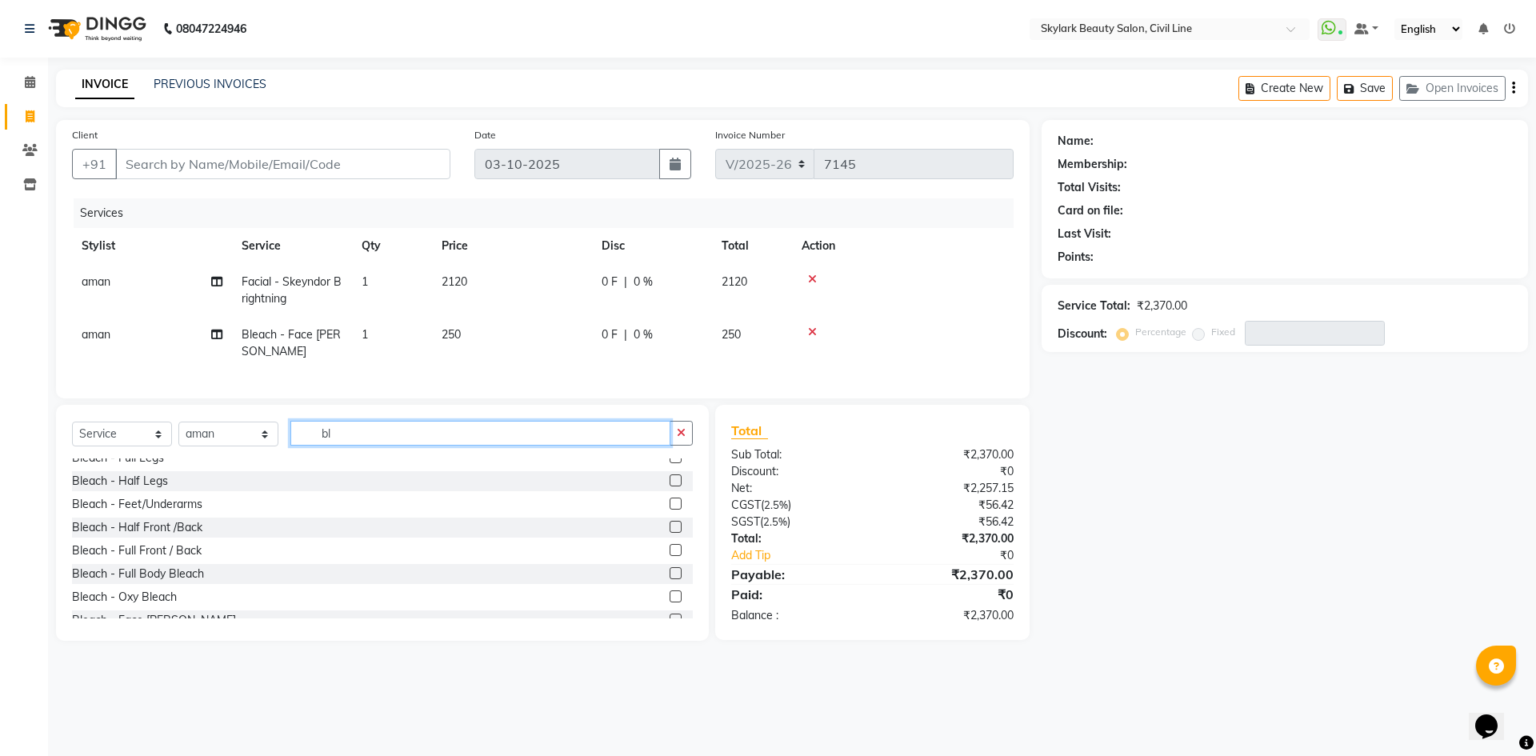
scroll to position [160, 0]
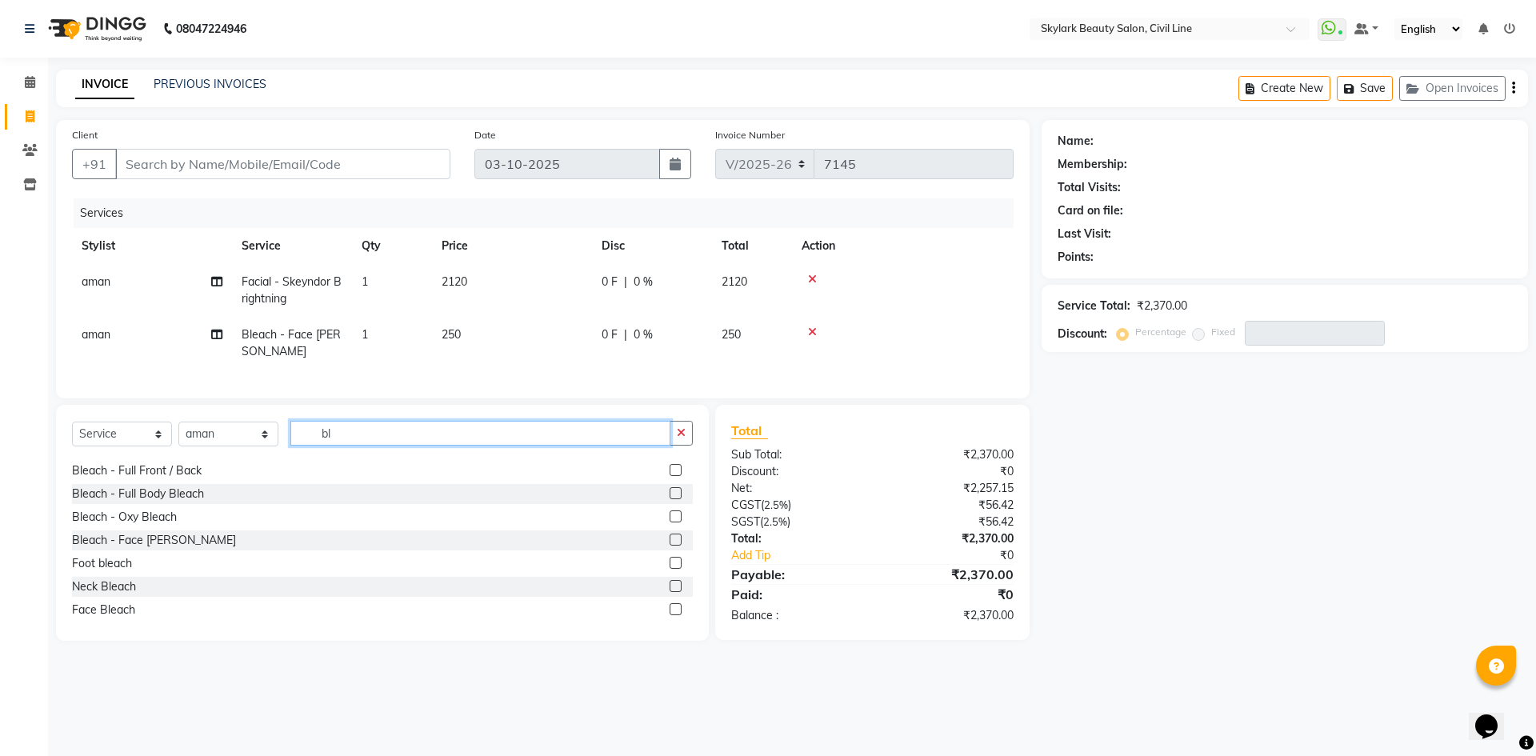
type input "bl"
click at [657, 597] on div "Neck Bleach" at bounding box center [382, 587] width 621 height 20
click at [670, 592] on label at bounding box center [676, 586] width 12 height 12
click at [670, 592] on input "checkbox" at bounding box center [675, 587] width 10 height 10
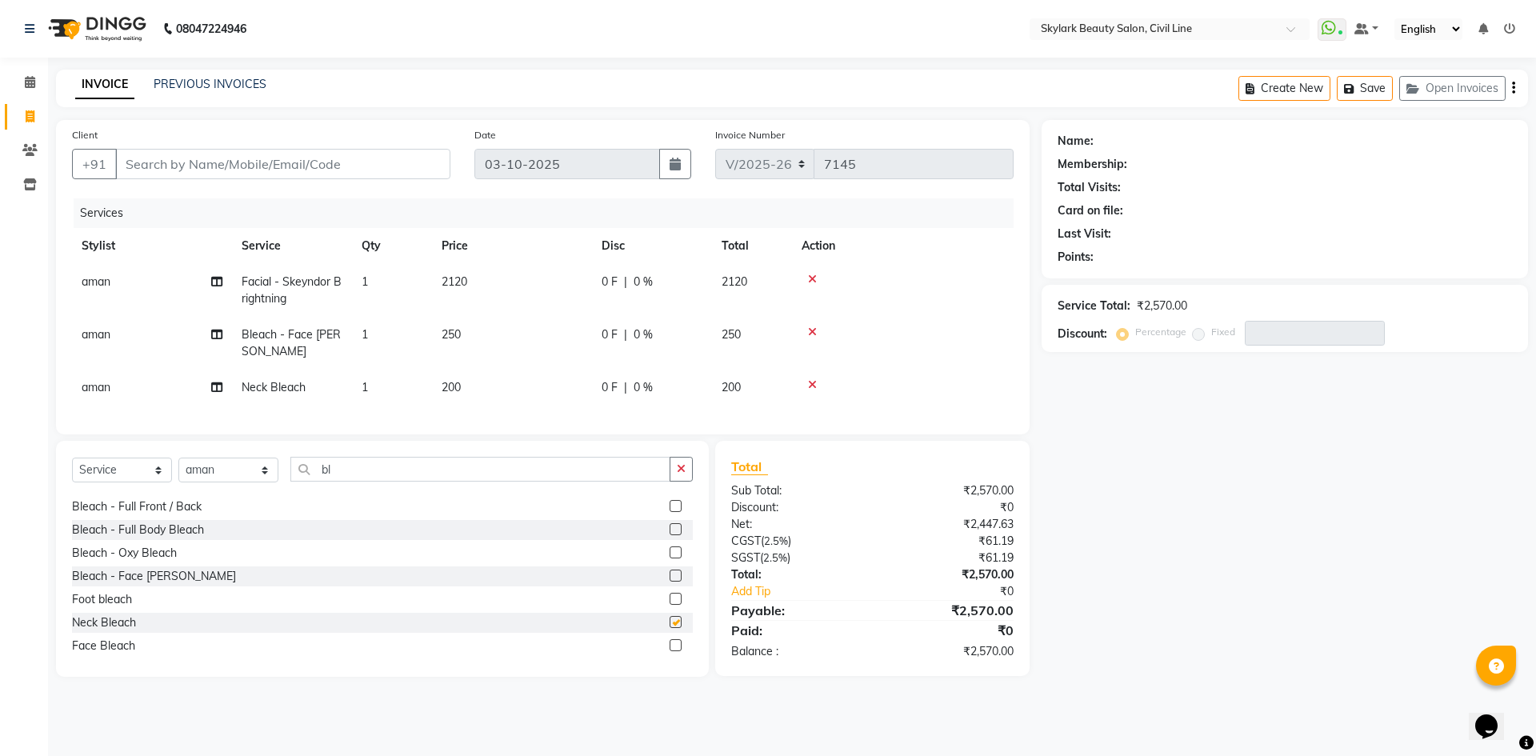
checkbox input "false"
click at [520, 475] on input "bl" at bounding box center [480, 469] width 380 height 25
type input "b"
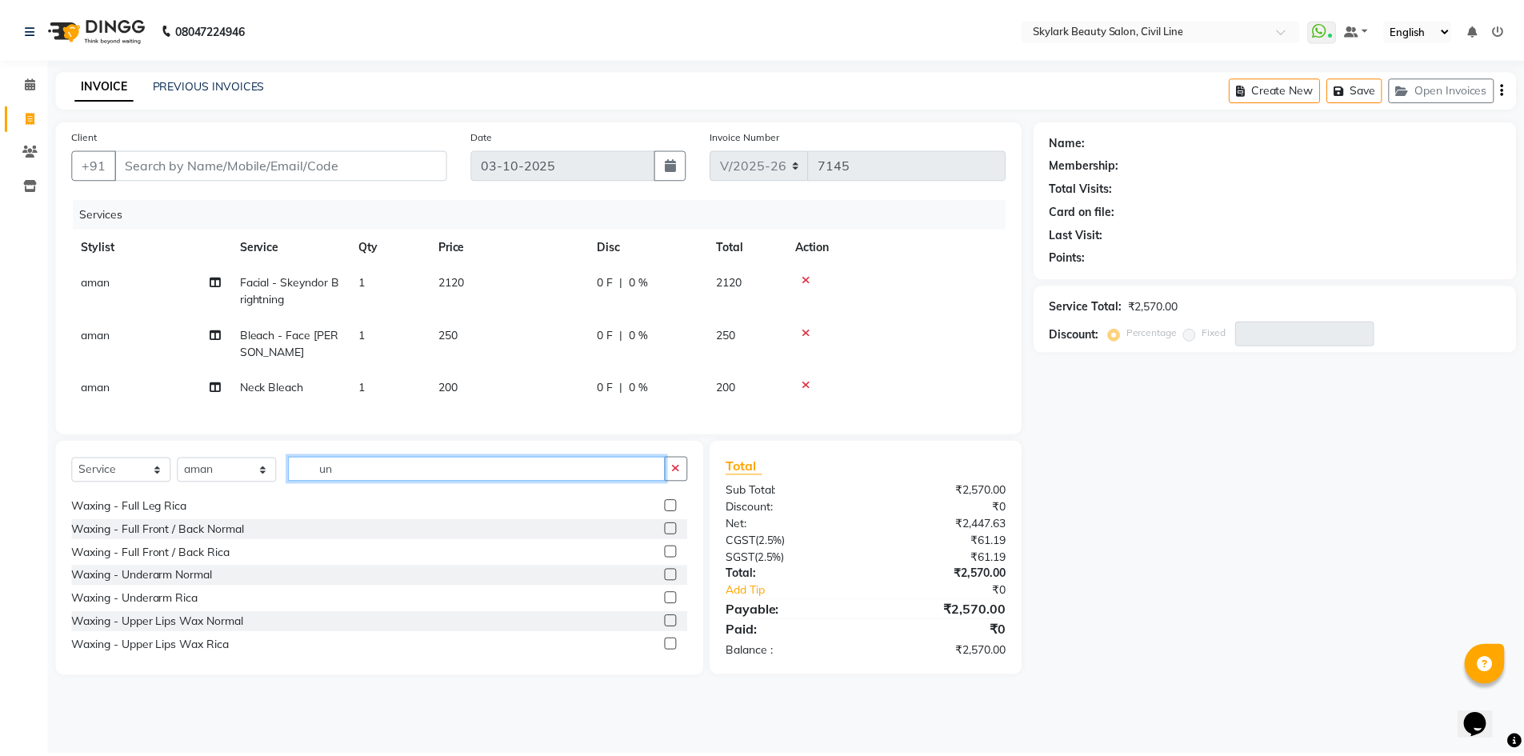
scroll to position [0, 0]
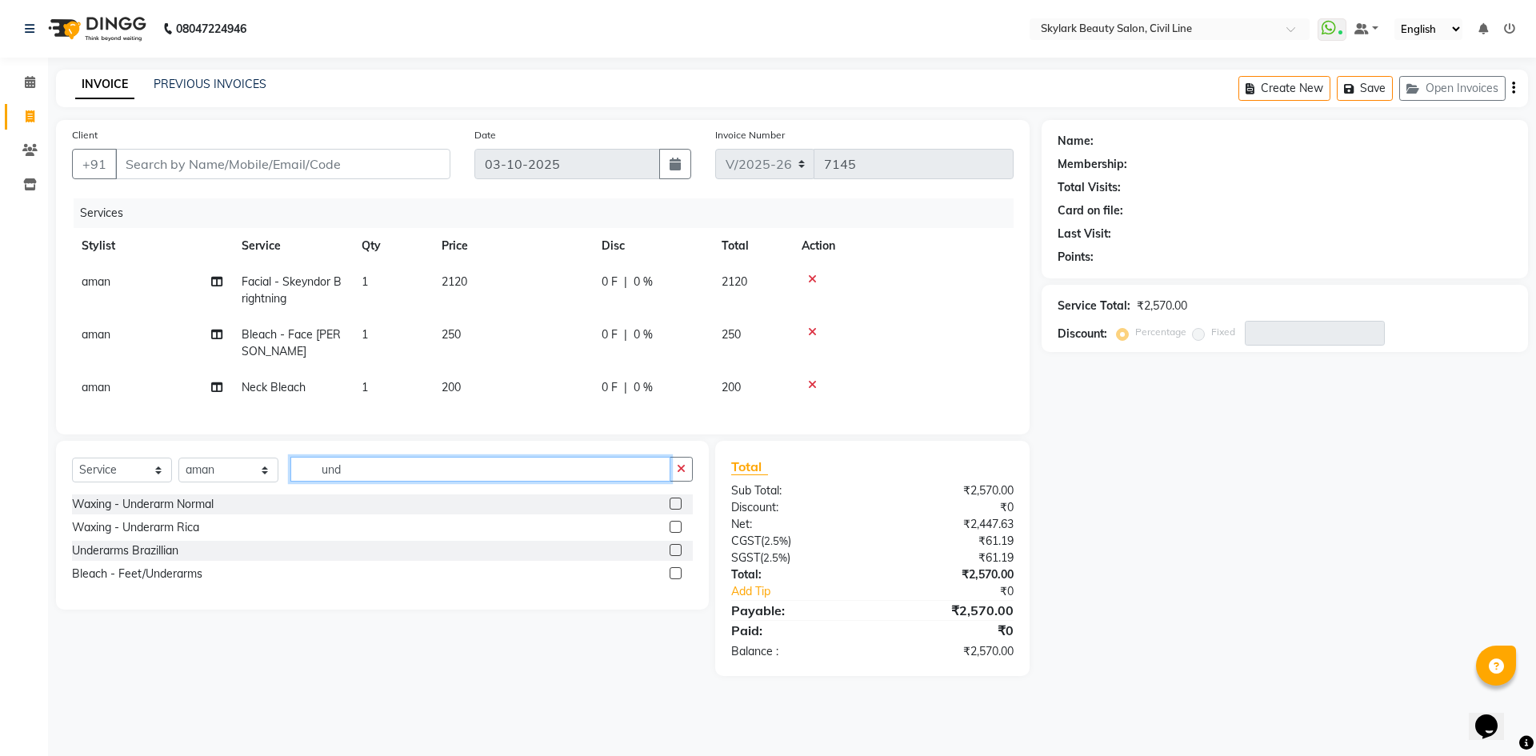
type input "und"
click at [669, 561] on div "Underarms Brazillian" at bounding box center [382, 551] width 621 height 20
click at [671, 556] on label at bounding box center [676, 550] width 12 height 12
click at [671, 556] on input "checkbox" at bounding box center [675, 551] width 10 height 10
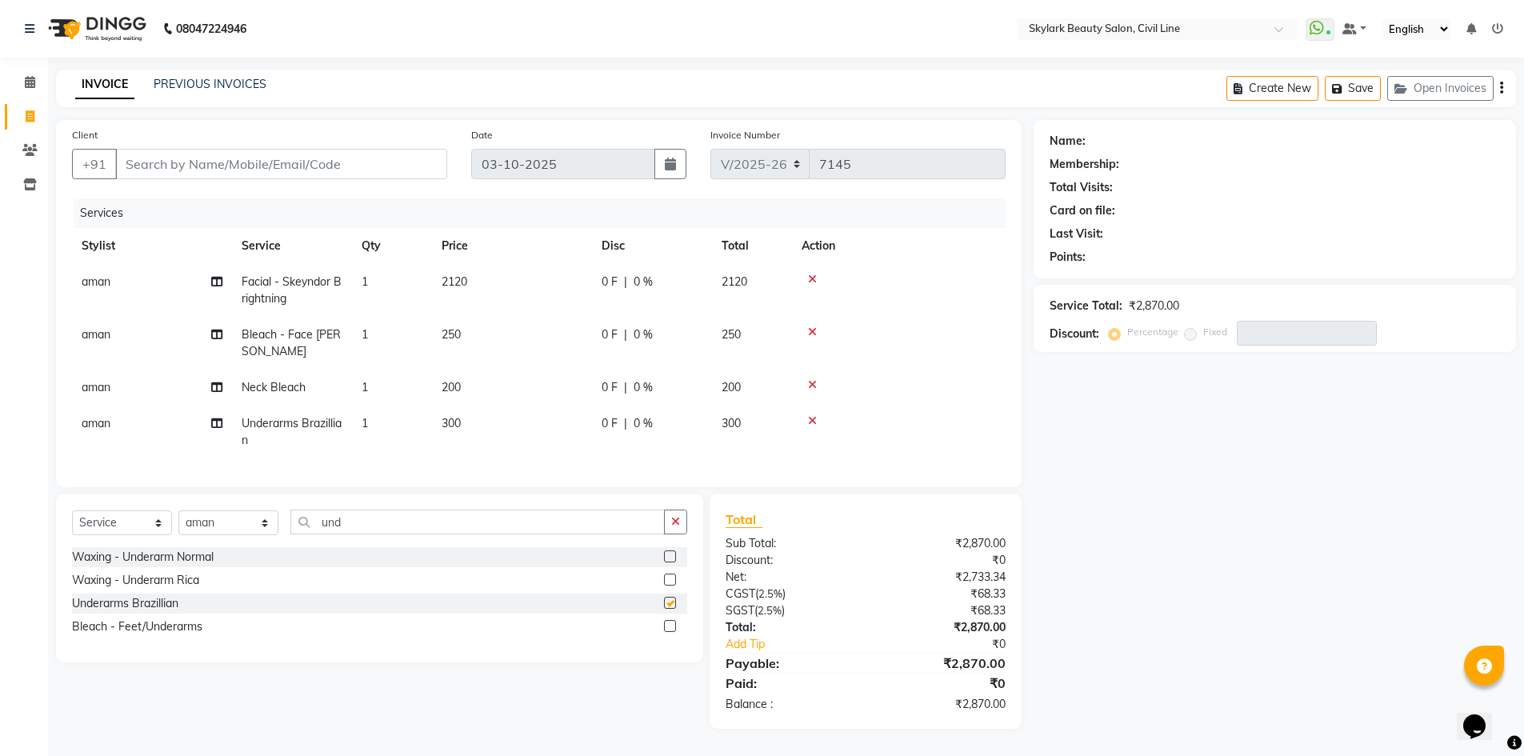
checkbox input "false"
click at [606, 530] on input "und" at bounding box center [477, 522] width 375 height 25
type input "u"
type input "upp"
click at [660, 591] on div "Waxing - Upper Lips Wax Rica" at bounding box center [379, 581] width 615 height 20
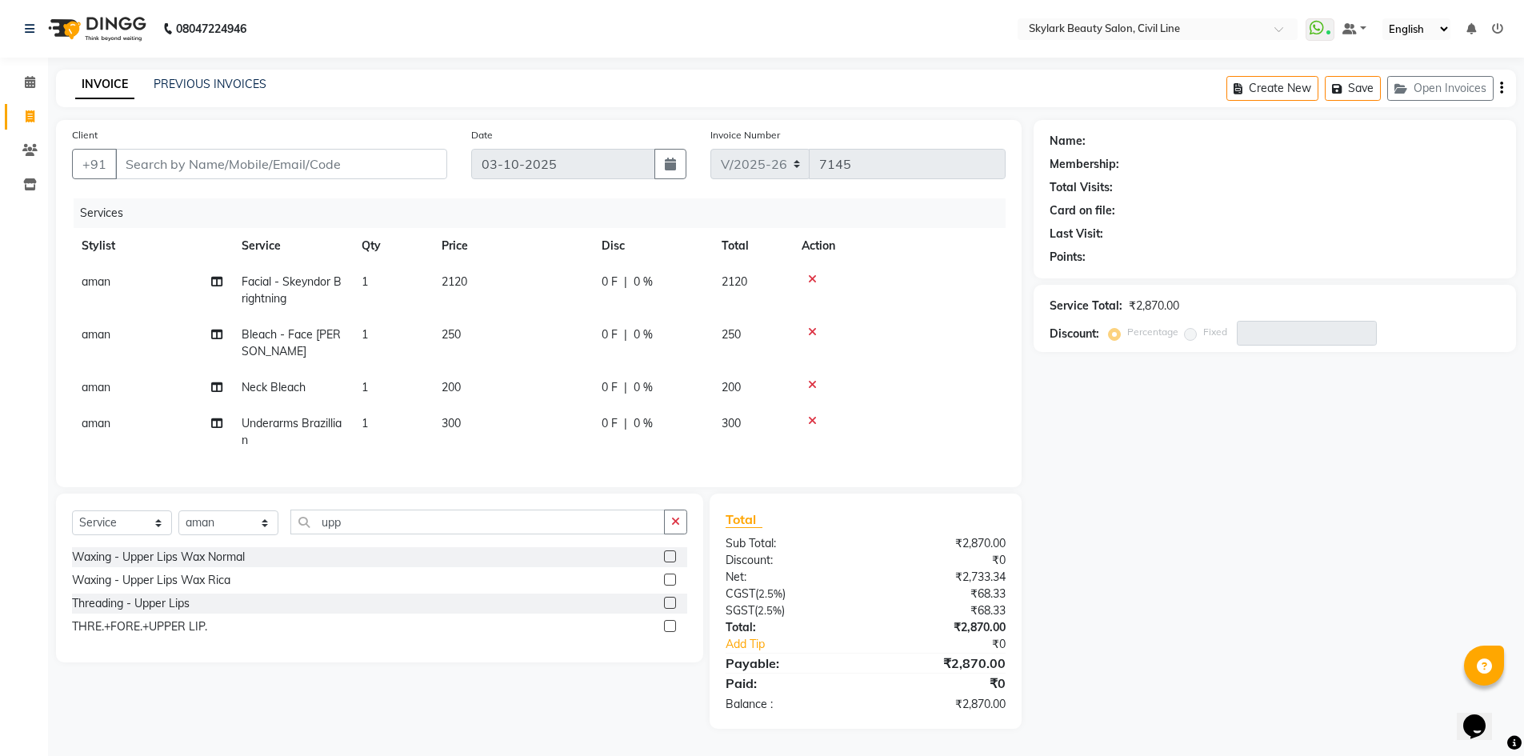
click at [663, 591] on div "Waxing - Upper Lips Wax Rica" at bounding box center [379, 581] width 615 height 20
click at [665, 586] on label at bounding box center [670, 580] width 12 height 12
click at [665, 586] on input "checkbox" at bounding box center [669, 580] width 10 height 10
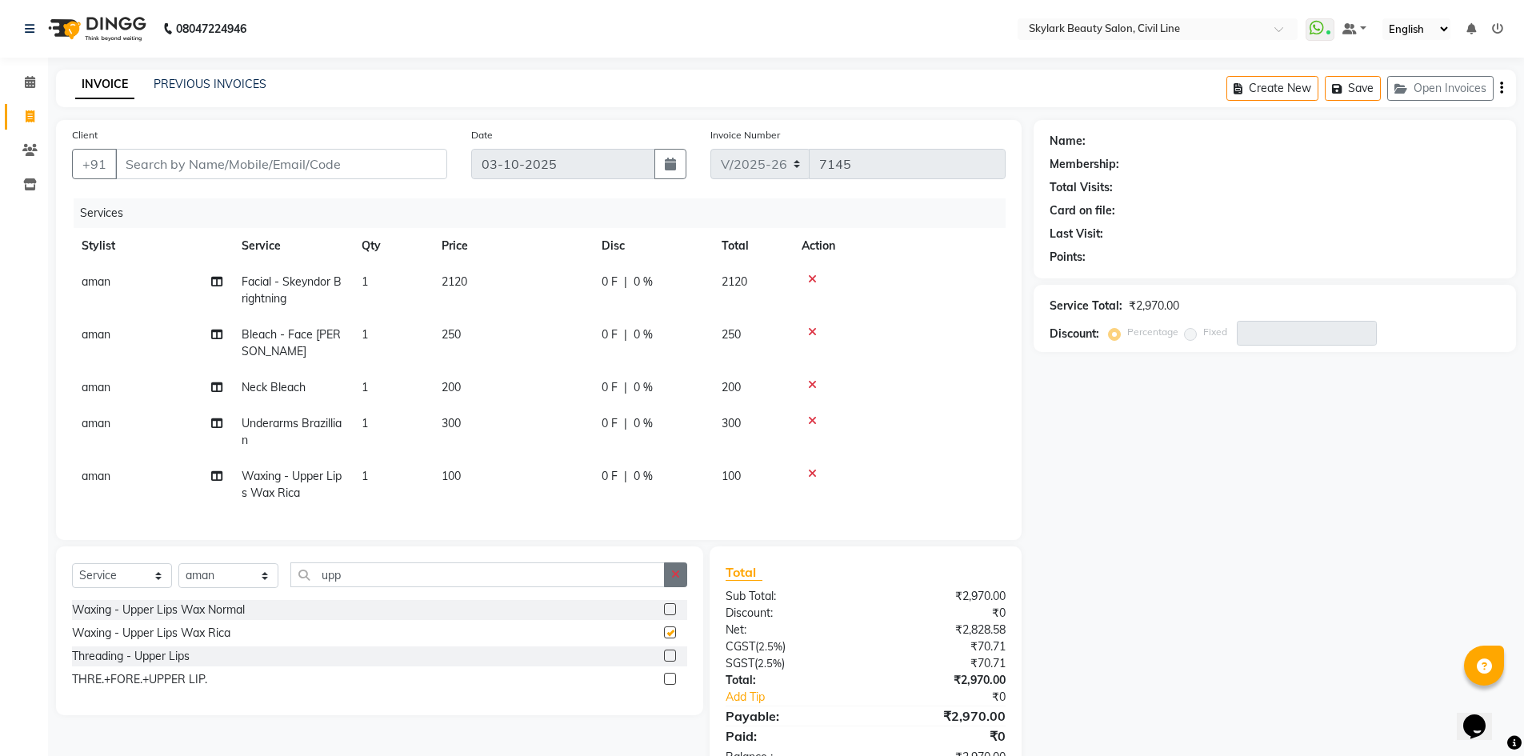
checkbox input "false"
click at [639, 587] on input "upp" at bounding box center [477, 575] width 375 height 25
type input "u"
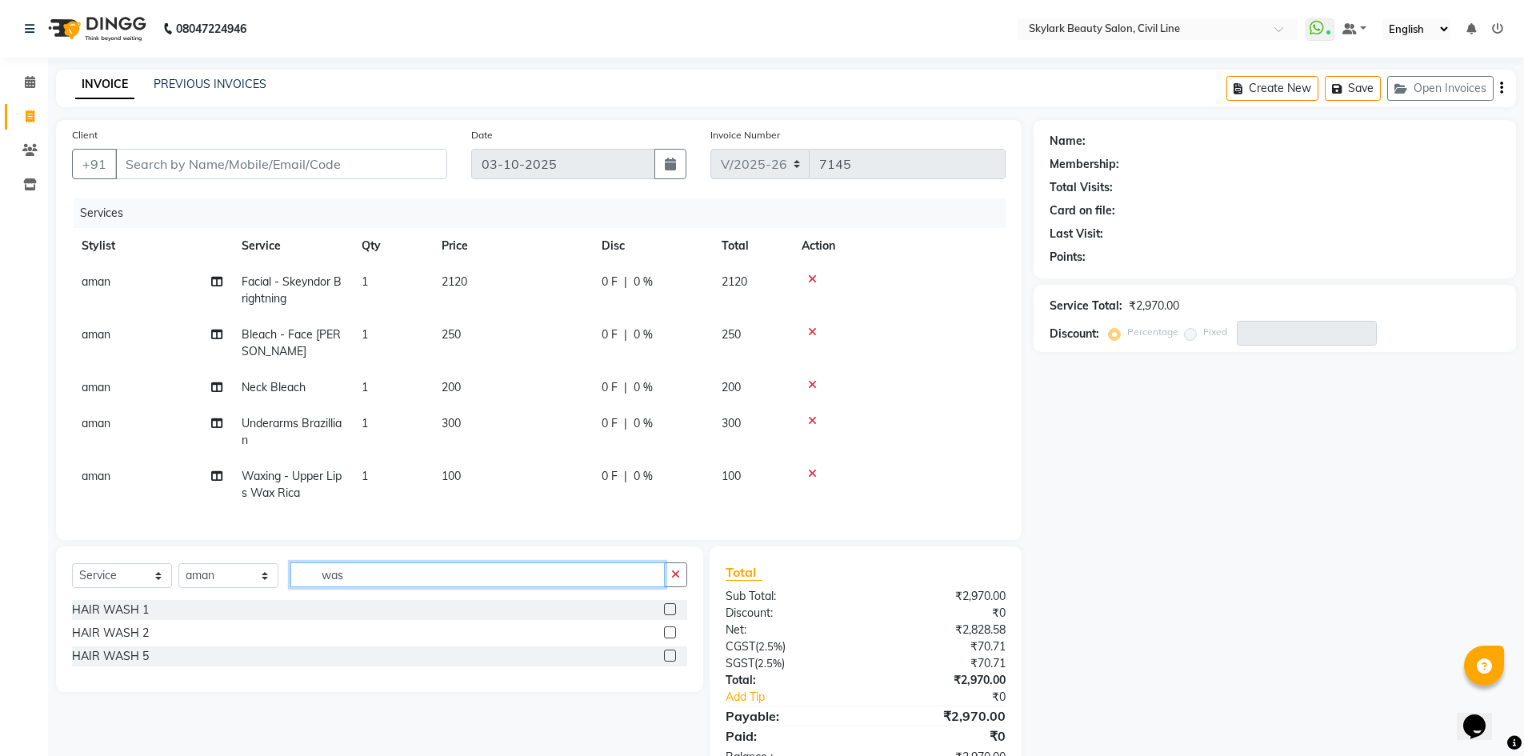
type input "was"
click at [671, 639] on label at bounding box center [670, 633] width 12 height 12
click at [671, 639] on input "checkbox" at bounding box center [669, 633] width 10 height 10
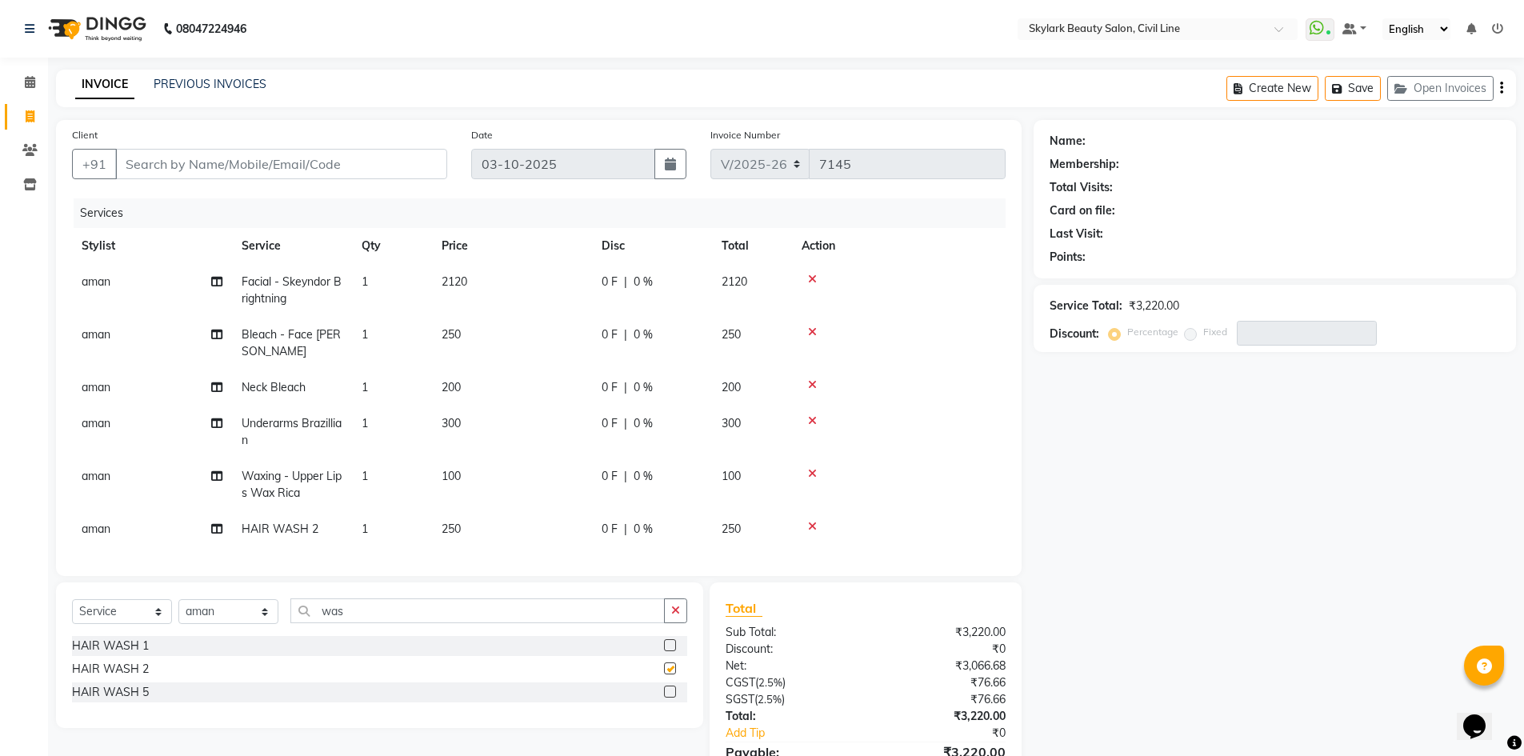
checkbox input "false"
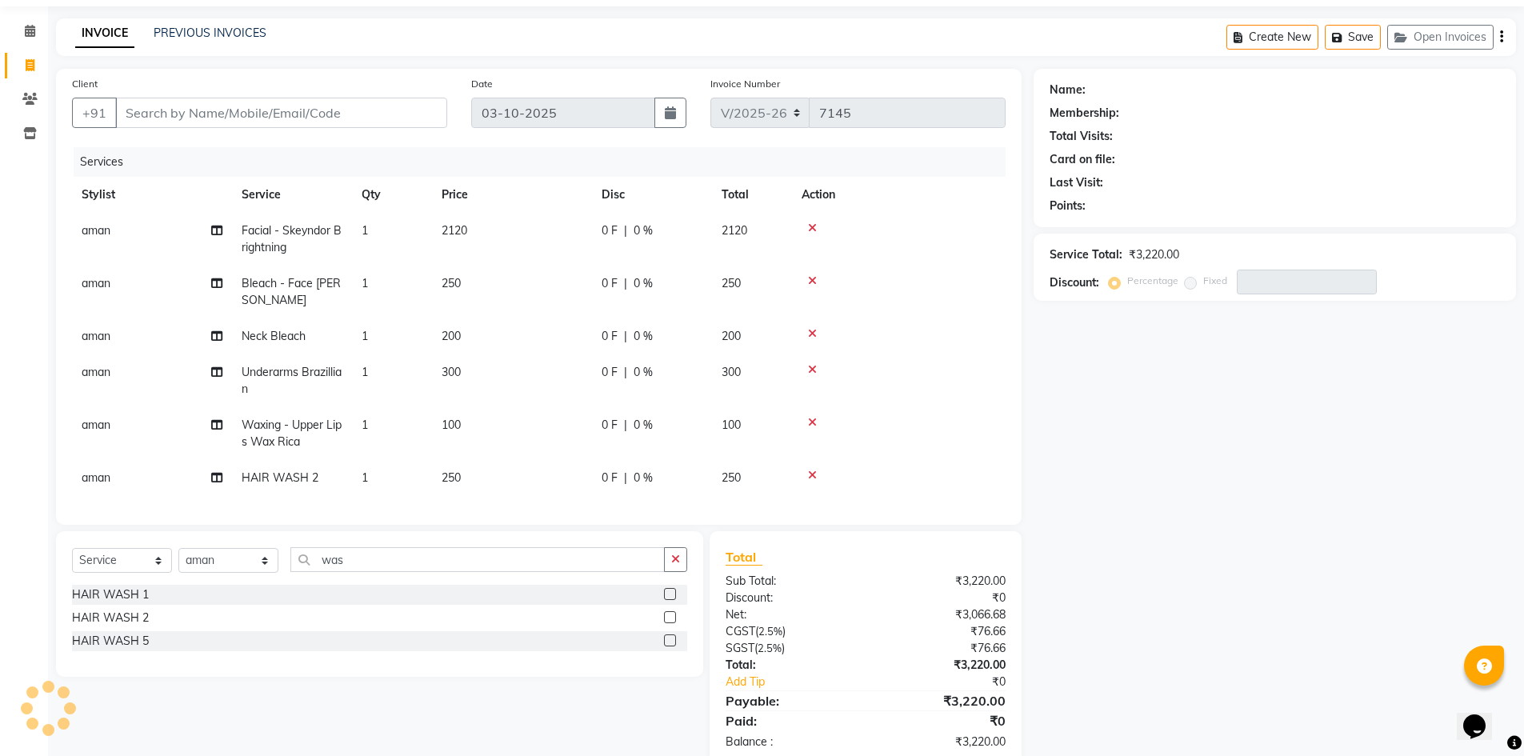
scroll to position [80, 0]
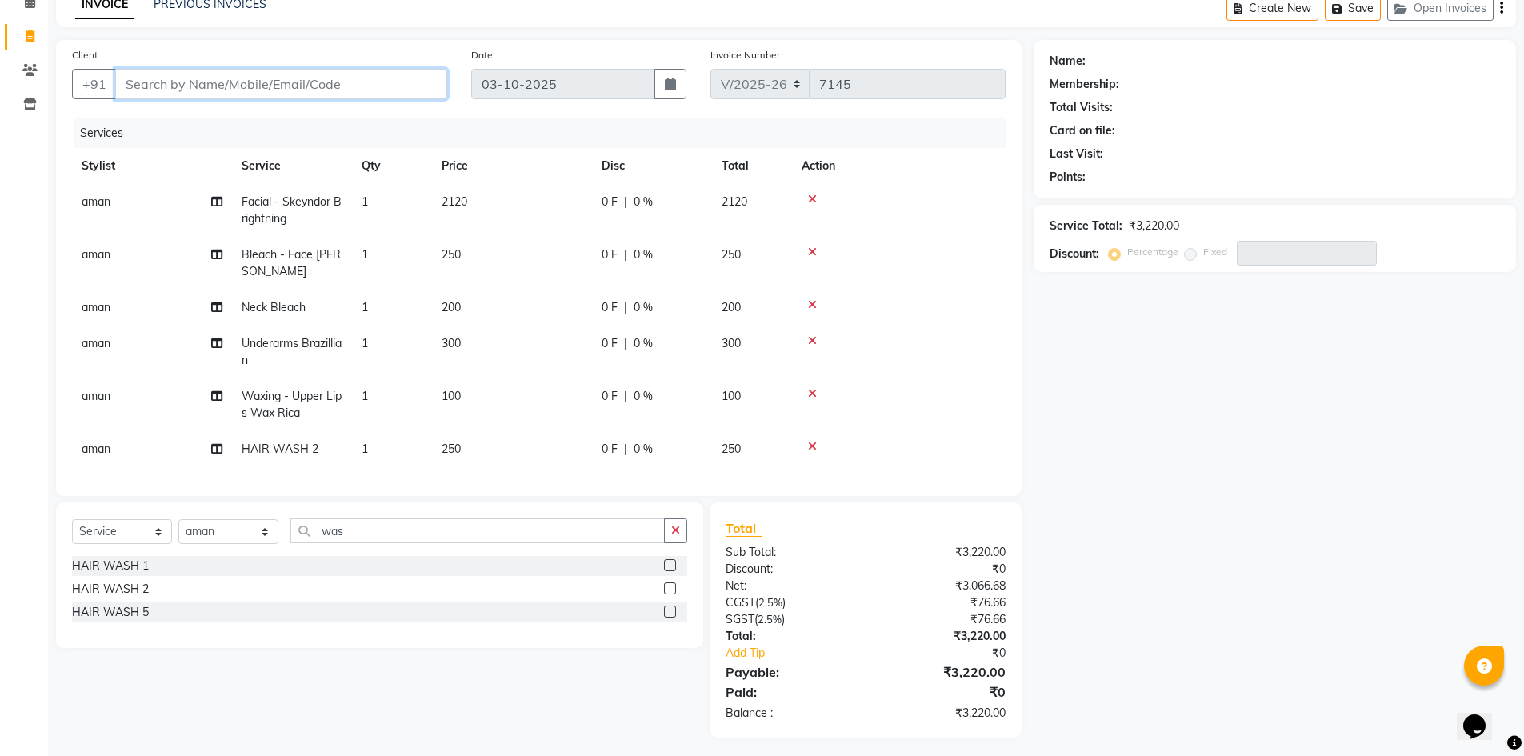
click at [223, 88] on input "Client" at bounding box center [281, 84] width 332 height 30
type input "7"
type input "0"
click at [350, 87] on input "7905641804" at bounding box center [240, 84] width 250 height 30
type input "7"
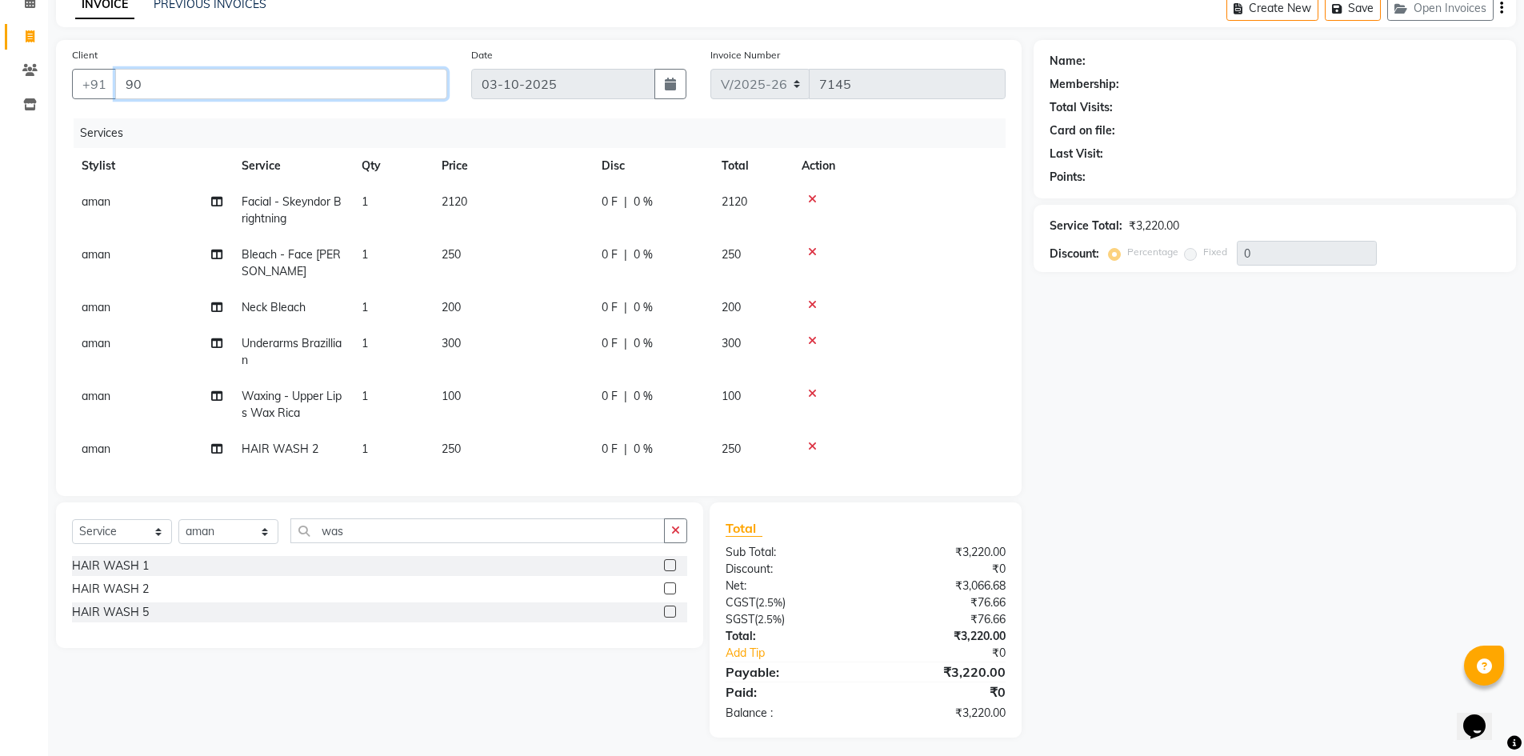
type input "9"
click at [244, 118] on span "7905595" at bounding box center [272, 121] width 56 height 16
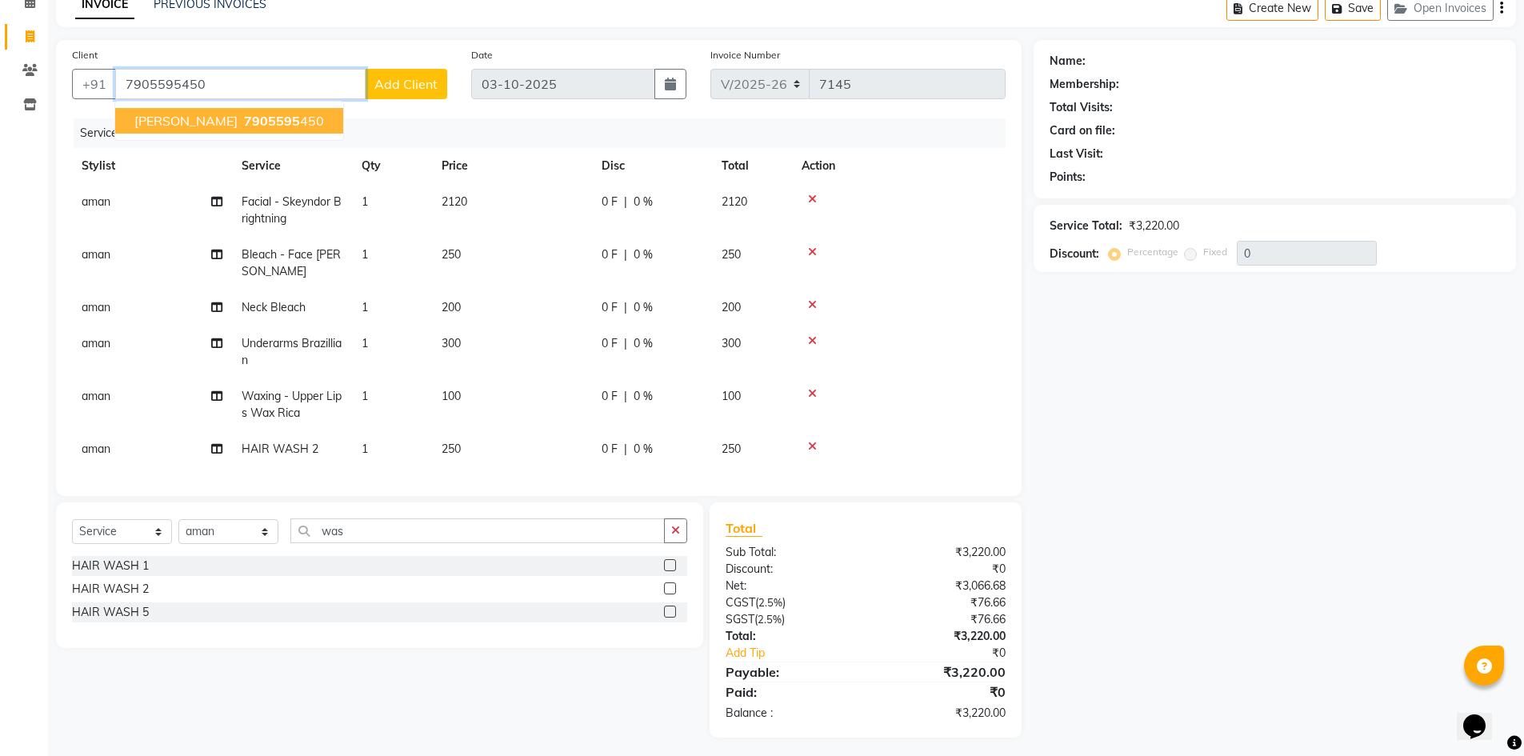
type input "7905595450"
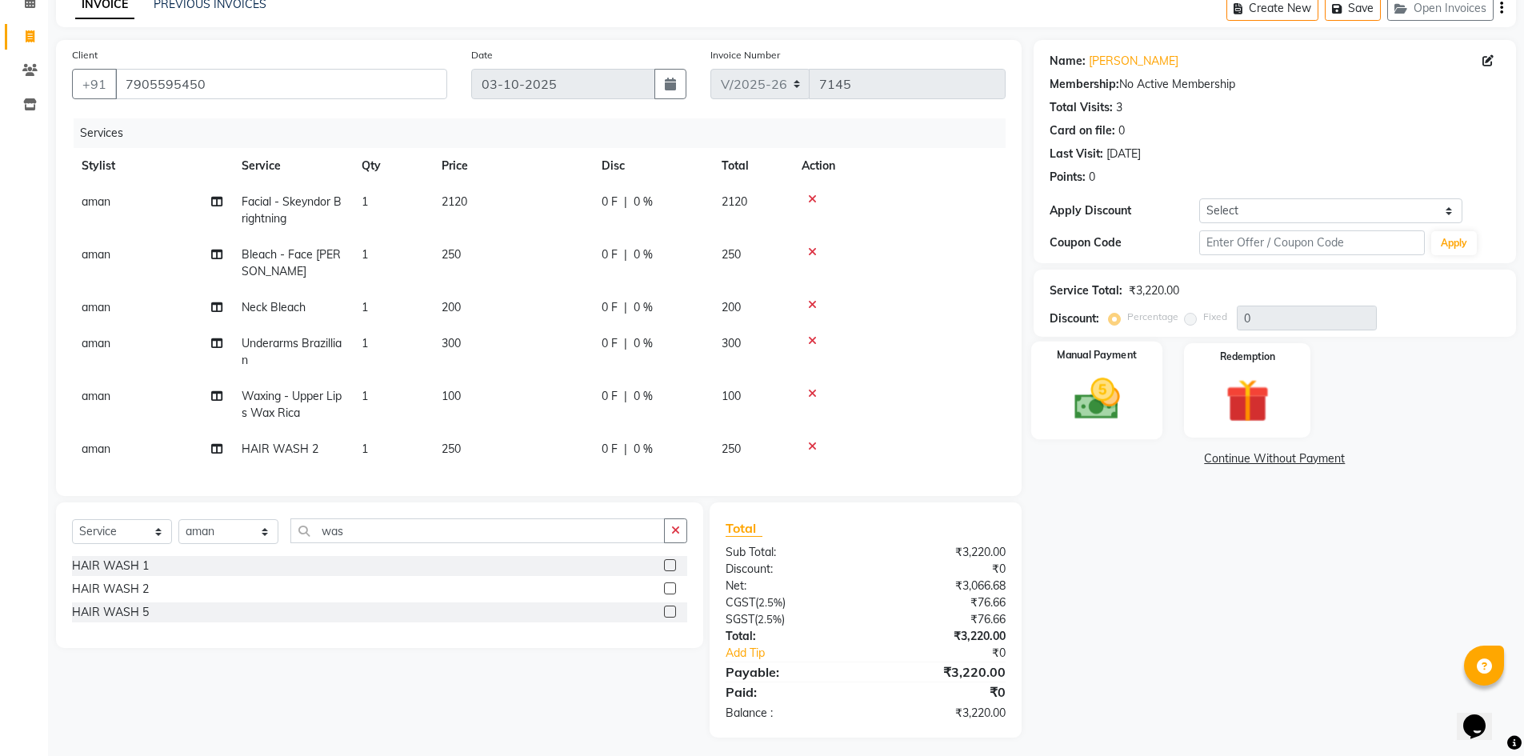
click at [1087, 399] on img at bounding box center [1097, 399] width 74 height 52
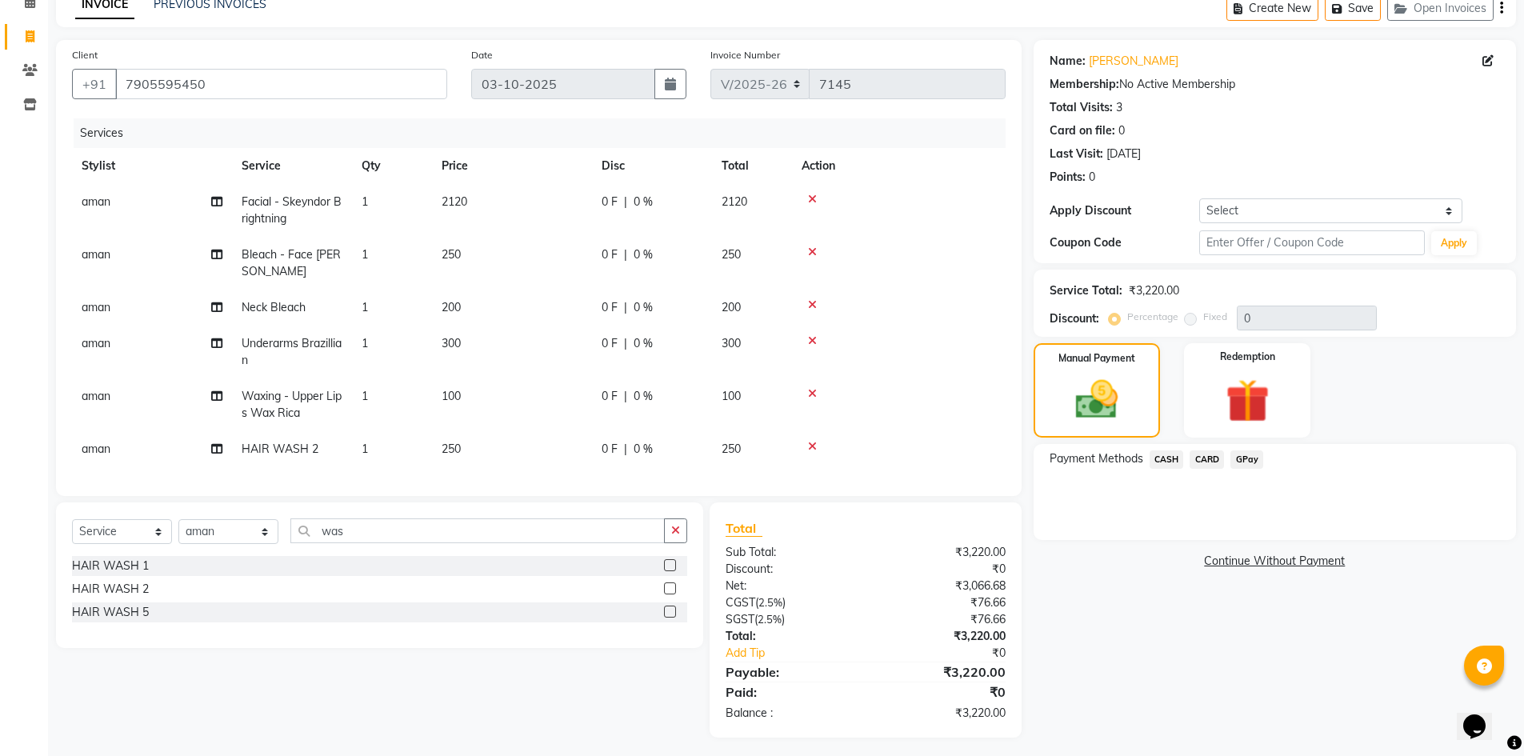
click at [1159, 458] on span "CASH" at bounding box center [1167, 460] width 34 height 18
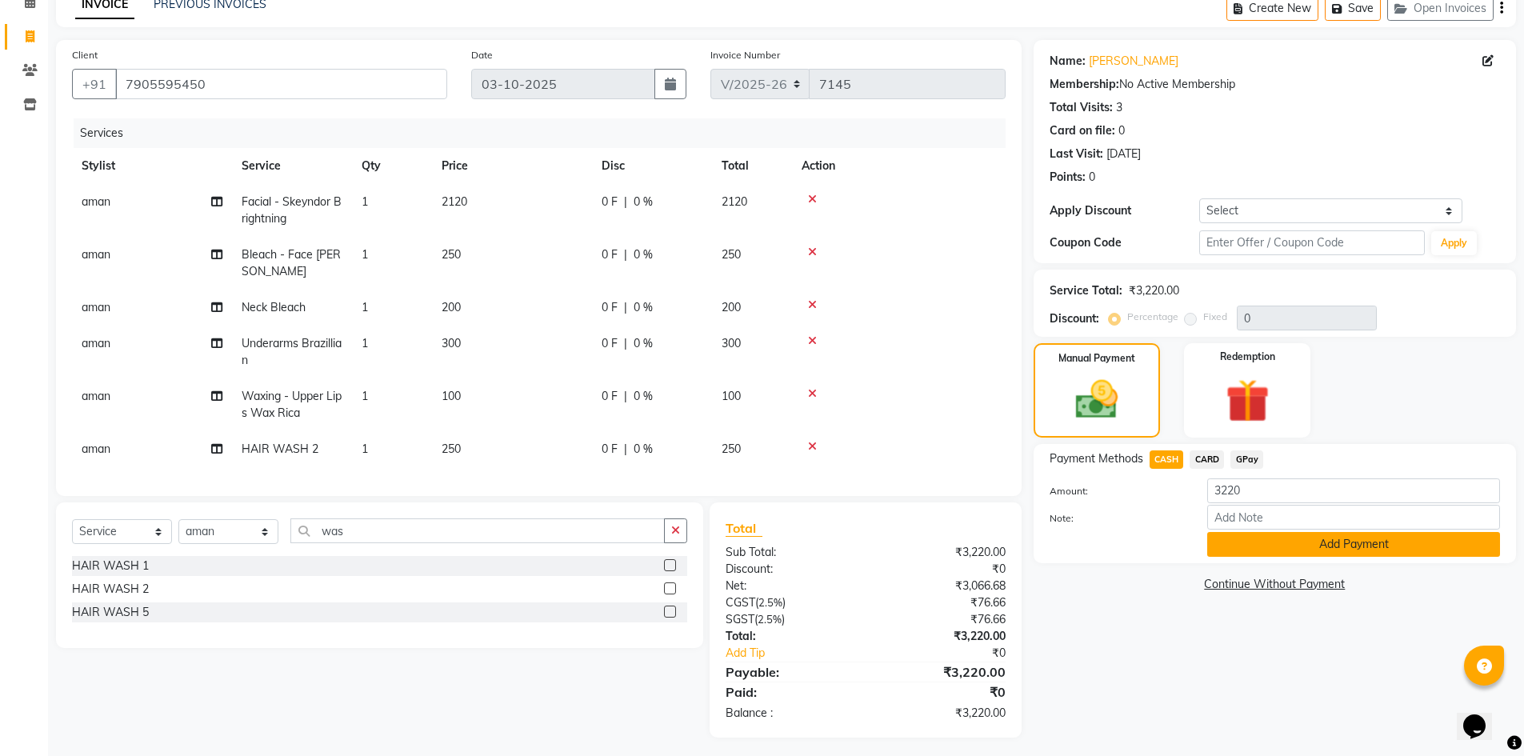
click at [1279, 547] on button "Add Payment" at bounding box center [1354, 544] width 293 height 25
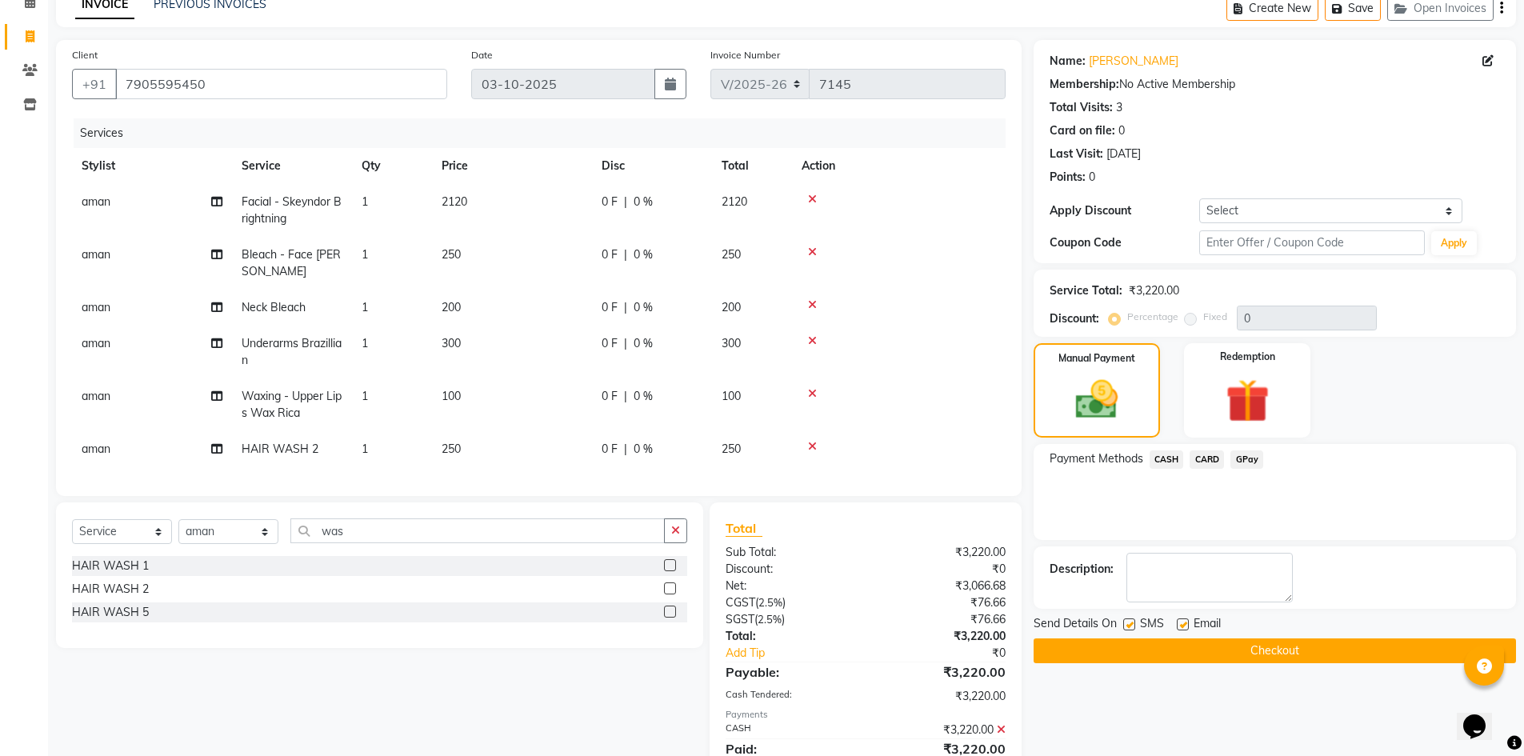
click at [1280, 647] on button "Checkout" at bounding box center [1275, 651] width 483 height 25
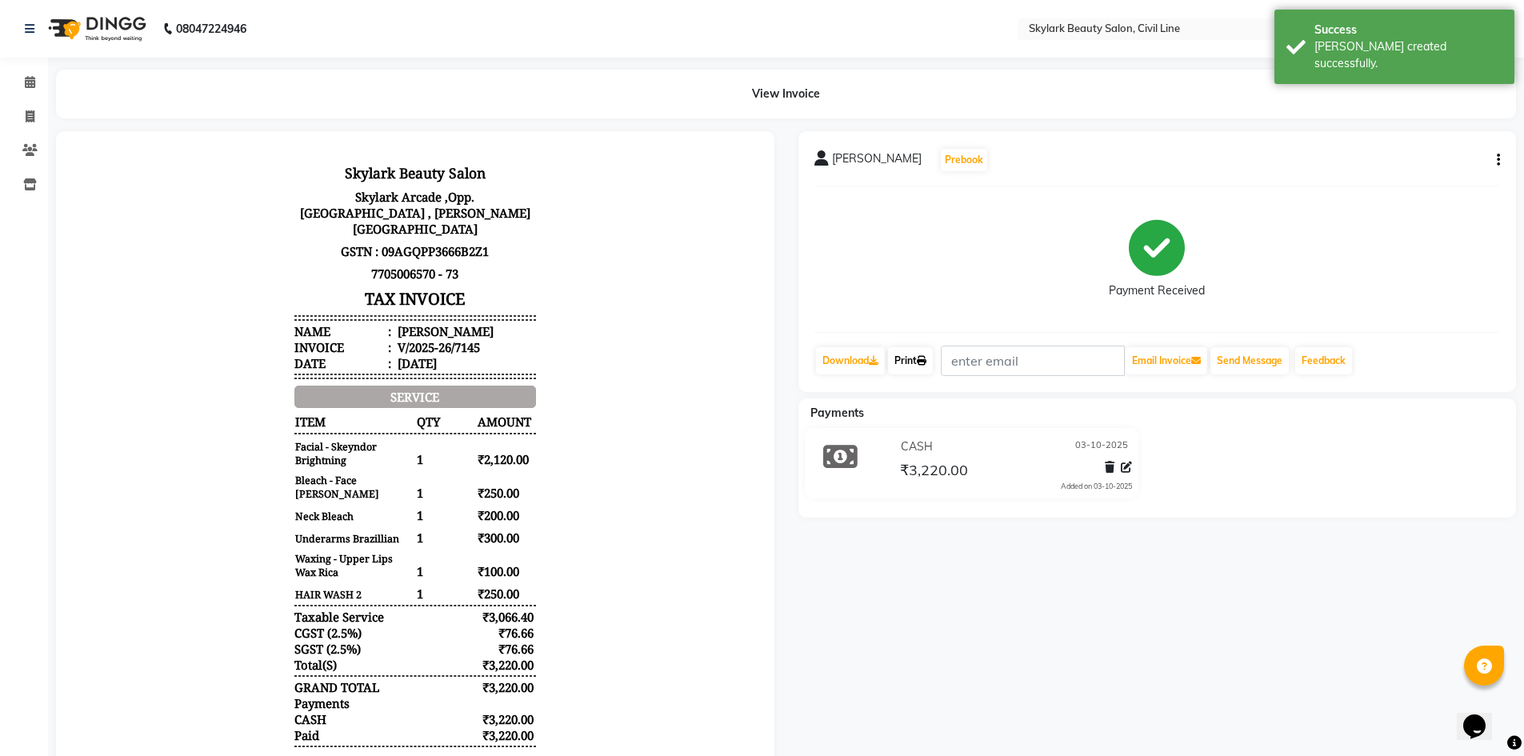
click at [908, 360] on link "Print" at bounding box center [910, 360] width 45 height 27
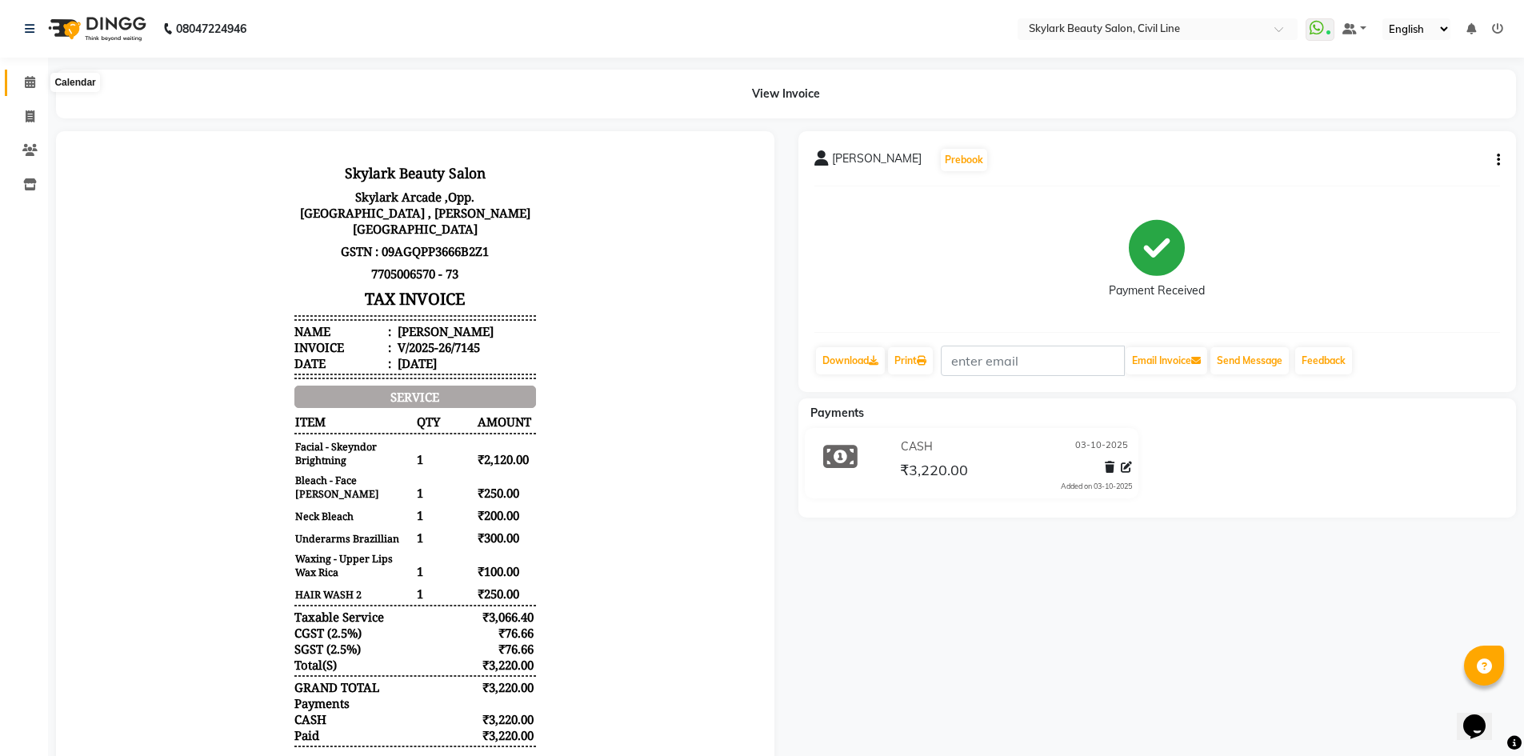
click at [32, 81] on icon at bounding box center [30, 82] width 10 height 12
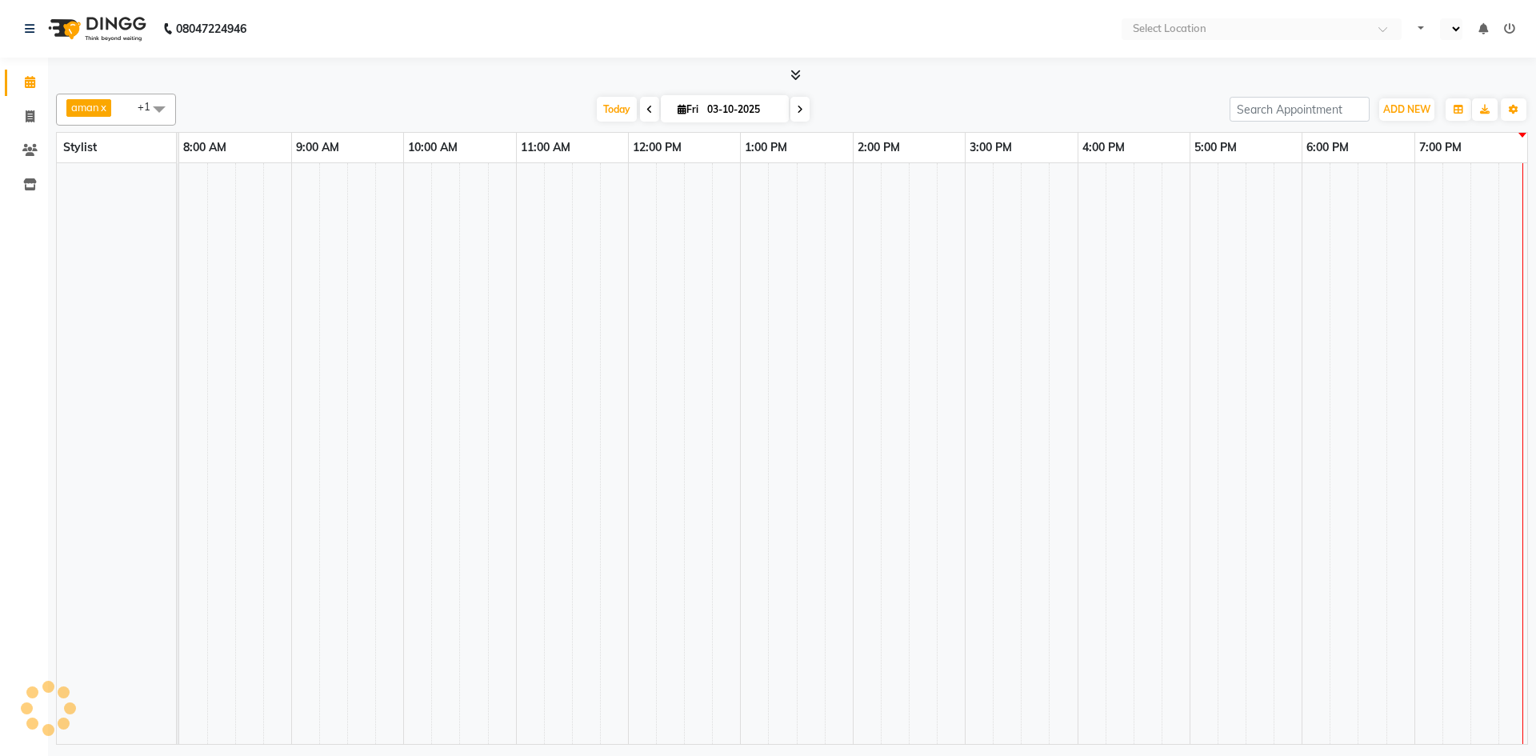
select select "en"
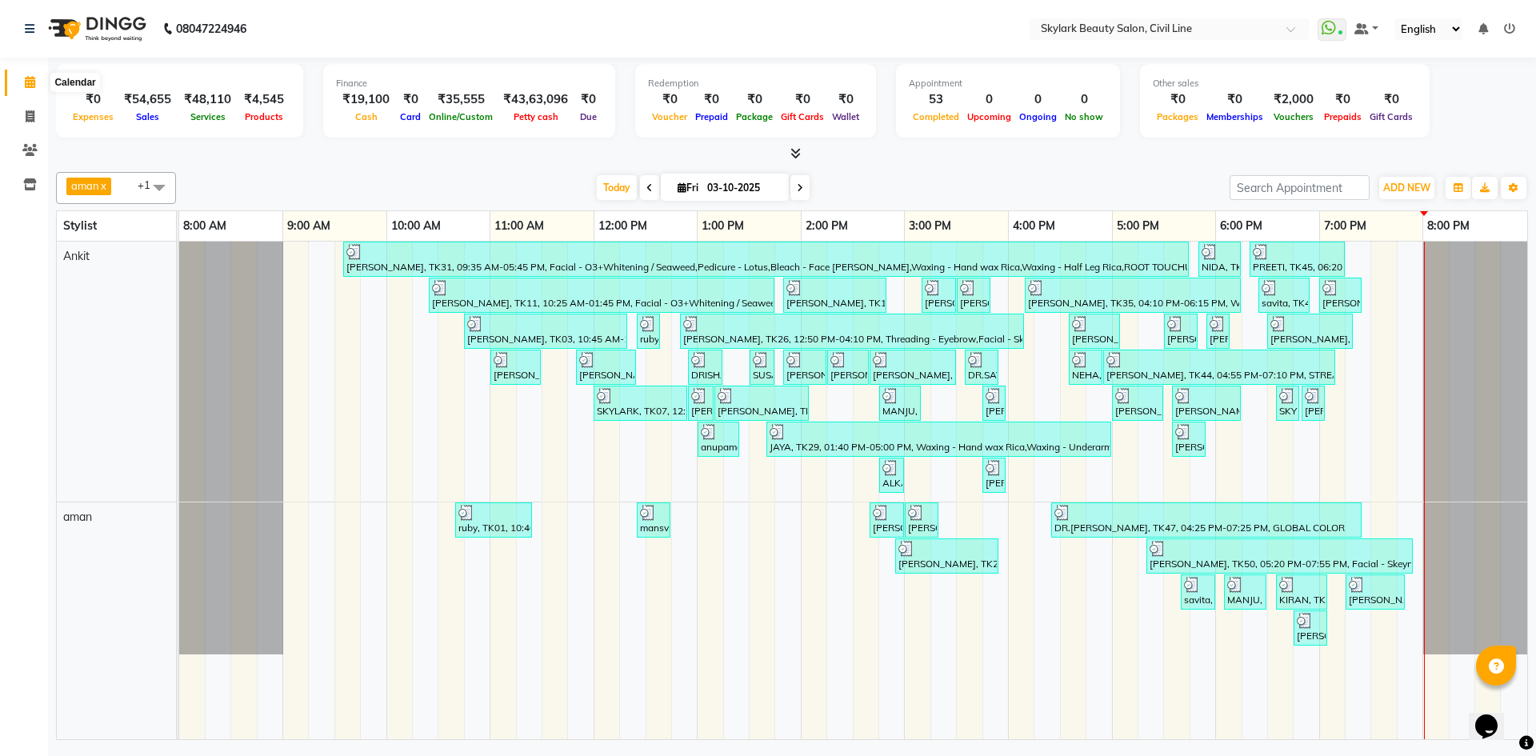
click at [28, 80] on icon at bounding box center [30, 82] width 10 height 12
click at [30, 78] on icon at bounding box center [30, 82] width 10 height 12
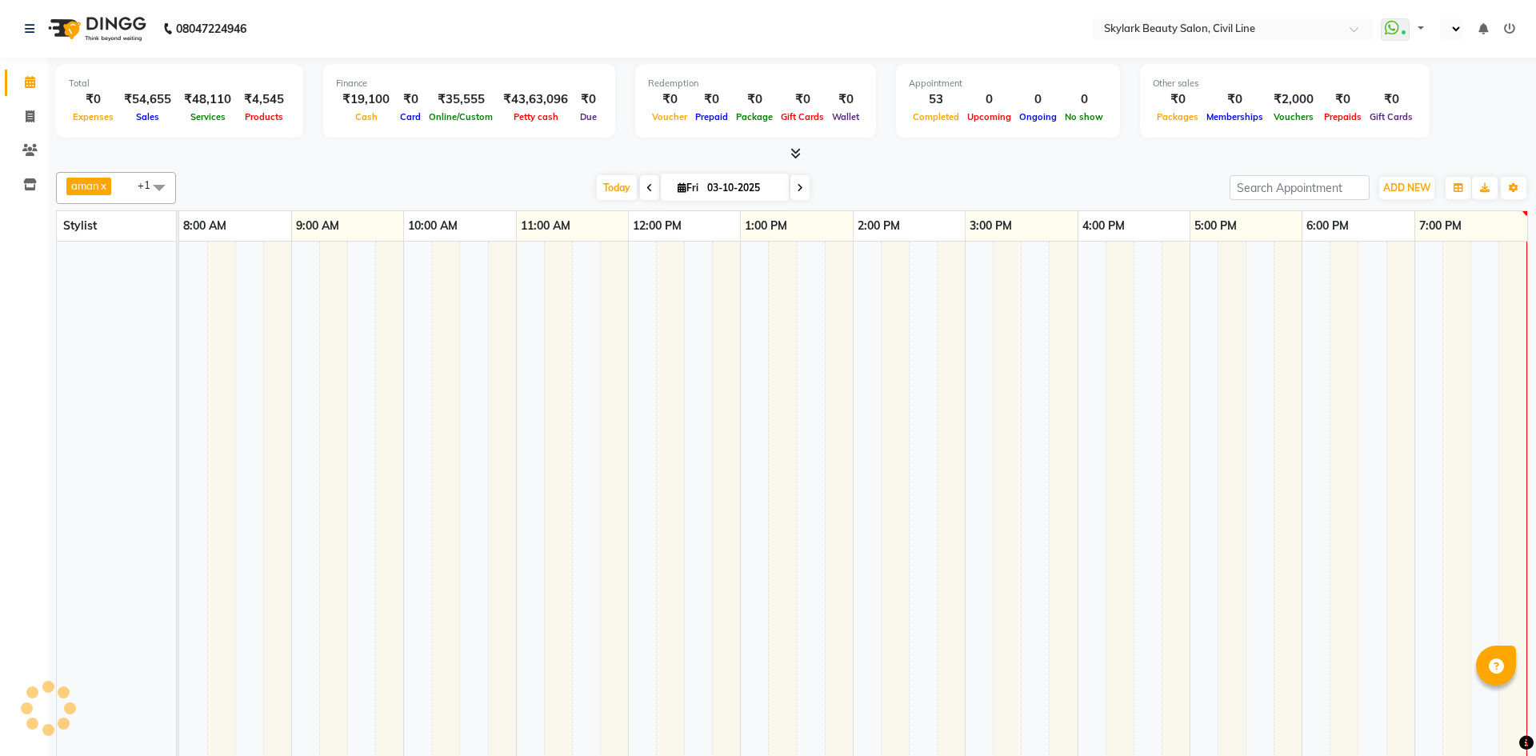
select select "en"
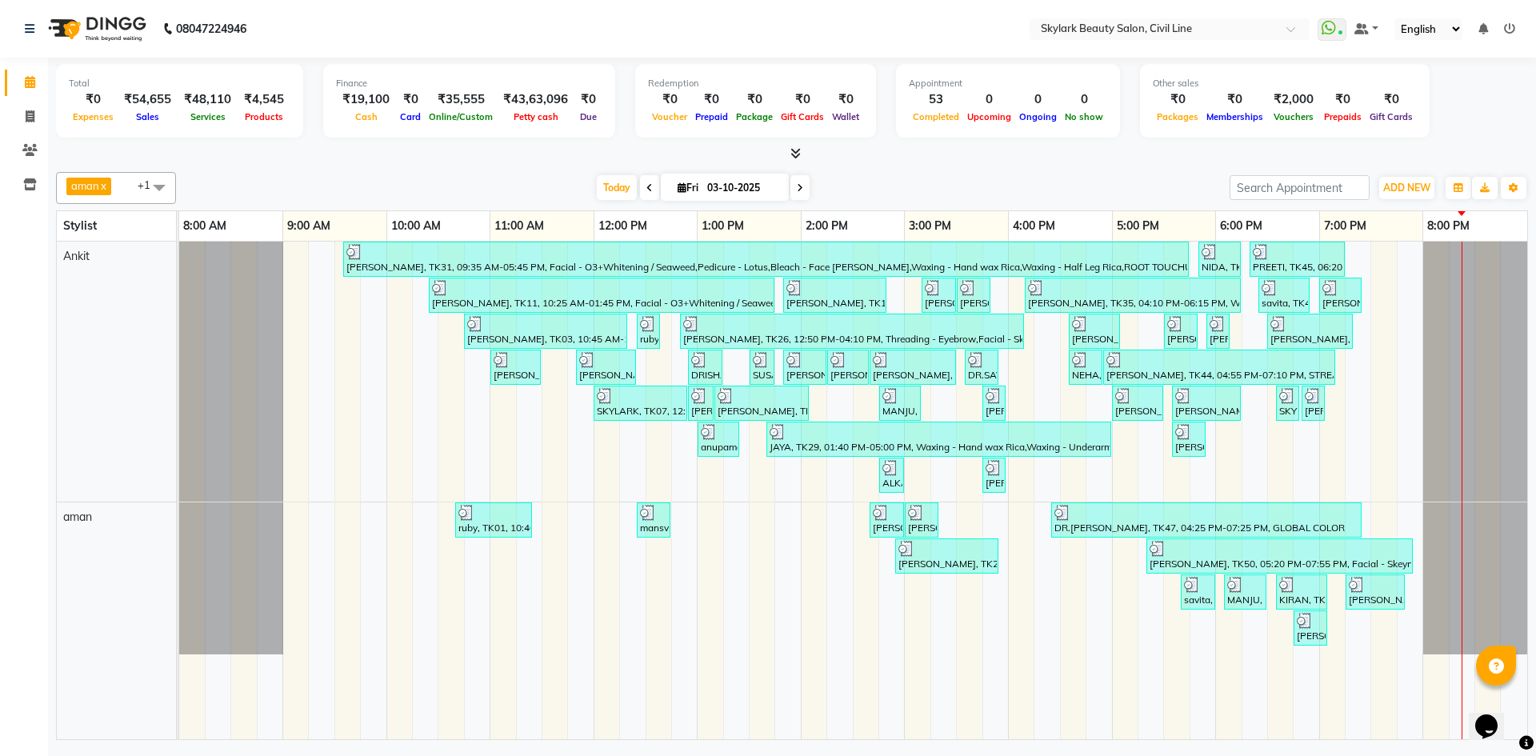
click at [1509, 27] on icon at bounding box center [1509, 28] width 11 height 11
